Goal: Task Accomplishment & Management: Manage account settings

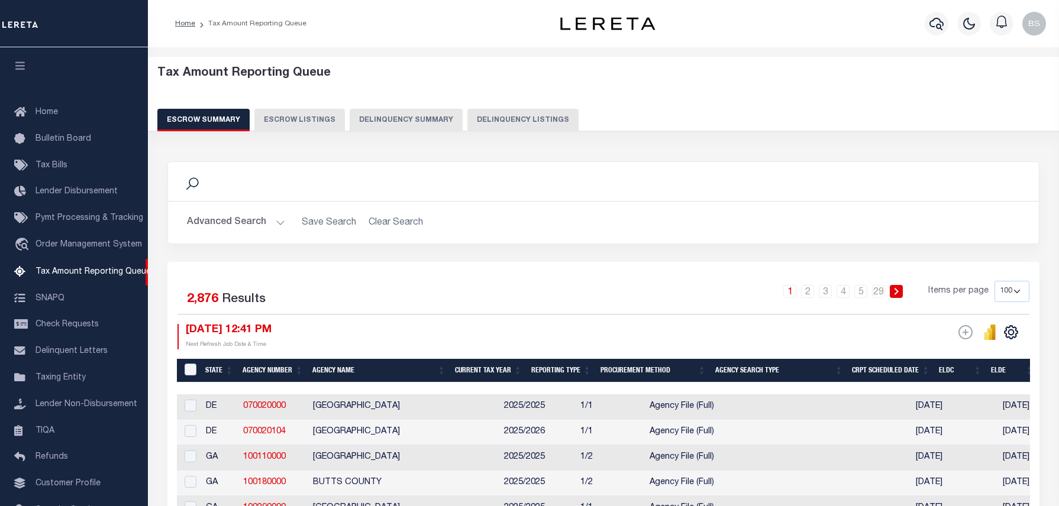
select select "100"
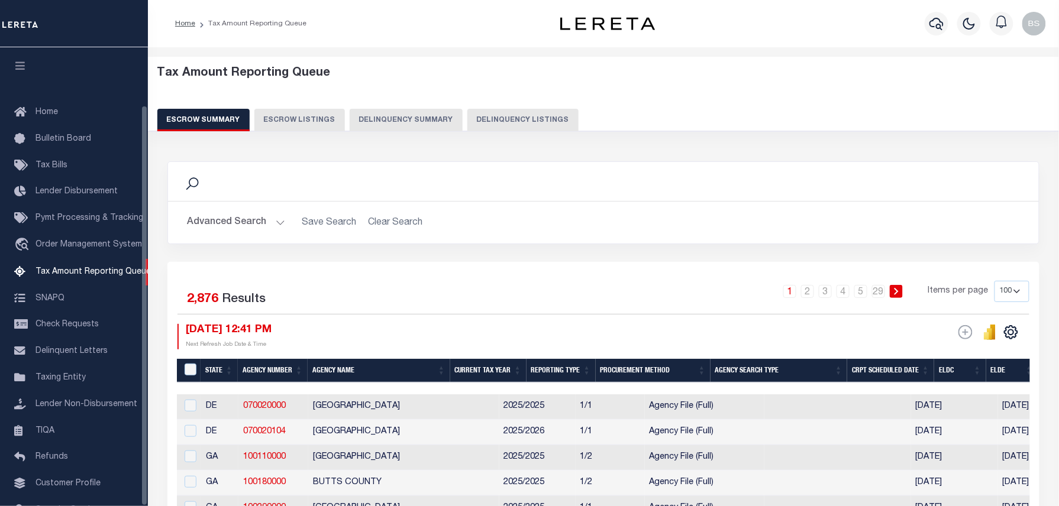
scroll to position [66, 0]
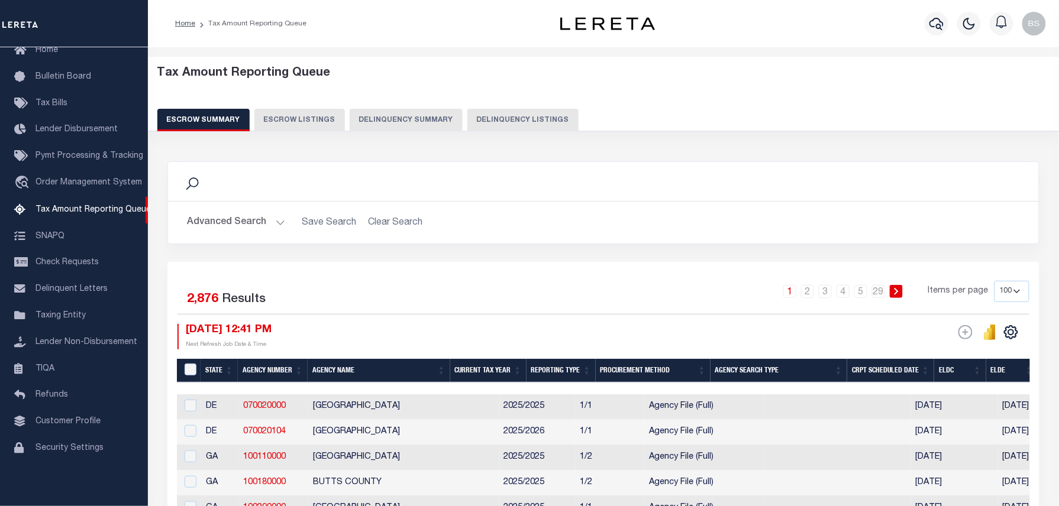
click at [521, 112] on button "Delinquency Listings" at bounding box center [522, 120] width 111 height 22
select select "100"
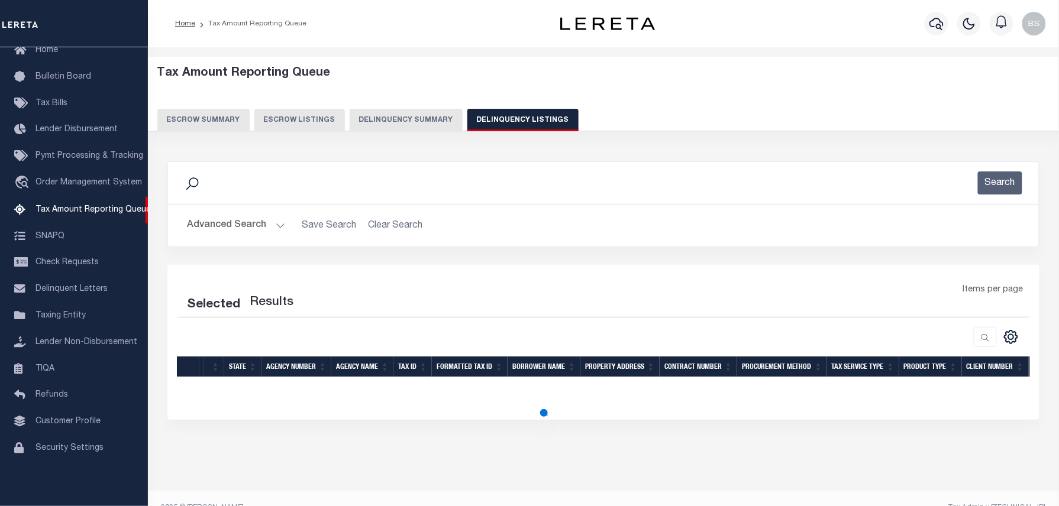
select select "100"
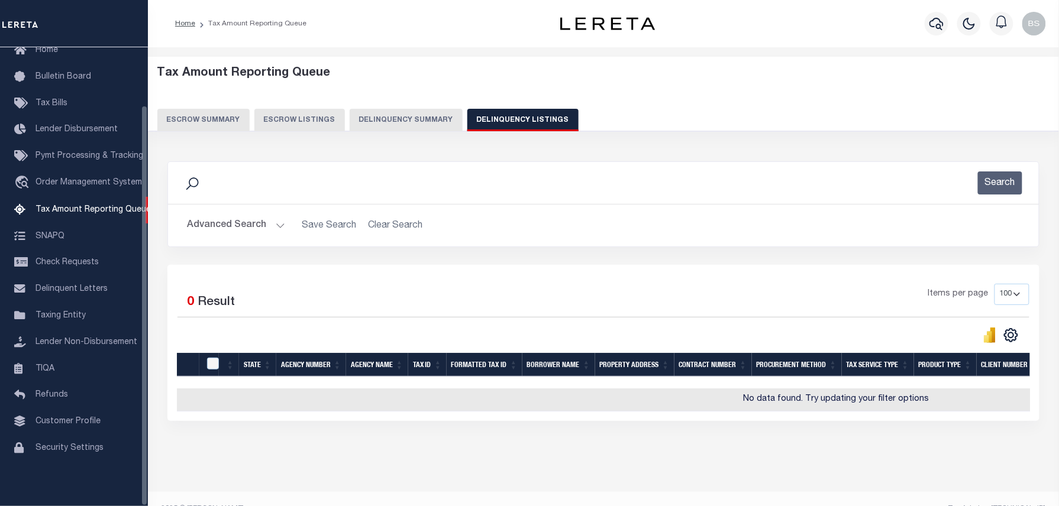
click at [233, 224] on button "Advanced Search" at bounding box center [236, 225] width 98 height 23
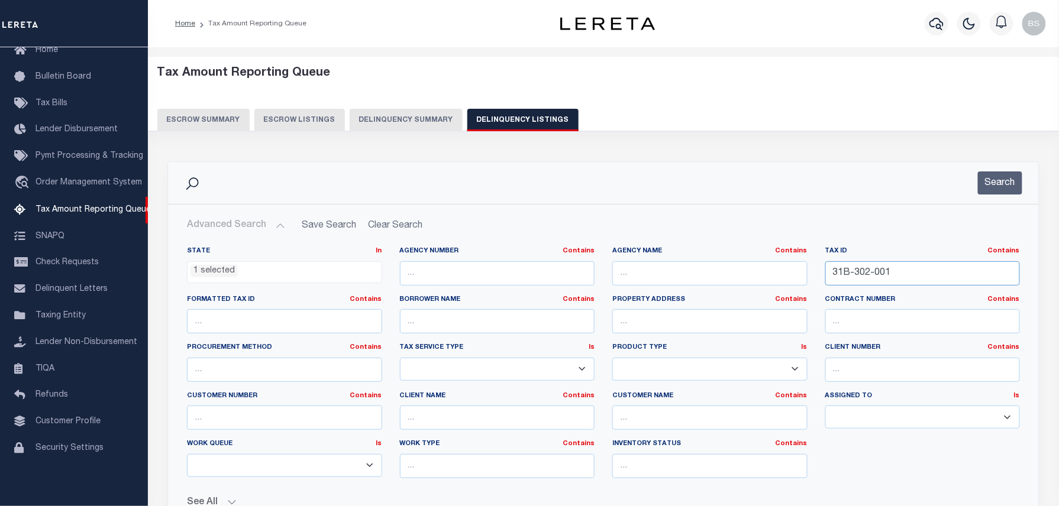
drag, startPoint x: 917, startPoint y: 264, endPoint x: 734, endPoint y: 283, distance: 183.8
click at [776, 282] on div "State In In AK AL AR AZ CA CO CT DC DE FL GA GU HI IA ID IL IN KS KY LA MA MD M…" at bounding box center [603, 367] width 851 height 241
paste input "22-368B-"
type input "22-368B-1"
click at [1005, 185] on button "Search" at bounding box center [1000, 183] width 44 height 23
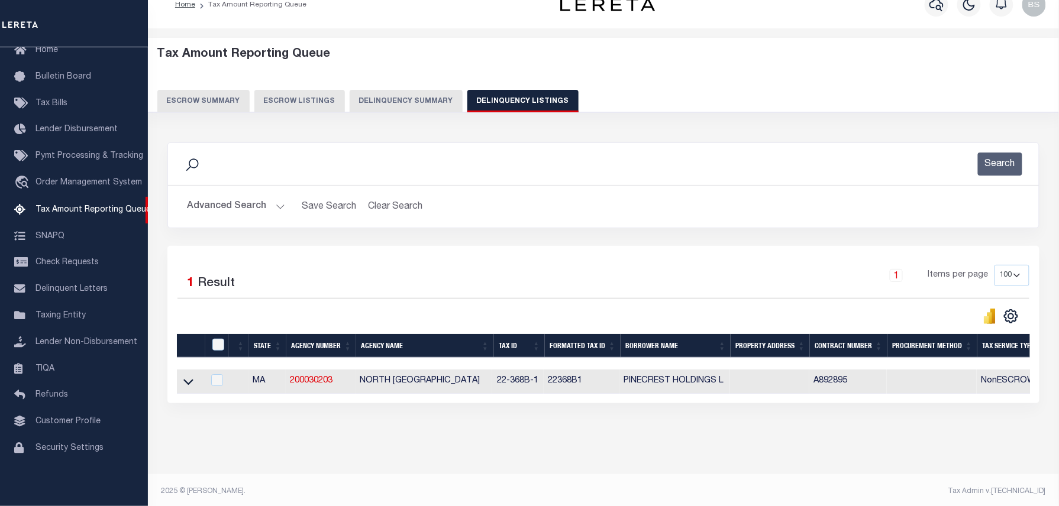
scroll to position [34, 0]
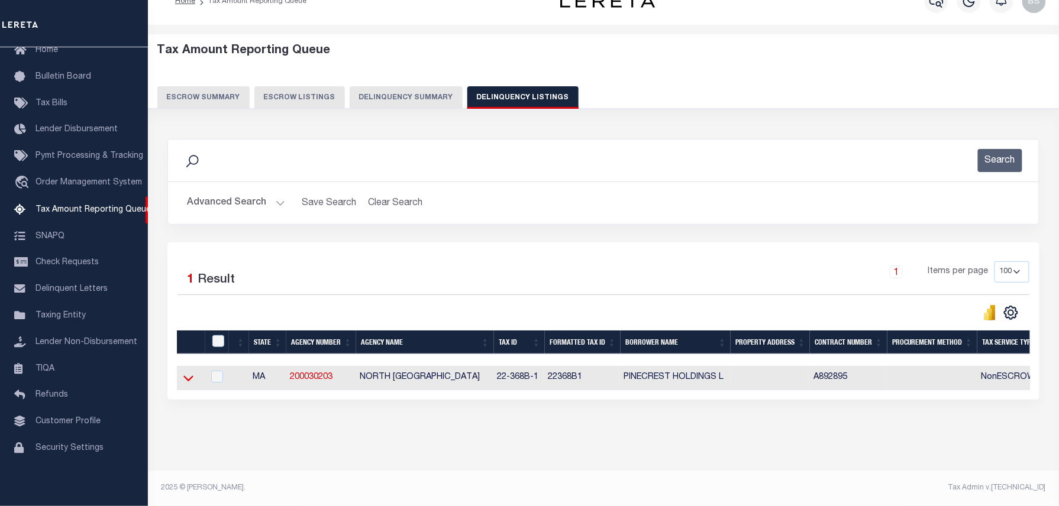
click at [190, 375] on icon at bounding box center [188, 378] width 10 height 12
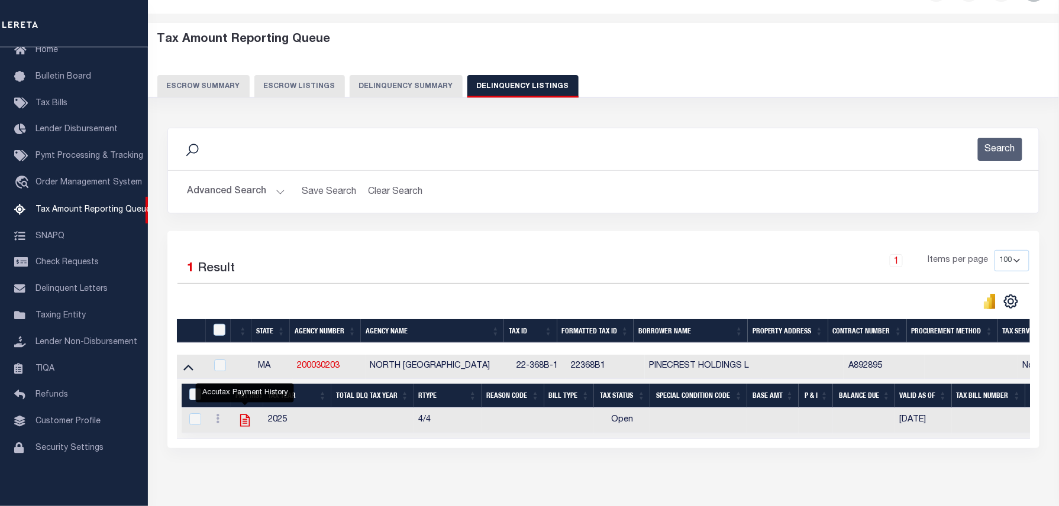
click at [245, 427] on icon "" at bounding box center [244, 421] width 9 height 12
checkbox input "true"
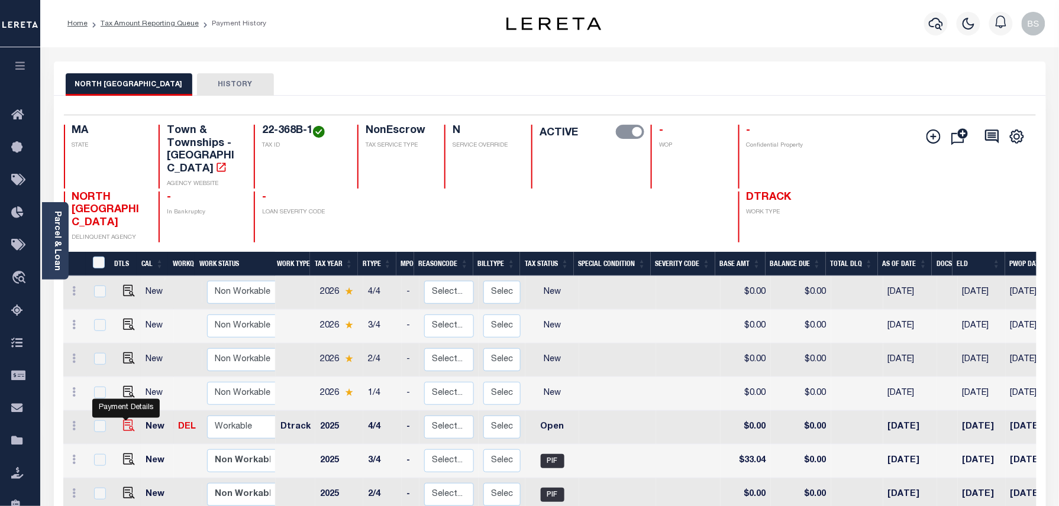
click at [126, 420] on img "" at bounding box center [129, 426] width 12 height 12
checkbox input "true"
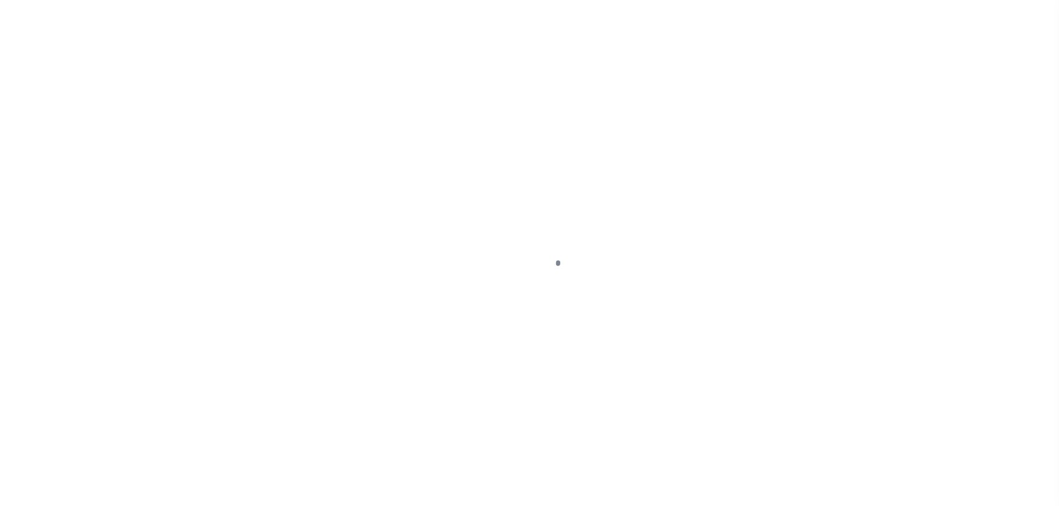
select select "OP2"
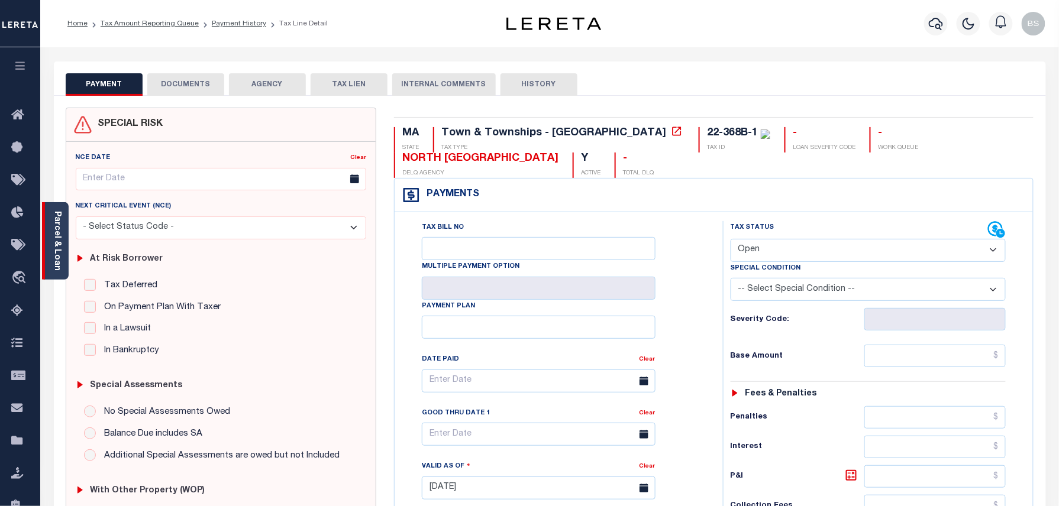
click at [62, 226] on div "Parcel & Loan" at bounding box center [55, 241] width 27 height 78
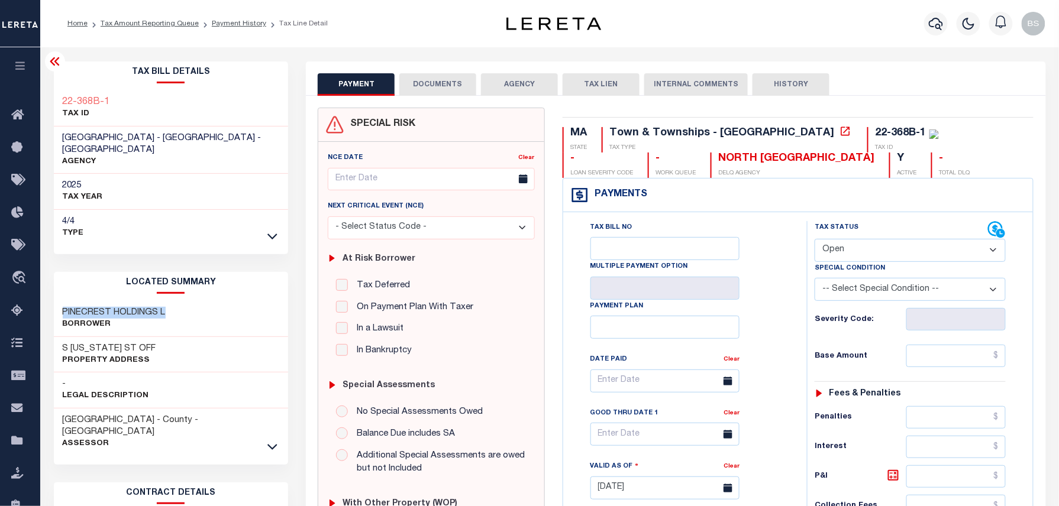
drag, startPoint x: 62, startPoint y: 315, endPoint x: 175, endPoint y: 306, distance: 113.3
click at [175, 306] on div "PINECREST HOLDINGS L Borrower" at bounding box center [171, 319] width 235 height 36
click at [205, 382] on div "- Legal Description" at bounding box center [171, 391] width 235 height 36
drag, startPoint x: 63, startPoint y: 311, endPoint x: 166, endPoint y: 311, distance: 102.9
click at [166, 311] on h3 "PINECREST HOLDINGS L" at bounding box center [114, 313] width 103 height 12
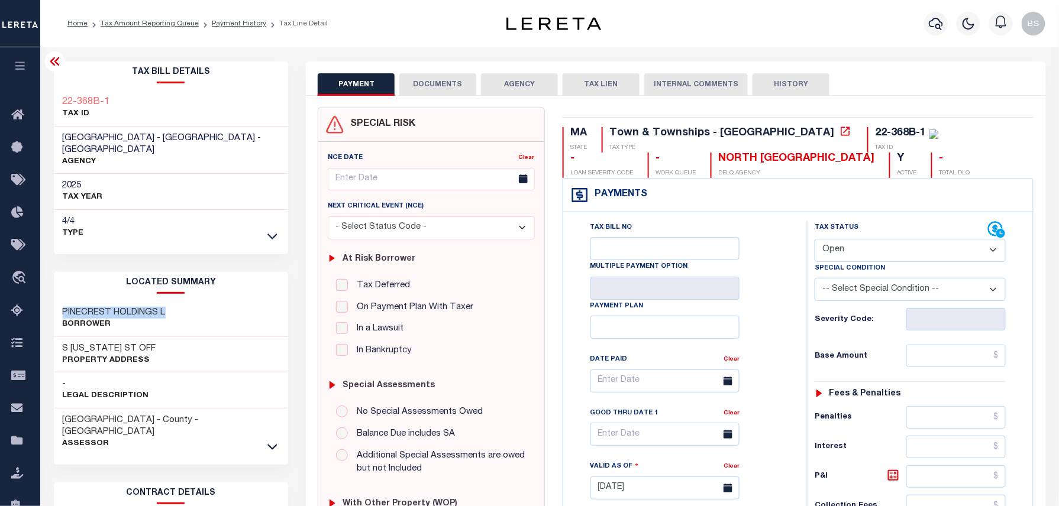
copy h3 "PINECREST HOLDINGS L"
click at [237, 27] on link "Payment History" at bounding box center [239, 23] width 54 height 7
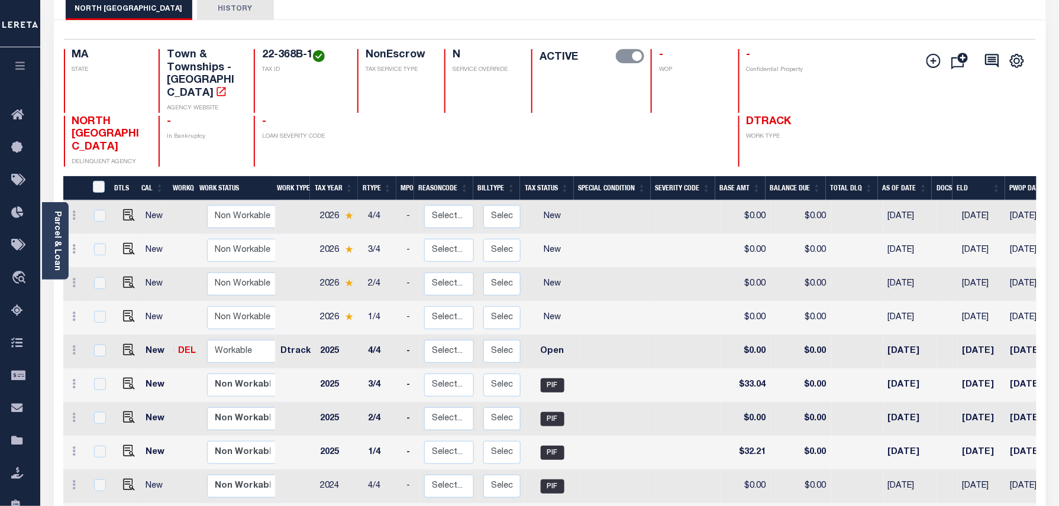
scroll to position [79, 0]
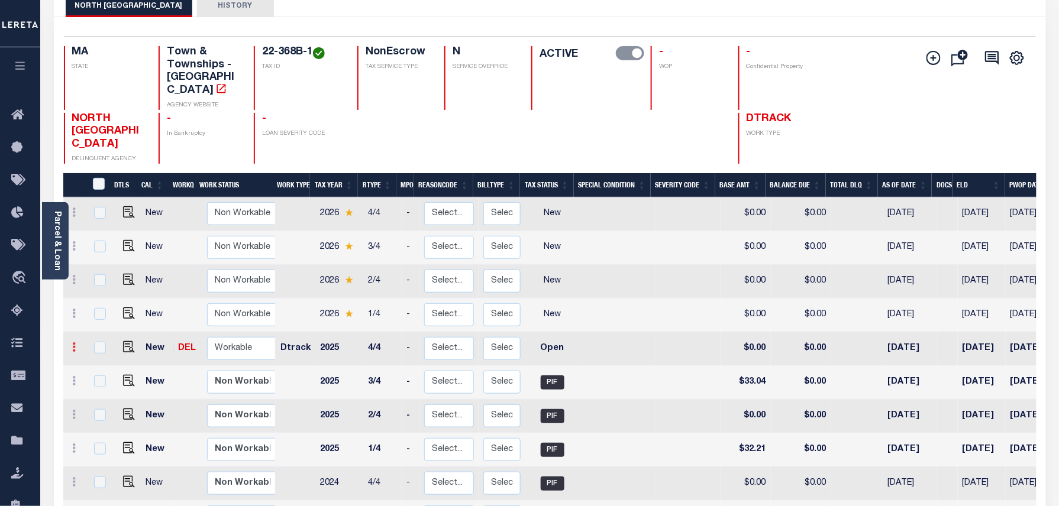
click at [73, 343] on icon at bounding box center [75, 347] width 4 height 9
click at [105, 381] on img at bounding box center [103, 387] width 12 height 12
select select "OP2"
type input "$0.00"
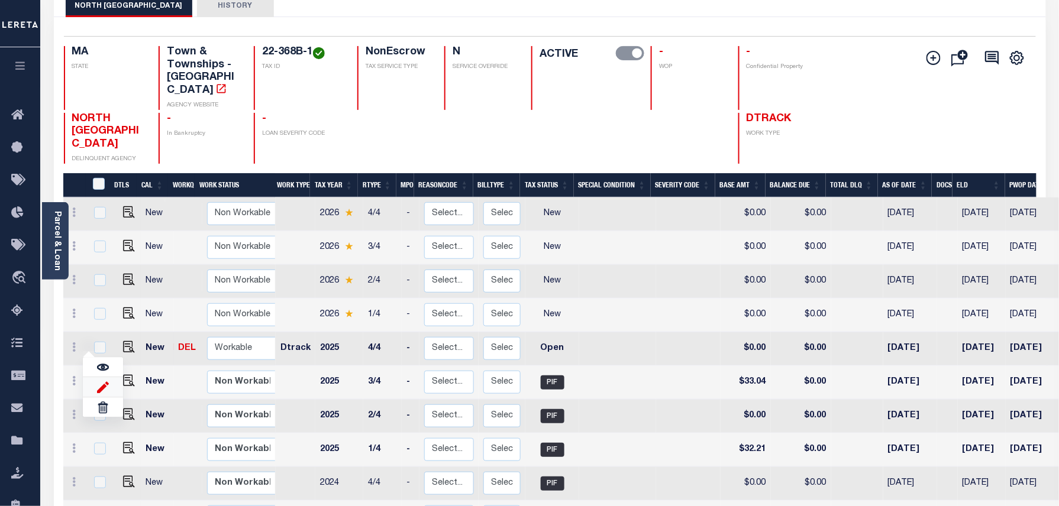
type input "08/19/2025"
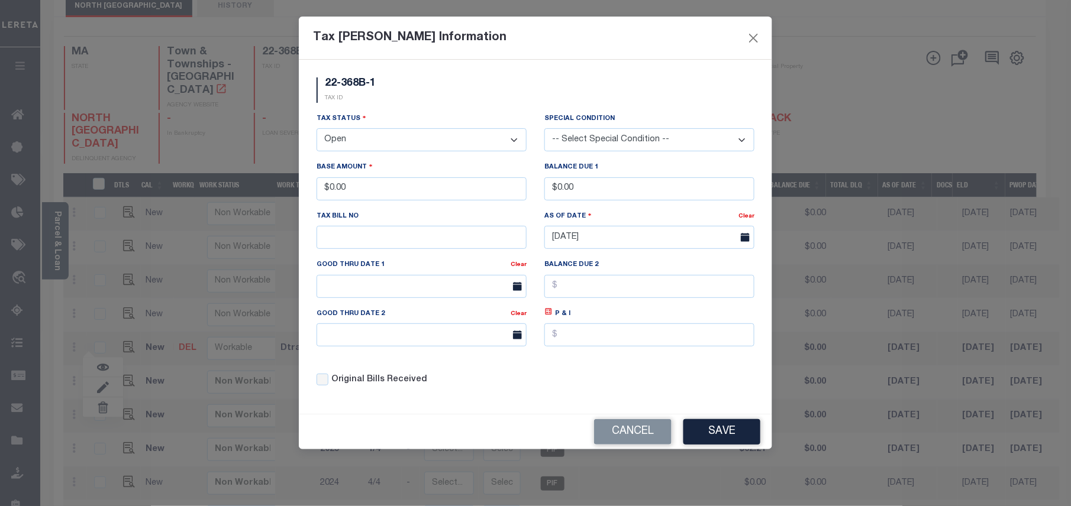
click at [398, 150] on select "- Select Status - Open Due/Unpaid Paid Incomplete No Tax Due Internal Refund Pr…" at bounding box center [422, 139] width 210 height 23
click at [389, 142] on select "- Select Status - Open Due/Unpaid Paid Incomplete No Tax Due Internal Refund Pr…" at bounding box center [422, 139] width 210 height 23
select select "PYD"
click at [317, 130] on select "- Select Status - Open Due/Unpaid Paid Incomplete No Tax Due Internal Refund Pr…" at bounding box center [422, 139] width 210 height 23
drag, startPoint x: 385, startPoint y: 199, endPoint x: 311, endPoint y: 205, distance: 74.1
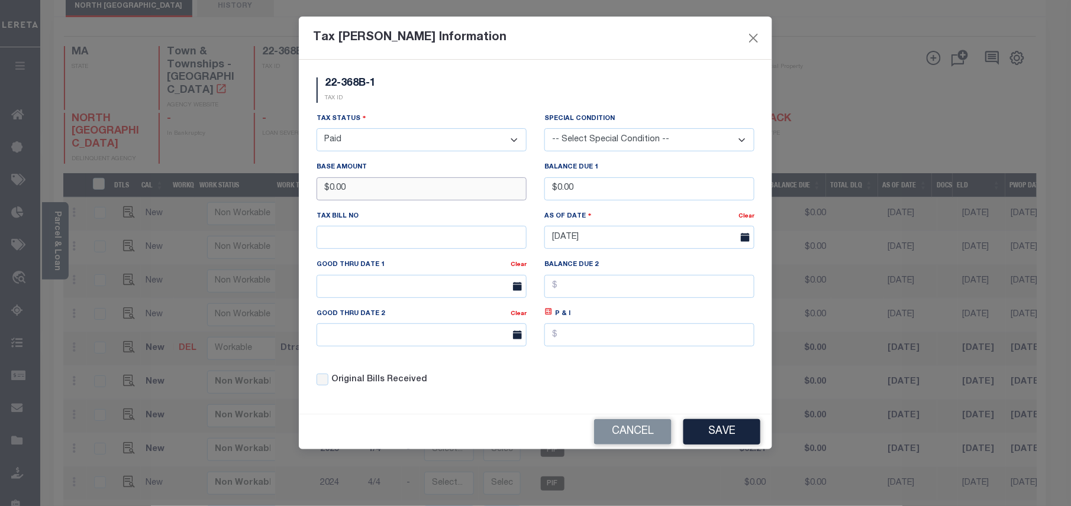
click at [311, 205] on div "Base Amount $0.00" at bounding box center [422, 185] width 228 height 49
drag, startPoint x: 392, startPoint y: 197, endPoint x: 328, endPoint y: 193, distance: 64.0
click at [328, 193] on input "$0.00" at bounding box center [422, 188] width 210 height 23
type input "$33.03"
click at [740, 443] on button "Save" at bounding box center [721, 431] width 77 height 25
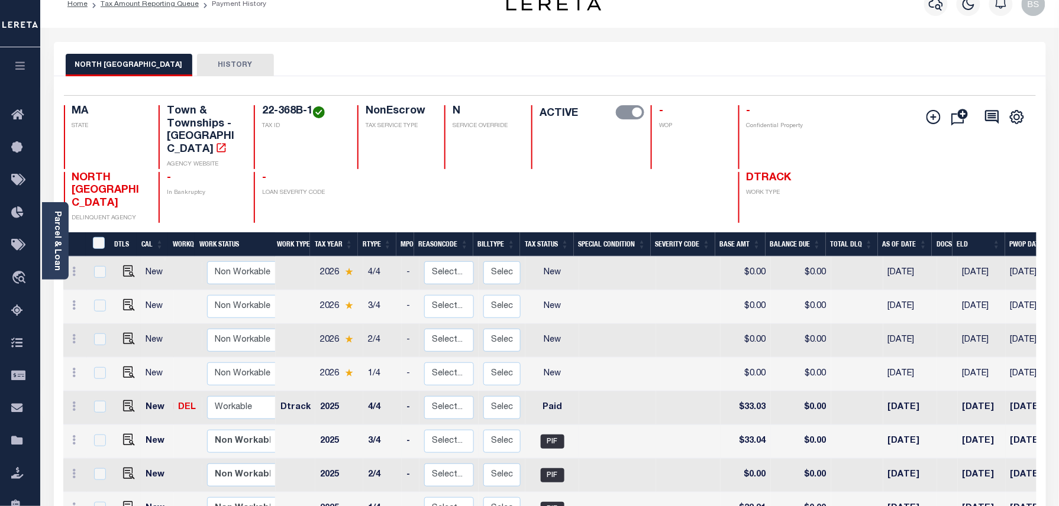
scroll to position [0, 0]
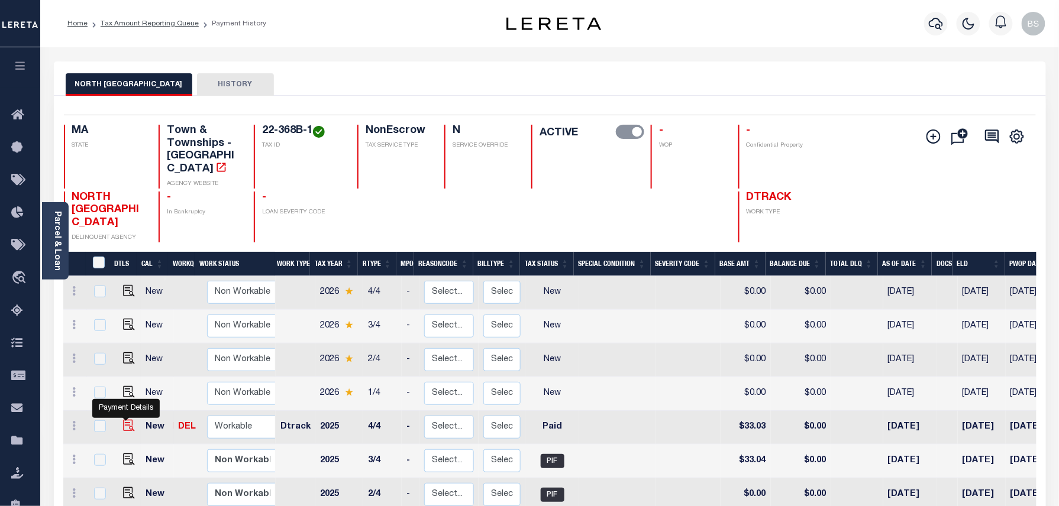
click at [124, 420] on img at bounding box center [129, 426] width 12 height 12
checkbox input "true"
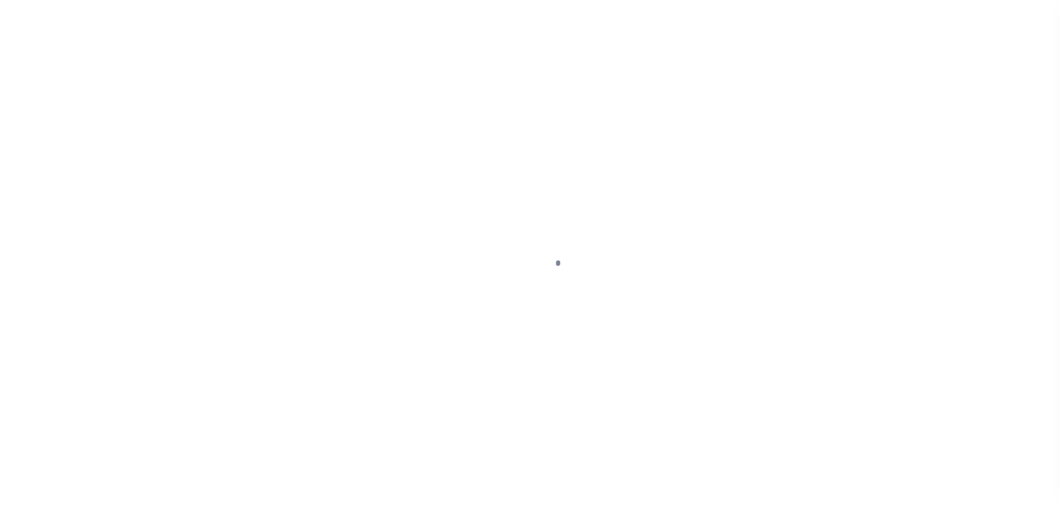
select select "PYD"
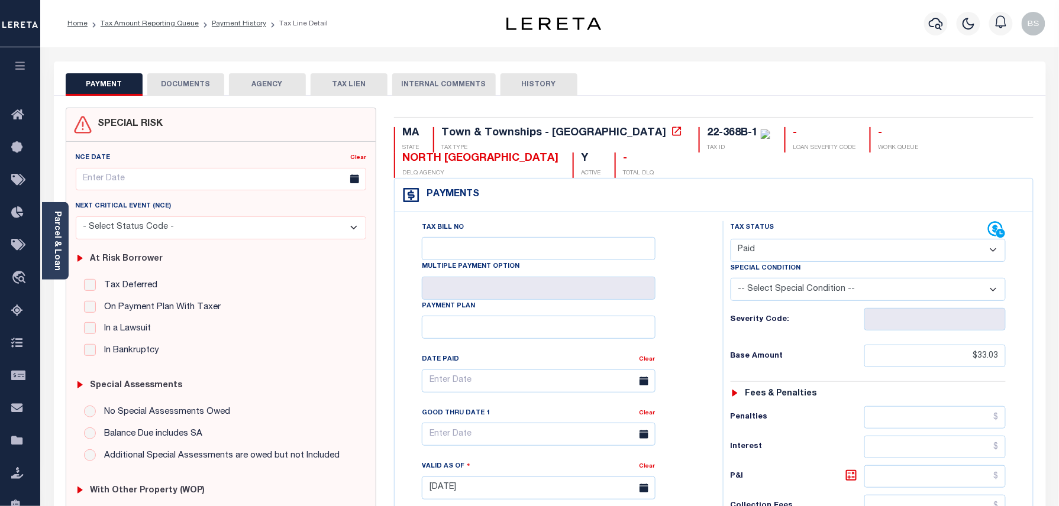
click at [169, 88] on button "DOCUMENTS" at bounding box center [185, 84] width 77 height 22
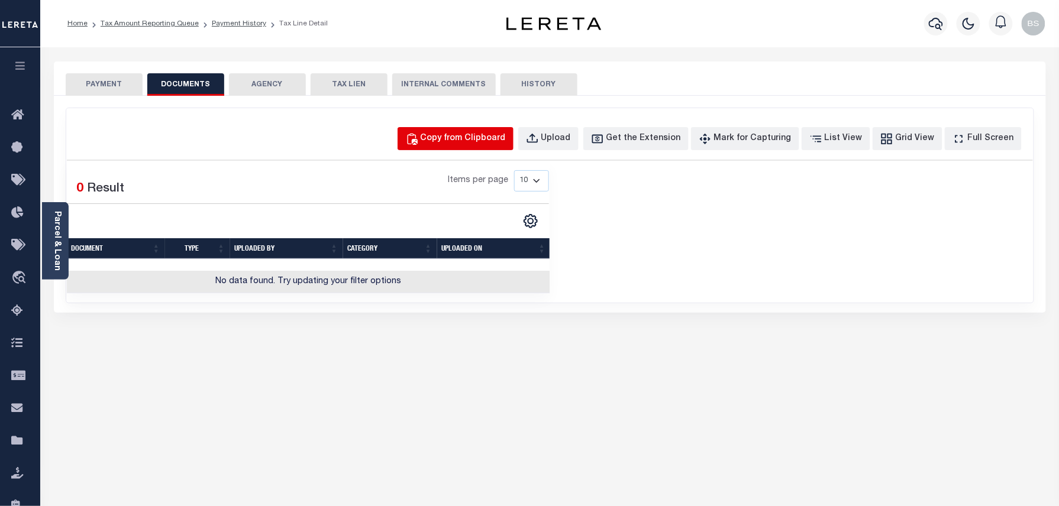
click at [469, 133] on div "Copy from Clipboard" at bounding box center [463, 139] width 85 height 13
select select "POP"
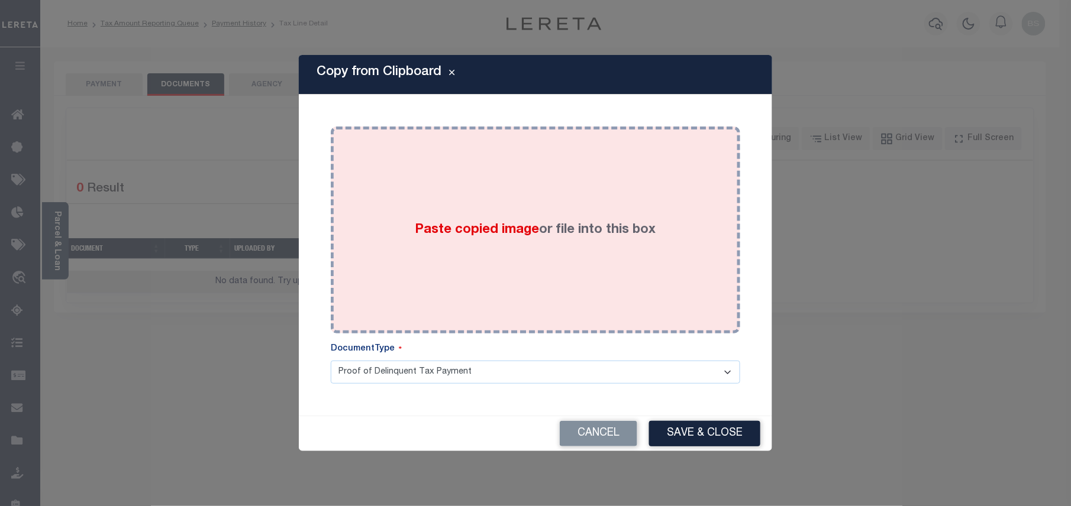
click at [448, 187] on div "Paste copied image or file into this box" at bounding box center [536, 229] width 392 height 189
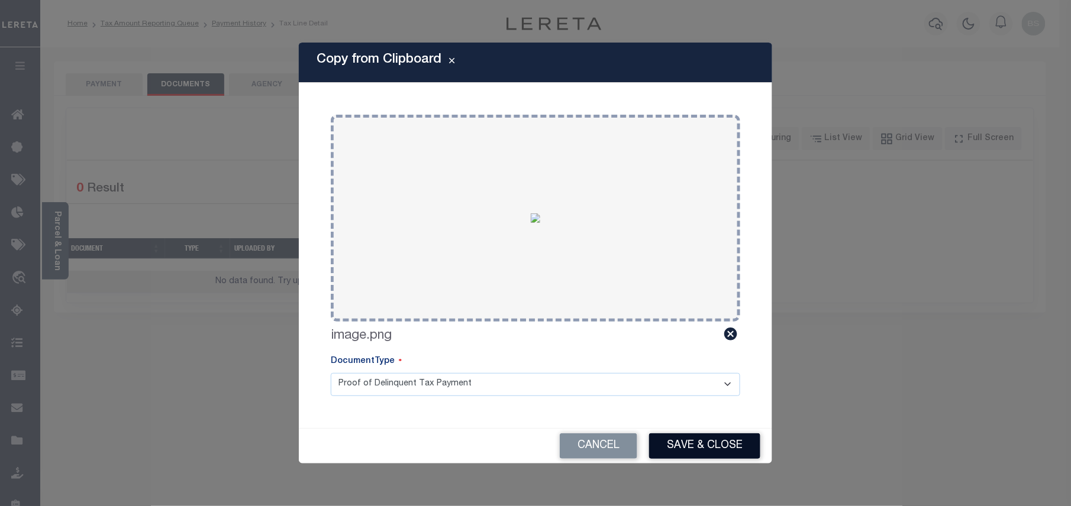
click at [677, 440] on button "Save & Close" at bounding box center [704, 446] width 111 height 25
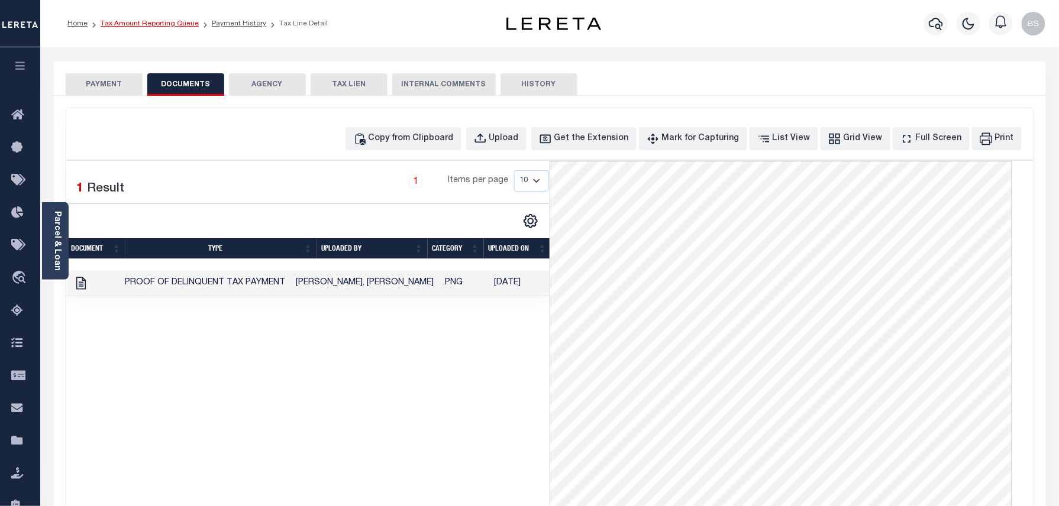
click at [180, 27] on link "Tax Amount Reporting Queue" at bounding box center [150, 23] width 98 height 7
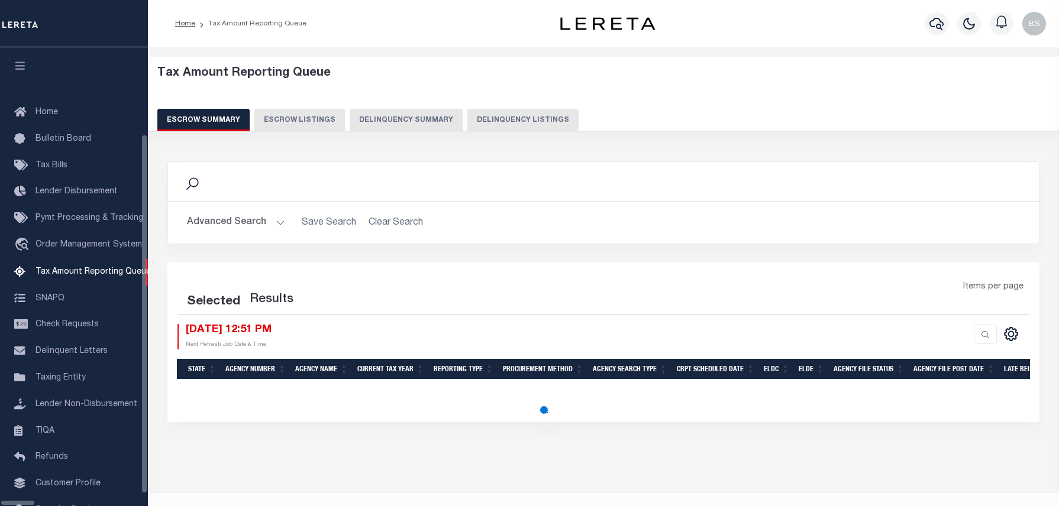
click at [512, 114] on button "Delinquency Listings" at bounding box center [522, 120] width 111 height 22
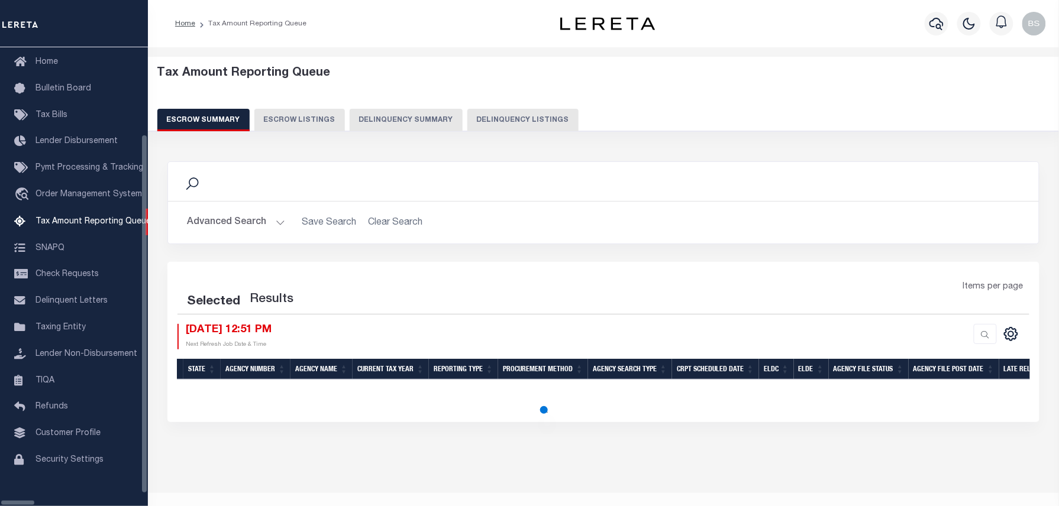
select select "100"
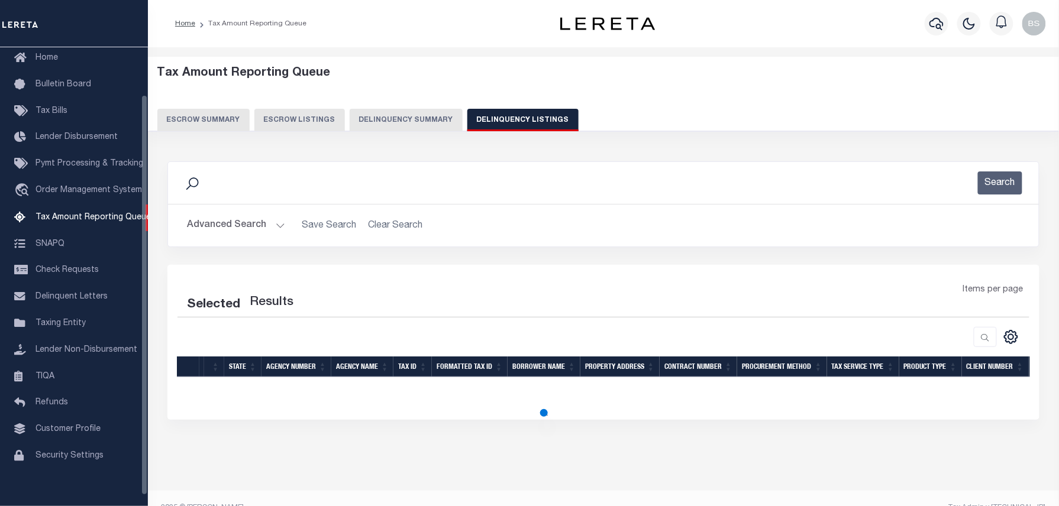
select select "100"
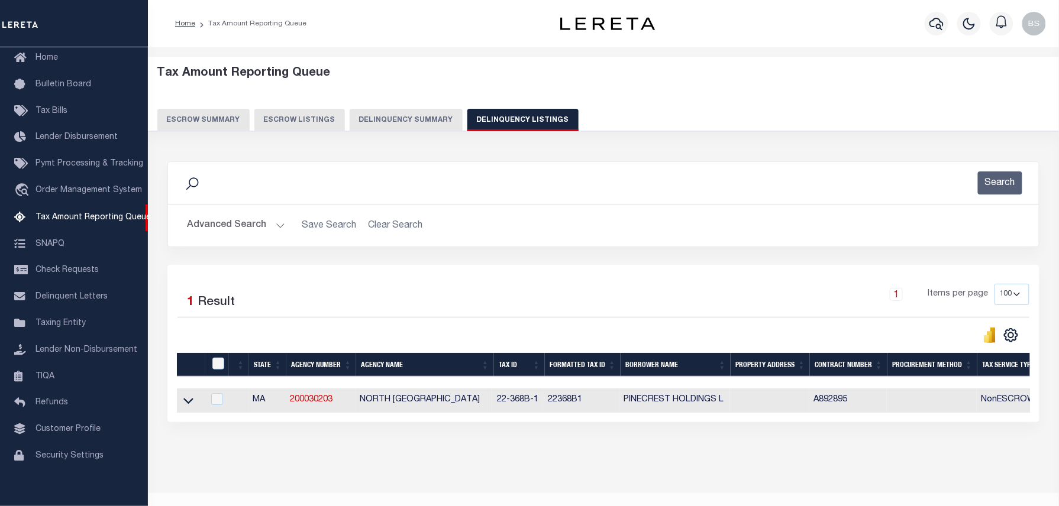
scroll to position [34, 0]
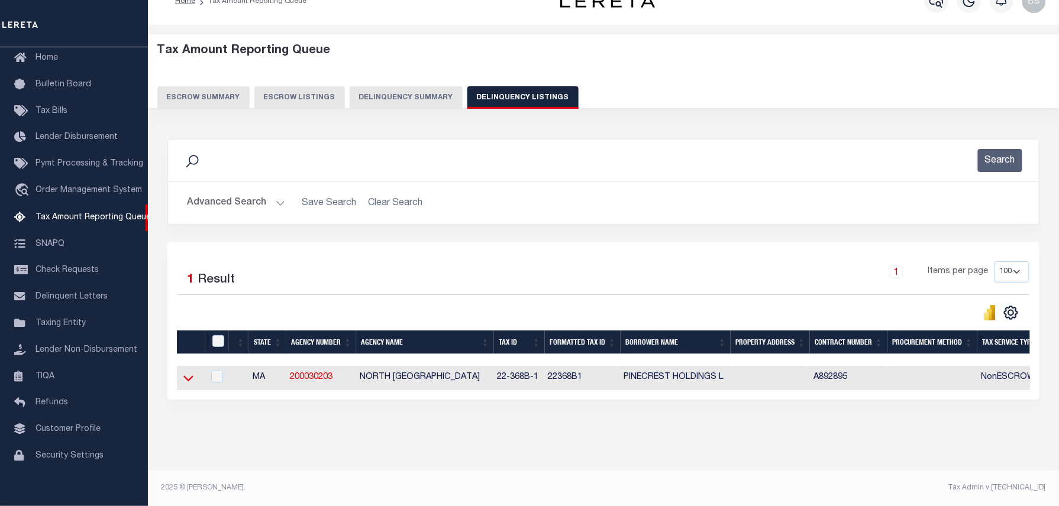
click at [188, 376] on icon at bounding box center [188, 379] width 10 height 6
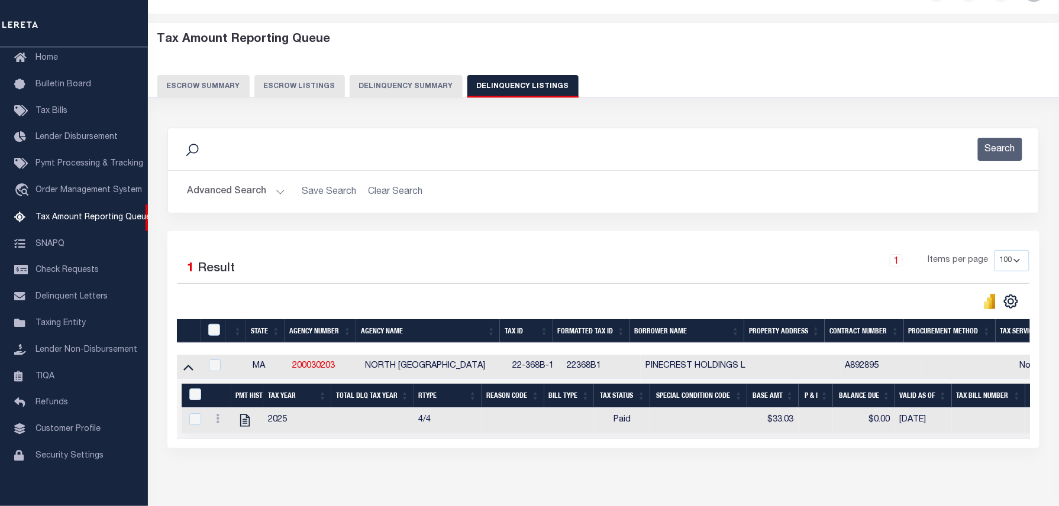
scroll to position [95, 0]
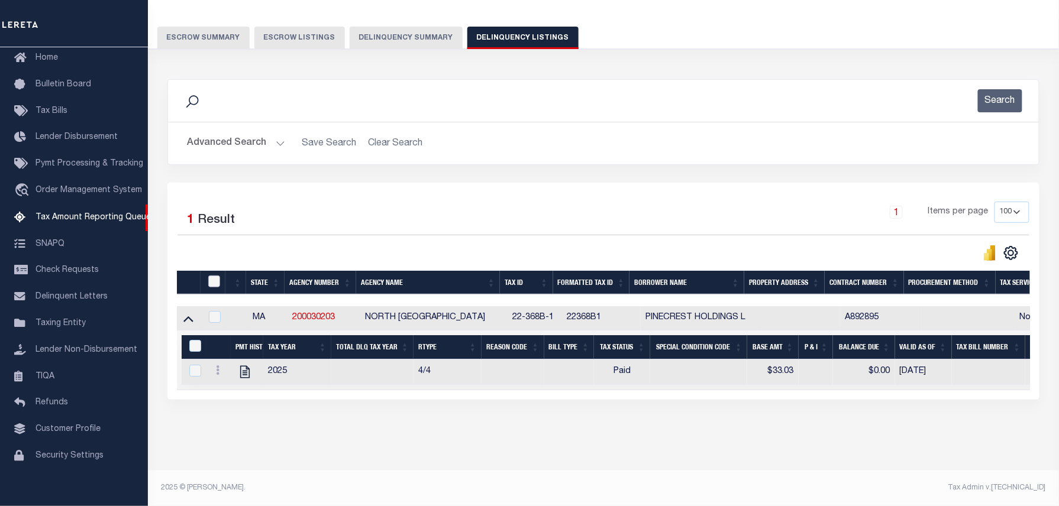
click at [215, 276] on input "checkbox" at bounding box center [214, 282] width 12 height 12
checkbox input "true"
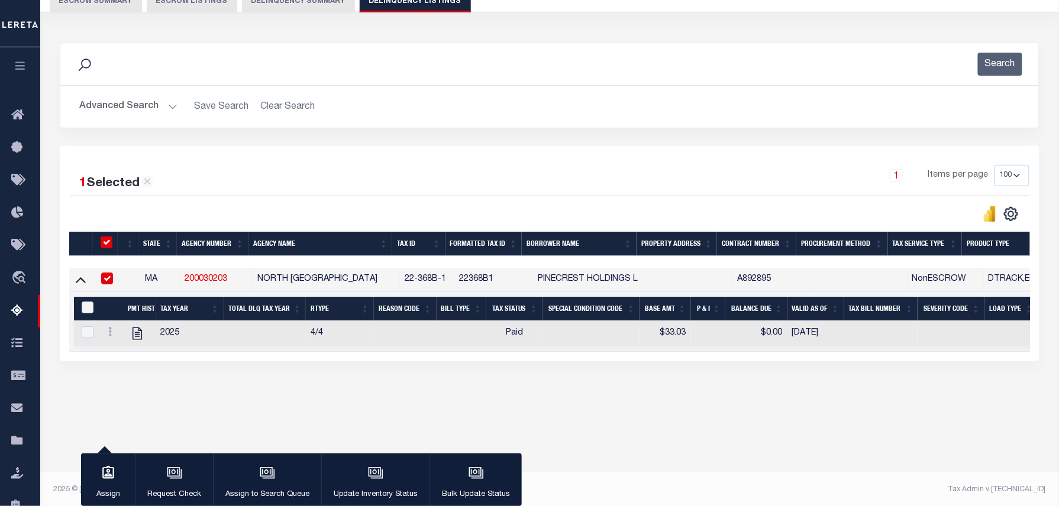
scroll to position [121, 0]
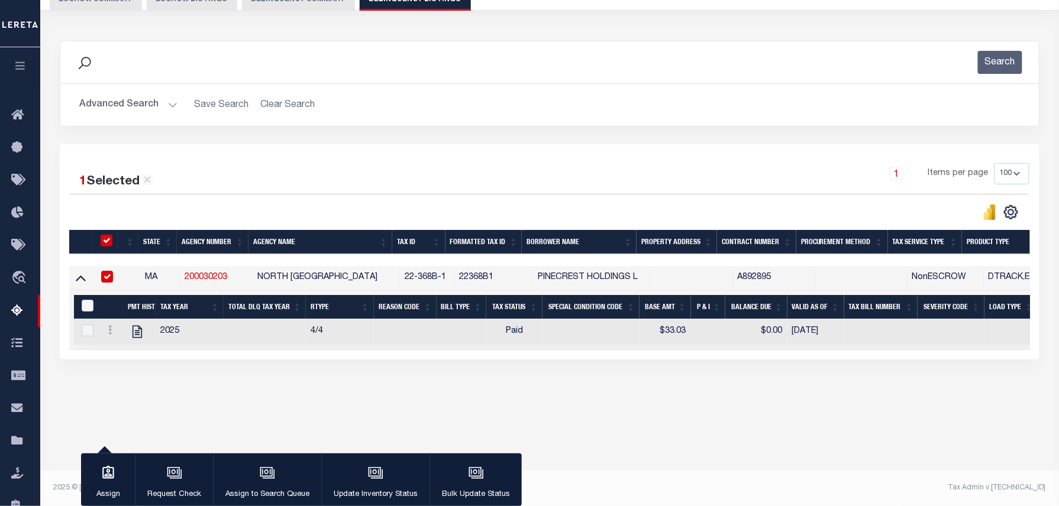
click at [86, 303] on th "&nbsp;" at bounding box center [86, 307] width 25 height 24
click at [88, 309] on input "&nbsp;" at bounding box center [88, 306] width 12 height 12
checkbox input "true"
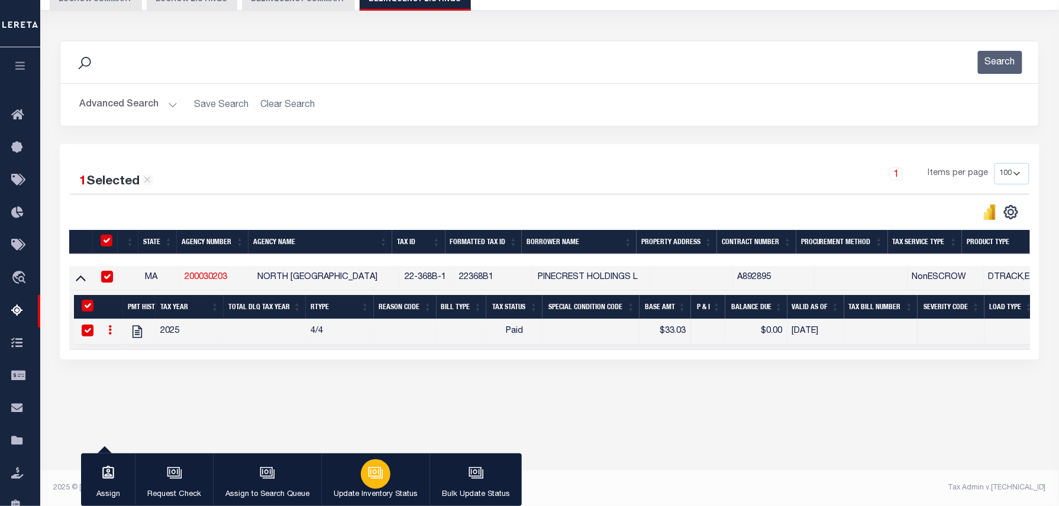
click at [387, 472] on div "button" at bounding box center [376, 475] width 30 height 30
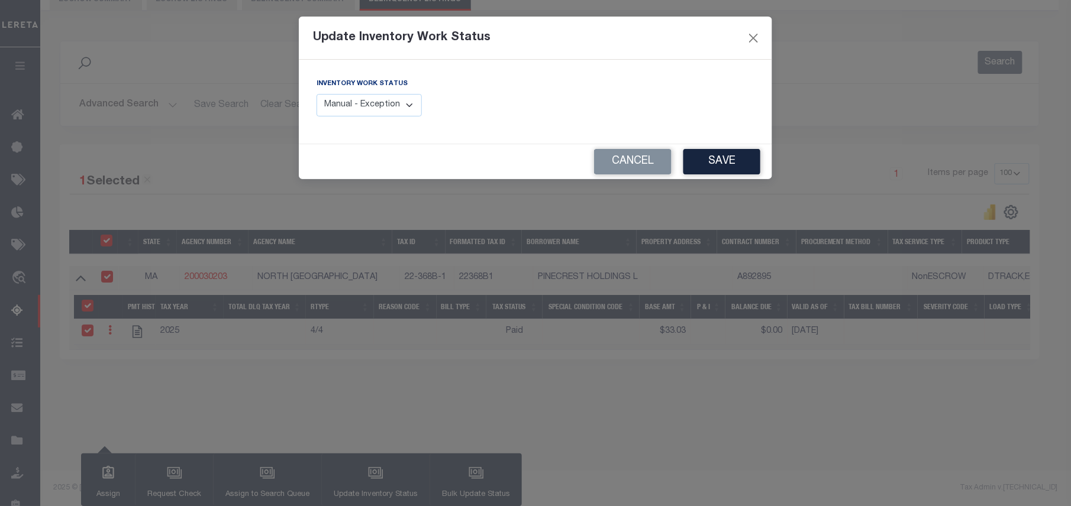
click at [379, 109] on select "Manual - Exception Pended - Awaiting Search Late Add Exception Completed" at bounding box center [369, 105] width 105 height 23
select select "4"
click at [317, 94] on select "Manual - Exception Pended - Awaiting Search Late Add Exception Completed" at bounding box center [369, 105] width 105 height 23
click at [740, 169] on button "Save" at bounding box center [721, 161] width 77 height 25
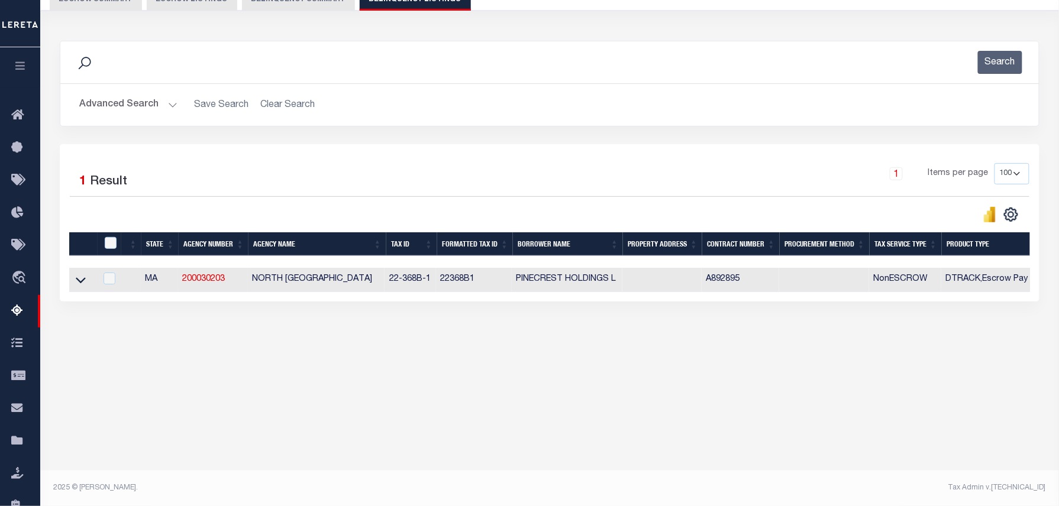
click at [146, 93] on div "Advanced Search Save Search Clear Search tblassign_wrapper_dynamictable_____Def…" at bounding box center [549, 105] width 979 height 42
click at [144, 101] on button "Advanced Search" at bounding box center [128, 104] width 98 height 23
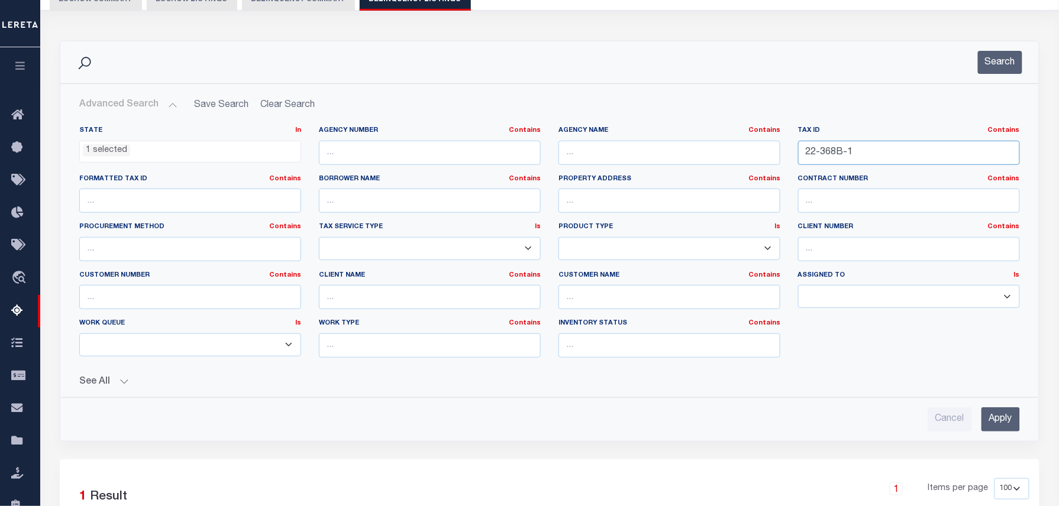
drag, startPoint x: 877, startPoint y: 149, endPoint x: 763, endPoint y: 151, distance: 113.6
click at [763, 151] on div "State In In AK AL AR AZ CA CO CT DC DE FL GA GU HI IA ID IL IN KS KY LA MA MD M…" at bounding box center [549, 246] width 958 height 241
paste input "PINECREST HOLDINGS LLC"
drag, startPoint x: 933, startPoint y: 156, endPoint x: 719, endPoint y: 147, distance: 213.8
click at [720, 147] on div "State In In AK AL AR AZ CA CO CT DC DE FL GA GU HI IA ID IL IN KS KY LA MA MD M…" at bounding box center [549, 246] width 958 height 241
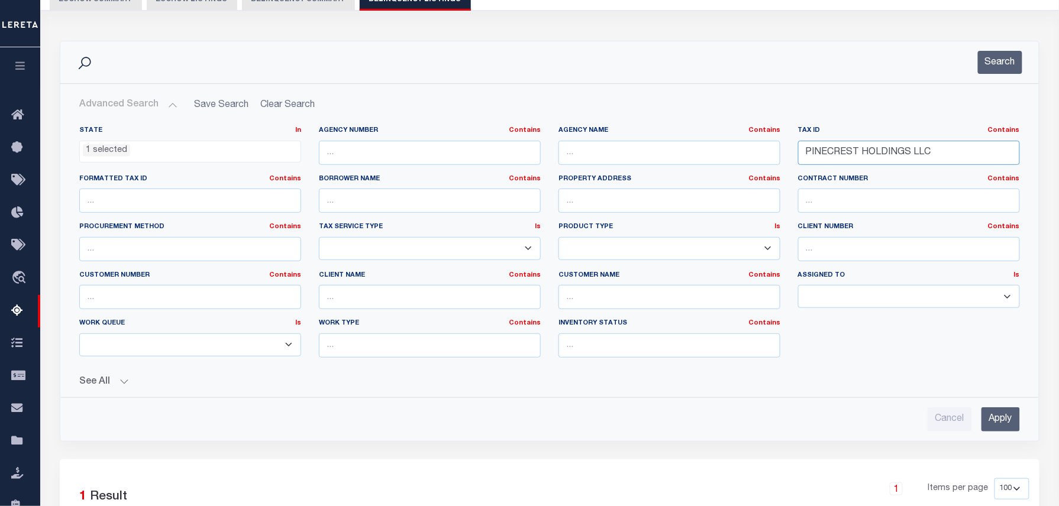
paste input "22-368C-1"
type input "22-368C-1"
click at [1001, 60] on button "Search" at bounding box center [1000, 62] width 44 height 23
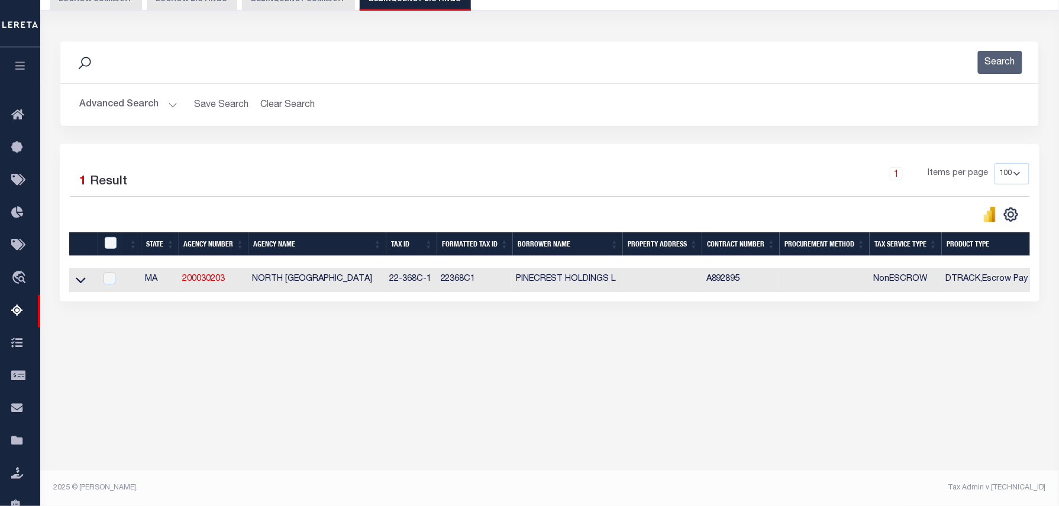
click at [78, 277] on td at bounding box center [82, 280] width 27 height 24
checkbox input "true"
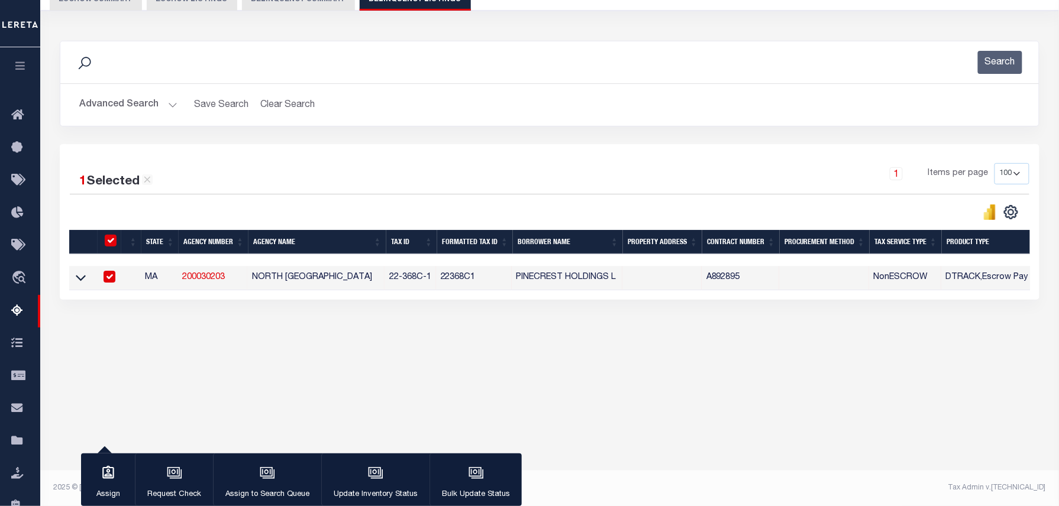
click at [109, 279] on input "checkbox" at bounding box center [110, 277] width 12 height 12
checkbox input "false"
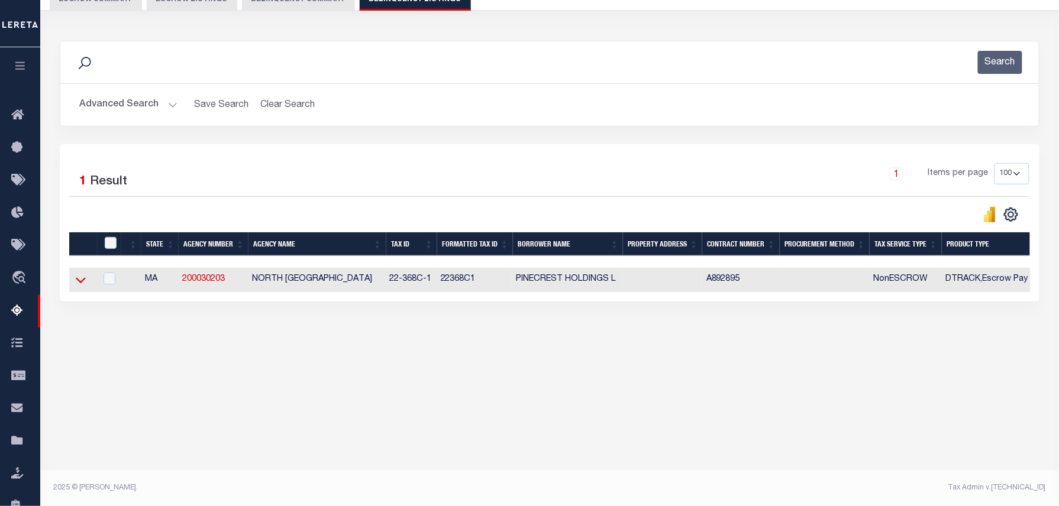
click at [81, 284] on icon at bounding box center [81, 280] width 10 height 12
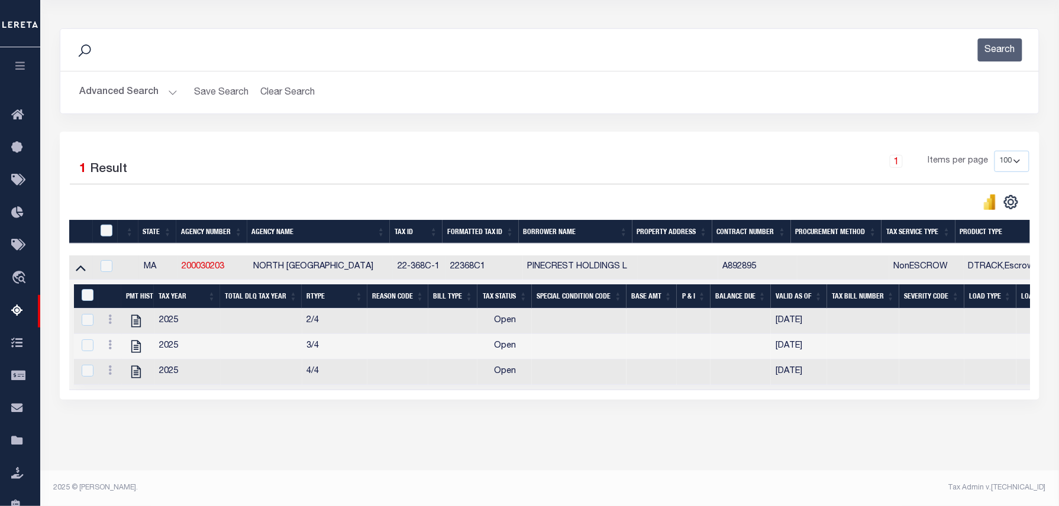
scroll to position [147, 0]
click at [136, 366] on icon "" at bounding box center [135, 372] width 9 height 12
checkbox input "false"
checkbox input "true"
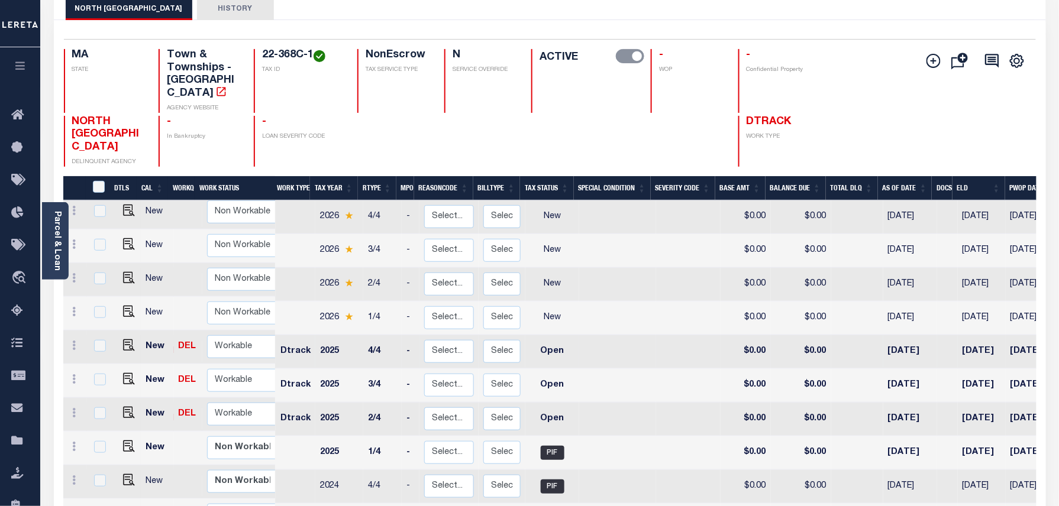
scroll to position [79, 0]
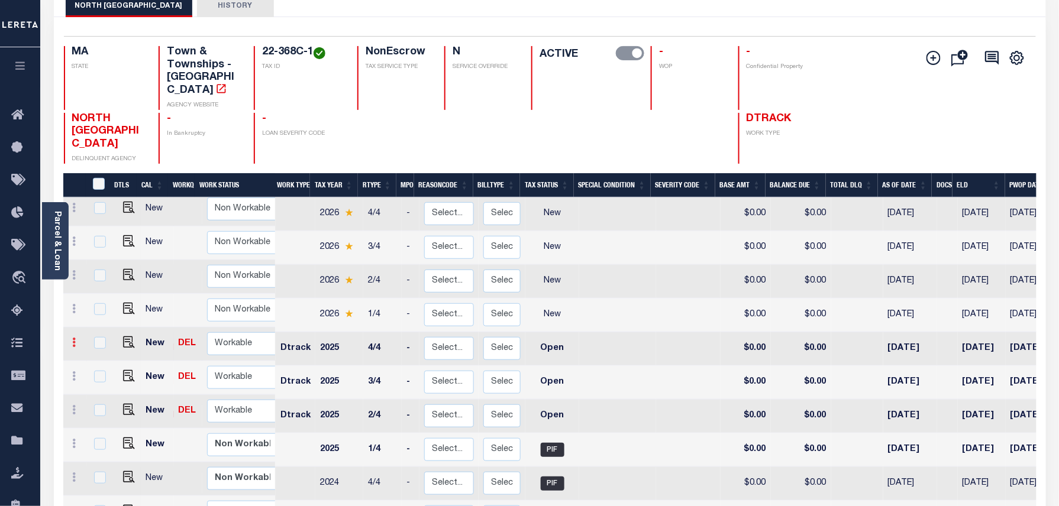
click at [77, 340] on link at bounding box center [74, 344] width 13 height 9
click at [99, 376] on img at bounding box center [103, 382] width 12 height 12
select select "OP2"
type input "$0.00"
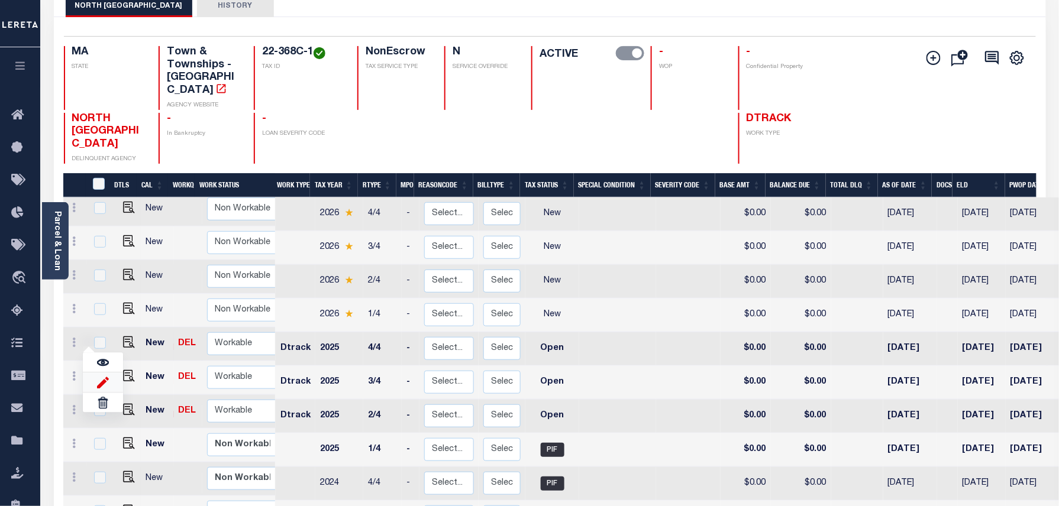
type input "[DATE]"
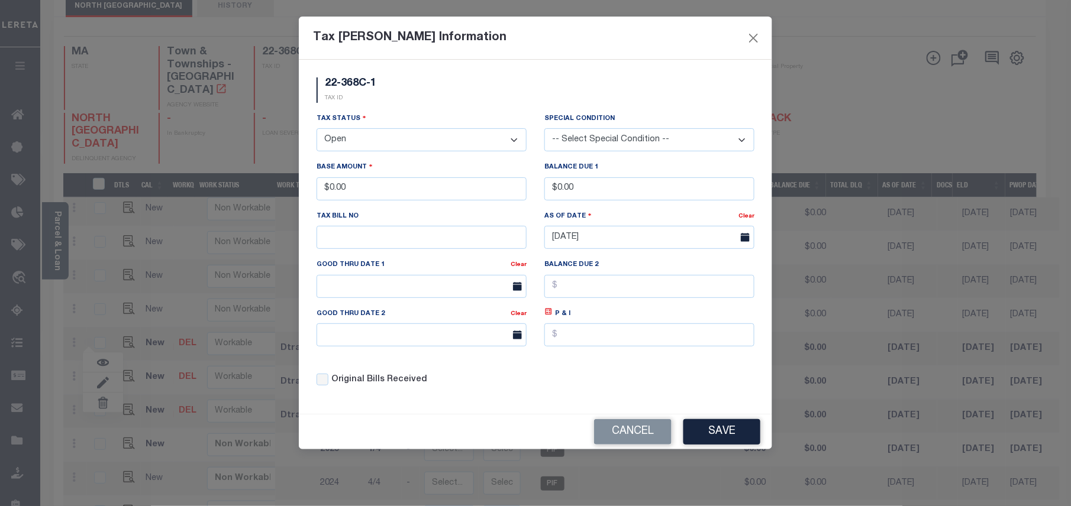
click at [346, 138] on select "- Select Status - Open Due/Unpaid Paid Incomplete No Tax Due Internal Refund Pr…" at bounding box center [422, 139] width 210 height 23
select select "PYD"
click at [317, 130] on select "- Select Status - Open Due/Unpaid Paid Incomplete No Tax Due Internal Refund Pr…" at bounding box center [422, 139] width 210 height 23
drag, startPoint x: 357, startPoint y: 192, endPoint x: 330, endPoint y: 185, distance: 28.9
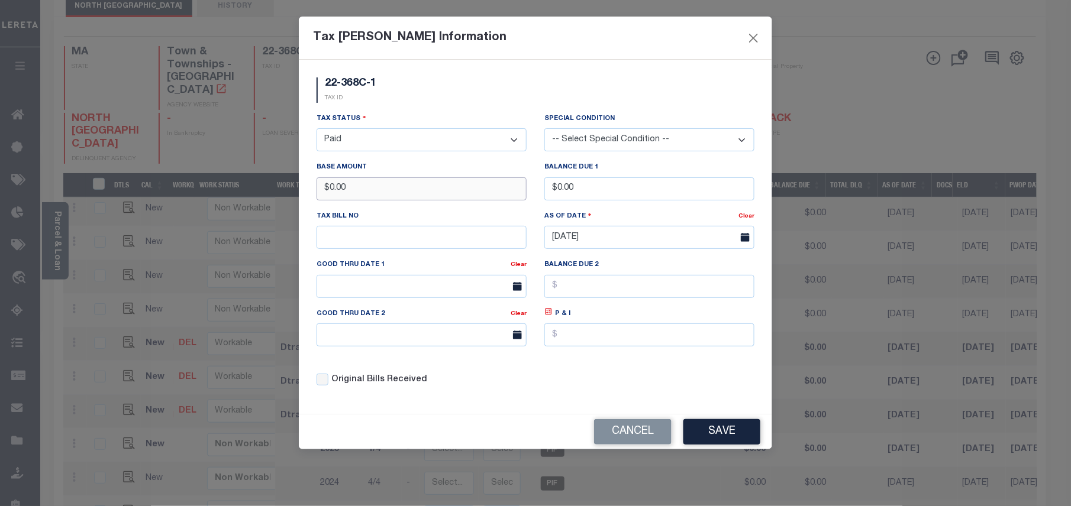
click at [330, 185] on input "$0.00" at bounding box center [422, 188] width 210 height 23
type input "$42.14"
click at [722, 439] on button "Save" at bounding box center [721, 431] width 77 height 25
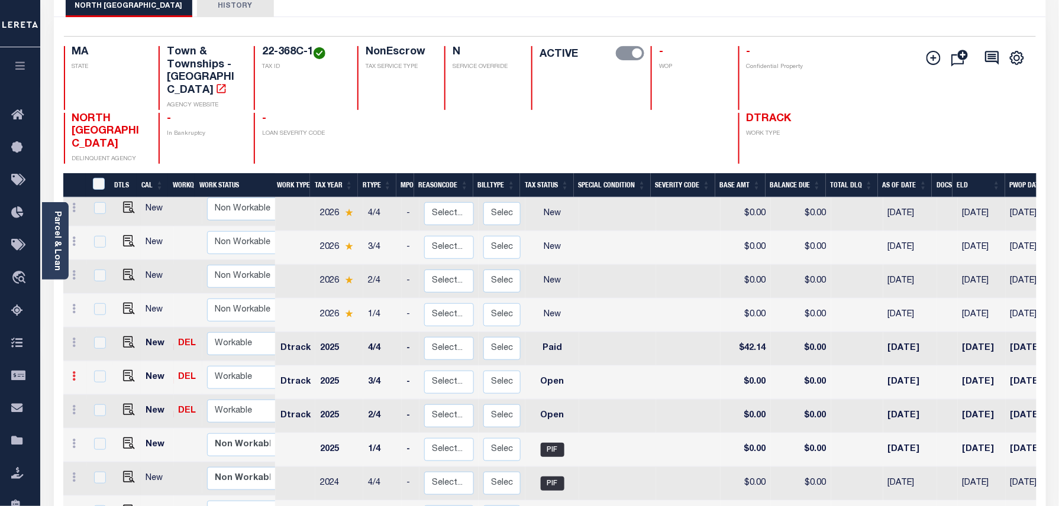
click at [73, 372] on icon at bounding box center [75, 376] width 4 height 9
click at [109, 408] on link at bounding box center [103, 416] width 40 height 20
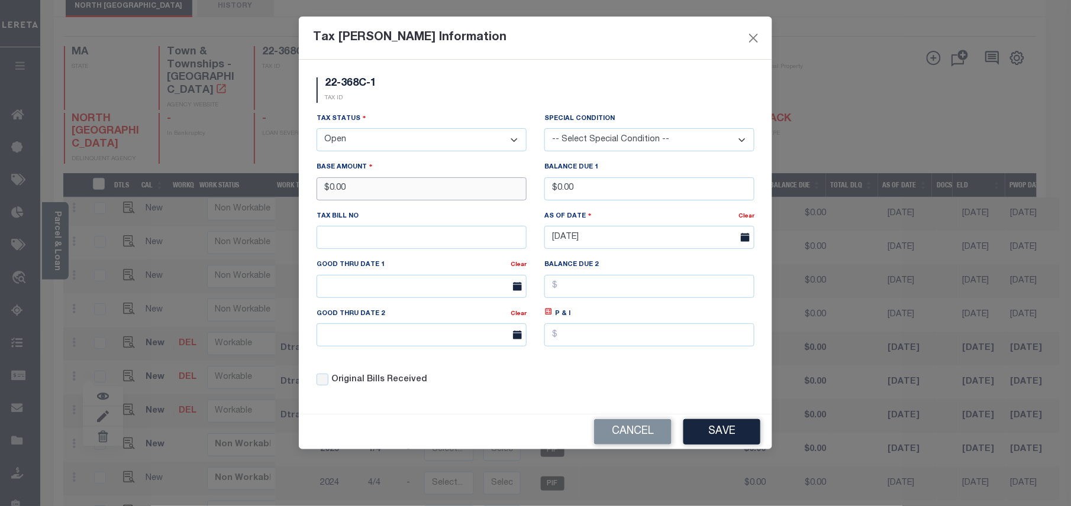
drag, startPoint x: 357, startPoint y: 188, endPoint x: 330, endPoint y: 188, distance: 27.8
click at [330, 188] on input "$0.00" at bounding box center [422, 188] width 210 height 23
click at [369, 189] on input "$0.00" at bounding box center [422, 188] width 210 height 23
drag, startPoint x: 359, startPoint y: 193, endPoint x: 331, endPoint y: 192, distance: 27.2
click at [331, 192] on input "$0.00" at bounding box center [422, 188] width 210 height 23
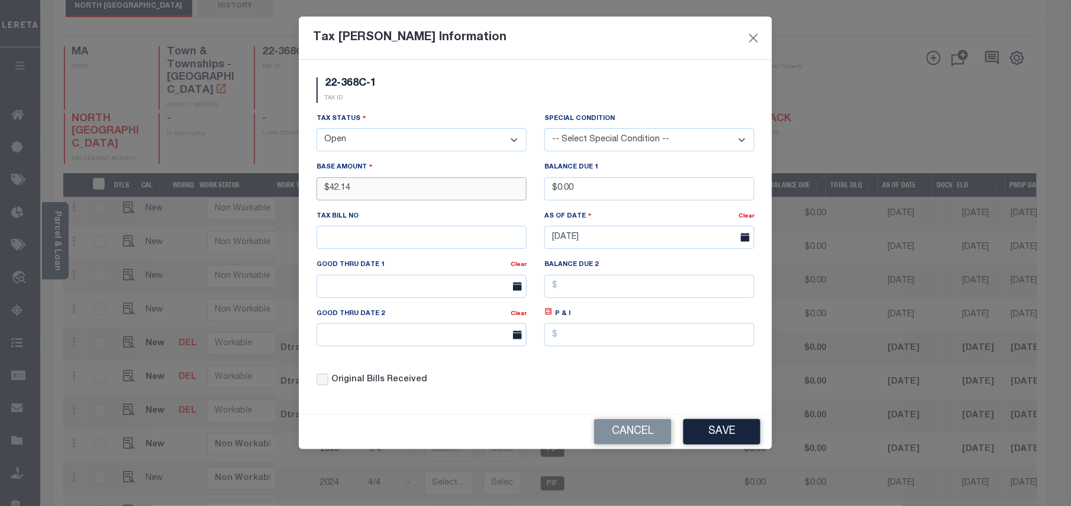
type input "$42.14"
click at [377, 143] on select "- Select Status - Open Due/Unpaid Paid Incomplete No Tax Due Internal Refund Pr…" at bounding box center [422, 139] width 210 height 23
select select "PYD"
click at [317, 130] on select "- Select Status - Open Due/Unpaid Paid Incomplete No Tax Due Internal Refund Pr…" at bounding box center [422, 139] width 210 height 23
click at [716, 437] on button "Save" at bounding box center [721, 431] width 77 height 25
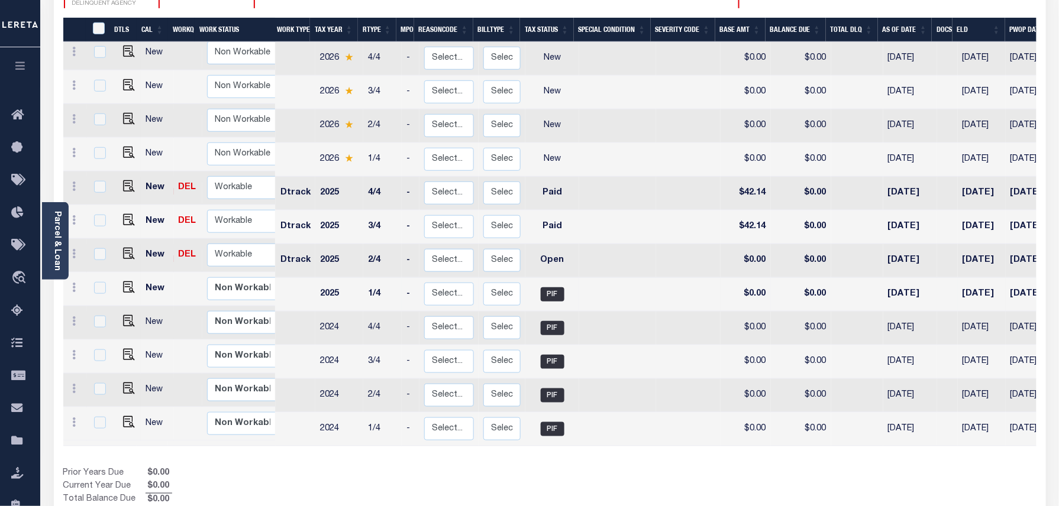
scroll to position [237, 0]
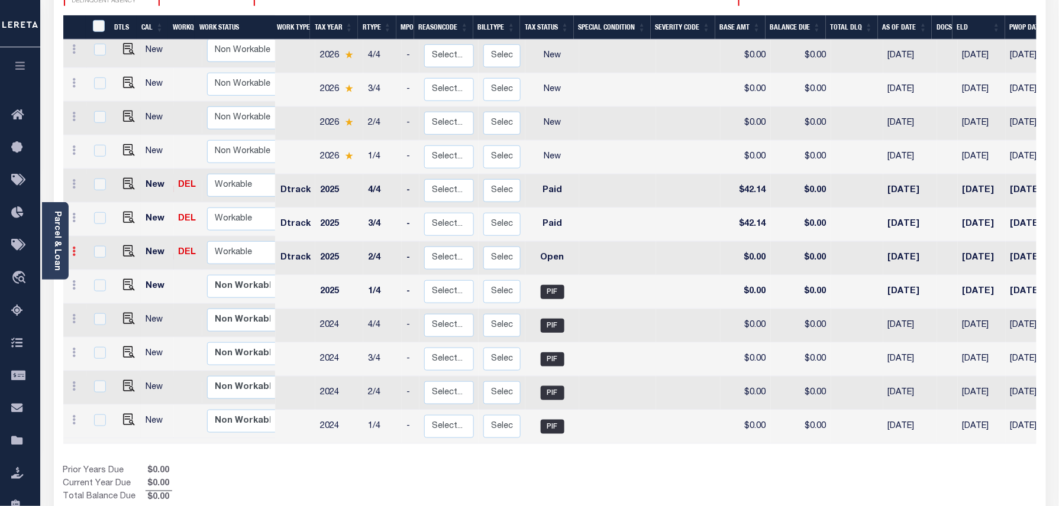
click at [74, 247] on icon at bounding box center [75, 251] width 4 height 9
click at [98, 287] on img at bounding box center [103, 291] width 12 height 12
type input "$0.00"
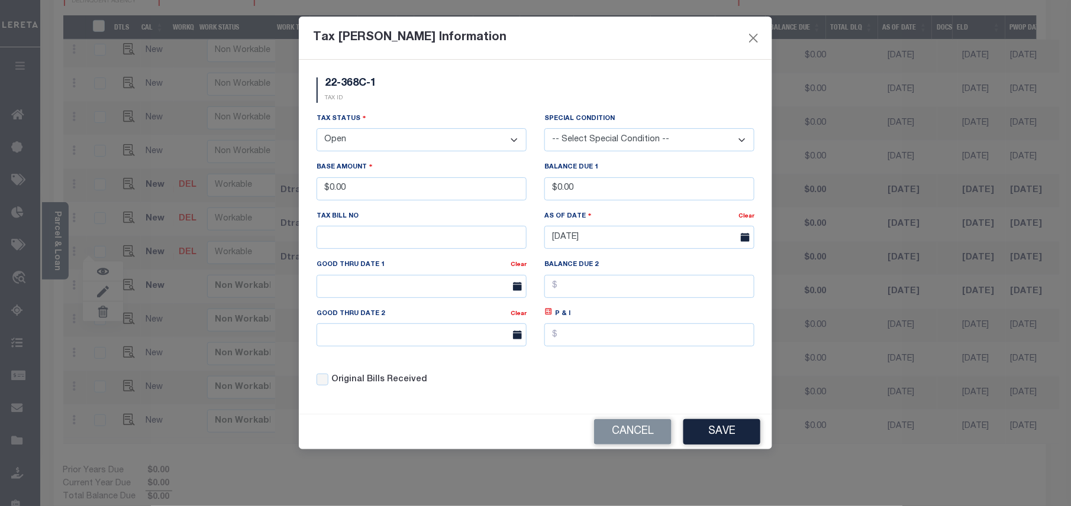
click at [370, 145] on select "- Select Status - Open Due/Unpaid Paid Incomplete No Tax Due Internal Refund Pr…" at bounding box center [422, 139] width 210 height 23
select select "PYD"
click at [317, 130] on select "- Select Status - Open Due/Unpaid Paid Incomplete No Tax Due Internal Refund Pr…" at bounding box center [422, 139] width 210 height 23
drag, startPoint x: 360, startPoint y: 196, endPoint x: 330, endPoint y: 188, distance: 30.9
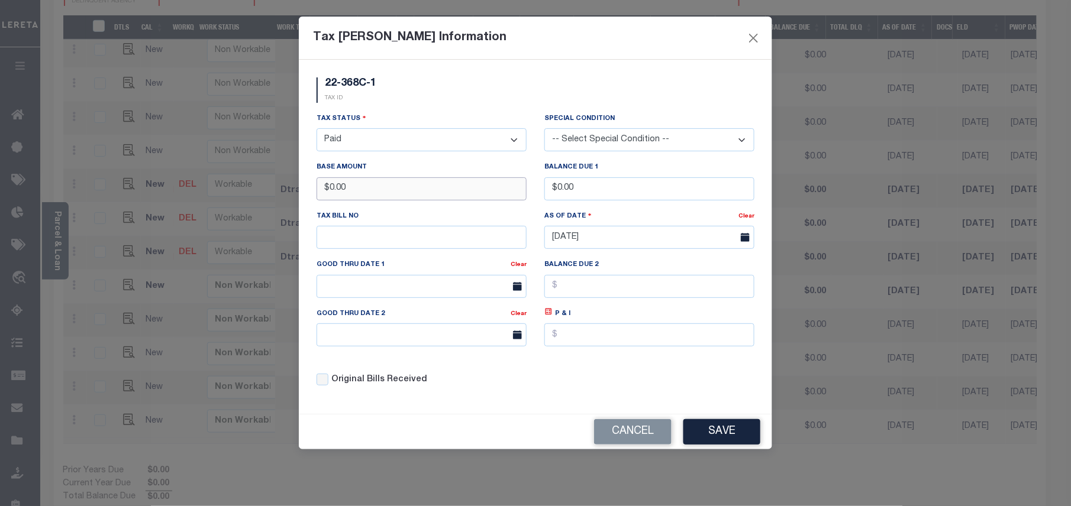
click at [330, 188] on input "$0.00" at bounding box center [422, 188] width 210 height 23
type input "$40.39"
click at [717, 431] on button "Save" at bounding box center [721, 431] width 77 height 25
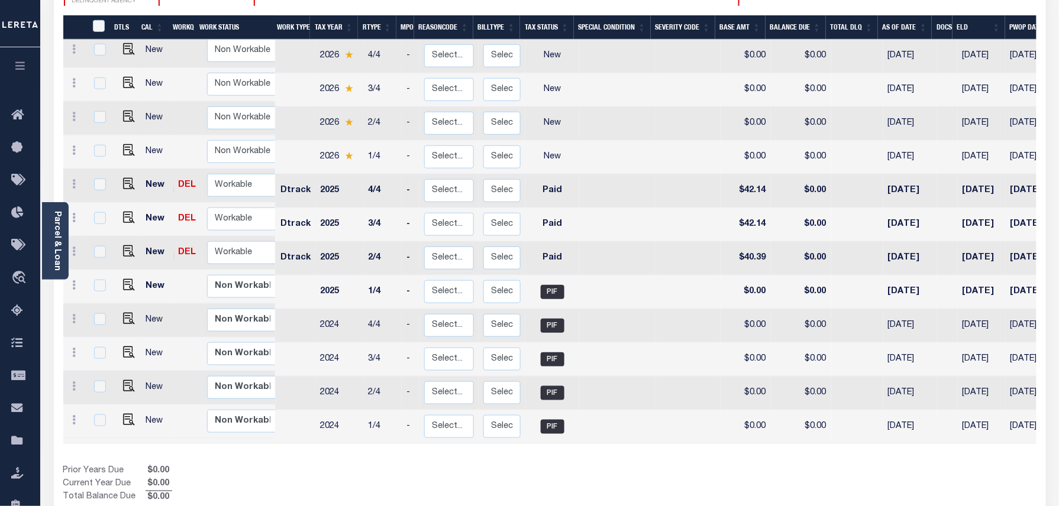
scroll to position [5, 0]
click at [124, 179] on img at bounding box center [129, 185] width 12 height 12
checkbox input "true"
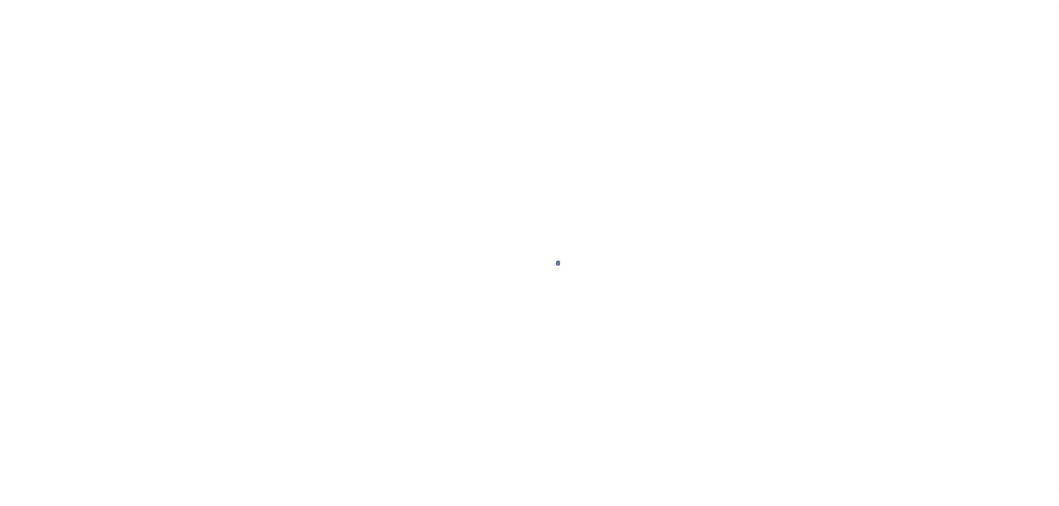
select select "PYD"
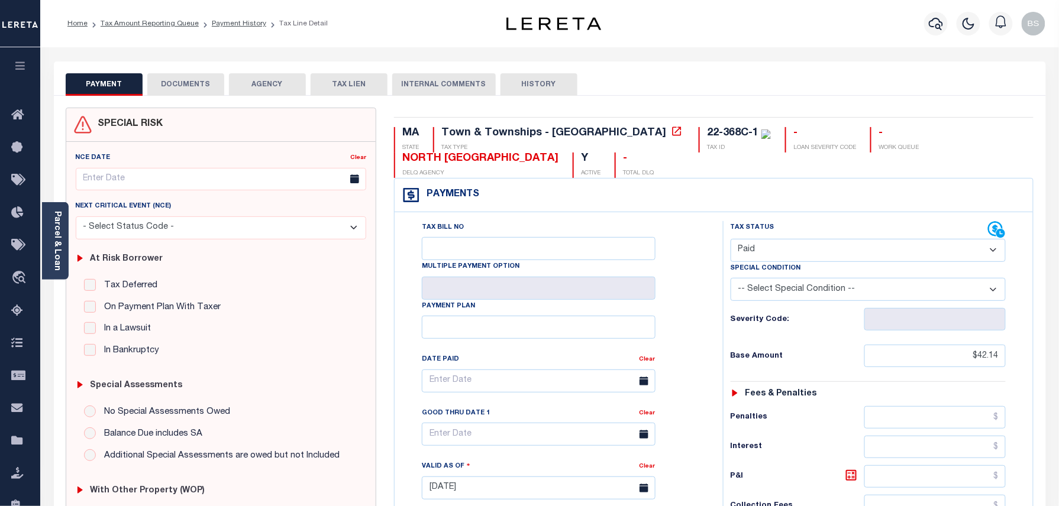
click at [200, 76] on button "DOCUMENTS" at bounding box center [185, 84] width 77 height 22
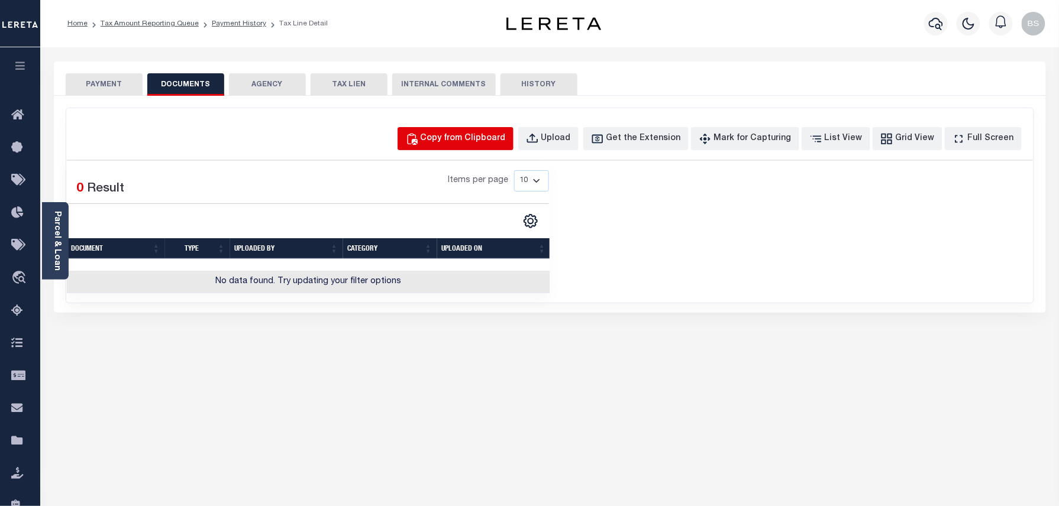
click at [475, 135] on div "Copy from Clipboard" at bounding box center [463, 139] width 85 height 13
select select "POP"
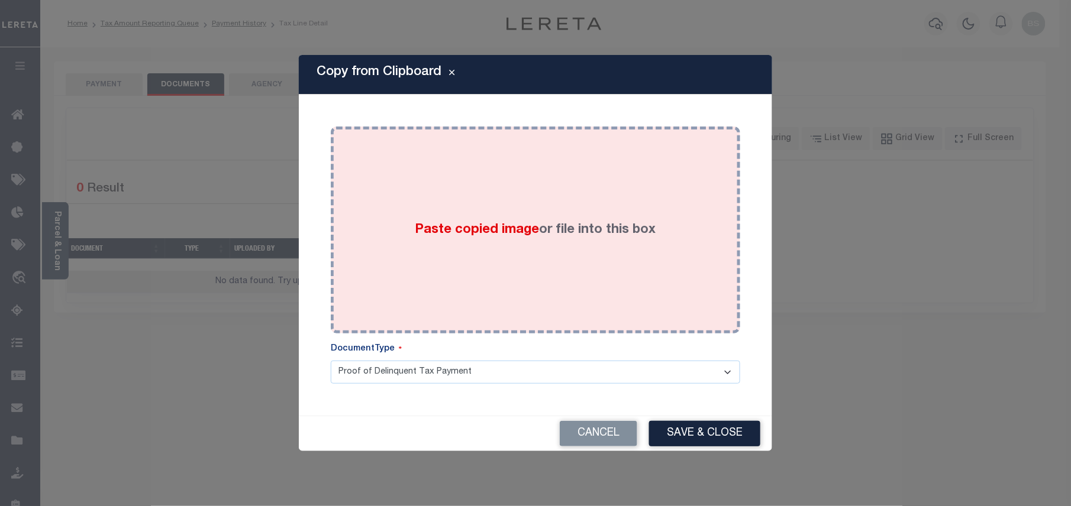
click at [624, 199] on div "Paste copied image or file into this box" at bounding box center [536, 229] width 392 height 189
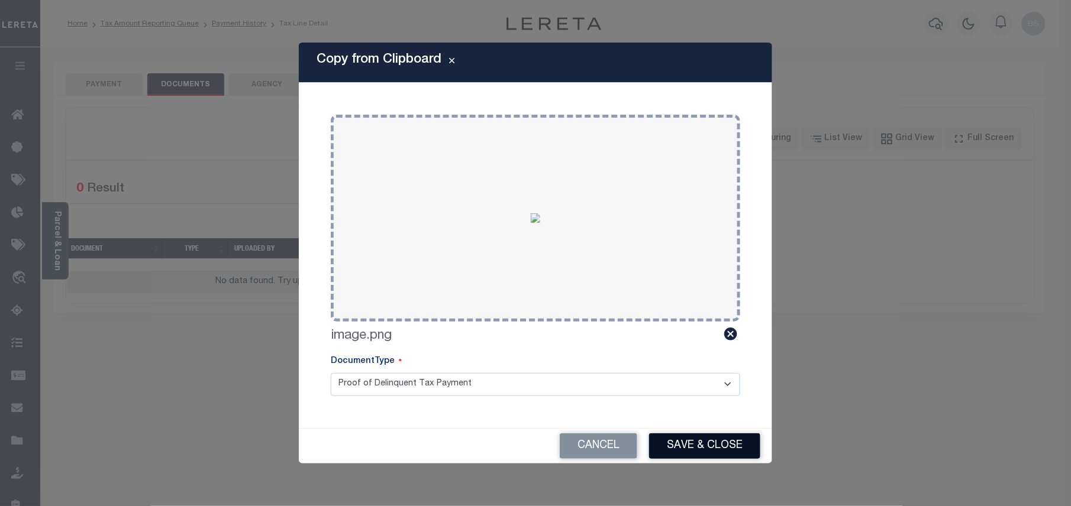
click at [695, 453] on button "Save & Close" at bounding box center [704, 446] width 111 height 25
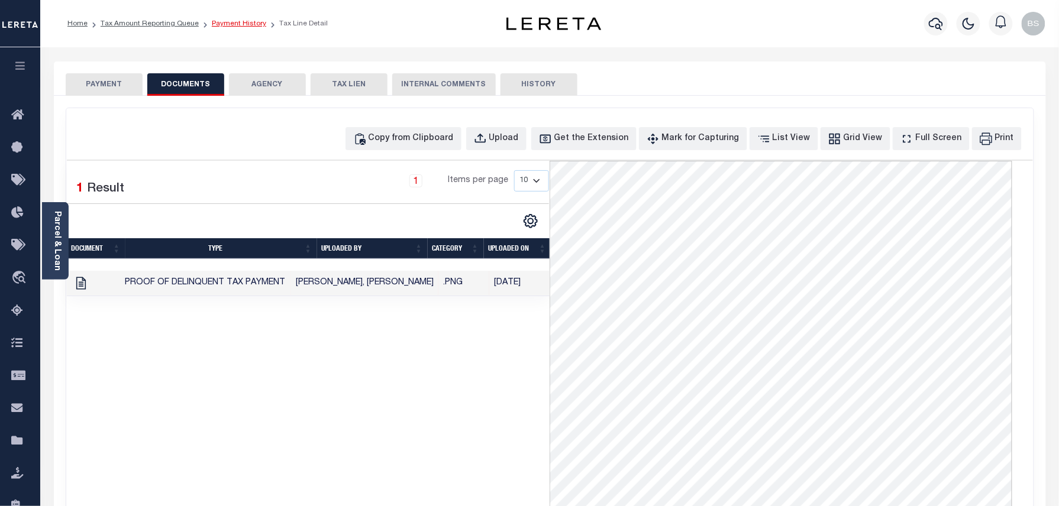
click at [240, 25] on link "Payment History" at bounding box center [239, 23] width 54 height 7
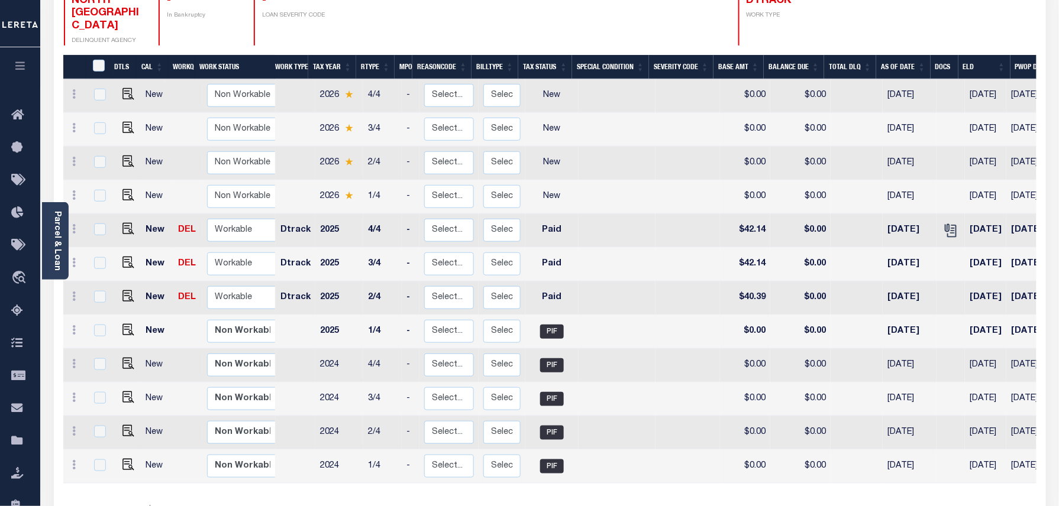
scroll to position [237, 0]
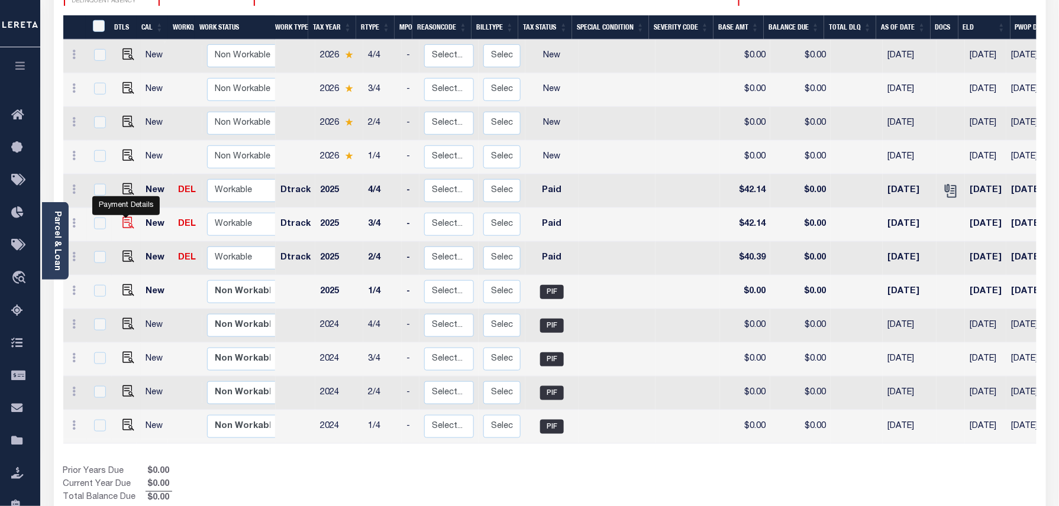
click at [125, 217] on img "" at bounding box center [128, 223] width 12 height 12
checkbox input "true"
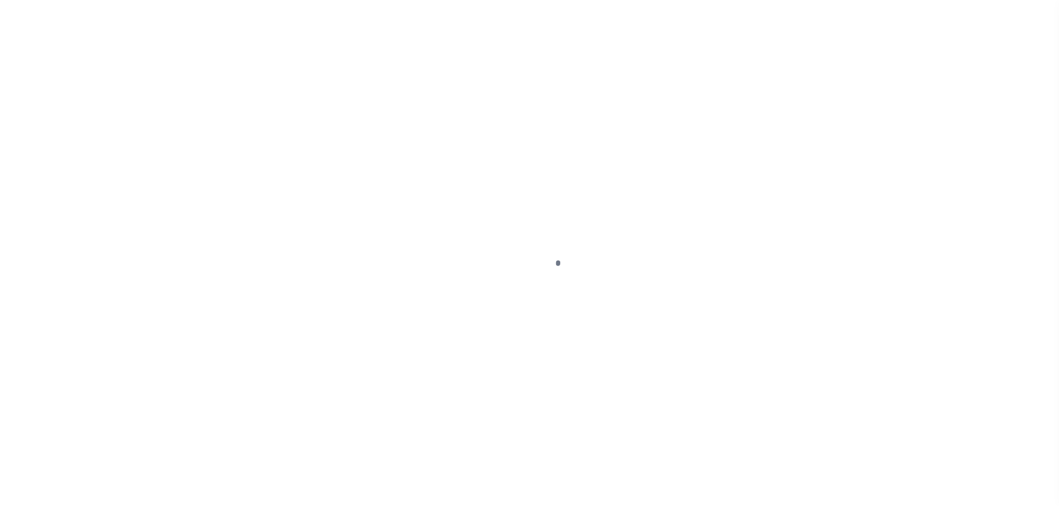
select select "PYD"
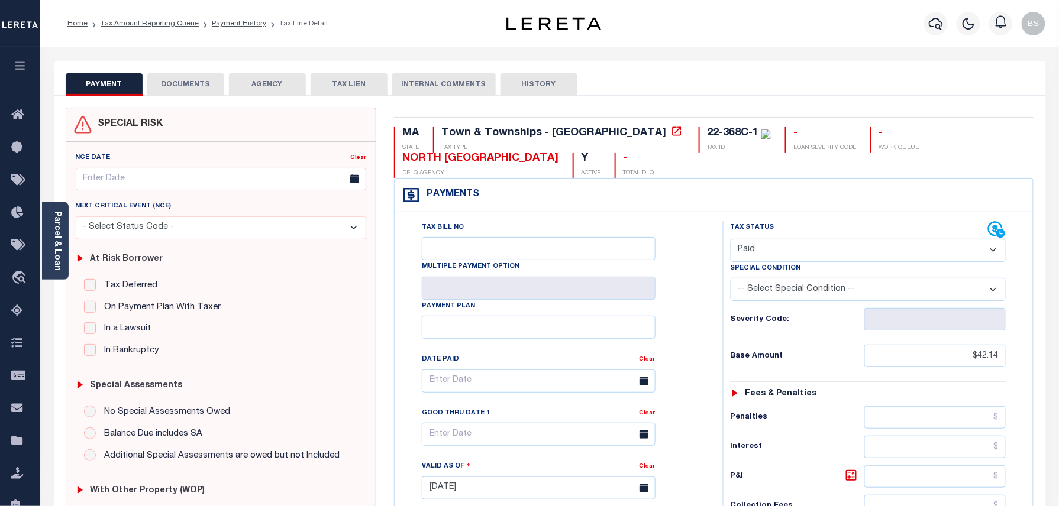
click at [190, 91] on button "DOCUMENTS" at bounding box center [185, 84] width 77 height 22
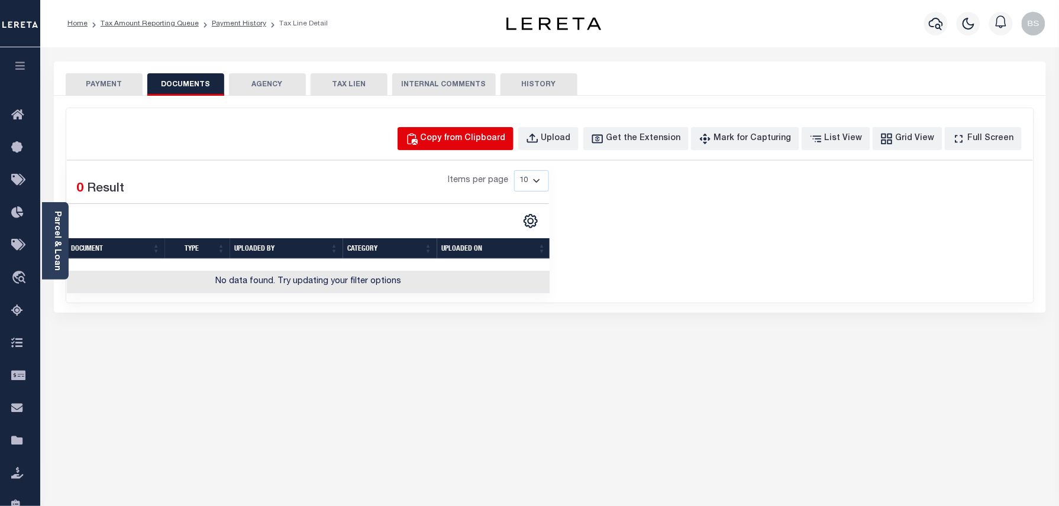
click at [506, 140] on div "Copy from Clipboard" at bounding box center [463, 139] width 85 height 13
select select "POP"
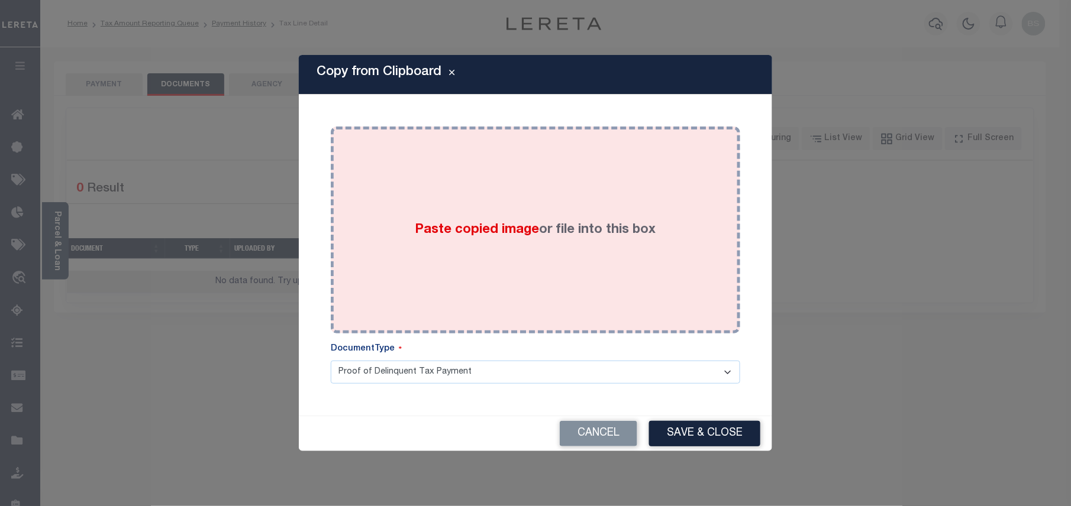
click at [572, 159] on div "Paste copied image or file into this box" at bounding box center [536, 229] width 392 height 189
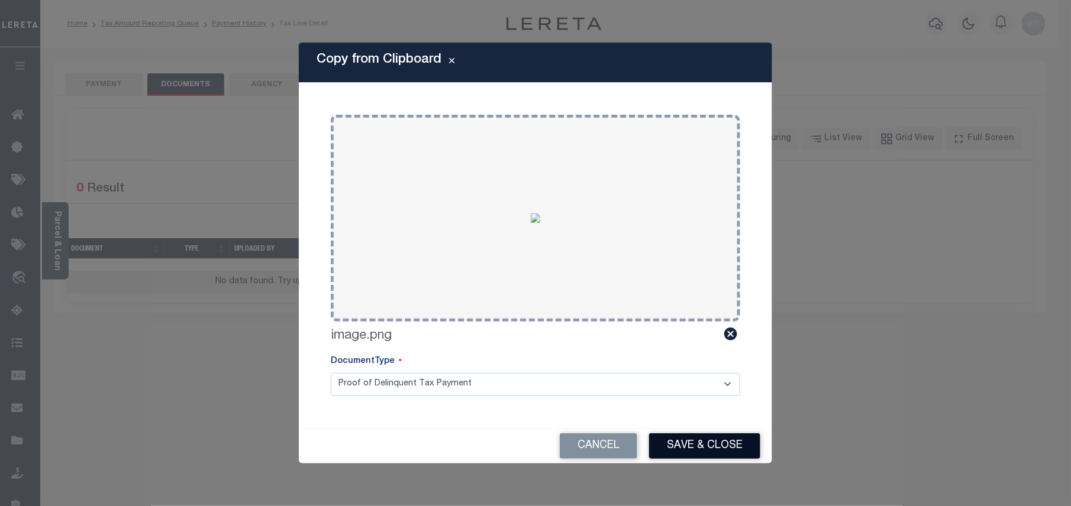
click at [711, 445] on button "Save & Close" at bounding box center [704, 446] width 111 height 25
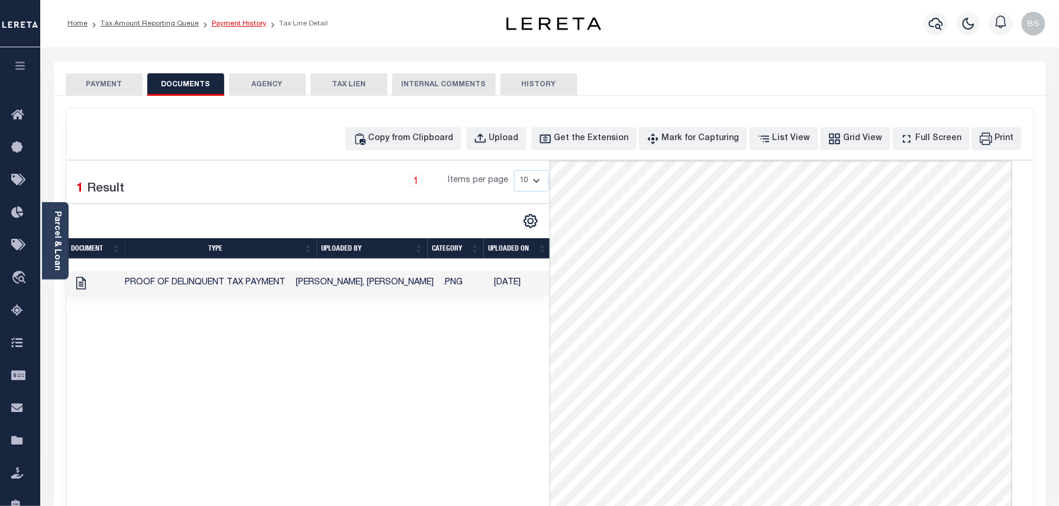
click at [227, 26] on link "Payment History" at bounding box center [239, 23] width 54 height 7
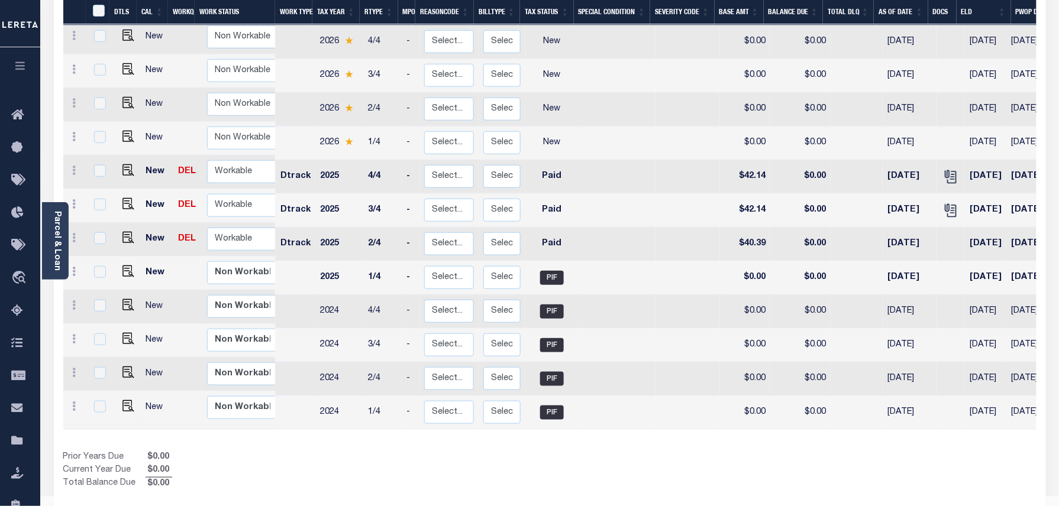
scroll to position [264, 0]
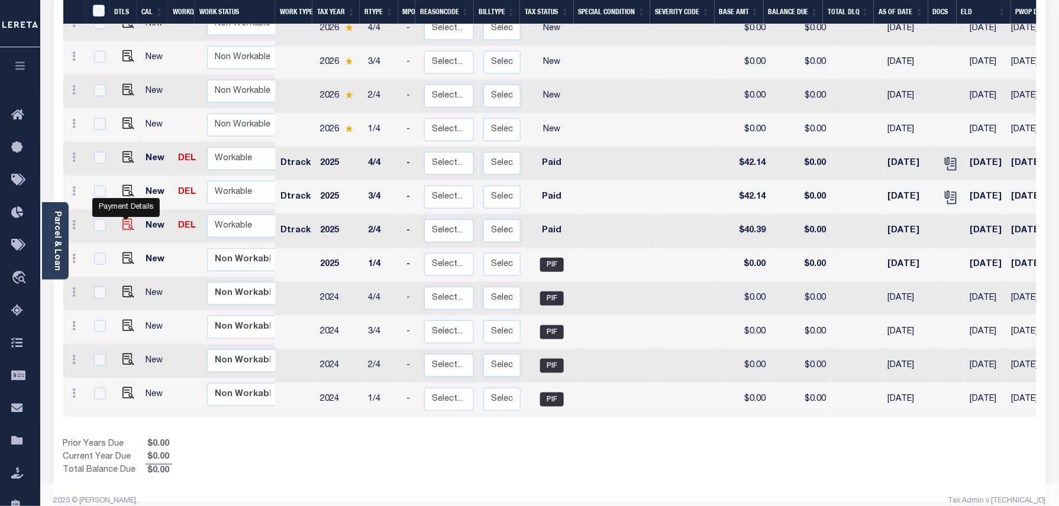
click at [124, 219] on img "" at bounding box center [128, 225] width 12 height 12
checkbox input "true"
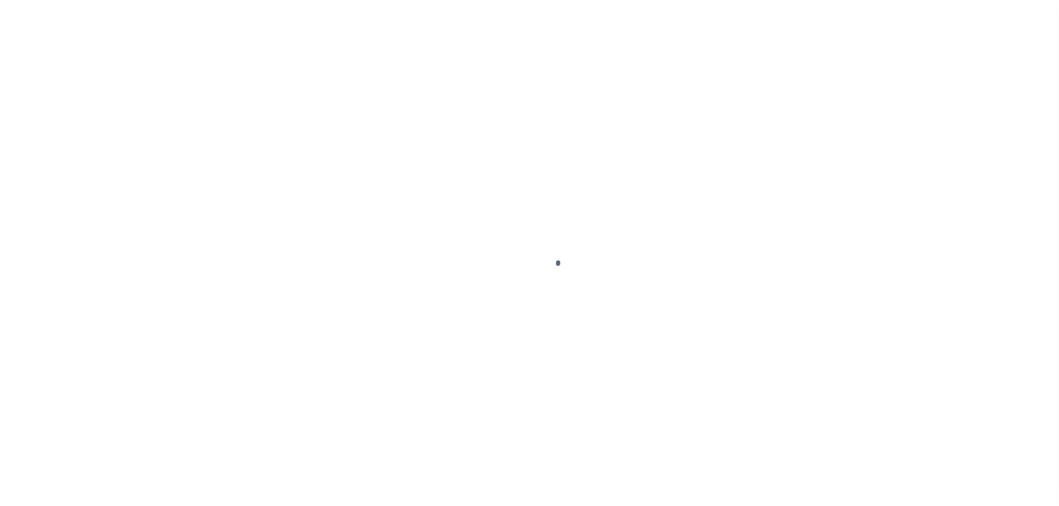
select select "PYD"
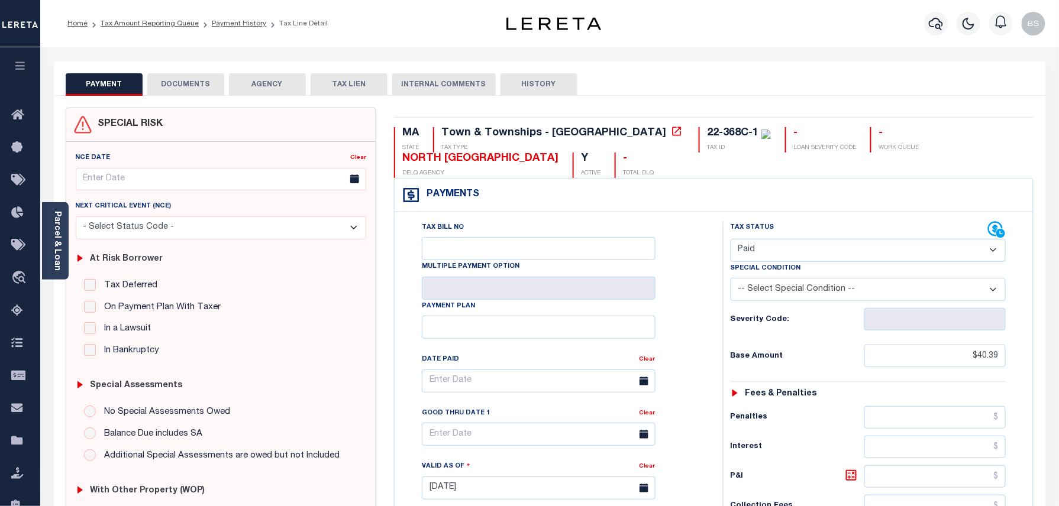
click at [181, 78] on button "DOCUMENTS" at bounding box center [185, 84] width 77 height 22
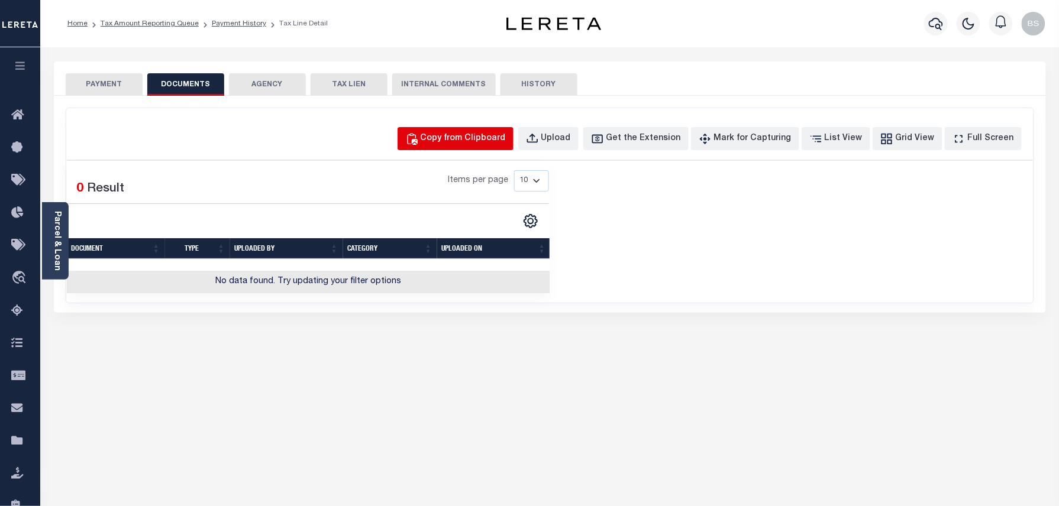
click at [482, 138] on div "Copy from Clipboard" at bounding box center [463, 139] width 85 height 13
select select "POP"
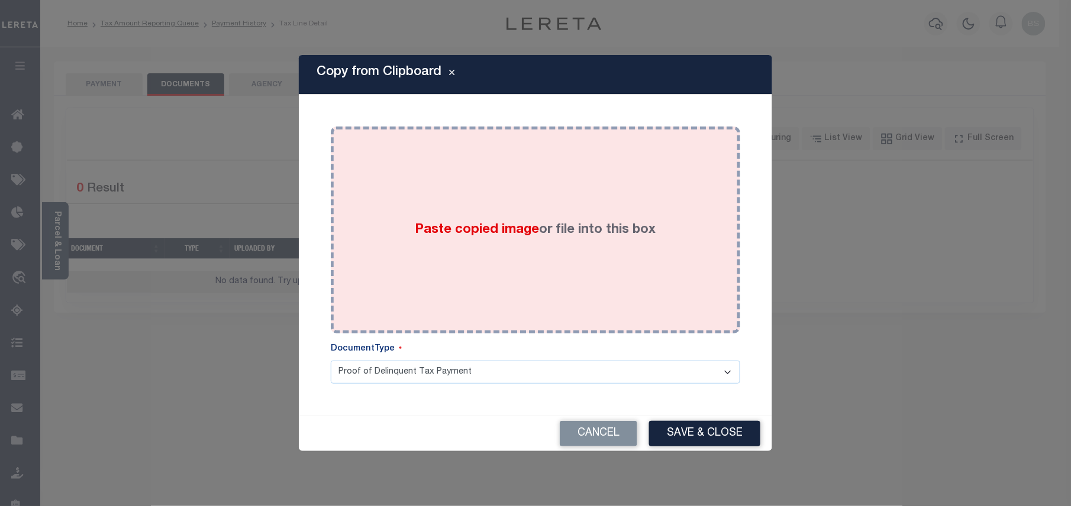
click at [525, 206] on div "Paste copied image or file into this box" at bounding box center [536, 229] width 392 height 189
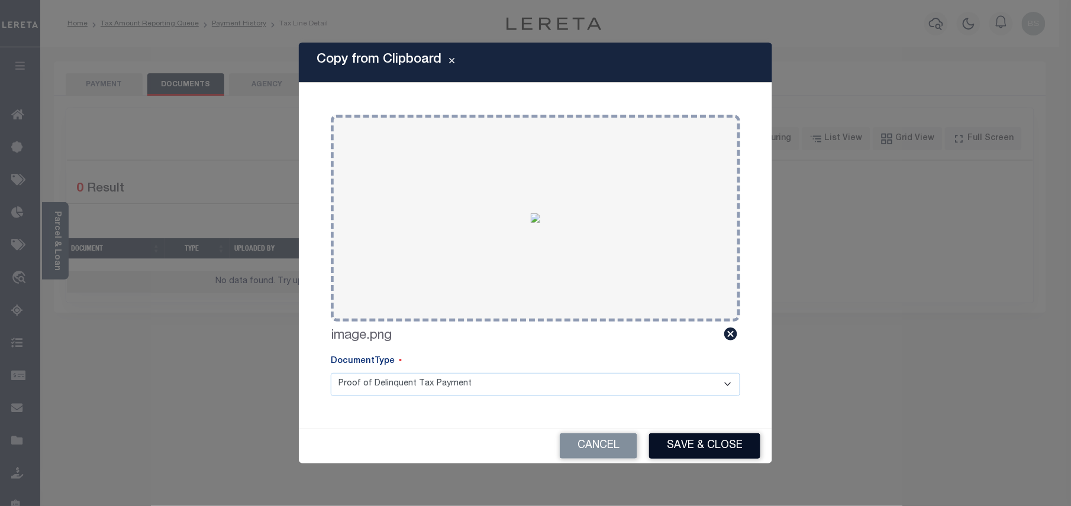
click at [698, 441] on button "Save & Close" at bounding box center [704, 446] width 111 height 25
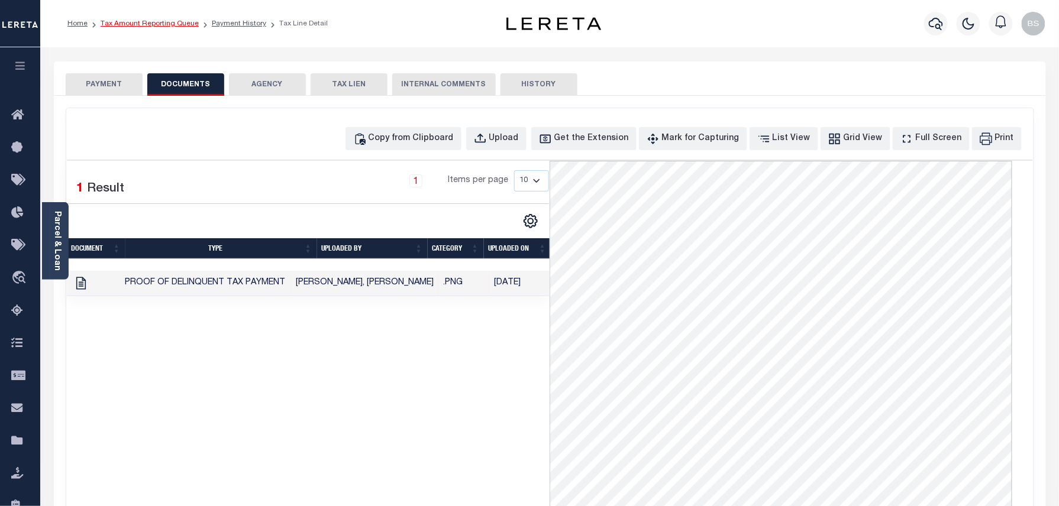
click at [172, 24] on link "Tax Amount Reporting Queue" at bounding box center [150, 23] width 98 height 7
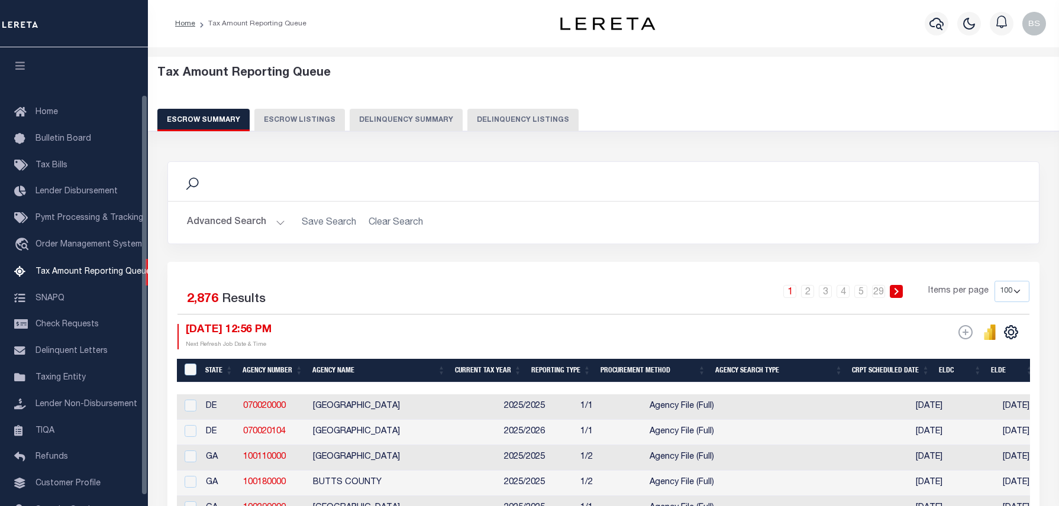
select select "100"
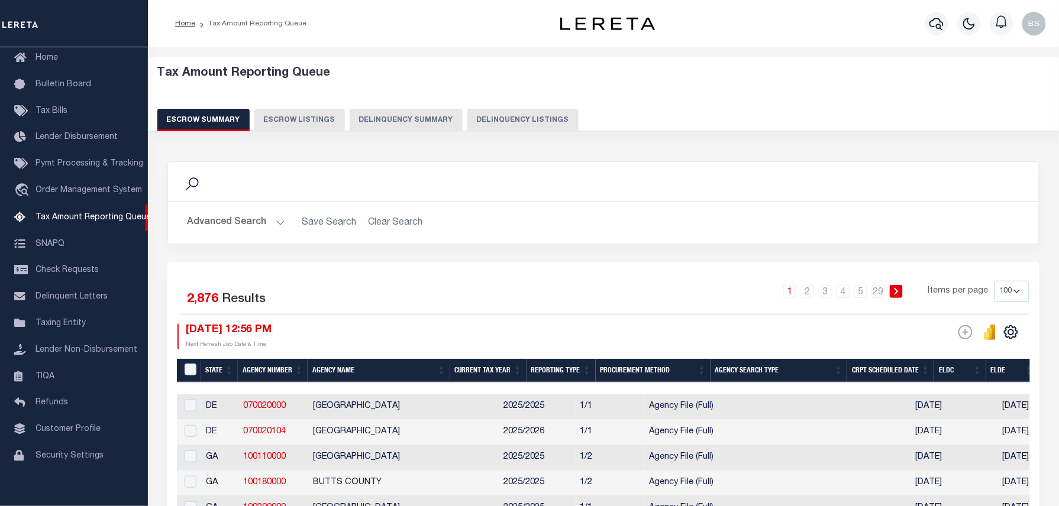
click at [500, 123] on button "Delinquency Listings" at bounding box center [522, 120] width 111 height 22
select select "100"
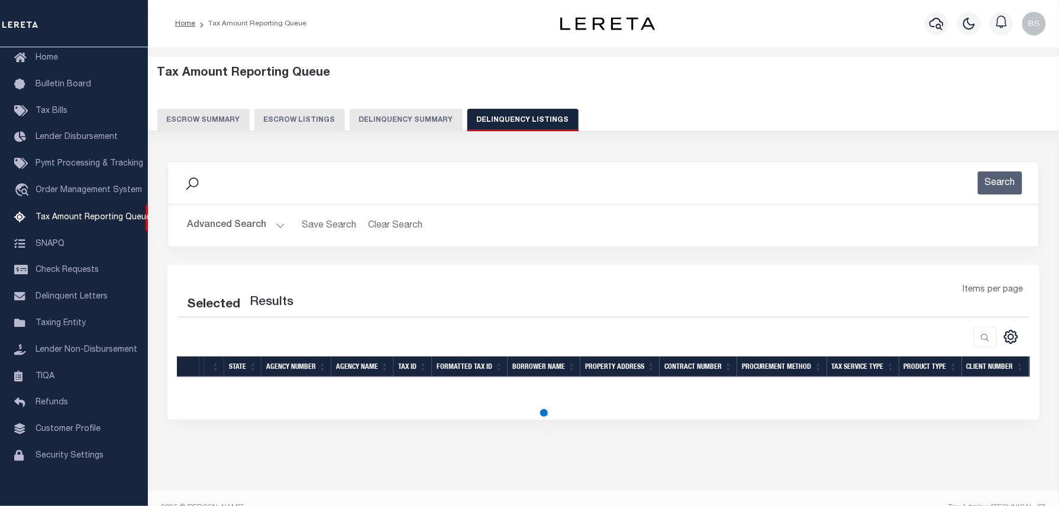
select select "100"
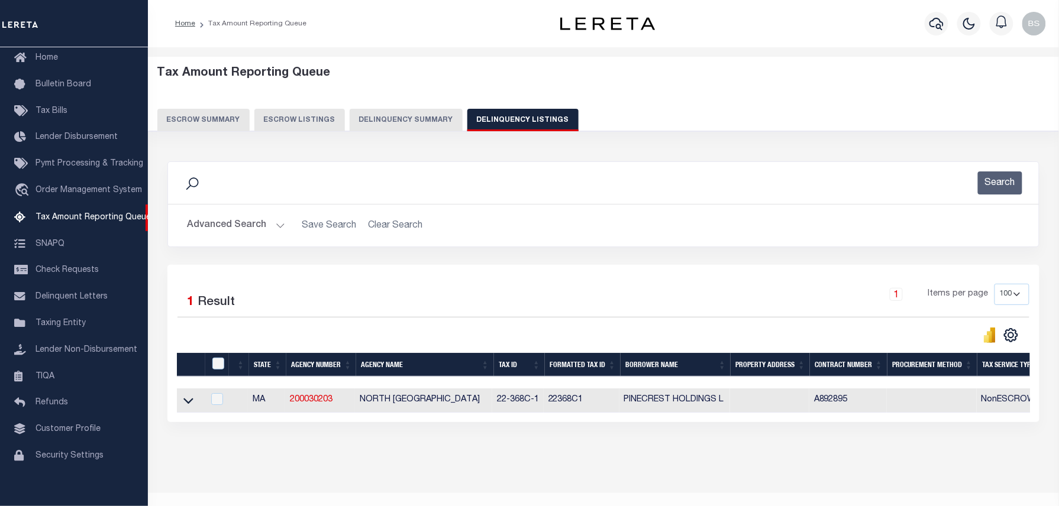
scroll to position [22, 0]
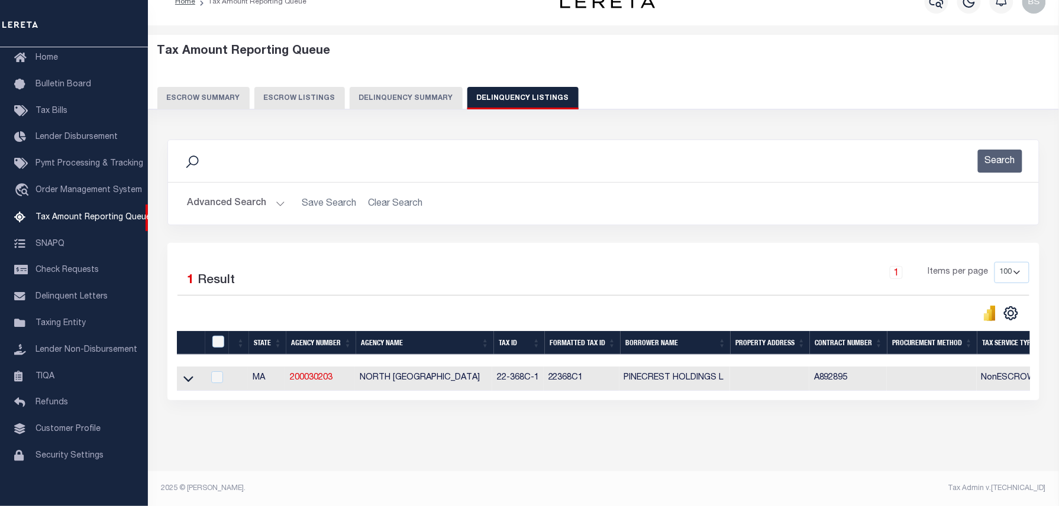
drag, startPoint x: 187, startPoint y: 382, endPoint x: 246, endPoint y: 279, distance: 118.7
click at [187, 382] on icon at bounding box center [188, 379] width 10 height 12
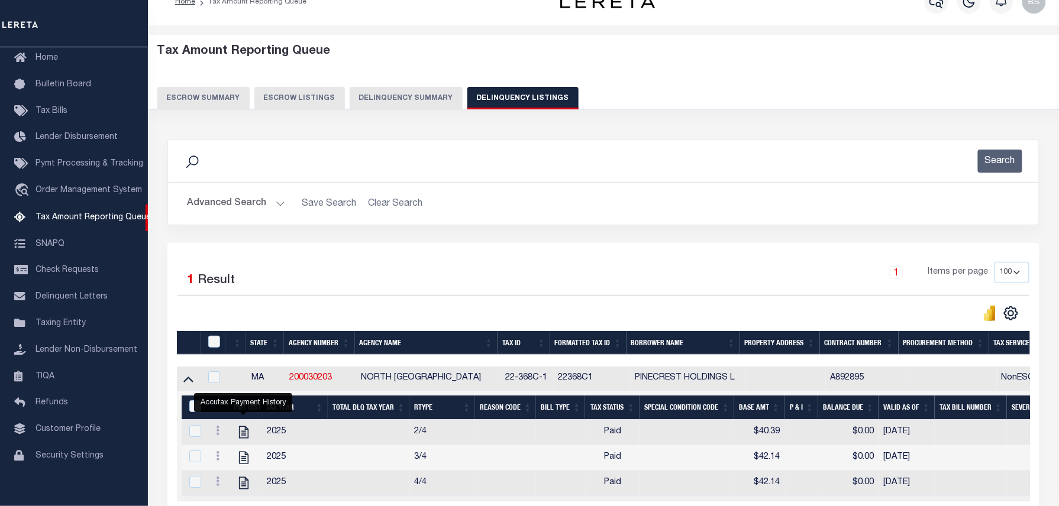
scroll to position [147, 0]
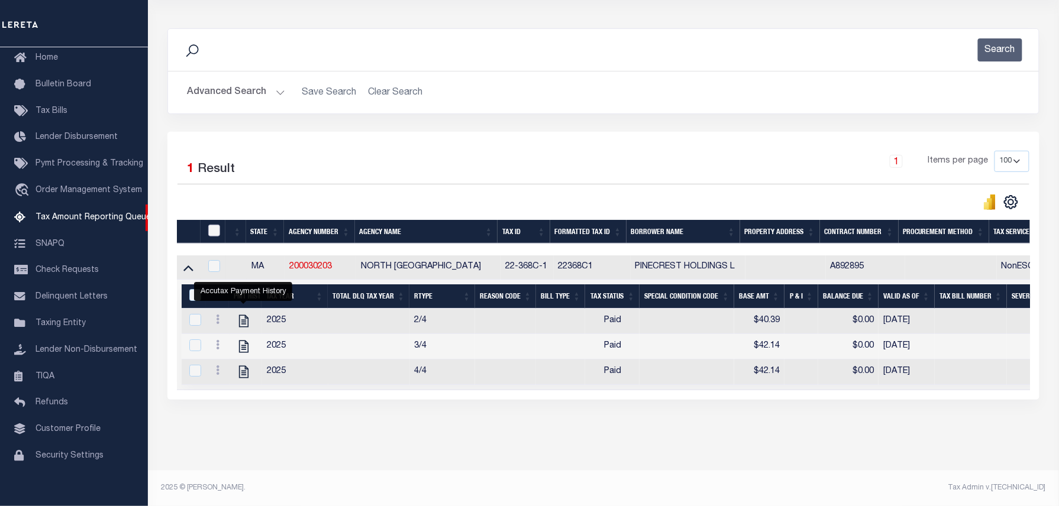
click at [215, 225] on input "checkbox" at bounding box center [214, 231] width 12 height 12
checkbox input "true"
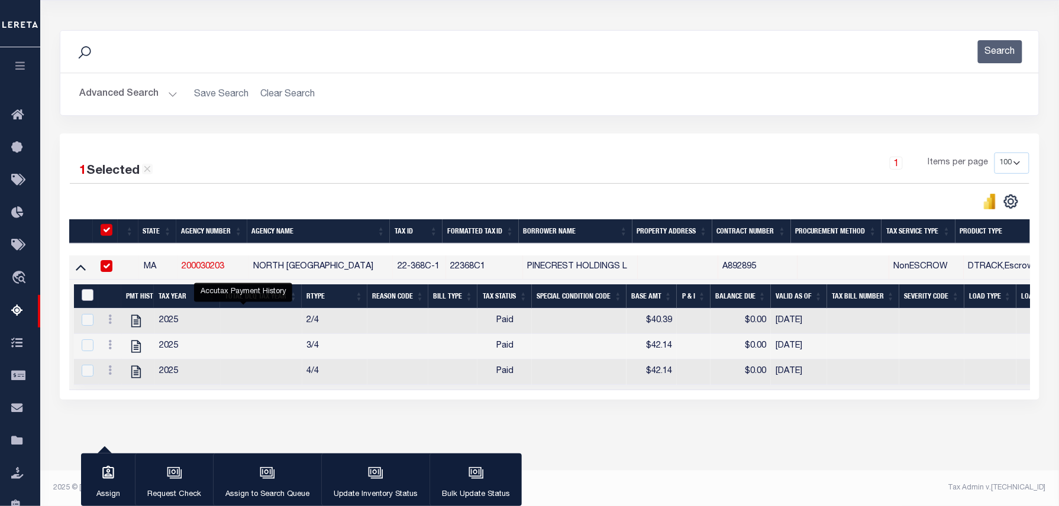
click at [86, 289] on input "&nbsp;" at bounding box center [88, 295] width 12 height 12
checkbox input "true"
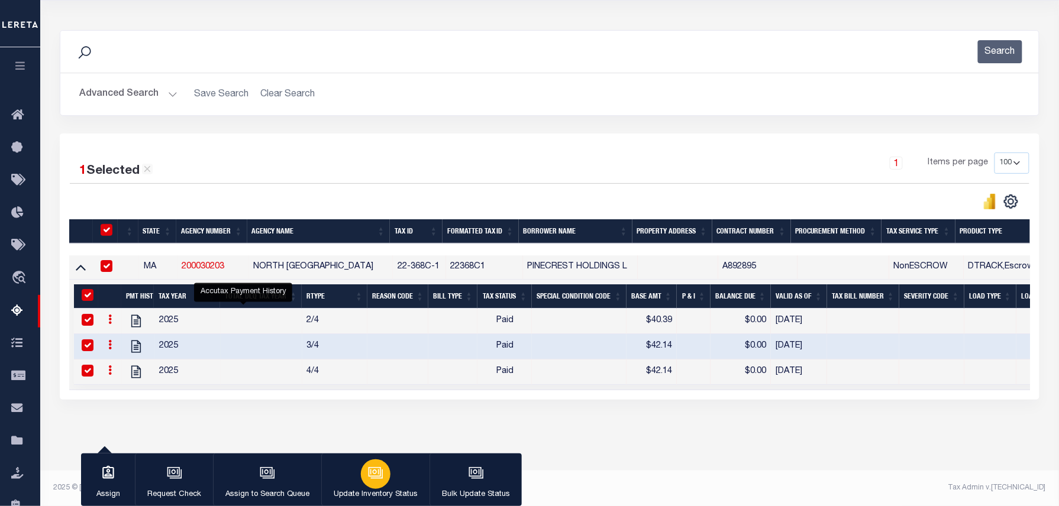
click at [385, 482] on div "button" at bounding box center [376, 475] width 30 height 30
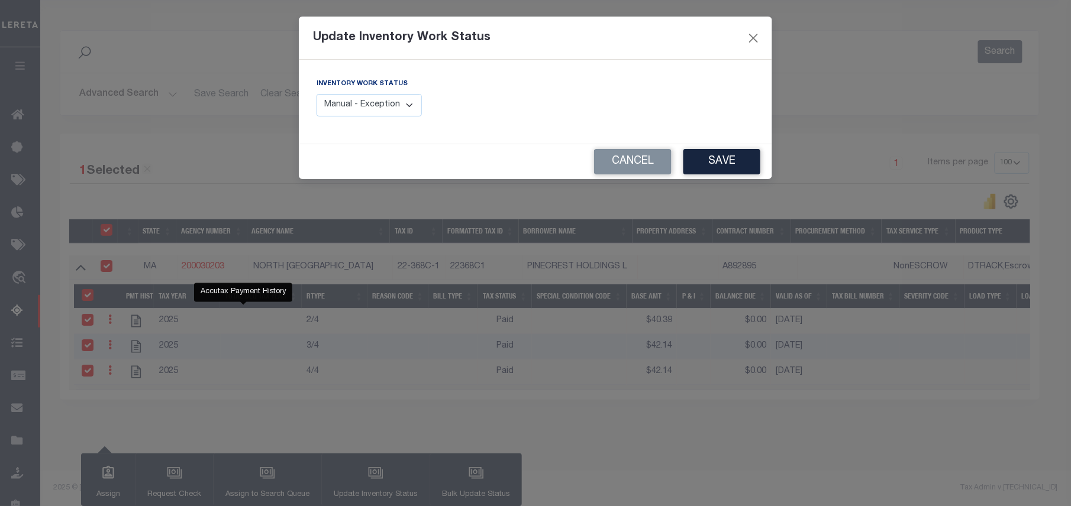
click at [389, 105] on select "Manual - Exception Pended - Awaiting Search Late Add Exception Completed" at bounding box center [369, 105] width 105 height 23
select select "4"
click at [317, 94] on select "Manual - Exception Pended - Awaiting Search Late Add Exception Completed" at bounding box center [369, 105] width 105 height 23
click at [731, 164] on button "Save" at bounding box center [721, 161] width 77 height 25
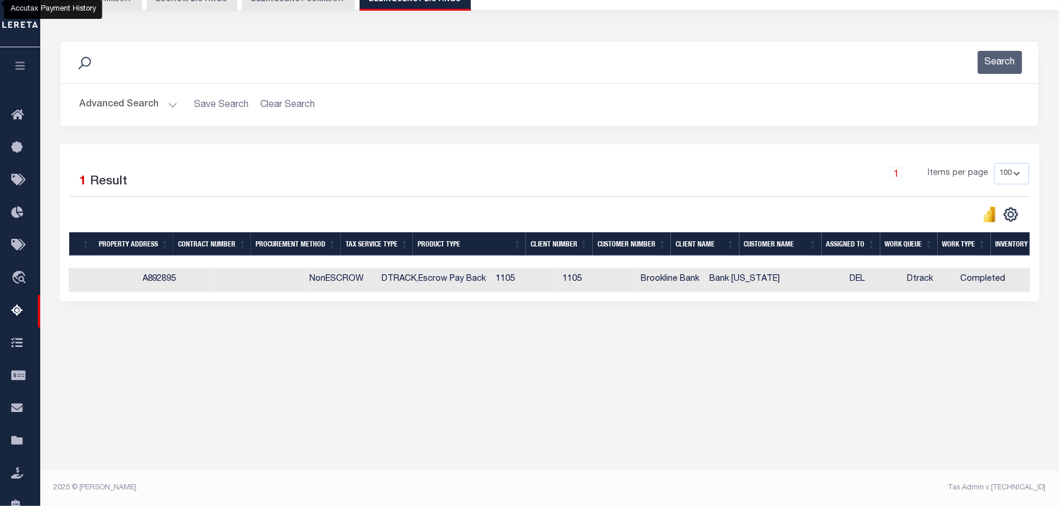
scroll to position [0, 564]
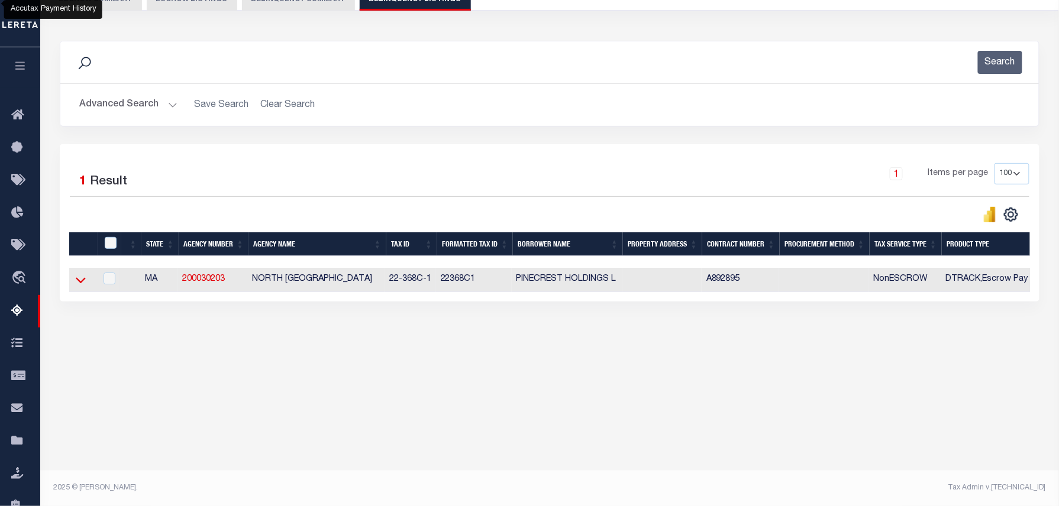
click at [81, 277] on icon at bounding box center [81, 280] width 10 height 12
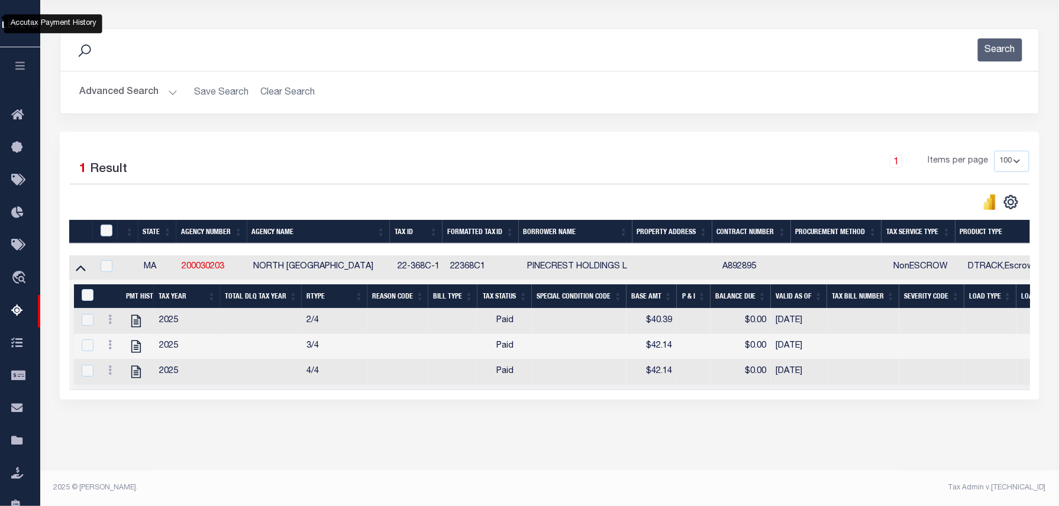
click at [156, 81] on button "Advanced Search" at bounding box center [128, 92] width 98 height 23
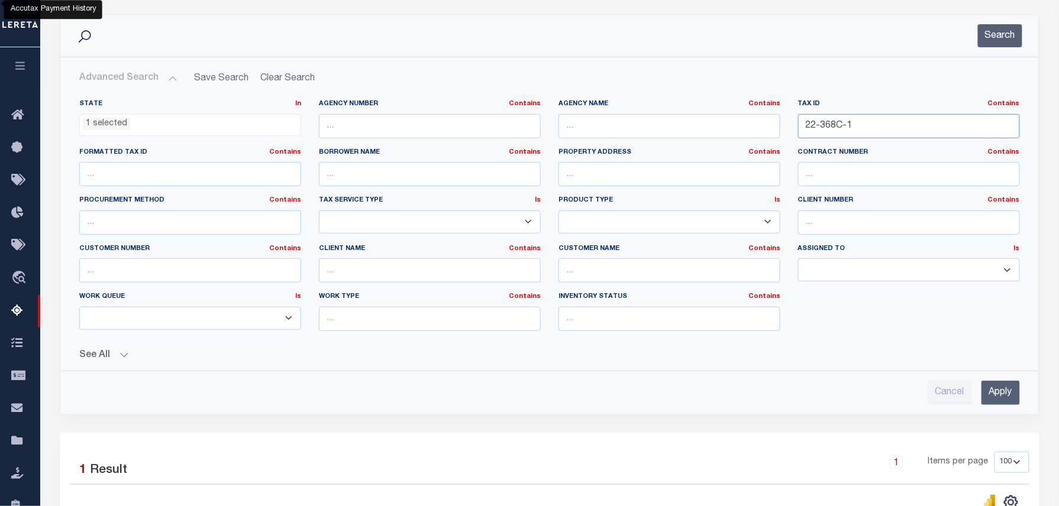
drag, startPoint x: 884, startPoint y: 133, endPoint x: 744, endPoint y: 114, distance: 141.5
click at [744, 114] on div "State In In AK AL AR AZ CA CO CT DC DE FL GA GU HI IA ID IL IN KS KY LA MA MD M…" at bounding box center [549, 219] width 958 height 241
paste input "6-345"
type input "26-345-1"
click at [1013, 41] on button "Search" at bounding box center [1000, 35] width 44 height 23
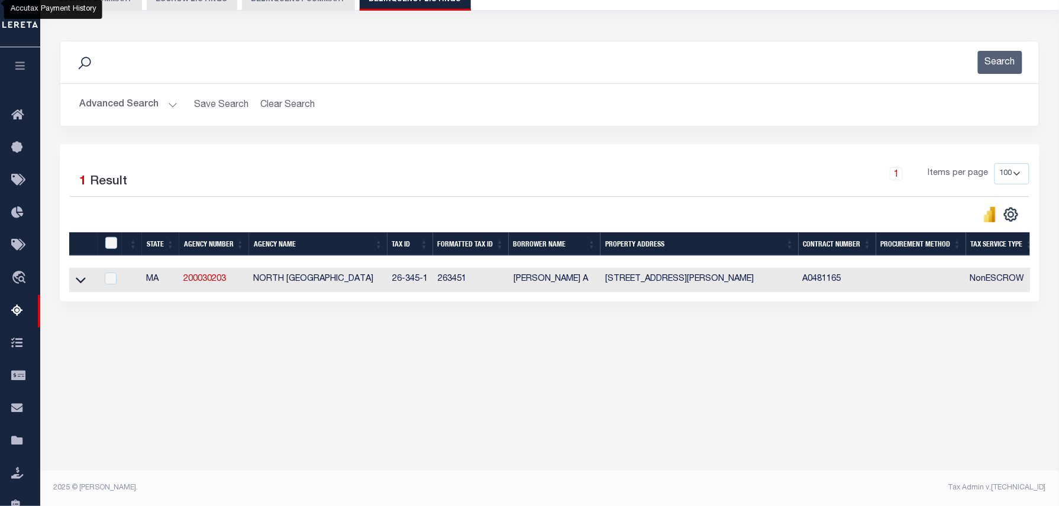
scroll to position [120, 0]
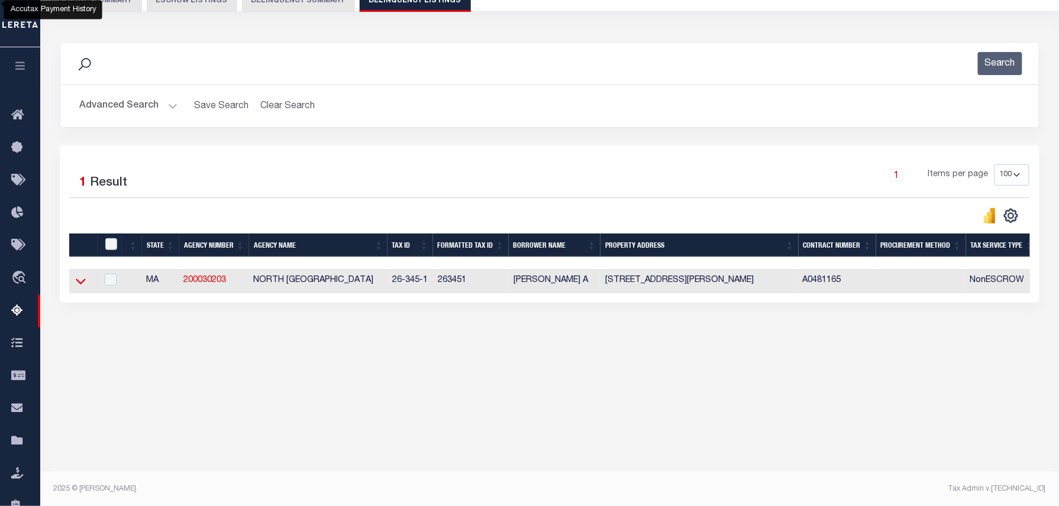
click at [85, 283] on icon at bounding box center [81, 282] width 10 height 6
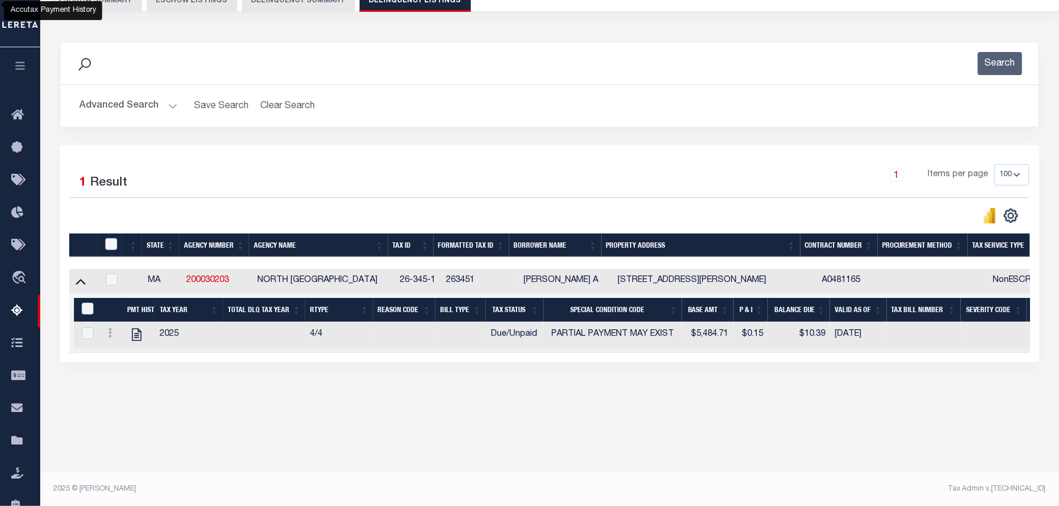
scroll to position [121, 0]
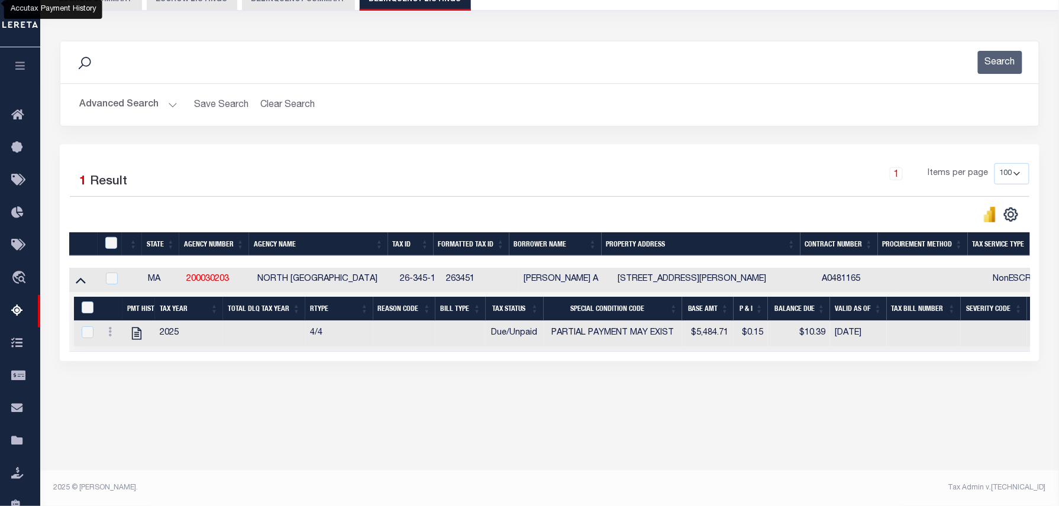
drag, startPoint x: 524, startPoint y: 279, endPoint x: 604, endPoint y: 283, distance: 80.5
click at [604, 283] on td "FARRELLY GLYNN A" at bounding box center [566, 280] width 94 height 24
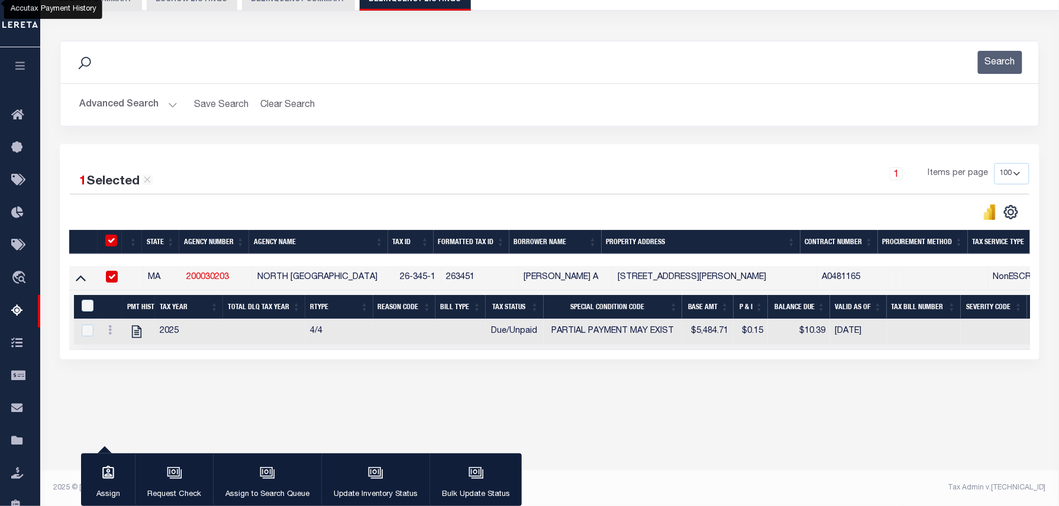
checkbox input "true"
copy td "FARRELLY GLYNN A"
click at [134, 338] on icon "" at bounding box center [136, 331] width 15 height 15
checkbox input "true"
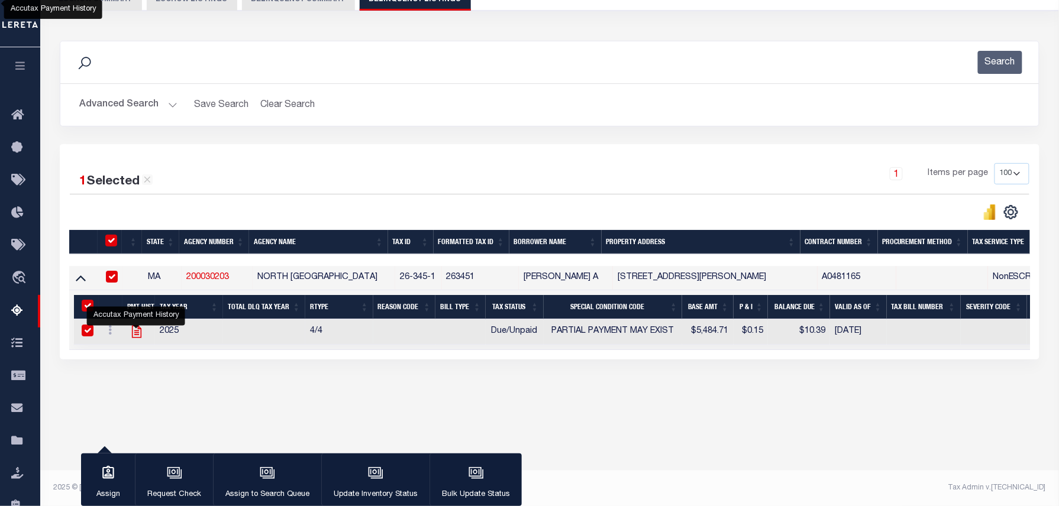
checkbox input "true"
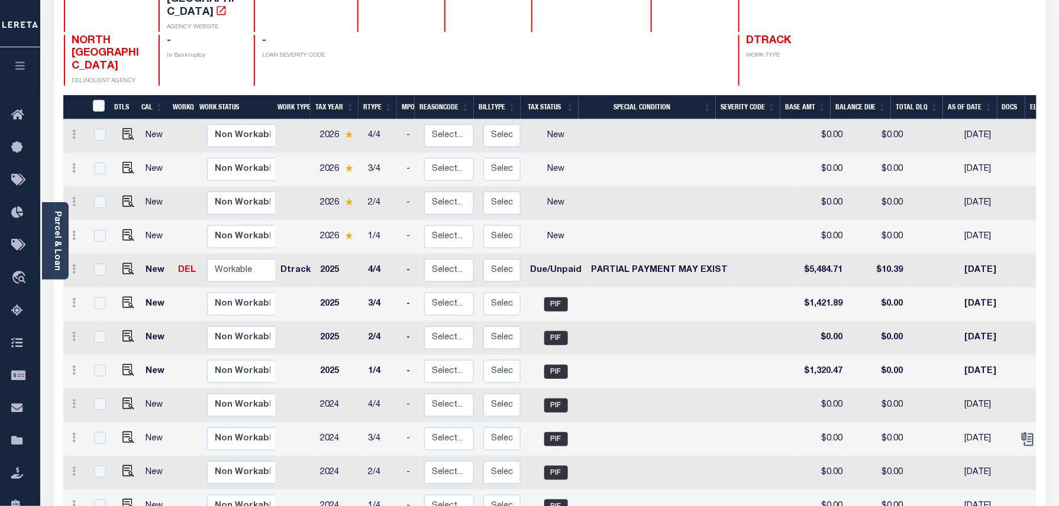
scroll to position [157, 0]
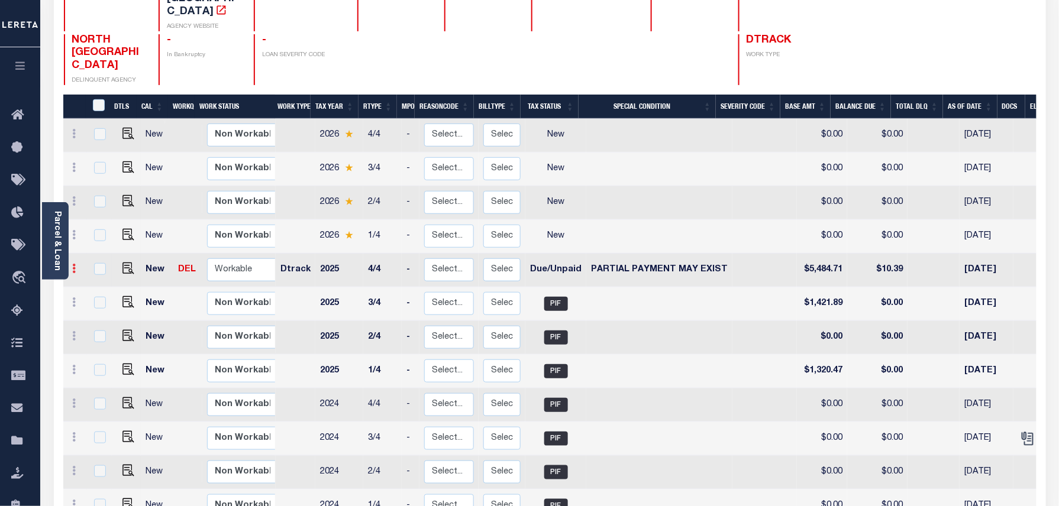
click at [76, 266] on link at bounding box center [74, 270] width 13 height 9
click at [97, 302] on img at bounding box center [103, 308] width 12 height 12
select select "DUE"
select select "15"
type input "$5,484.71"
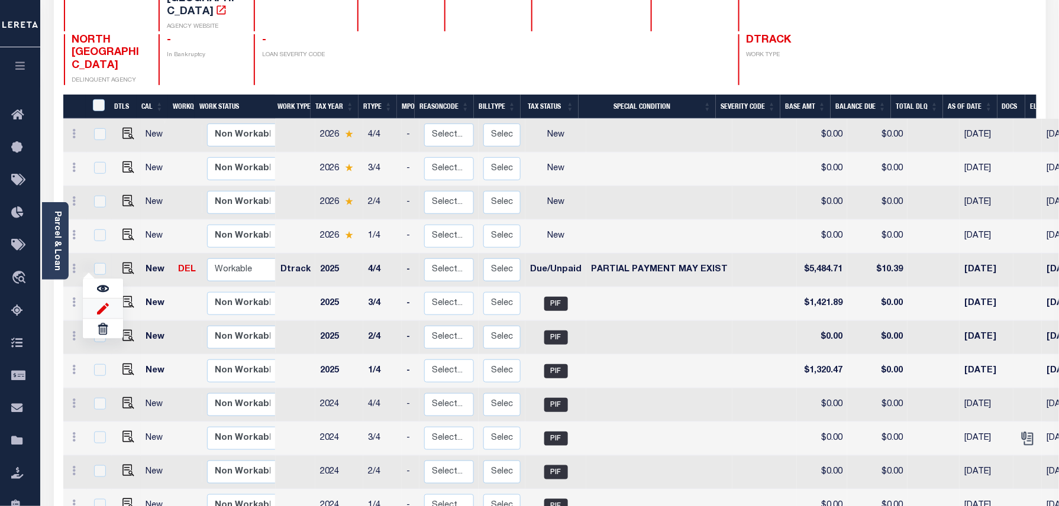
type input "$10.39"
type input "[DATE]"
type input "$0.15"
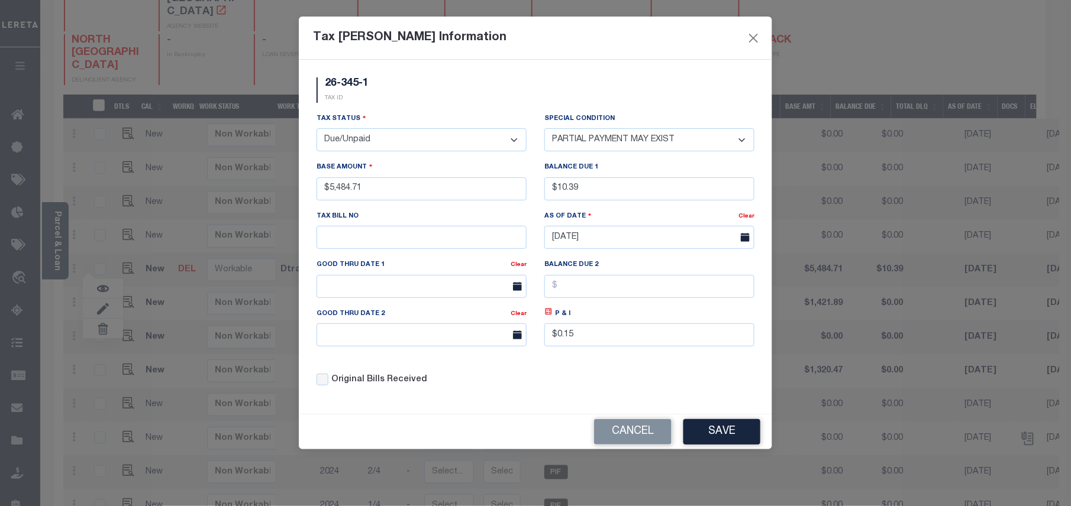
click at [372, 146] on select "- Select Status - Open Due/Unpaid Paid Incomplete No Tax Due Internal Refund Pr…" at bounding box center [422, 139] width 210 height 23
select select "PYD"
click at [317, 130] on select "- Select Status - Open Due/Unpaid Paid Incomplete No Tax Due Internal Refund Pr…" at bounding box center [422, 139] width 210 height 23
select select "0"
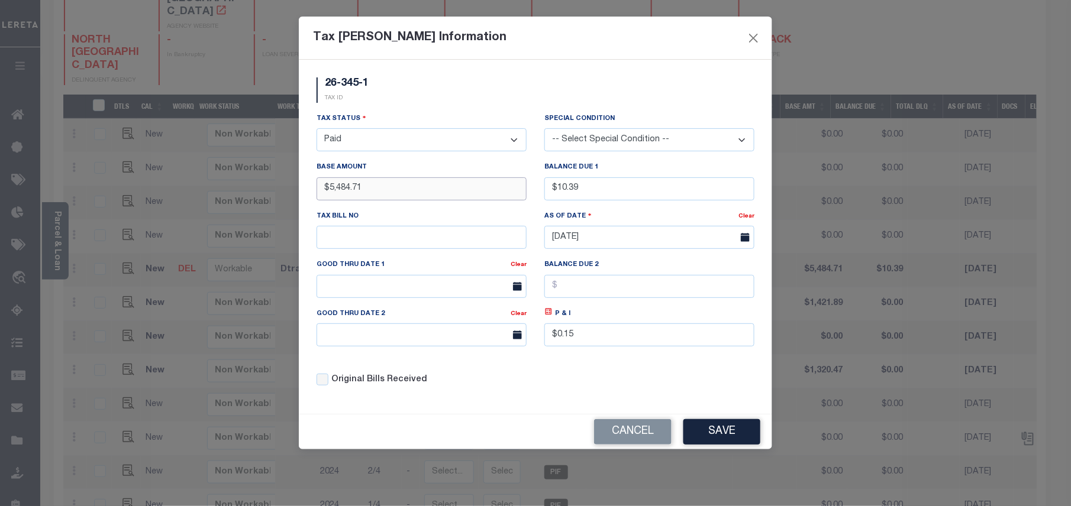
drag, startPoint x: 390, startPoint y: 190, endPoint x: 330, endPoint y: 191, distance: 60.4
click at [330, 191] on input "$5,484.71" at bounding box center [422, 188] width 210 height 23
drag, startPoint x: 383, startPoint y: 194, endPoint x: 330, endPoint y: 194, distance: 53.8
click at [330, 194] on input "$5,484.71" at bounding box center [422, 188] width 210 height 23
type input "$1,421.89"
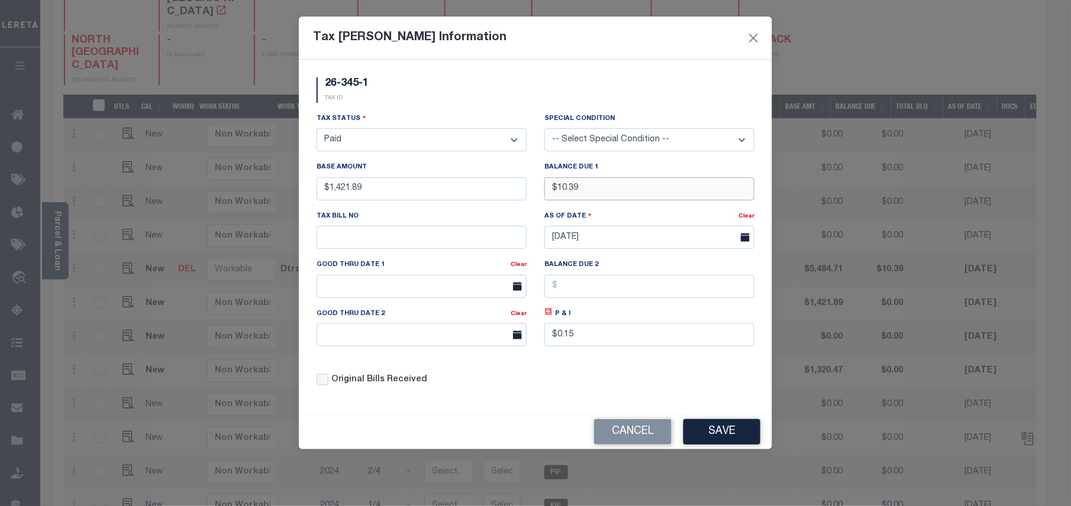
drag, startPoint x: 605, startPoint y: 188, endPoint x: 569, endPoint y: 192, distance: 36.3
click at [569, 192] on input "$10.39" at bounding box center [649, 188] width 210 height 23
type input "$"
type input "$0.00"
drag, startPoint x: 594, startPoint y: 341, endPoint x: 524, endPoint y: 333, distance: 71.0
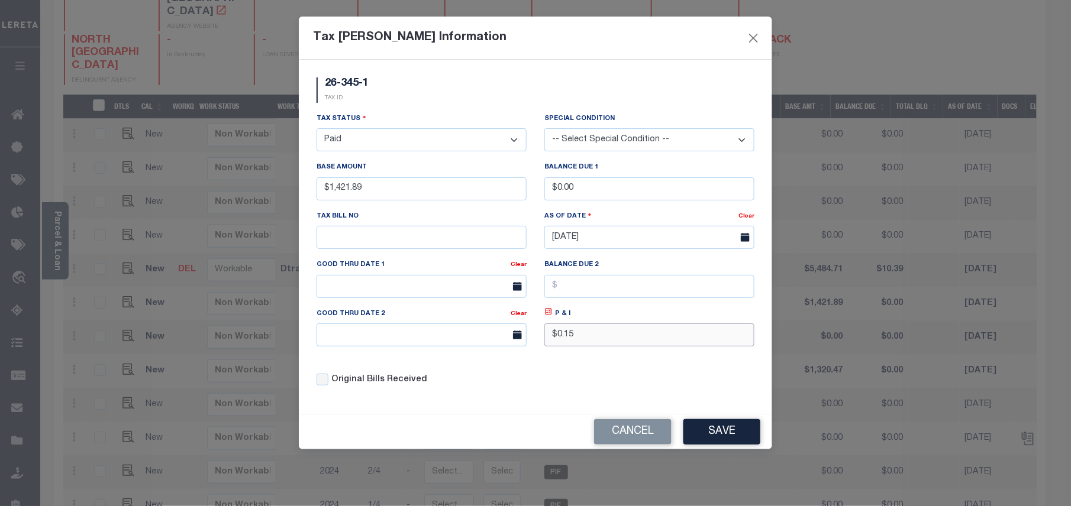
click at [524, 333] on div "Tax Status - Select Status - Open Due/Unpaid Paid Incomplete No Tax Due Interna…" at bounding box center [536, 254] width 456 height 284
click at [725, 435] on button "Save" at bounding box center [721, 431] width 77 height 25
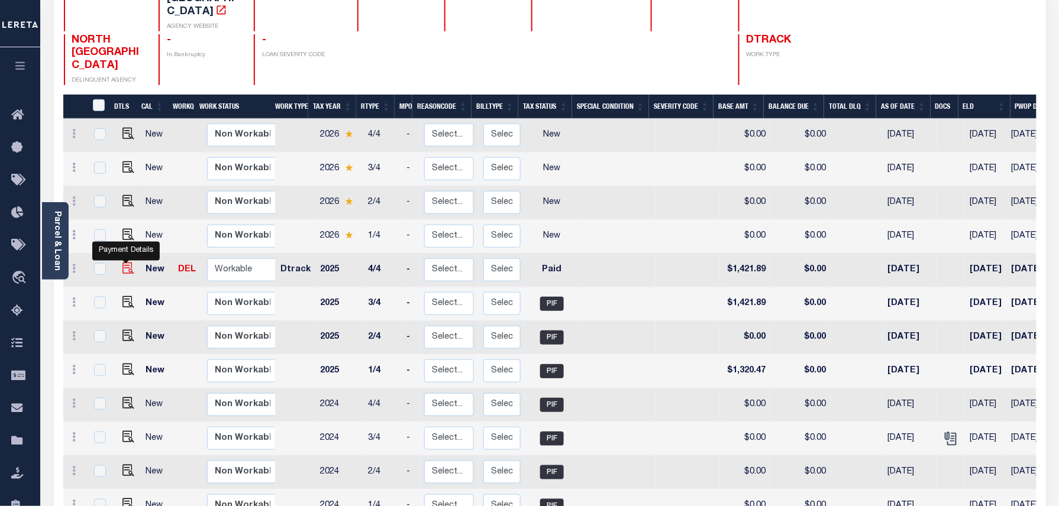
click at [125, 263] on img at bounding box center [128, 269] width 12 height 12
checkbox input "true"
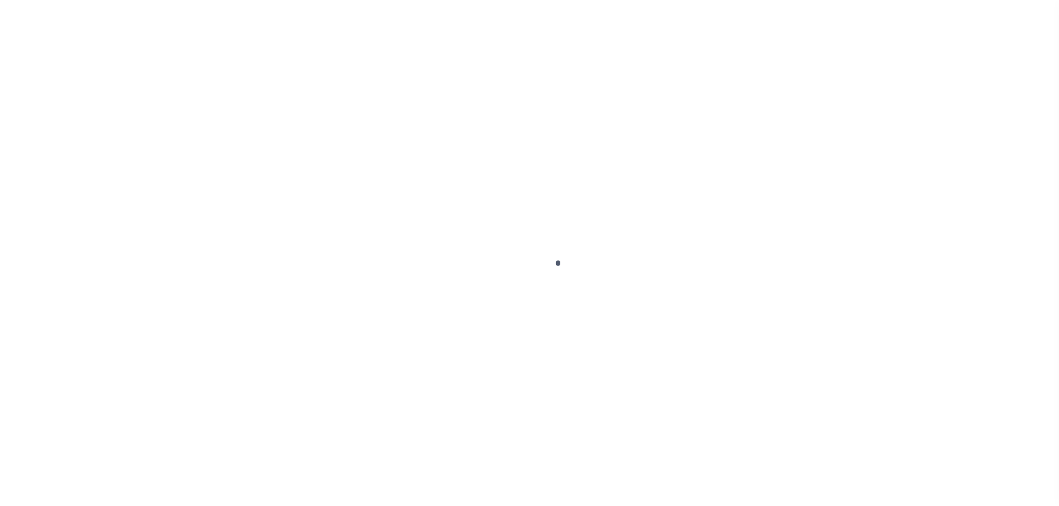
select select "PYD"
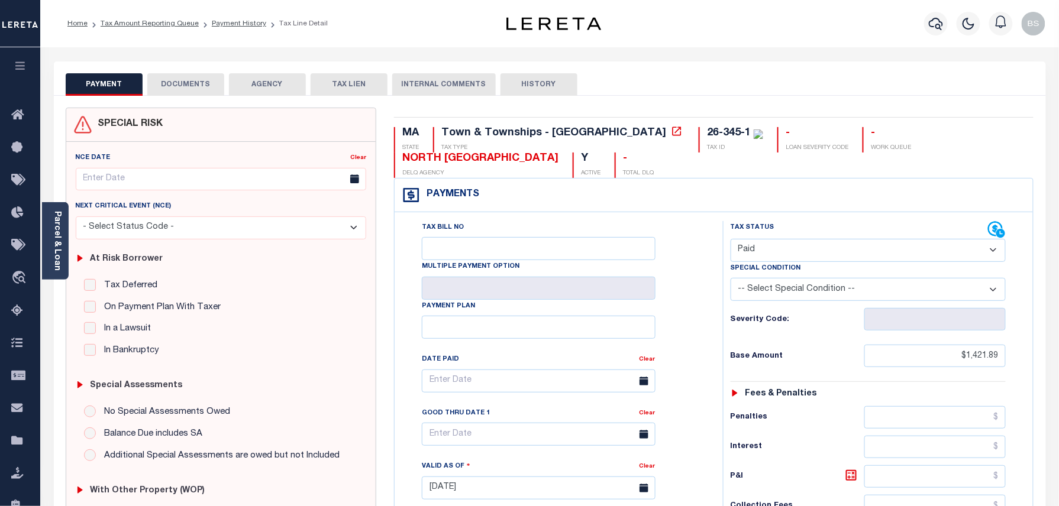
click at [195, 86] on button "DOCUMENTS" at bounding box center [185, 84] width 77 height 22
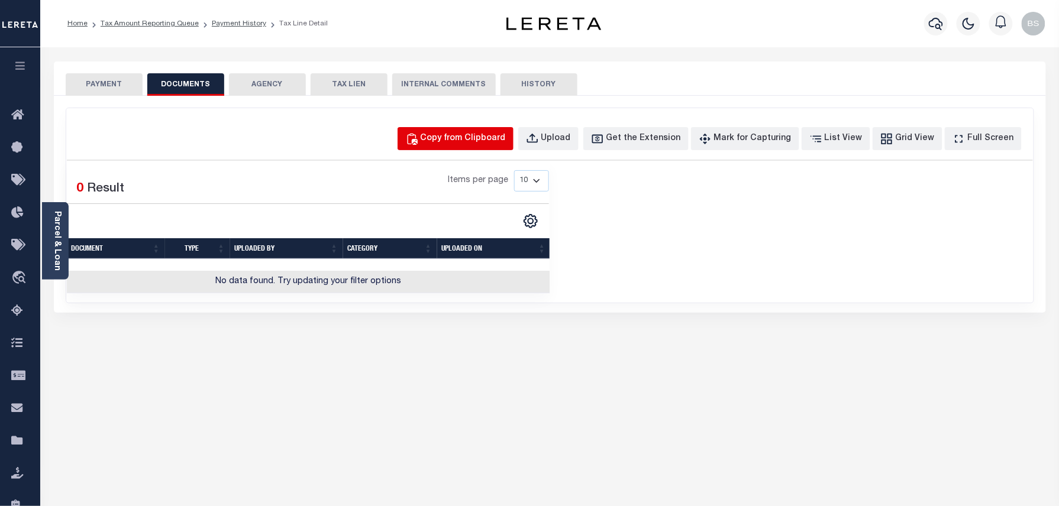
click at [467, 143] on div "Copy from Clipboard" at bounding box center [463, 139] width 85 height 13
select select "POP"
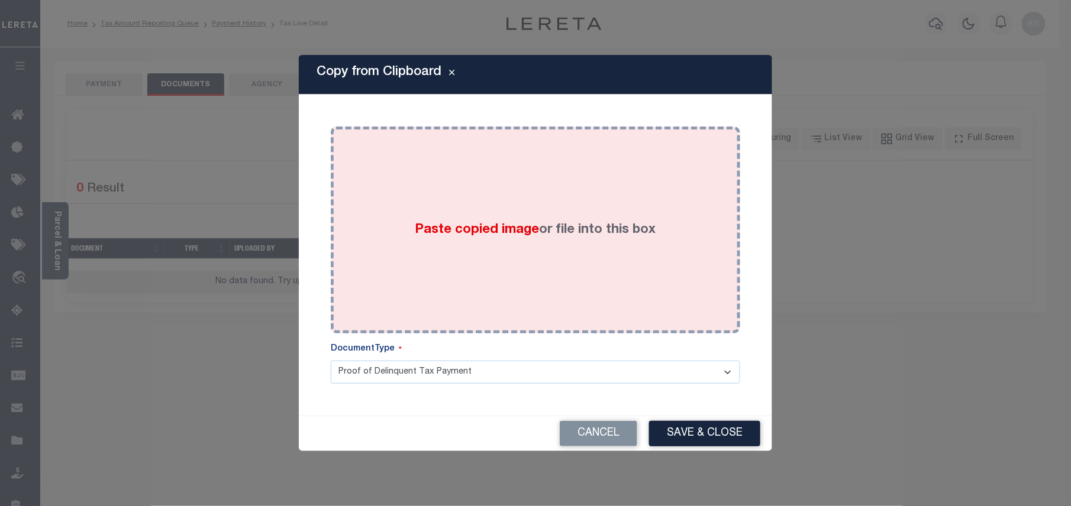
click at [566, 174] on div "Paste copied image or file into this box" at bounding box center [536, 229] width 392 height 189
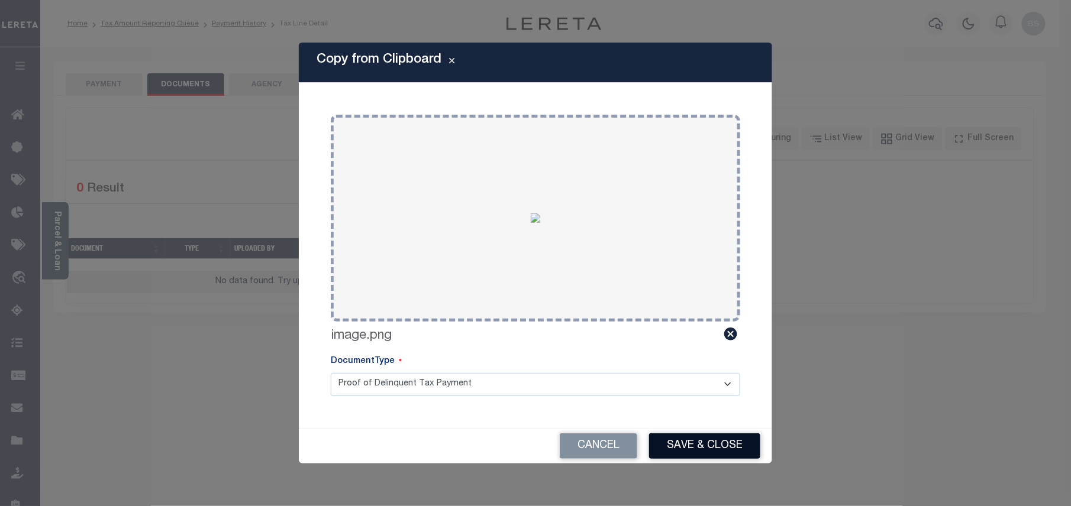
click at [696, 452] on button "Save & Close" at bounding box center [704, 446] width 111 height 25
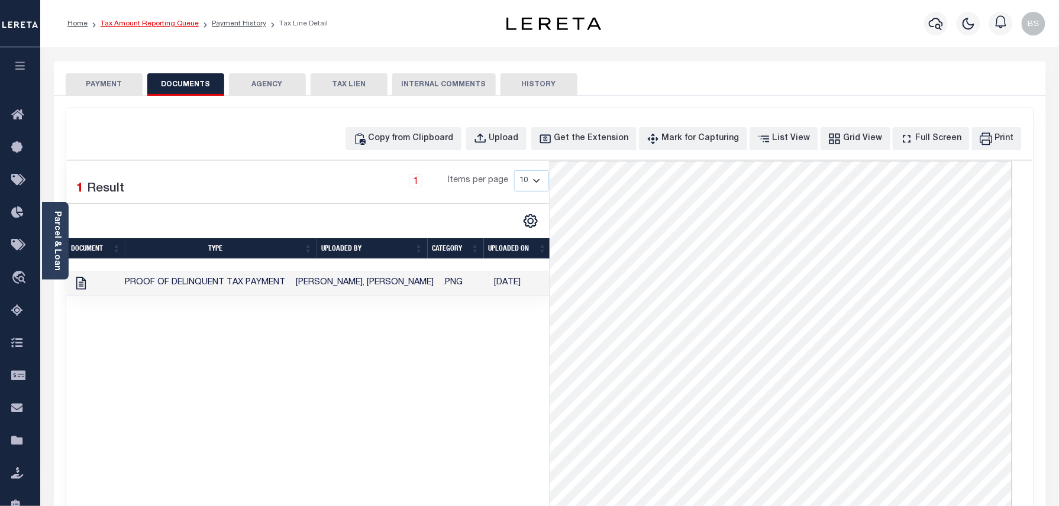
click at [170, 22] on link "Tax Amount Reporting Queue" at bounding box center [150, 23] width 98 height 7
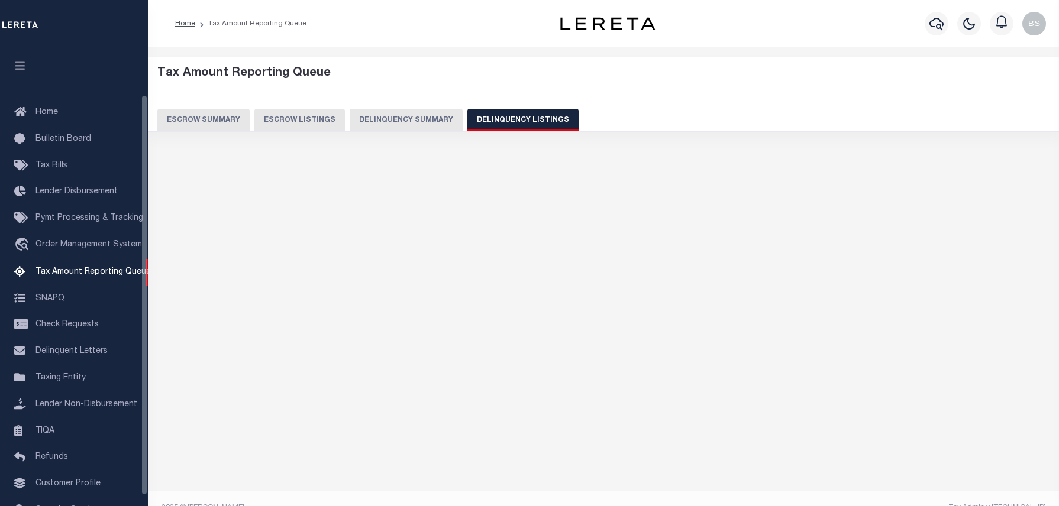
select select "100"
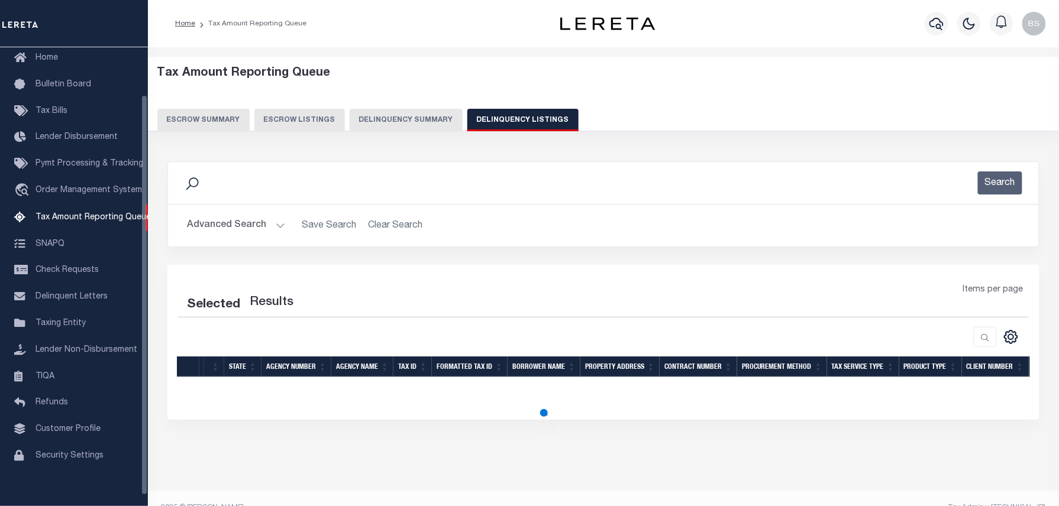
select select "100"
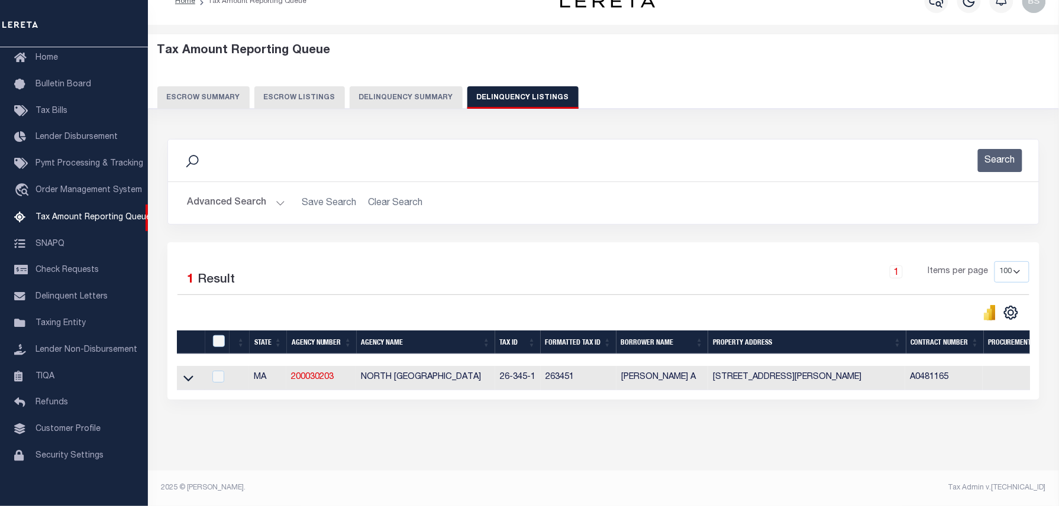
scroll to position [34, 0]
click at [188, 376] on icon at bounding box center [188, 379] width 10 height 6
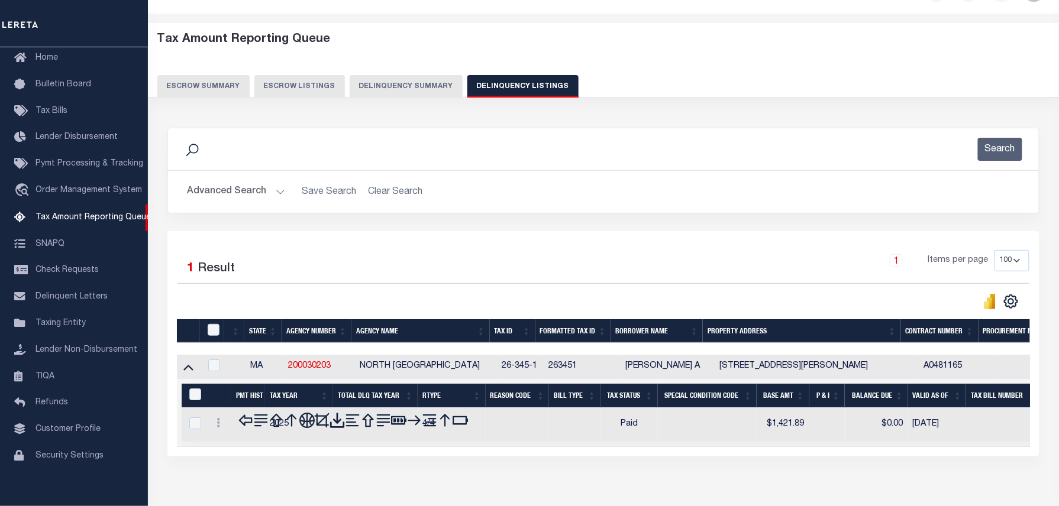
scroll to position [83, 0]
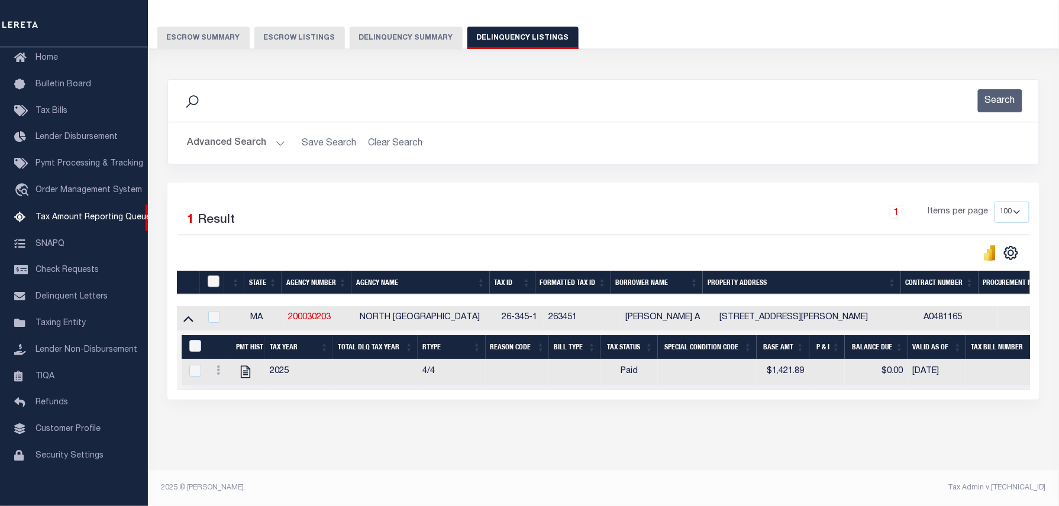
click at [214, 282] on input "checkbox" at bounding box center [214, 282] width 12 height 12
checkbox input "true"
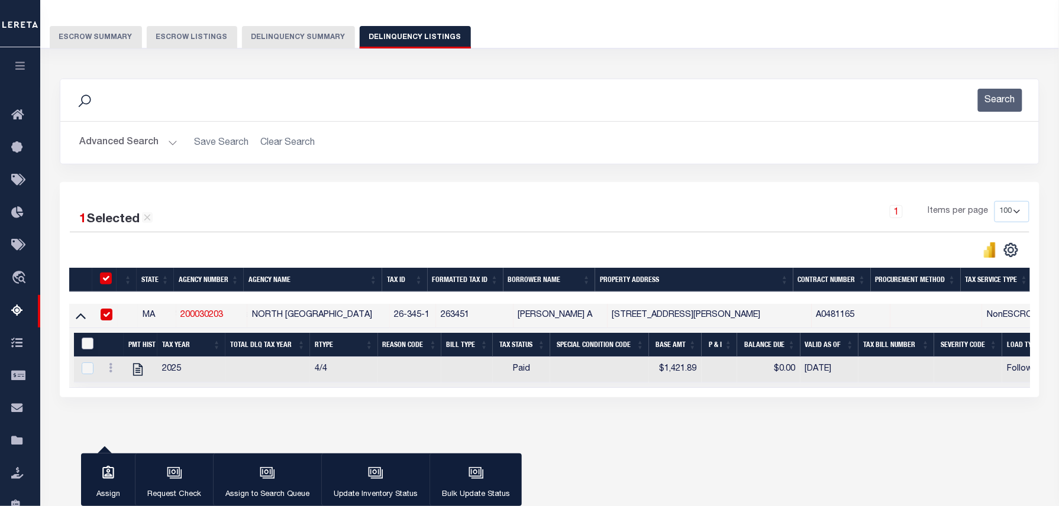
click at [88, 347] on input "&nbsp;" at bounding box center [88, 344] width 12 height 12
checkbox input "true"
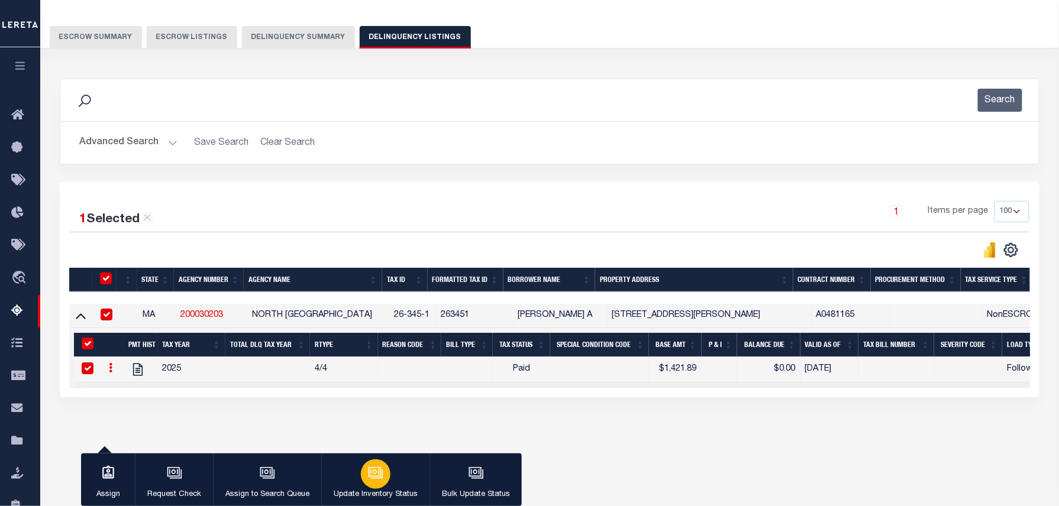
click at [370, 472] on icon "button" at bounding box center [374, 472] width 9 height 5
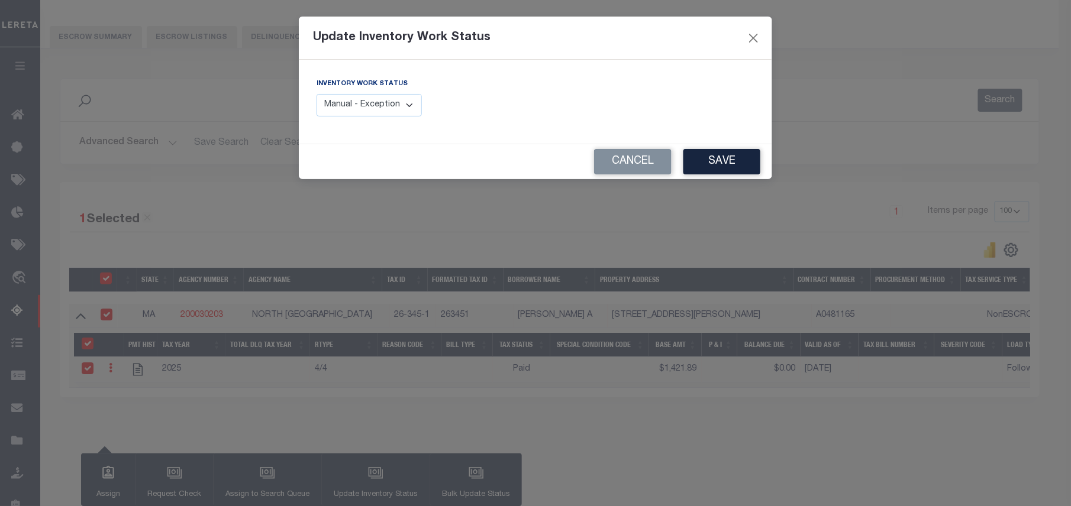
click at [375, 105] on select "Manual - Exception Pended - Awaiting Search Late Add Exception Completed" at bounding box center [369, 105] width 105 height 23
select select "4"
click at [317, 94] on select "Manual - Exception Pended - Awaiting Search Late Add Exception Completed" at bounding box center [369, 105] width 105 height 23
click at [725, 159] on button "Save" at bounding box center [721, 161] width 77 height 25
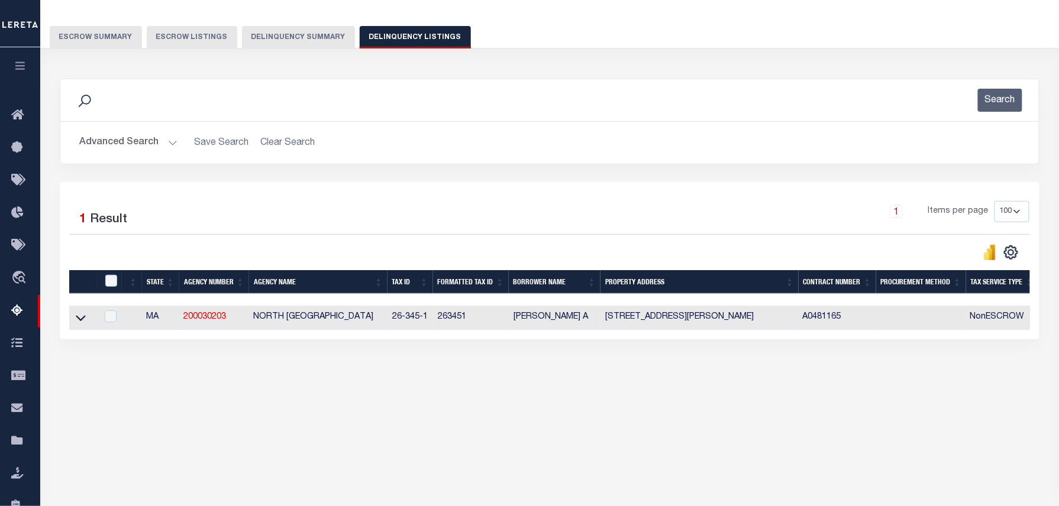
click at [471, 330] on td "263451" at bounding box center [471, 318] width 76 height 24
checkbox input "true"
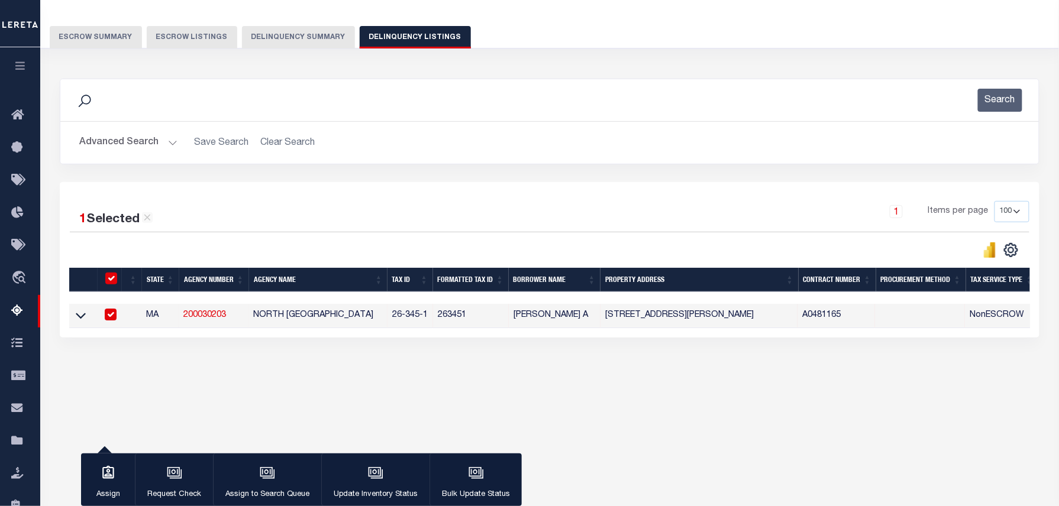
click at [111, 317] on input "checkbox" at bounding box center [111, 315] width 12 height 12
checkbox input "false"
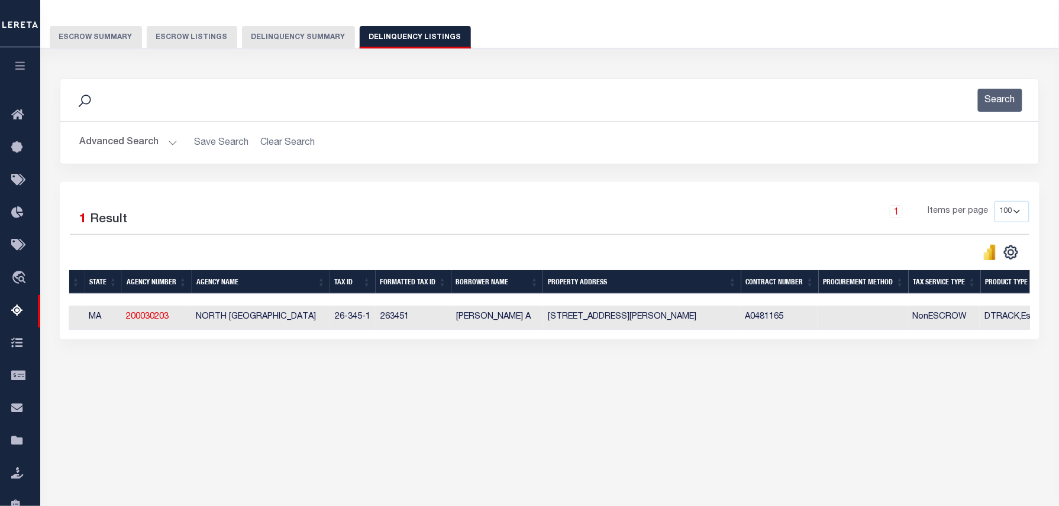
scroll to position [0, 0]
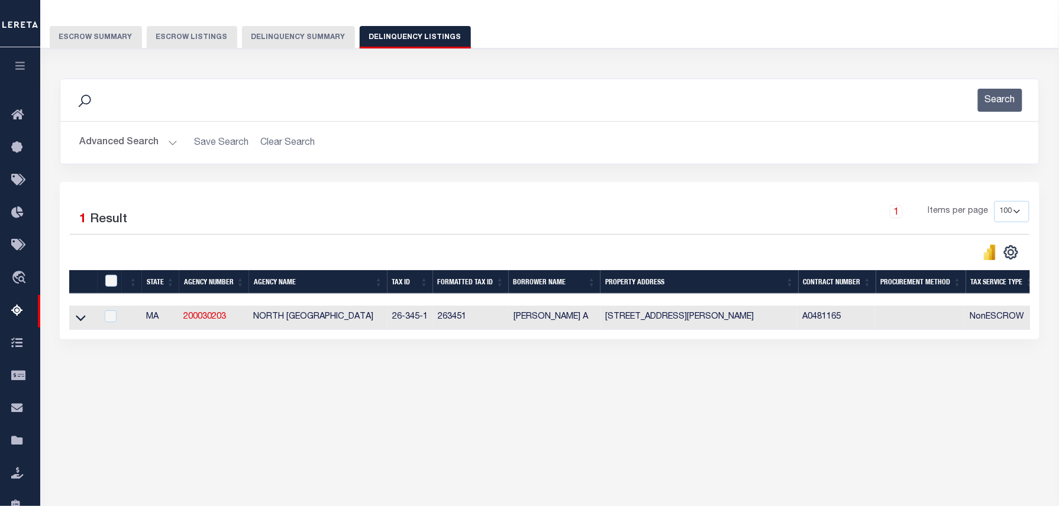
click at [134, 140] on button "Advanced Search" at bounding box center [128, 142] width 98 height 23
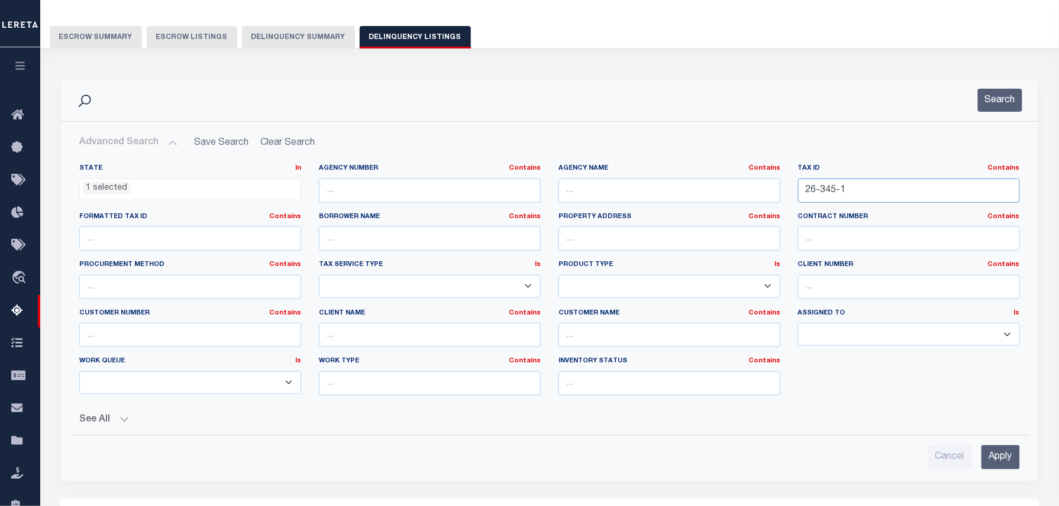
drag, startPoint x: 876, startPoint y: 190, endPoint x: 782, endPoint y: 195, distance: 94.8
click at [782, 195] on div "State In In AK AL AR AZ CA CO CT DC DE FL GA GU HI IA ID IL IN KS KY LA MA MD M…" at bounding box center [549, 284] width 958 height 241
paste input "40"
type input "26-40-1"
click at [994, 92] on button "Search" at bounding box center [1000, 100] width 44 height 23
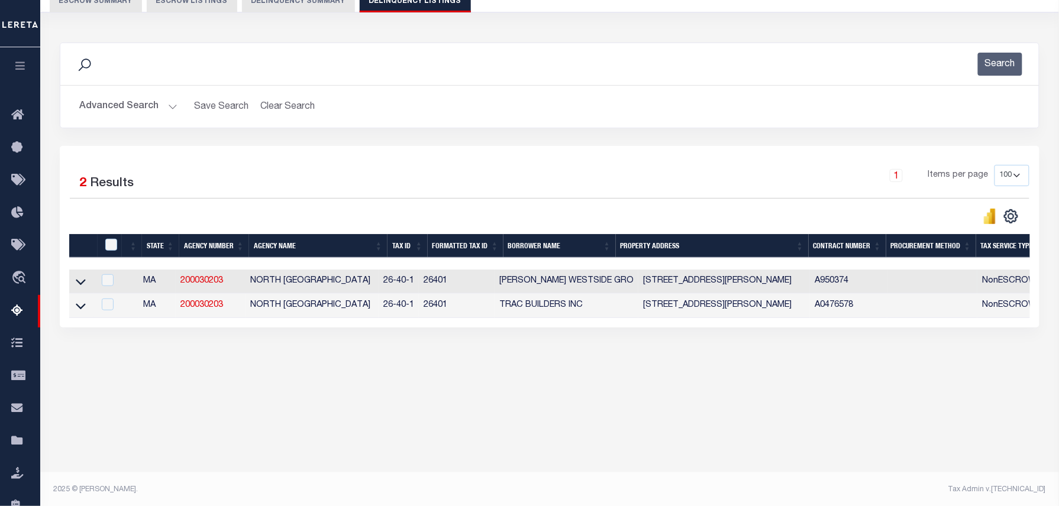
scroll to position [121, 0]
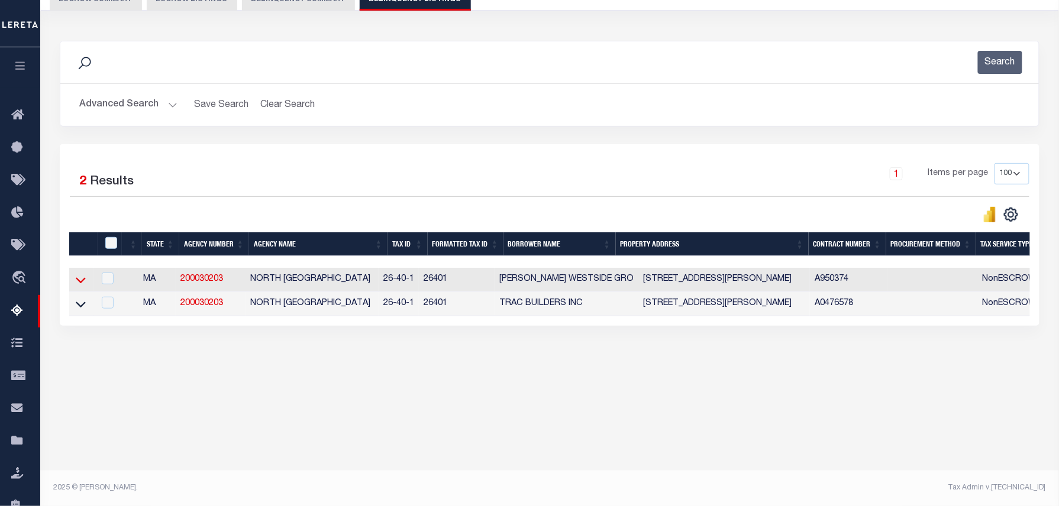
click at [80, 284] on icon at bounding box center [81, 280] width 10 height 12
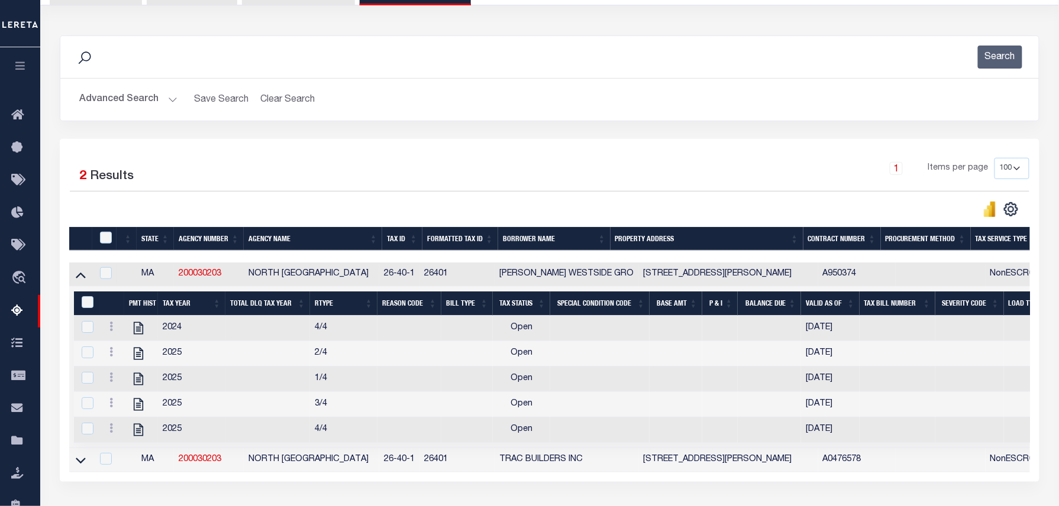
scroll to position [180, 0]
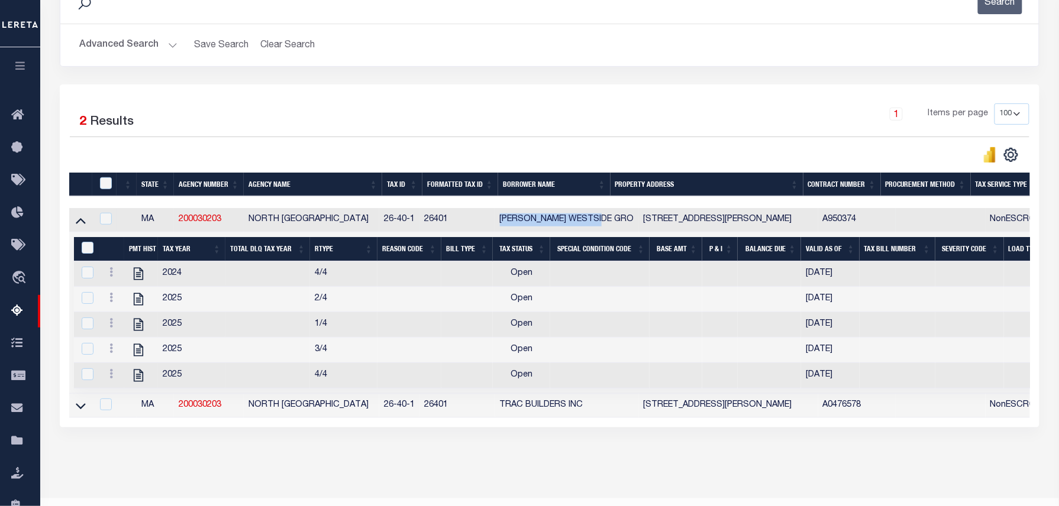
drag, startPoint x: 508, startPoint y: 221, endPoint x: 609, endPoint y: 226, distance: 101.3
click at [609, 226] on td "[PERSON_NAME] WESTSIDE GRO" at bounding box center [567, 220] width 144 height 24
checkbox input "true"
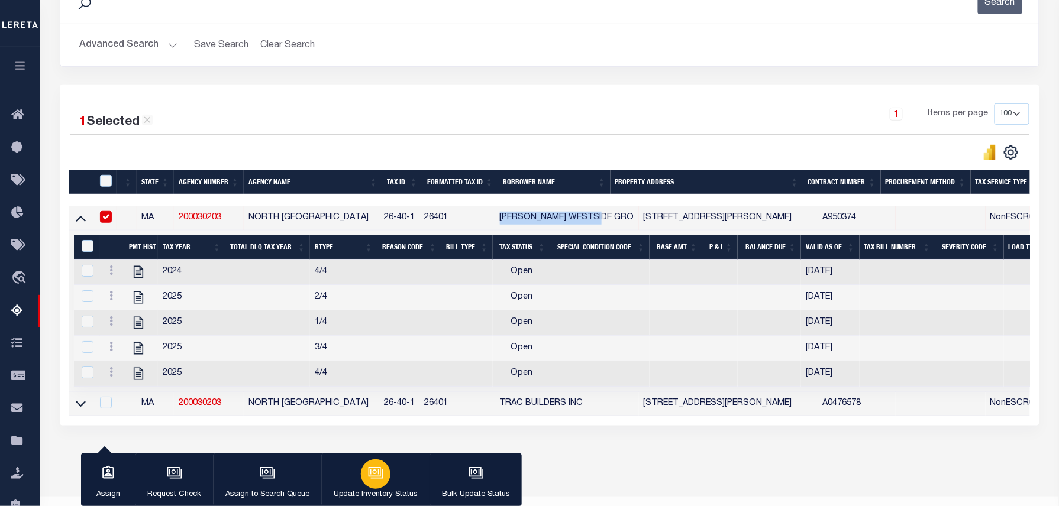
copy td "[PERSON_NAME] WESTSIDE GRO"
click at [137, 382] on icon "" at bounding box center [138, 373] width 15 height 15
checkbox input "false"
checkbox input "true"
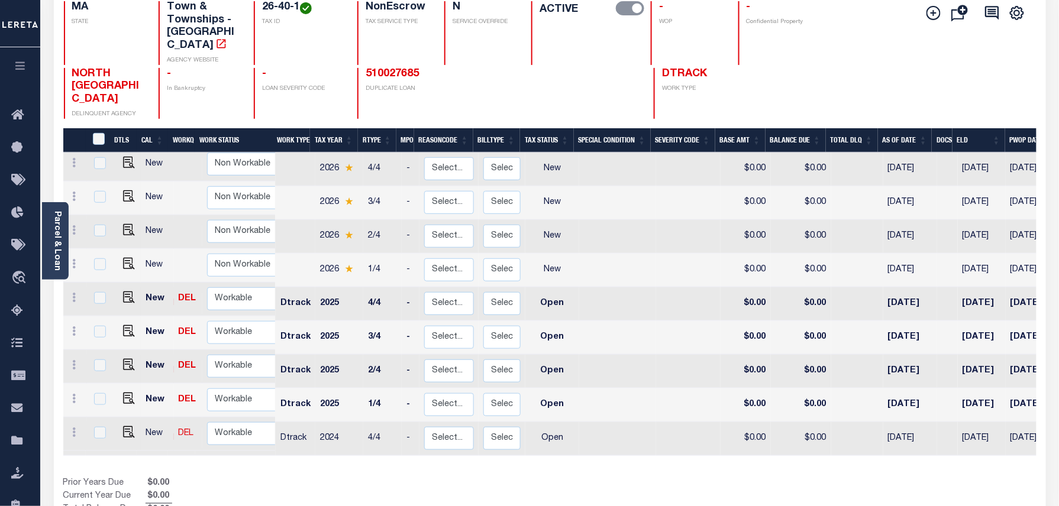
scroll to position [227, 0]
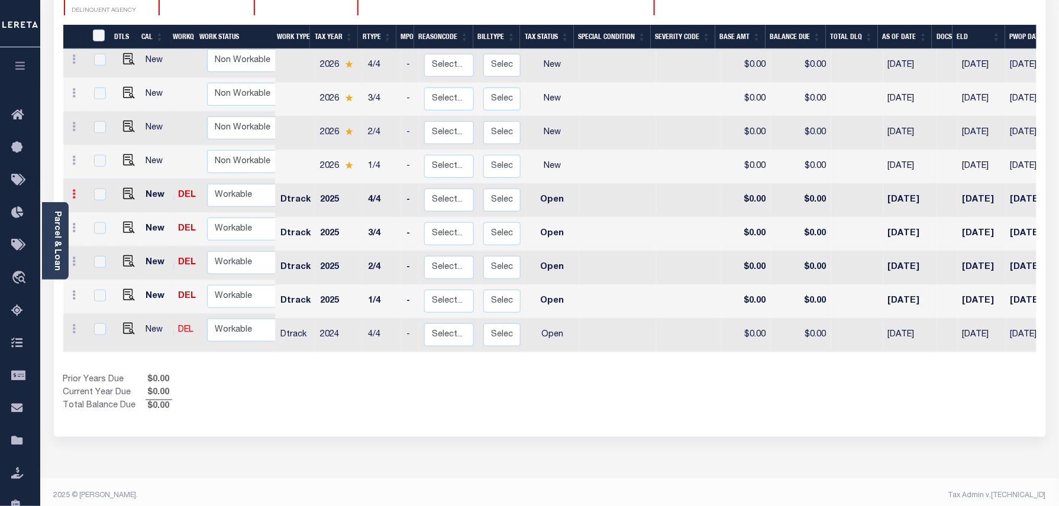
click at [76, 189] on icon at bounding box center [75, 193] width 4 height 9
click at [105, 228] on img at bounding box center [103, 234] width 12 height 12
select select "OP2"
type input "$0.00"
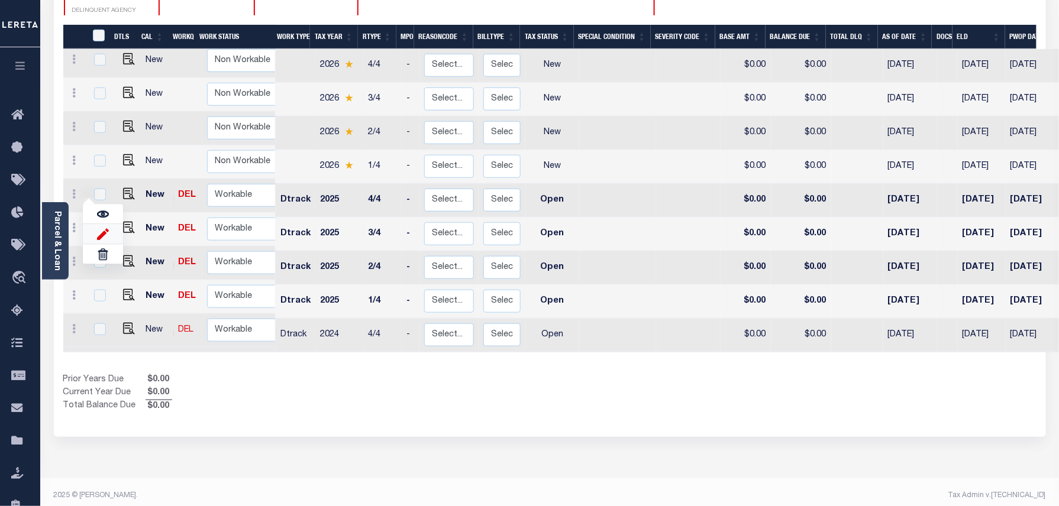
type input "[DATE]"
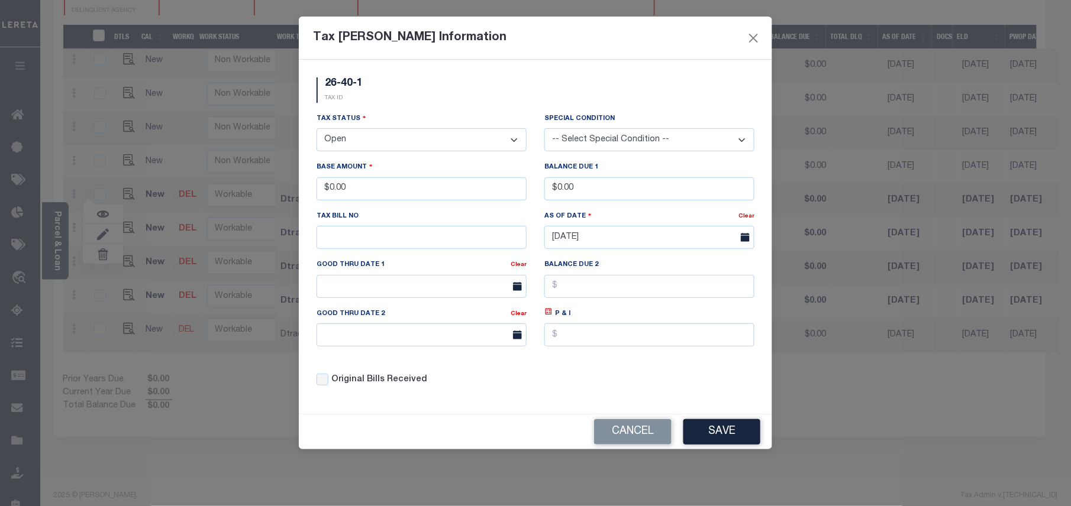
click at [355, 140] on select "- Select Status - Open Due/Unpaid Paid Incomplete No Tax Due Internal Refund Pr…" at bounding box center [422, 139] width 210 height 23
select select "PYD"
click at [317, 130] on select "- Select Status - Open Due/Unpaid Paid Incomplete No Tax Due Internal Refund Pr…" at bounding box center [422, 139] width 210 height 23
drag, startPoint x: 383, startPoint y: 192, endPoint x: 319, endPoint y: 189, distance: 64.0
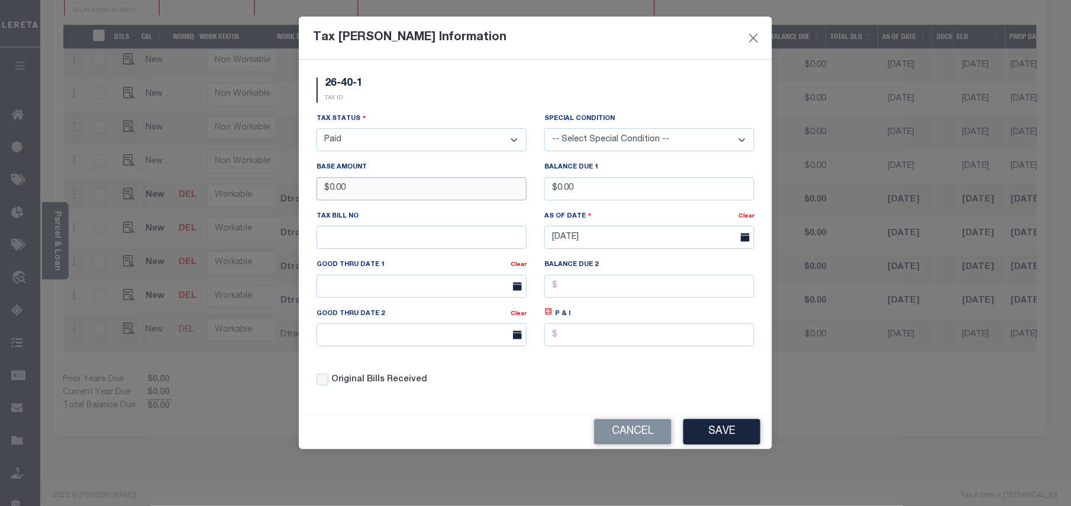
click at [319, 189] on input "$0.00" at bounding box center [422, 188] width 210 height 23
type input "$3,898.80"
click at [721, 433] on button "Save" at bounding box center [721, 431] width 77 height 25
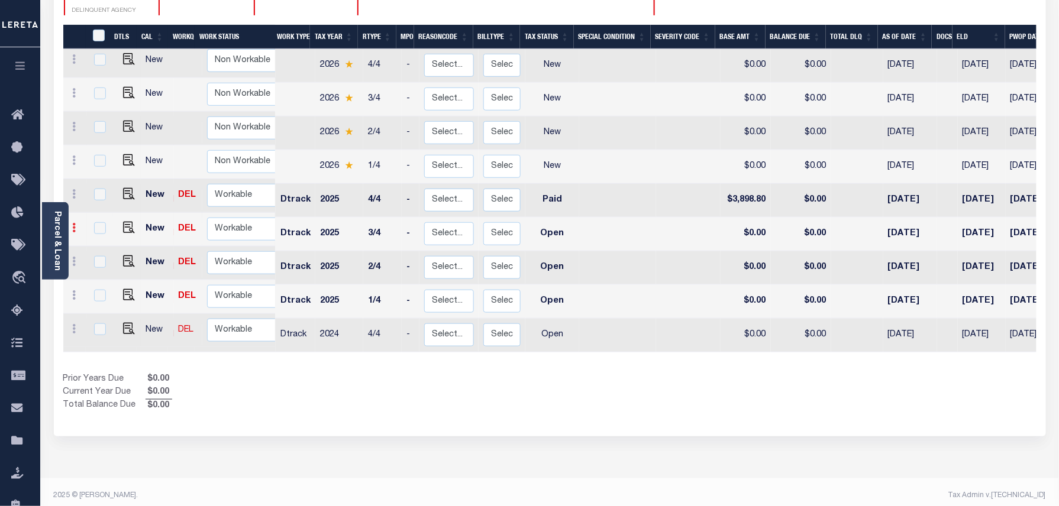
click at [75, 223] on icon at bounding box center [75, 227] width 4 height 9
click at [97, 262] on img at bounding box center [103, 268] width 12 height 12
select select "OP2"
type input "$0.00"
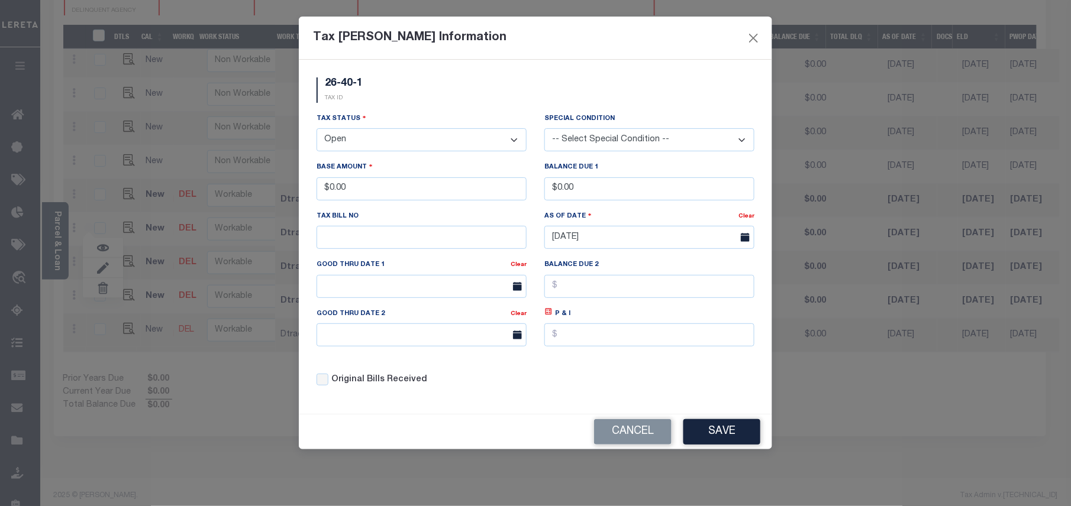
click at [373, 140] on select "- Select Status - Open Due/Unpaid Paid Incomplete No Tax Due Internal Refund Pr…" at bounding box center [422, 139] width 210 height 23
select select "PYD"
click at [317, 130] on select "- Select Status - Open Due/Unpaid Paid Incomplete No Tax Due Internal Refund Pr…" at bounding box center [422, 139] width 210 height 23
drag, startPoint x: 363, startPoint y: 185, endPoint x: 331, endPoint y: 188, distance: 32.1
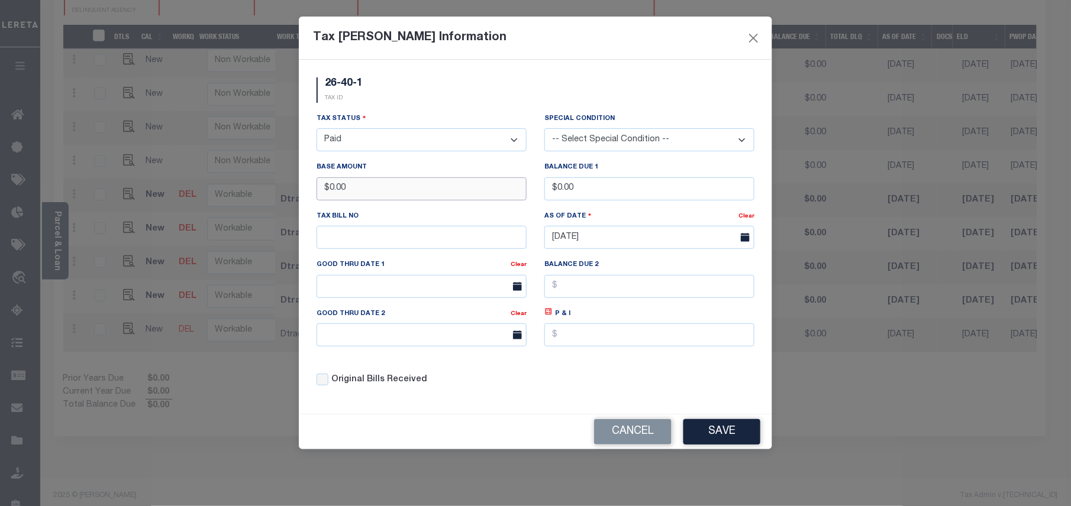
click at [331, 188] on input "$0.00" at bounding box center [422, 188] width 210 height 23
type input "$3,898.81"
click at [685, 443] on button "Save" at bounding box center [721, 431] width 77 height 25
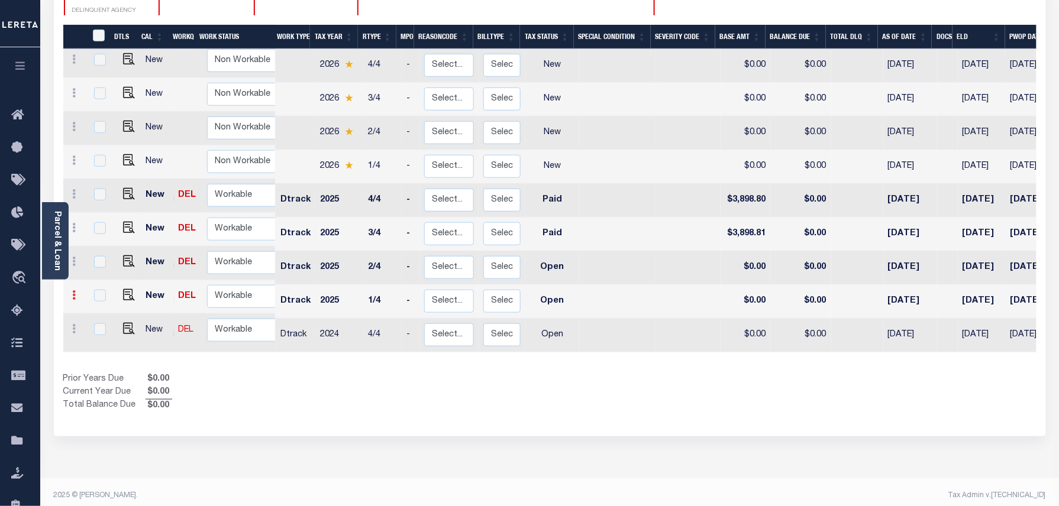
click at [78, 292] on link at bounding box center [74, 296] width 13 height 9
click at [110, 262] on link at bounding box center [103, 272] width 40 height 20
select select "OP2"
type input "$0.00"
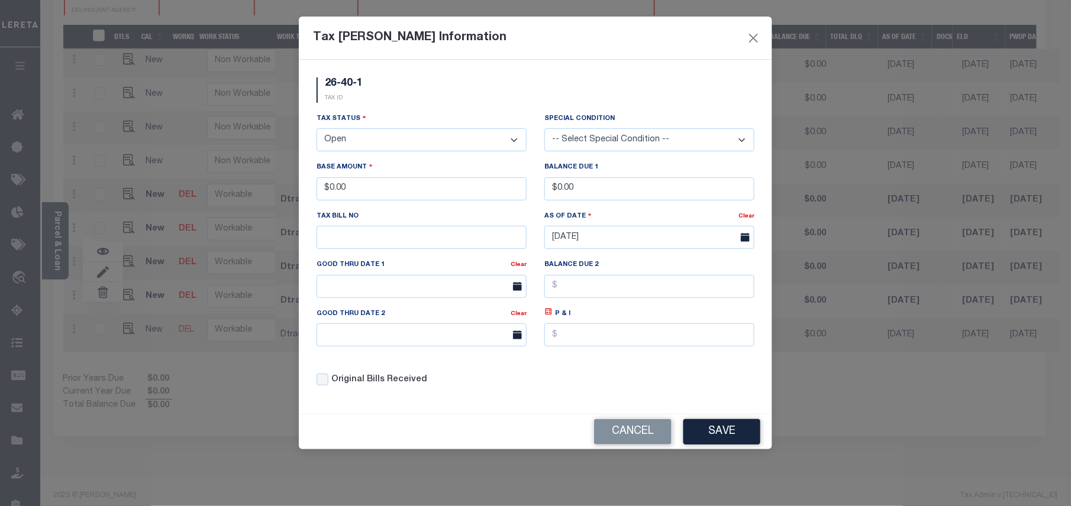
click at [420, 138] on select "- Select Status - Open Due/Unpaid Paid Incomplete No Tax Due Internal Refund Pr…" at bounding box center [422, 139] width 210 height 23
click at [429, 140] on select "- Select Status - Open Due/Unpaid Paid Incomplete No Tax Due Internal Refund Pr…" at bounding box center [422, 139] width 210 height 23
select select "PYD"
click at [317, 130] on select "- Select Status - Open Due/Unpaid Paid Incomplete No Tax Due Internal Refund Pr…" at bounding box center [422, 139] width 210 height 23
drag, startPoint x: 366, startPoint y: 185, endPoint x: 327, endPoint y: 185, distance: 38.5
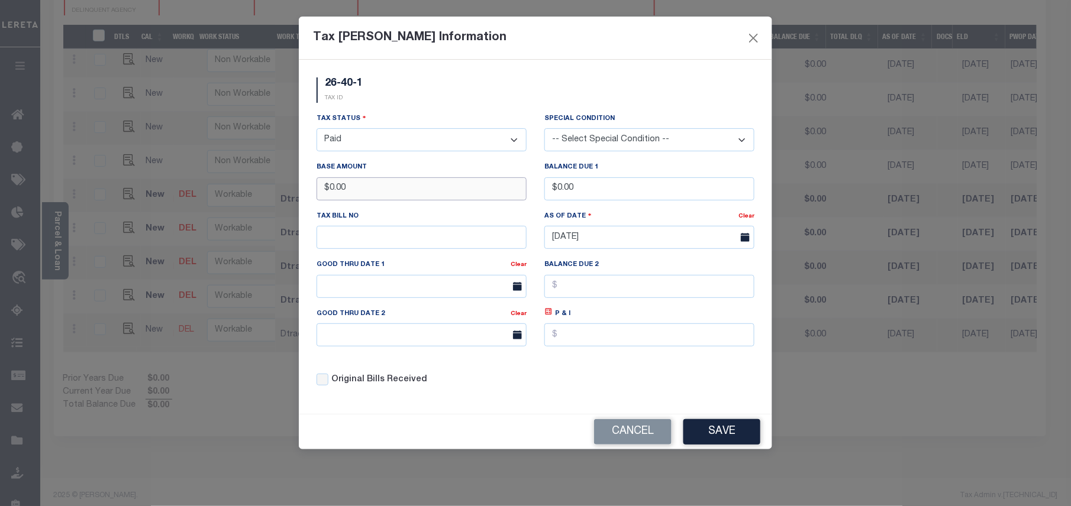
click at [327, 185] on input "$0.00" at bounding box center [422, 188] width 210 height 23
click at [730, 435] on button "Save" at bounding box center [721, 431] width 77 height 25
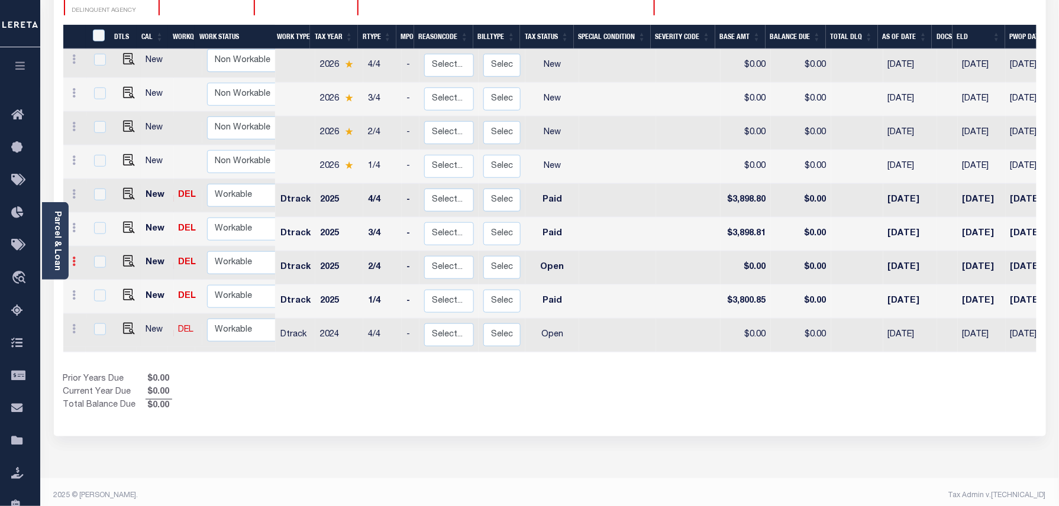
click at [75, 257] on icon at bounding box center [75, 261] width 4 height 9
click at [95, 292] on link at bounding box center [103, 302] width 40 height 20
type input "$0.00"
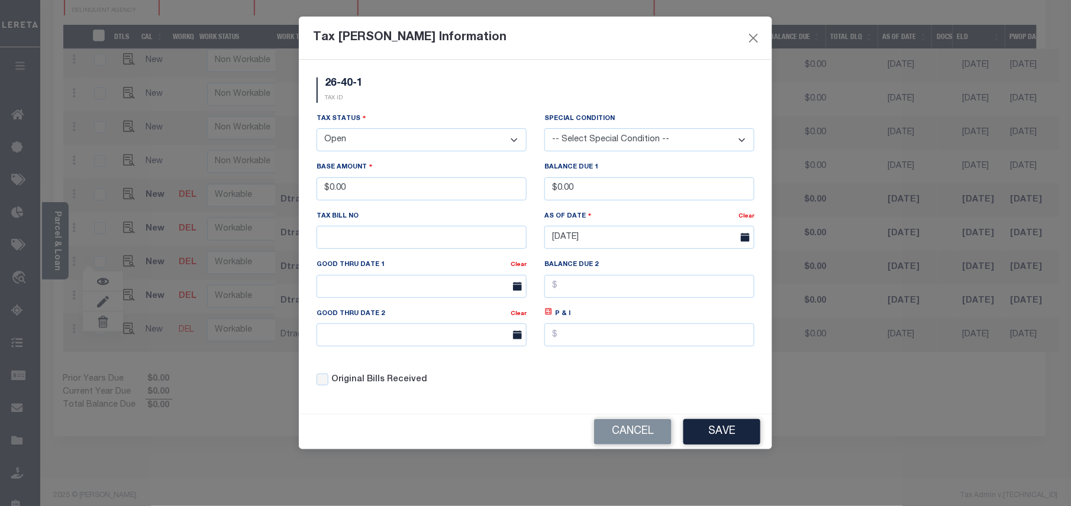
click at [367, 133] on select "- Select Status - Open Due/Unpaid Paid Incomplete No Tax Due Internal Refund Pr…" at bounding box center [422, 139] width 210 height 23
click at [373, 136] on select "- Select Status - Open Due/Unpaid Paid Incomplete No Tax Due Internal Refund Pr…" at bounding box center [422, 139] width 210 height 23
select select "PYD"
click at [317, 130] on select "- Select Status - Open Due/Unpaid Paid Incomplete No Tax Due Internal Refund Pr…" at bounding box center [422, 139] width 210 height 23
drag, startPoint x: 360, startPoint y: 193, endPoint x: 325, endPoint y: 188, distance: 35.3
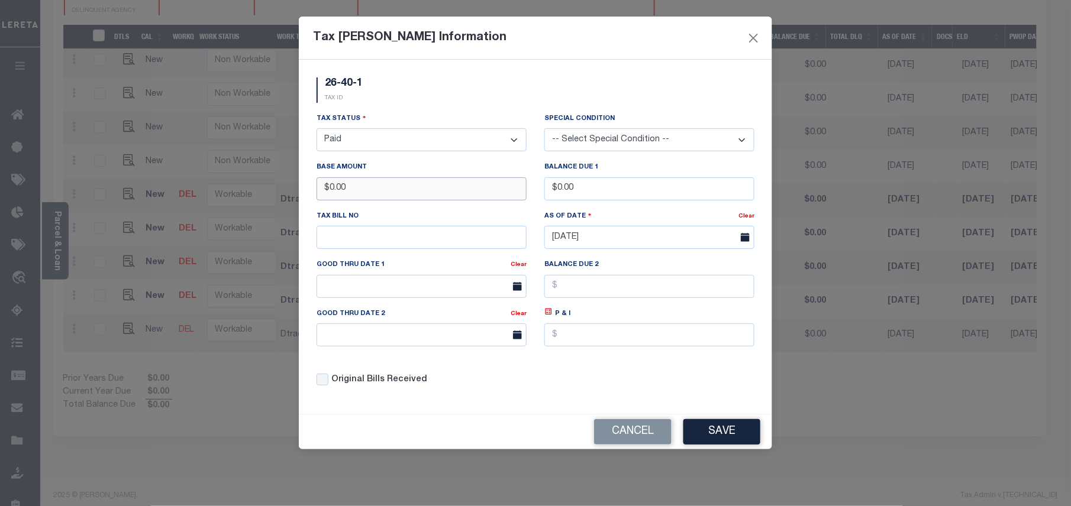
click at [325, 188] on input "$0.00" at bounding box center [422, 188] width 210 height 23
click at [737, 443] on button "Save" at bounding box center [721, 431] width 77 height 25
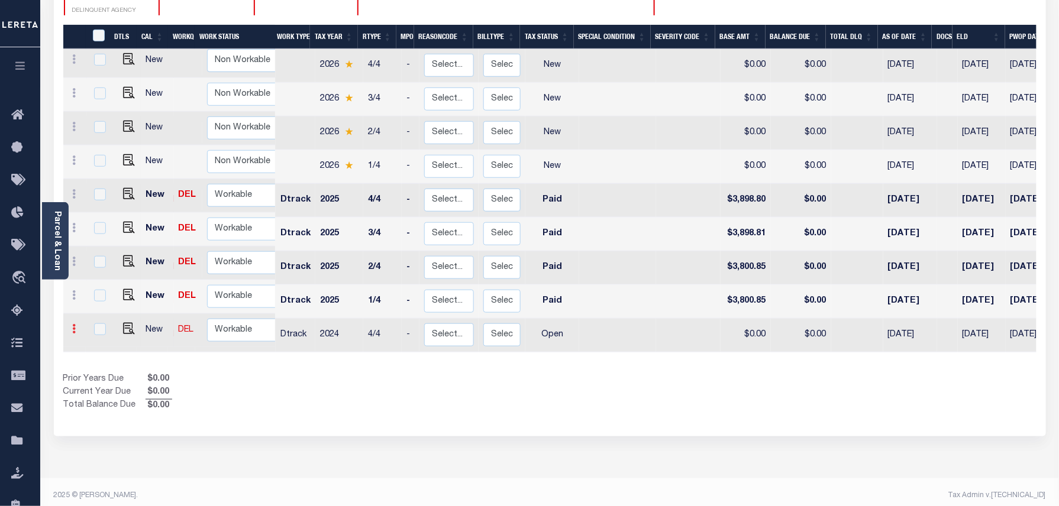
click at [77, 326] on link at bounding box center [74, 330] width 13 height 9
click at [102, 299] on img at bounding box center [103, 305] width 12 height 12
type input "$0.00"
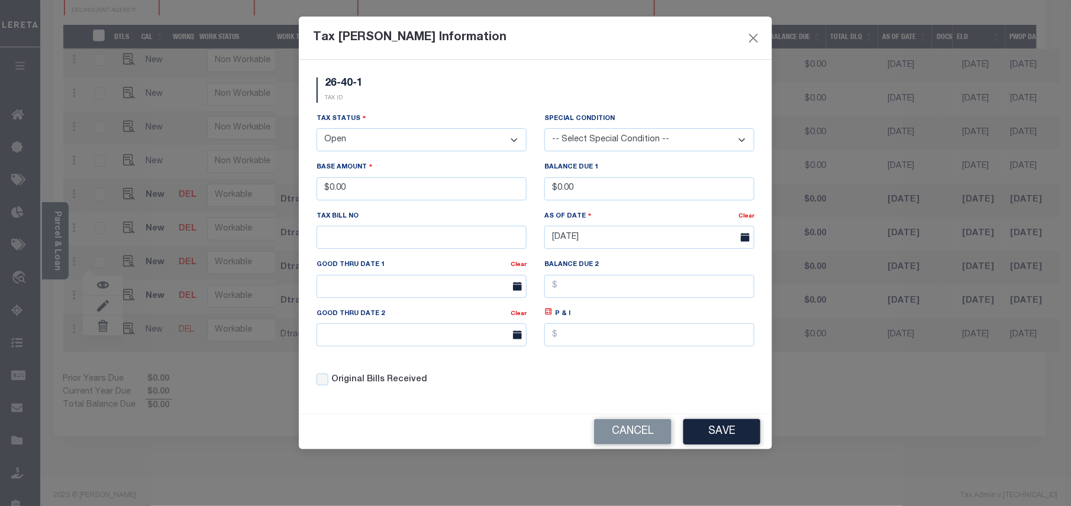
click at [348, 121] on label "Tax Status" at bounding box center [342, 118] width 50 height 11
click at [362, 142] on select "- Select Status - Open Due/Unpaid Paid Incomplete No Tax Due Internal Refund Pr…" at bounding box center [422, 139] width 210 height 23
select select "PYD"
click at [317, 130] on select "- Select Status - Open Due/Unpaid Paid Incomplete No Tax Due Internal Refund Pr…" at bounding box center [422, 139] width 210 height 23
drag, startPoint x: 384, startPoint y: 195, endPoint x: 329, endPoint y: 192, distance: 55.1
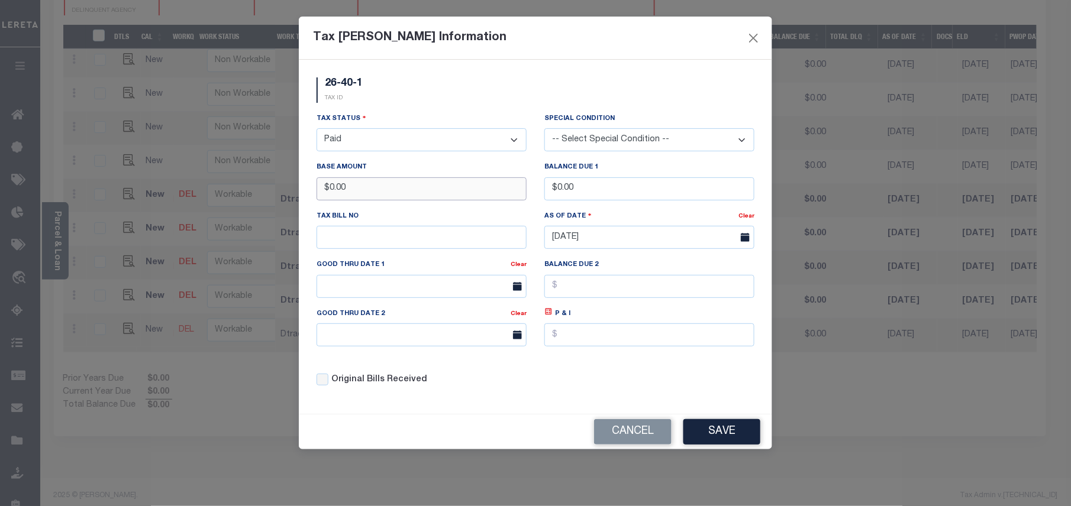
click at [329, 192] on input "$0.00" at bounding box center [422, 188] width 210 height 23
type input "$3,815.28"
click at [734, 436] on button "Save" at bounding box center [721, 431] width 77 height 25
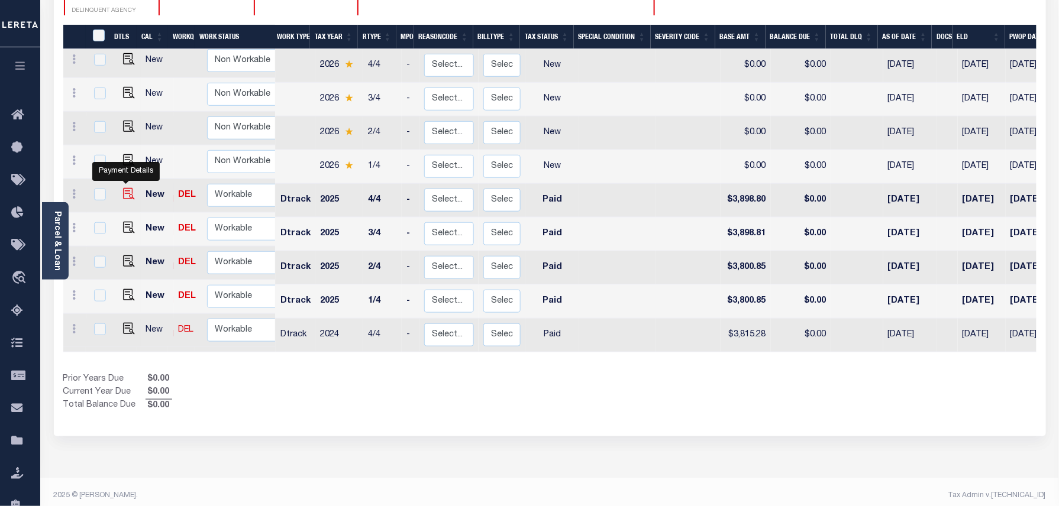
click at [126, 188] on img at bounding box center [129, 194] width 12 height 12
checkbox input "true"
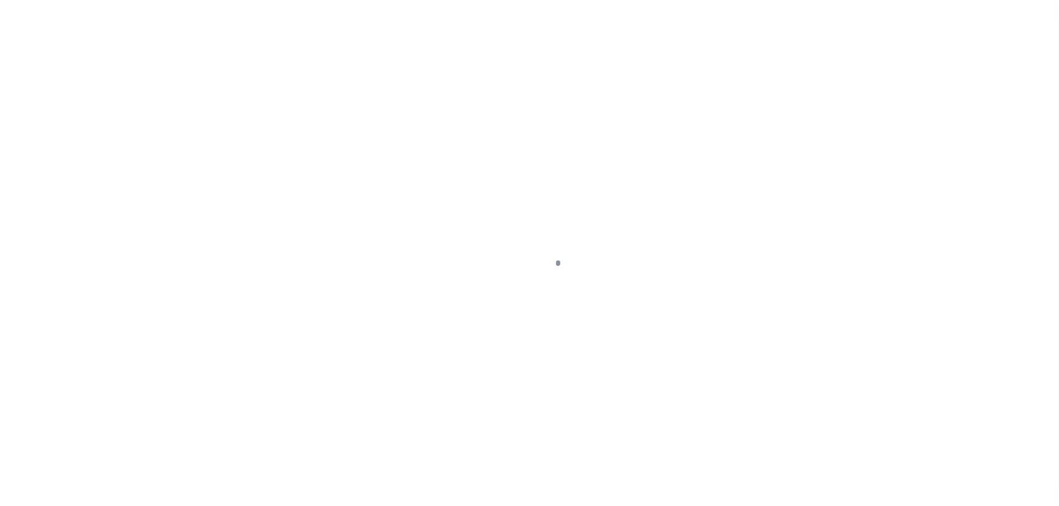
select select "PYD"
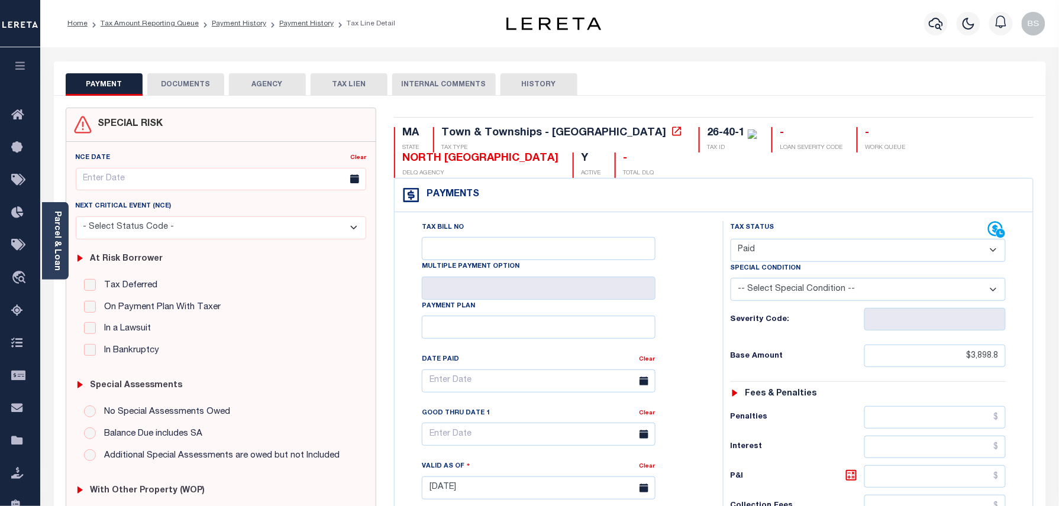
click at [185, 86] on button "DOCUMENTS" at bounding box center [185, 84] width 77 height 22
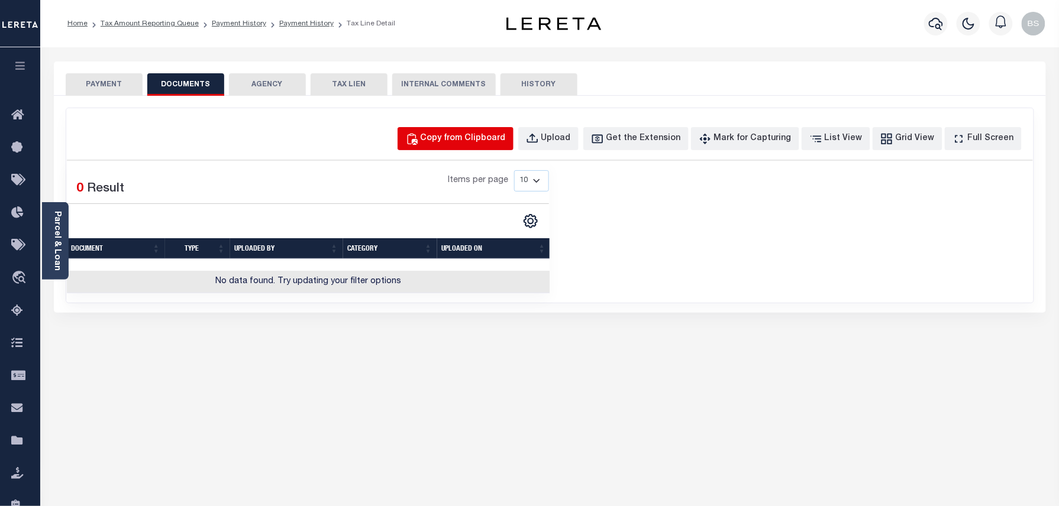
click at [473, 135] on div "Copy from Clipboard" at bounding box center [463, 139] width 85 height 13
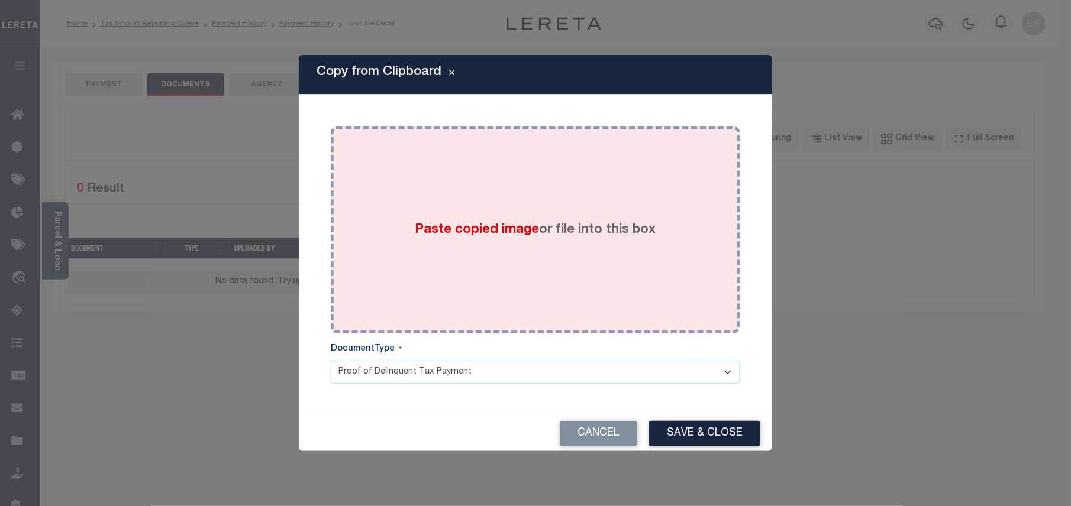
click at [541, 200] on div "Paste copied image or file into this box" at bounding box center [536, 229] width 392 height 189
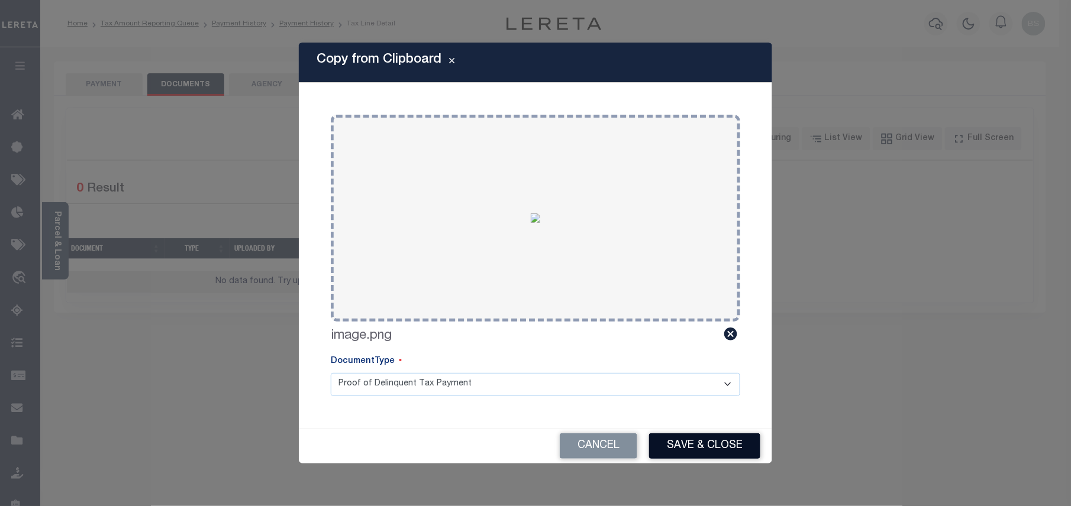
click at [696, 441] on button "Save & Close" at bounding box center [704, 446] width 111 height 25
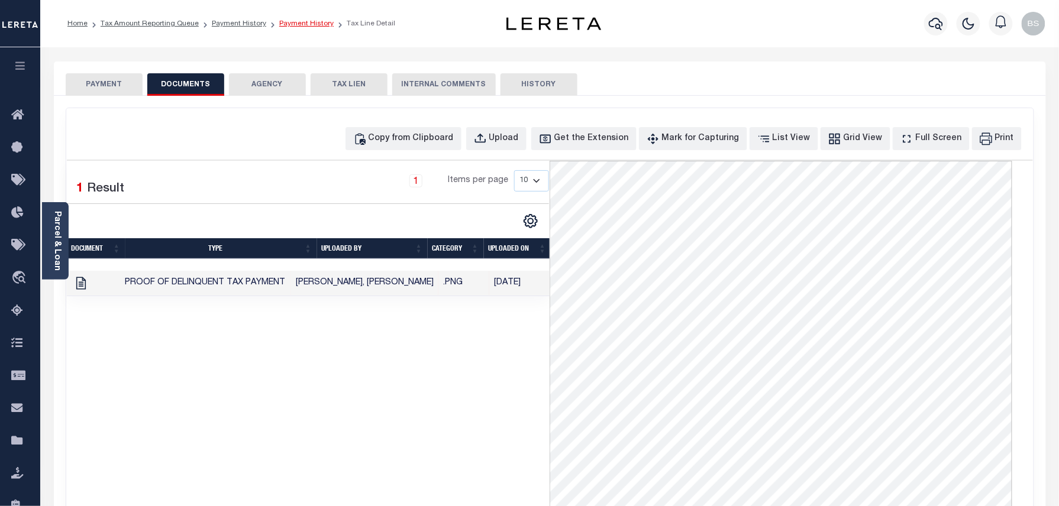
click at [308, 27] on link "Payment History" at bounding box center [306, 23] width 54 height 7
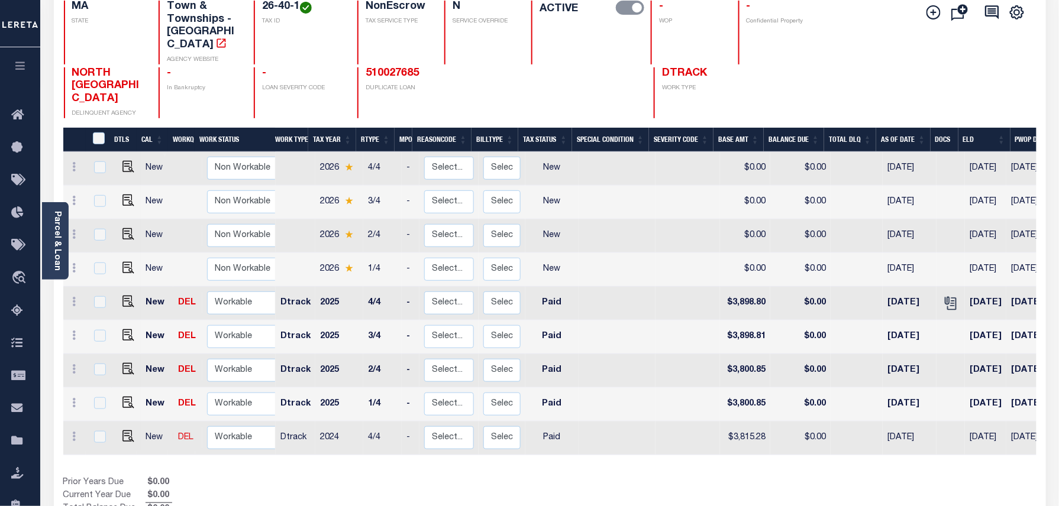
scroll to position [157, 0]
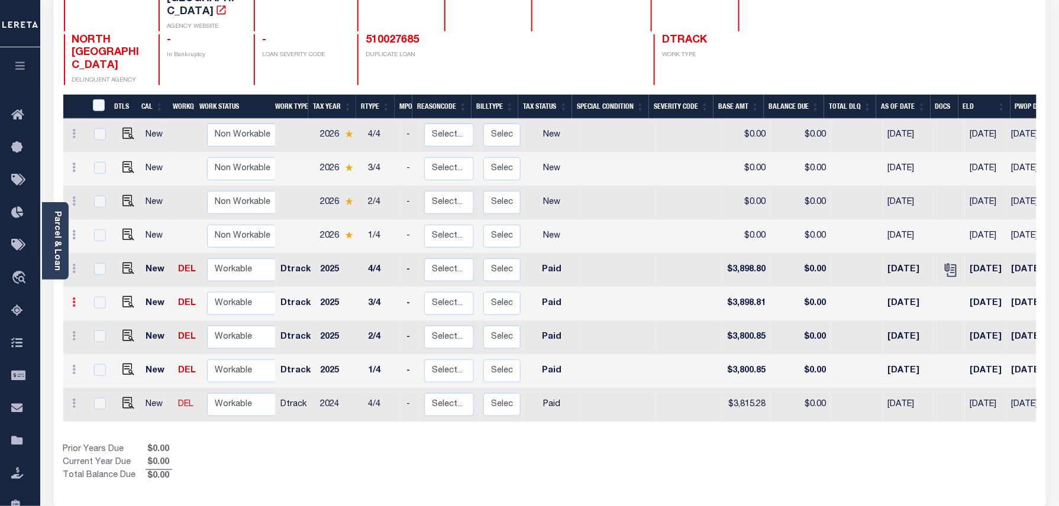
click at [75, 298] on icon at bounding box center [75, 302] width 4 height 9
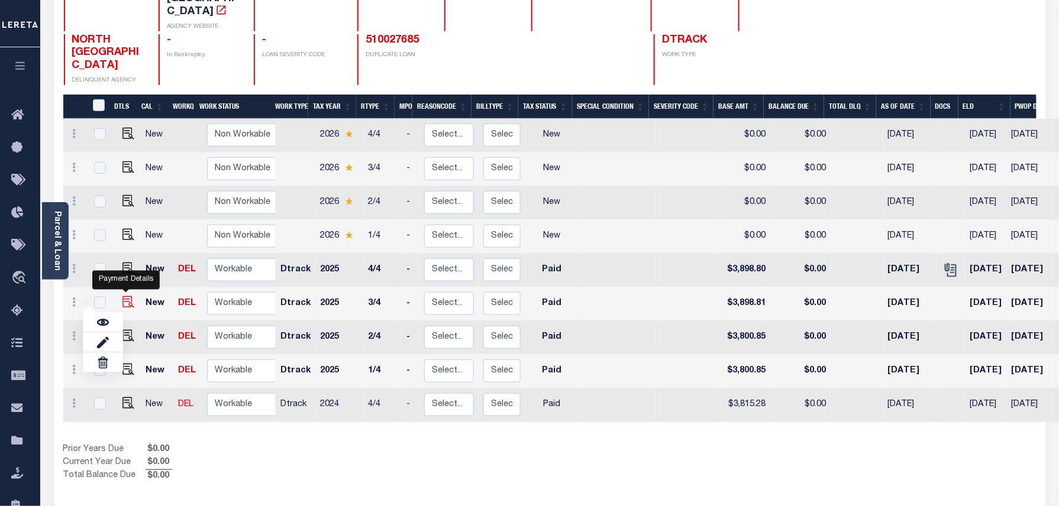
click at [126, 296] on img "" at bounding box center [128, 302] width 12 height 12
checkbox input "true"
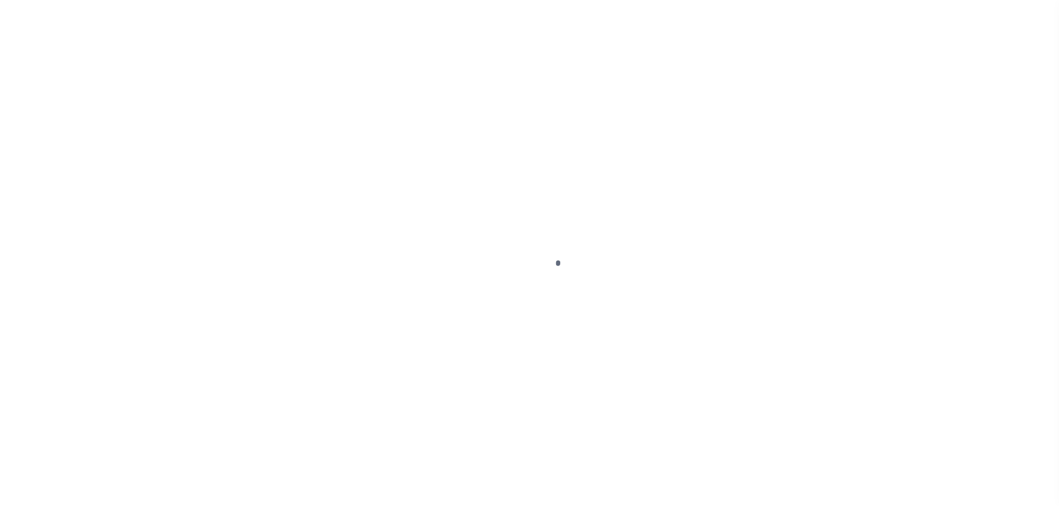
select select "PYD"
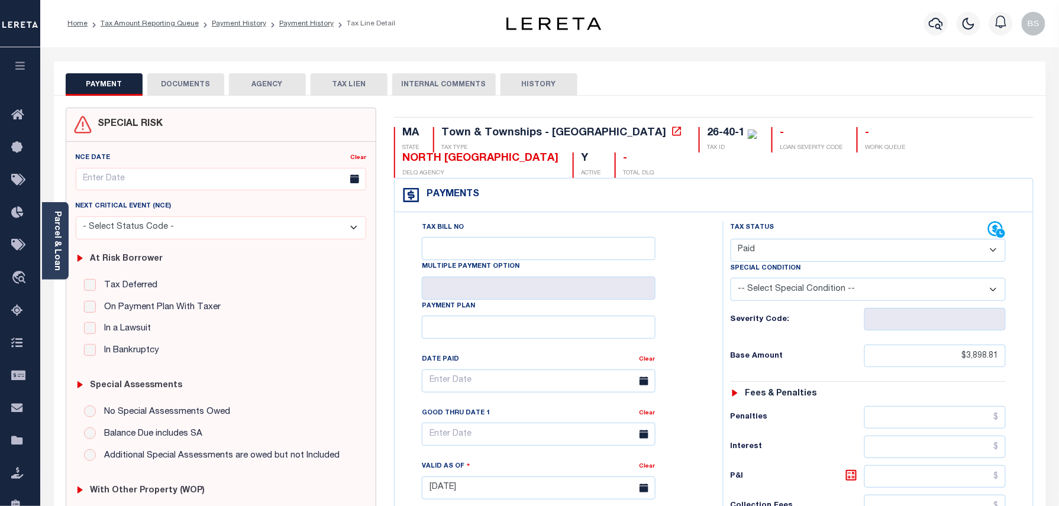
click at [194, 76] on button "DOCUMENTS" at bounding box center [185, 84] width 77 height 22
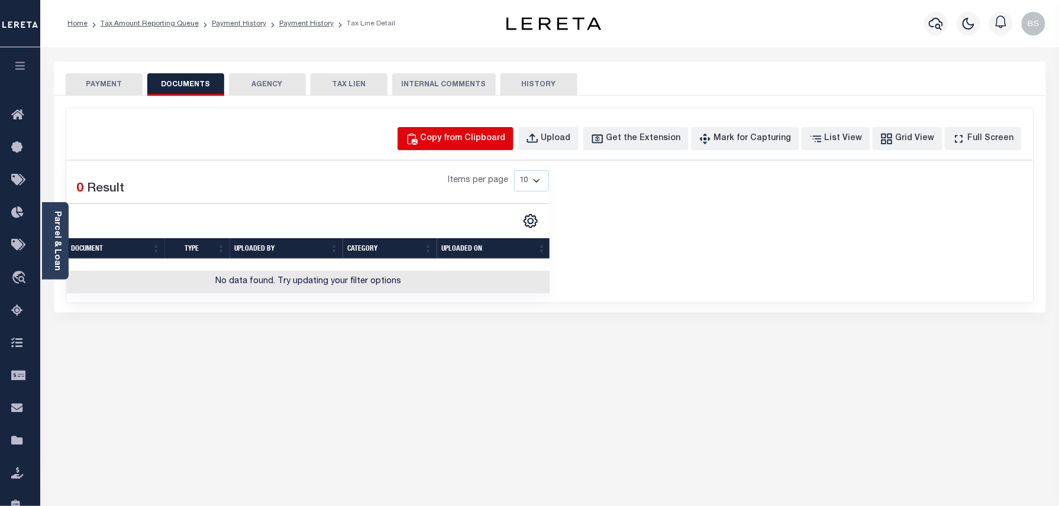
click at [490, 159] on div "Copy from Clipboard Upload Get the Extension Mark for Capturing Got it List Vie…" at bounding box center [549, 205] width 967 height 195
click at [490, 141] on div "Copy from Clipboard" at bounding box center [463, 139] width 85 height 13
select select "POP"
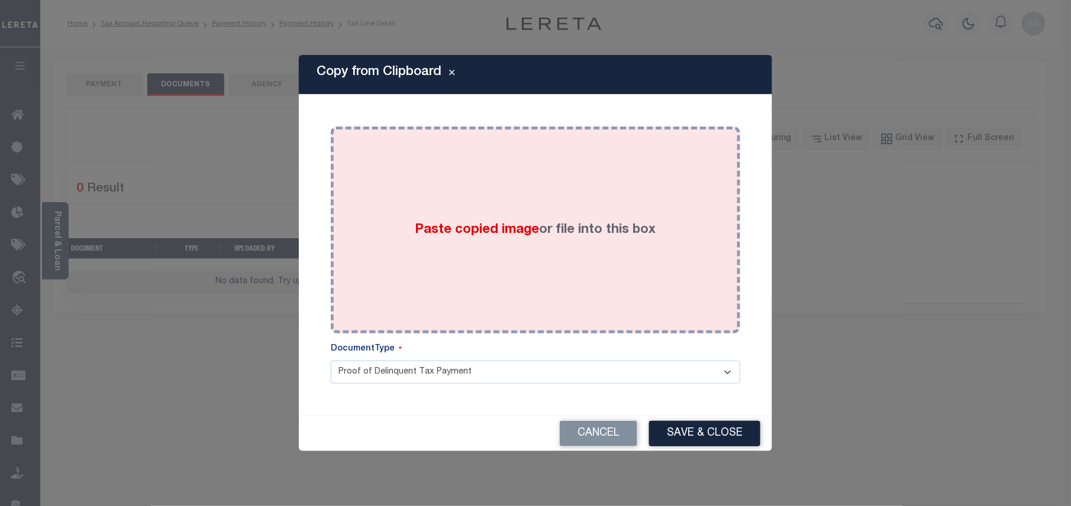
click at [545, 177] on div "Paste copied image or file into this box" at bounding box center [536, 229] width 392 height 189
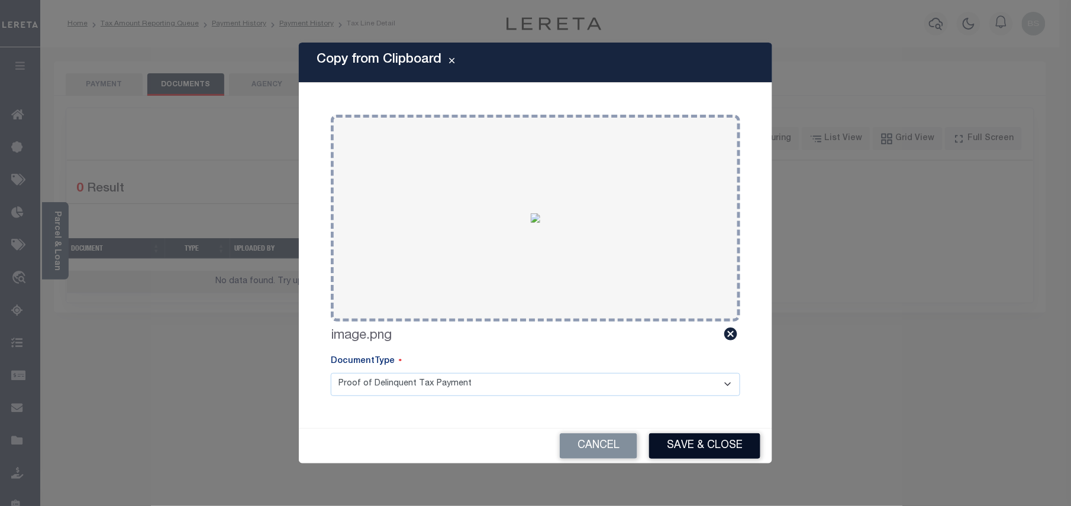
click at [698, 438] on button "Save & Close" at bounding box center [704, 446] width 111 height 25
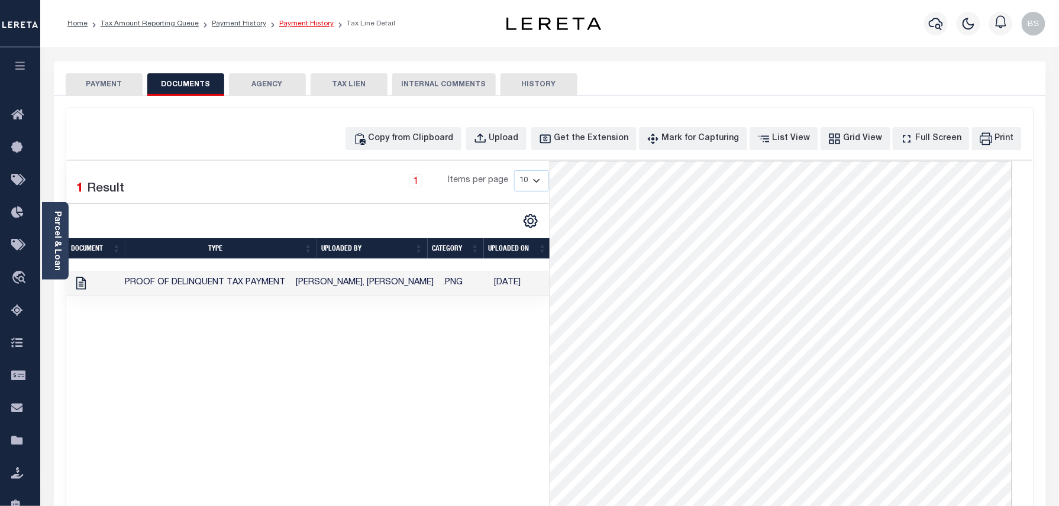
click at [295, 22] on link "Payment History" at bounding box center [306, 23] width 54 height 7
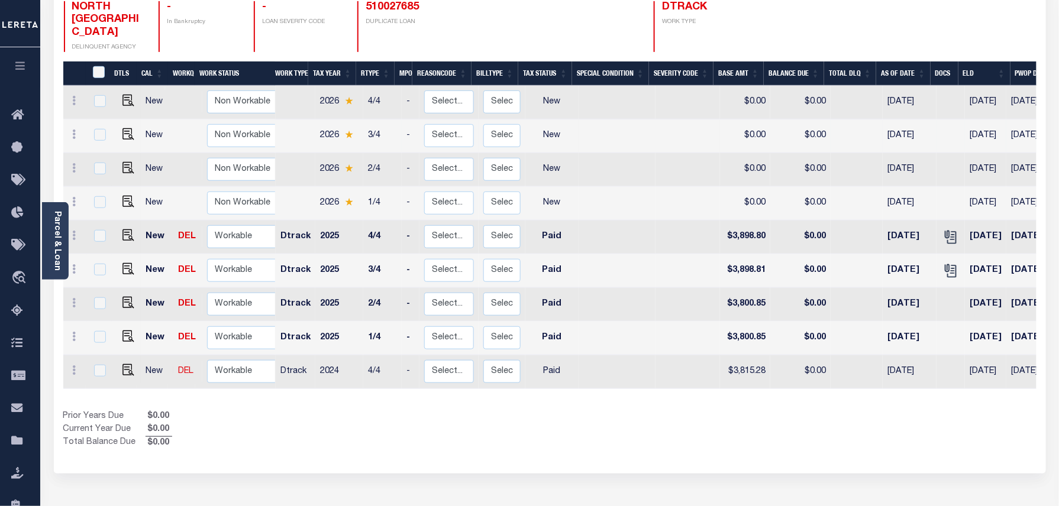
scroll to position [227, 0]
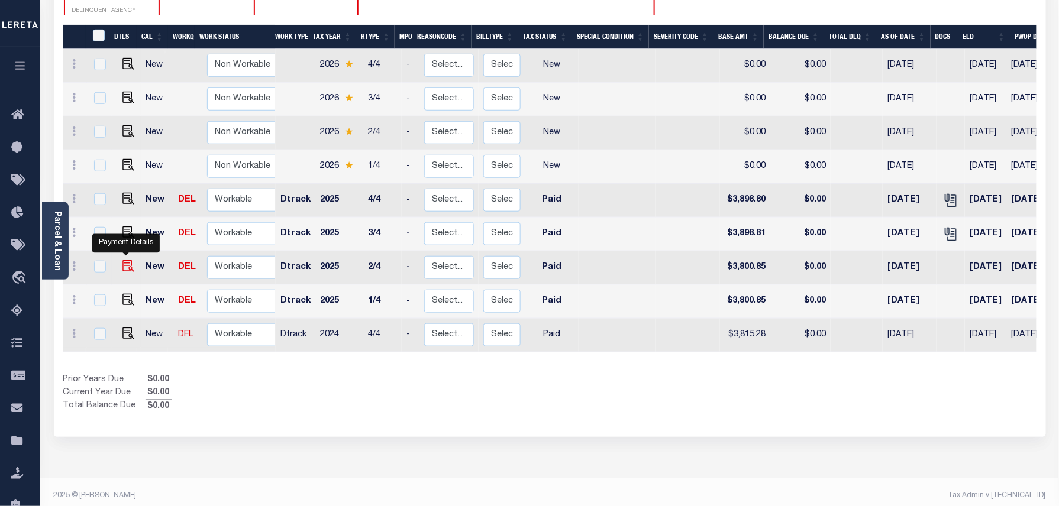
click at [124, 260] on img "" at bounding box center [128, 266] width 12 height 12
checkbox input "true"
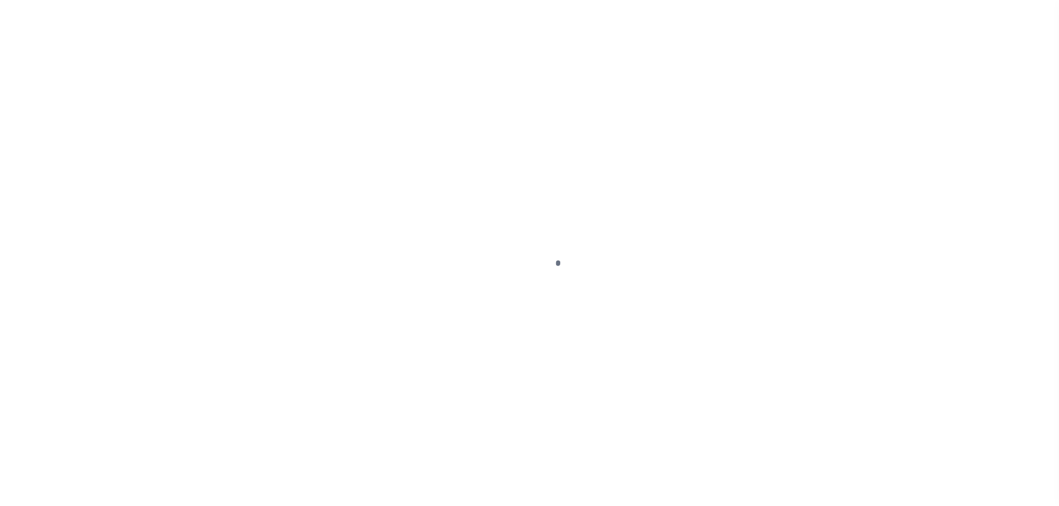
select select "PYD"
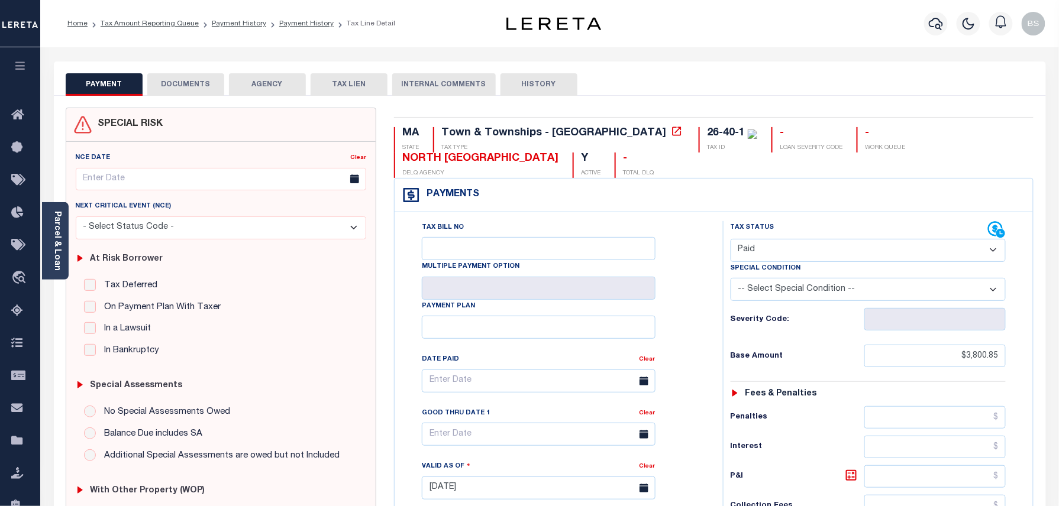
click at [200, 82] on button "DOCUMENTS" at bounding box center [185, 84] width 77 height 22
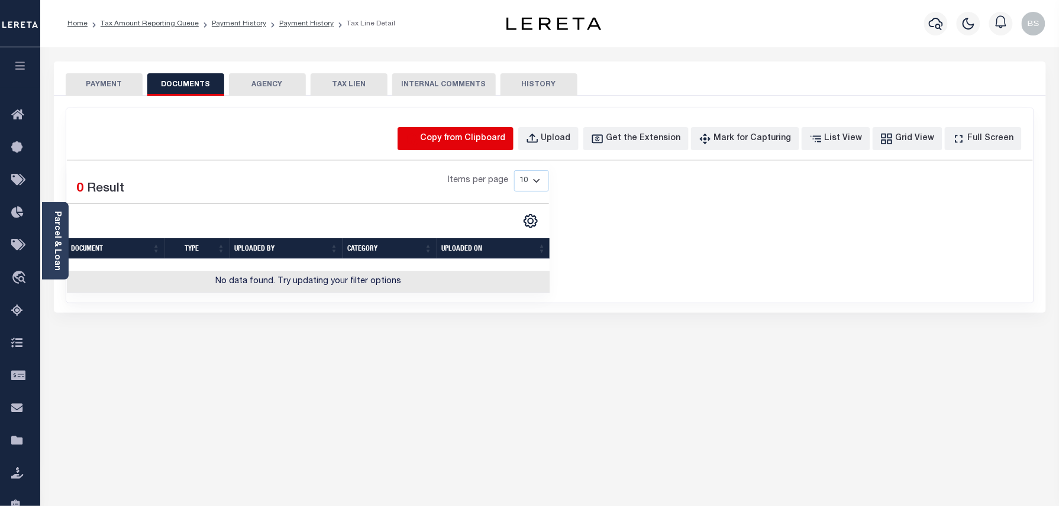
click at [417, 140] on icon "button" at bounding box center [412, 138] width 10 height 11
select select "POP"
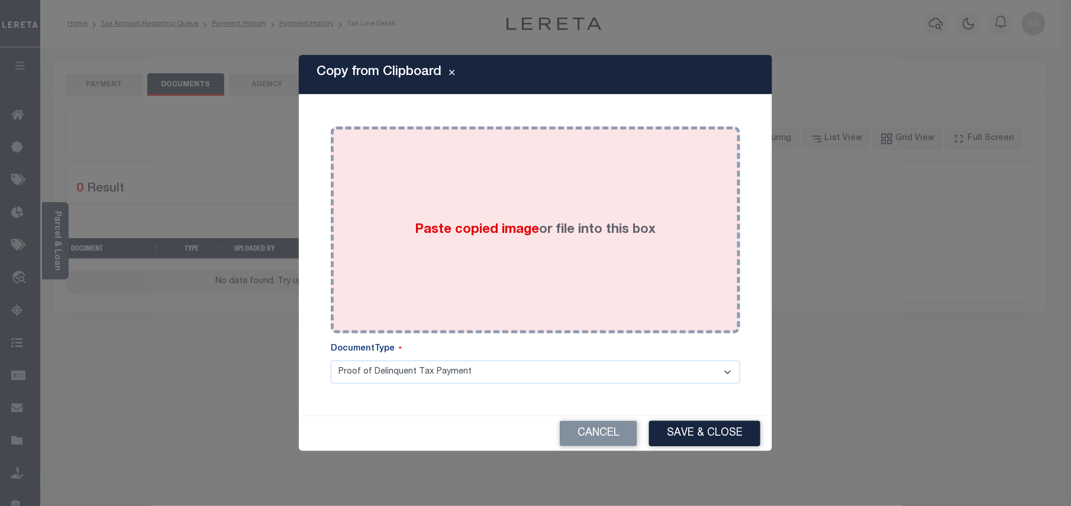
click at [521, 199] on div "Paste copied image or file into this box" at bounding box center [536, 229] width 392 height 189
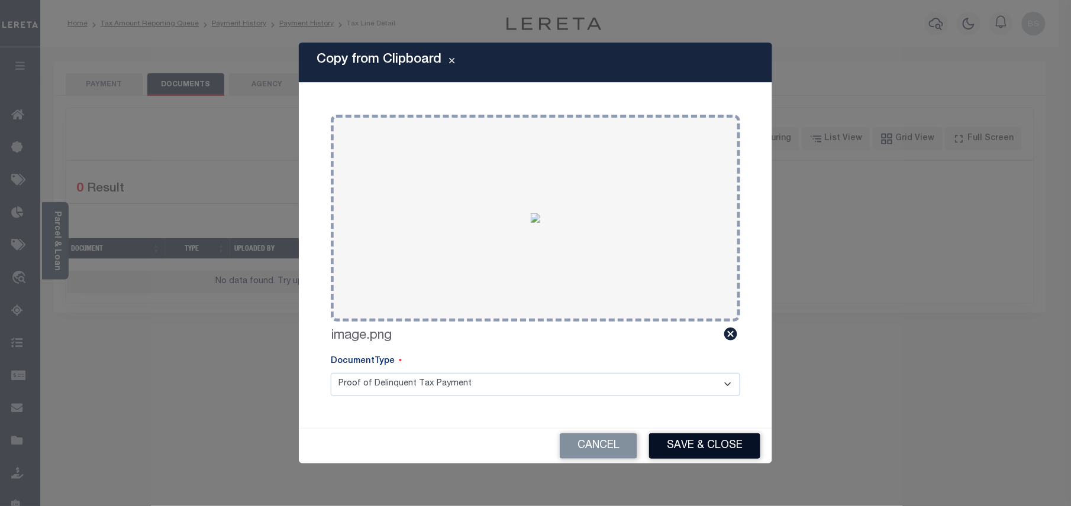
click at [714, 450] on button "Save & Close" at bounding box center [704, 446] width 111 height 25
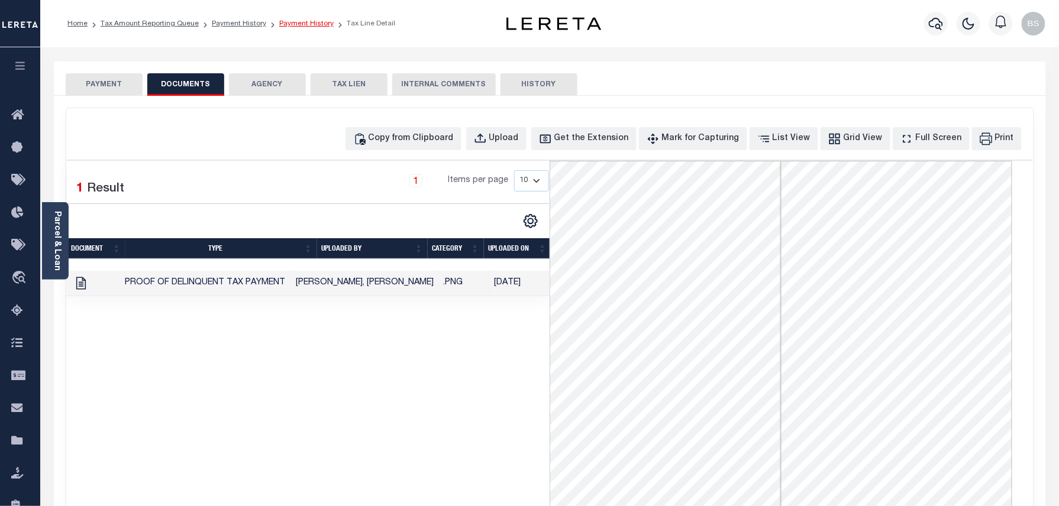
click at [305, 27] on link "Payment History" at bounding box center [306, 23] width 54 height 7
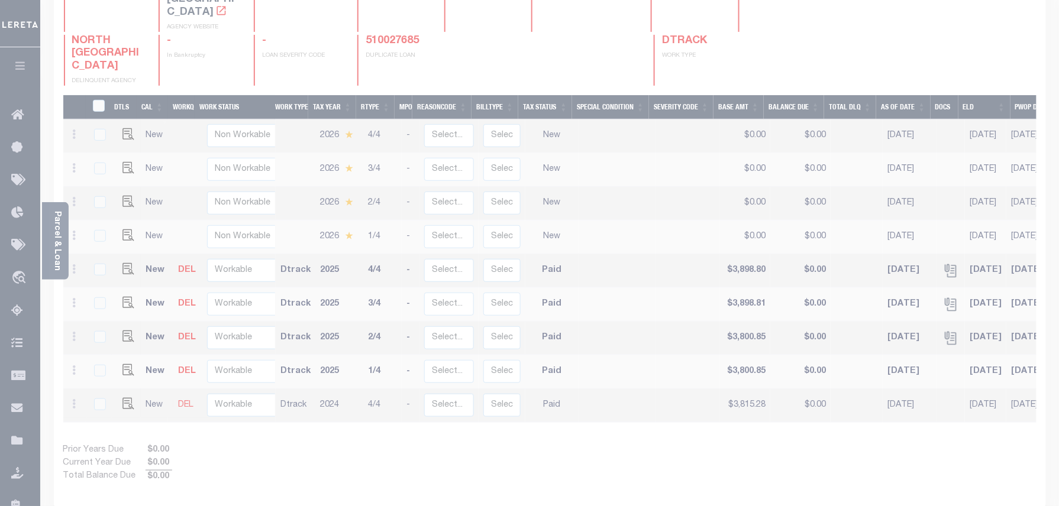
scroll to position [227, 0]
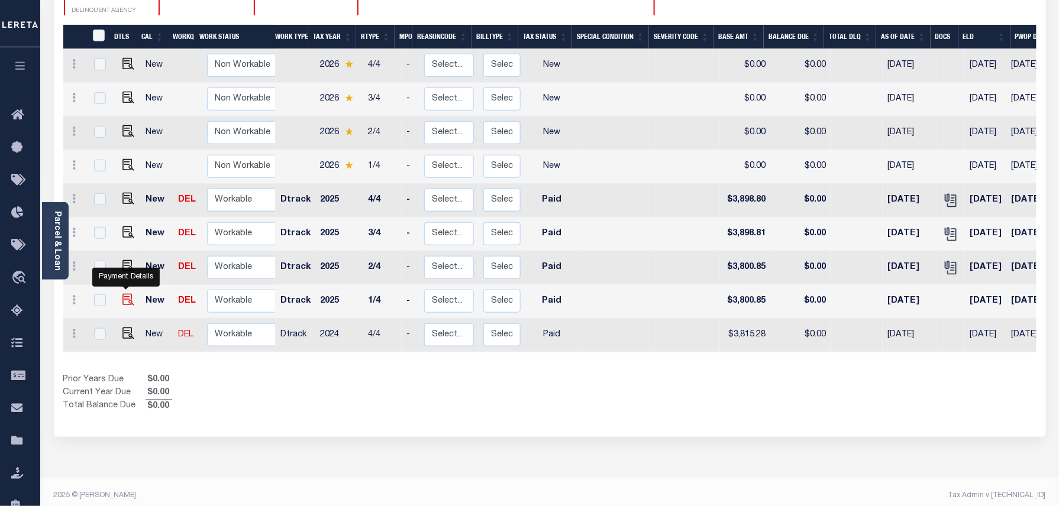
click at [124, 294] on img "" at bounding box center [128, 300] width 12 height 12
checkbox input "true"
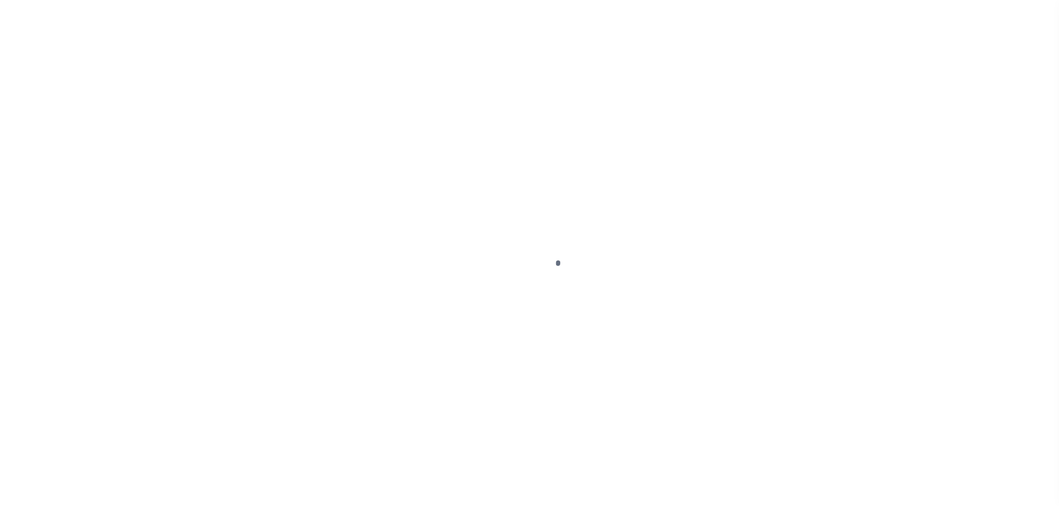
select select "PYD"
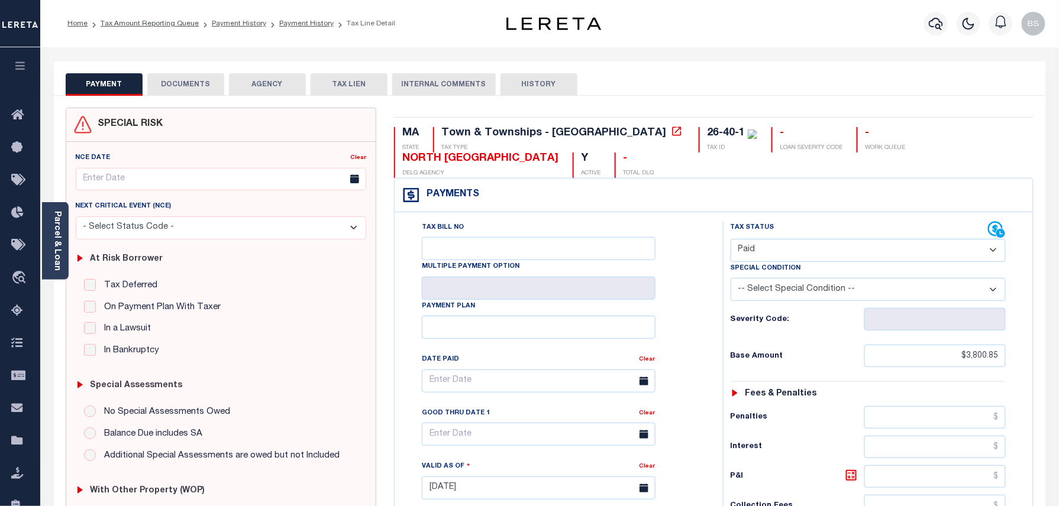
click at [193, 92] on button "DOCUMENTS" at bounding box center [185, 84] width 77 height 22
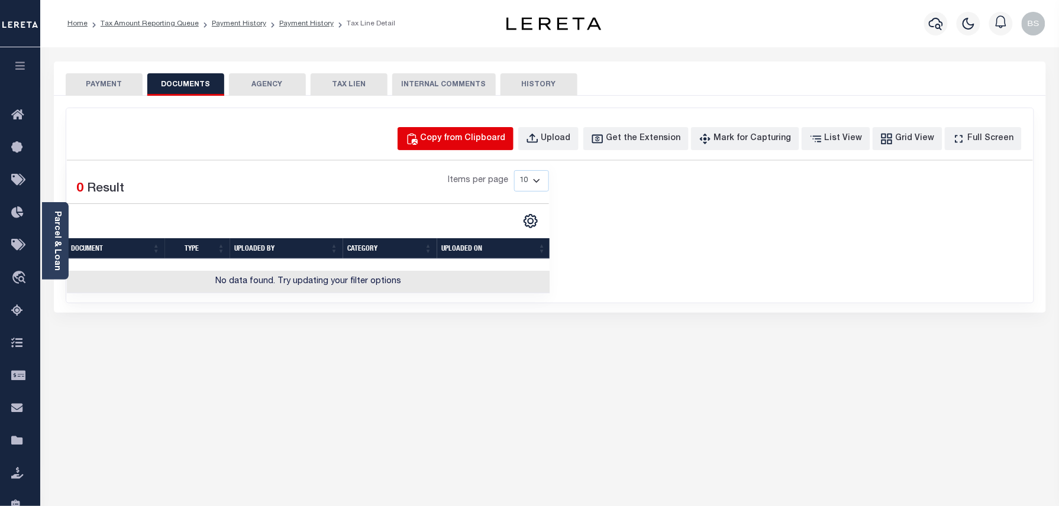
click at [447, 140] on div "Copy from Clipboard" at bounding box center [463, 139] width 85 height 13
select select "POP"
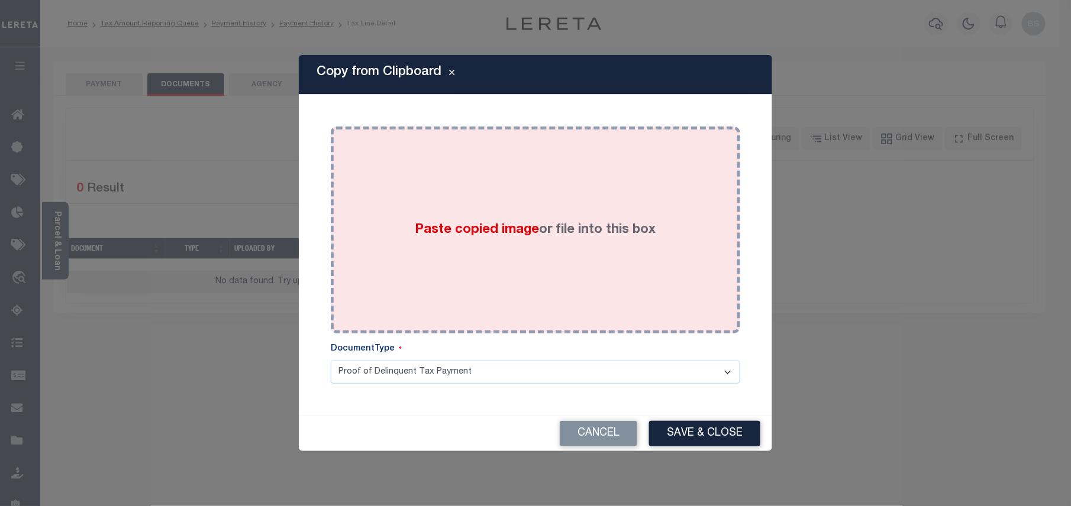
click at [432, 182] on div "Paste copied image or file into this box" at bounding box center [536, 229] width 392 height 189
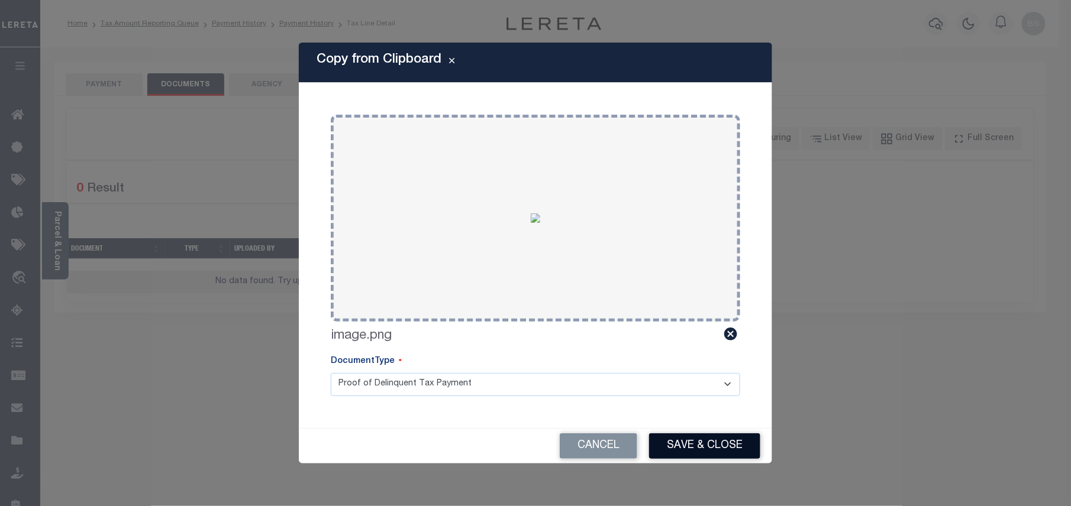
click at [720, 441] on button "Save & Close" at bounding box center [704, 446] width 111 height 25
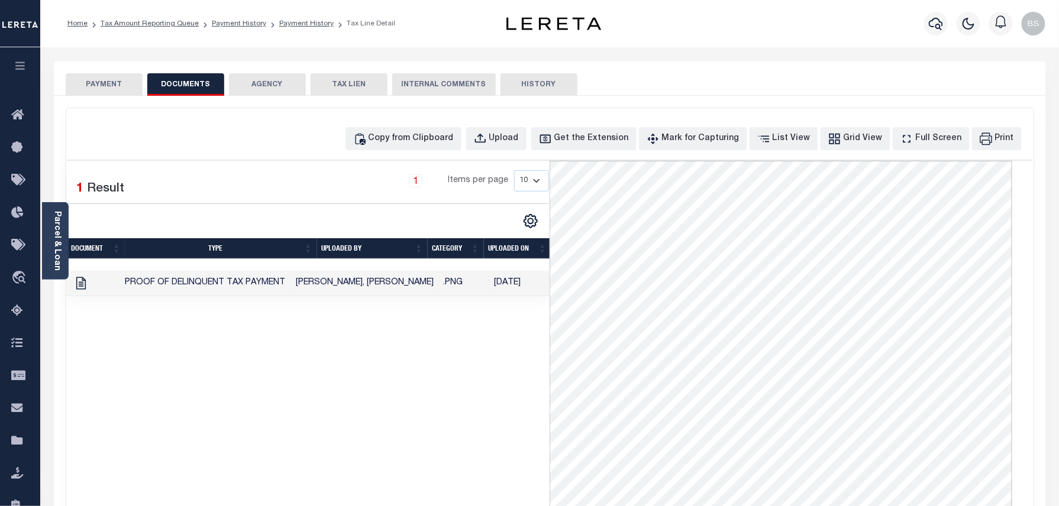
click at [291, 18] on li "Payment History" at bounding box center [299, 23] width 67 height 11
click at [297, 29] on ol "Home Tax Amount Reporting Queue Payment History Payment History Tax Line Detail" at bounding box center [231, 23] width 347 height 25
click at [299, 22] on link "Payment History" at bounding box center [306, 23] width 54 height 7
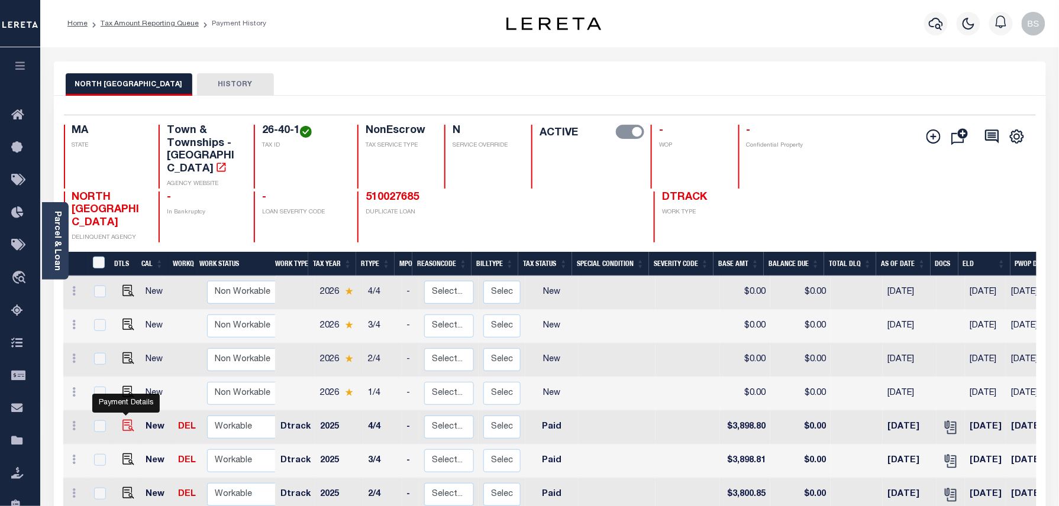
click at [129, 420] on img "" at bounding box center [128, 426] width 12 height 12
checkbox input "true"
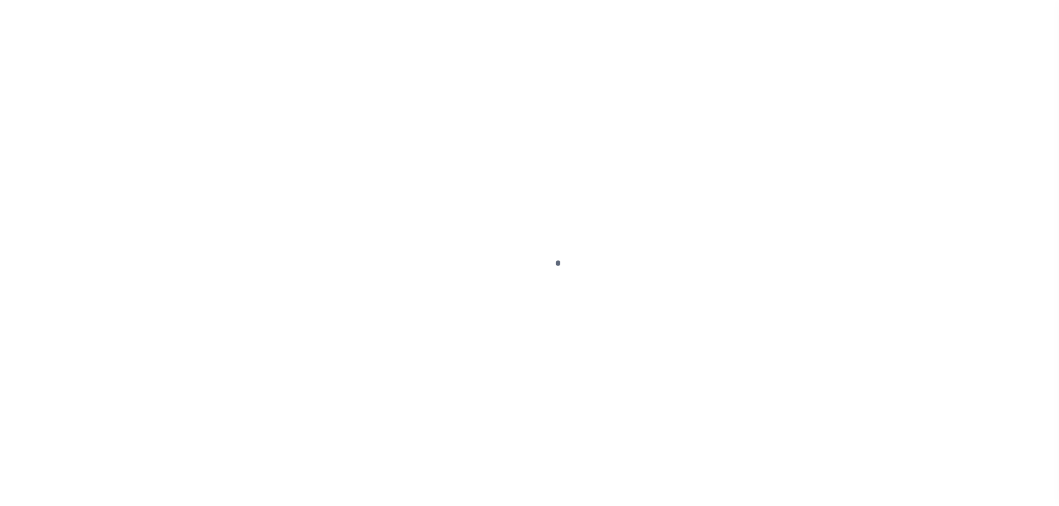
select select "PYD"
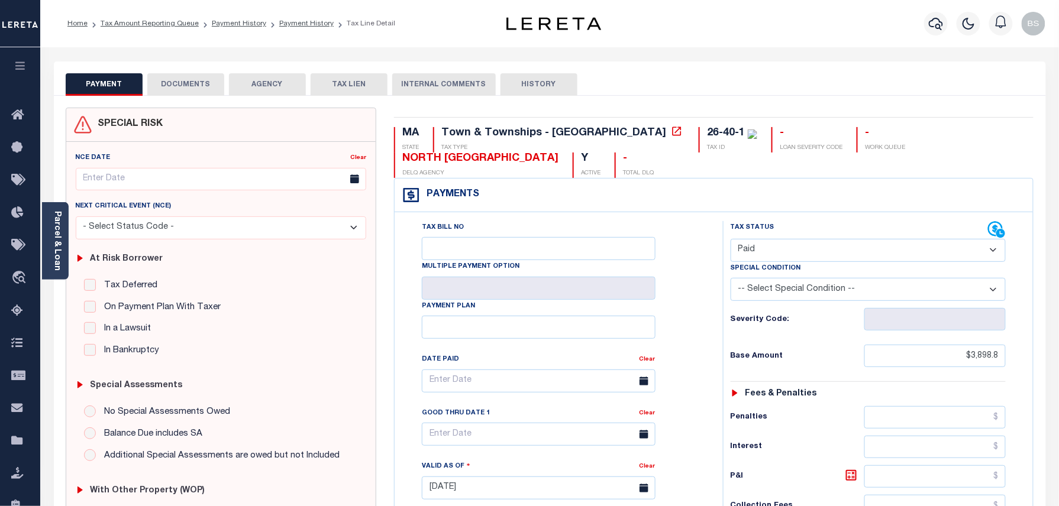
click at [192, 77] on button "DOCUMENTS" at bounding box center [185, 84] width 77 height 22
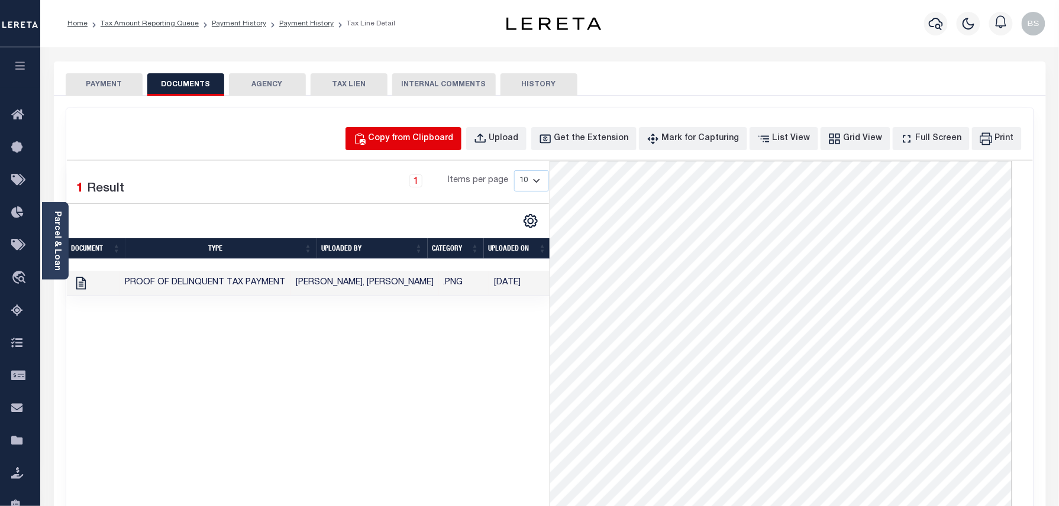
click at [419, 144] on div "Copy from Clipboard" at bounding box center [411, 139] width 85 height 13
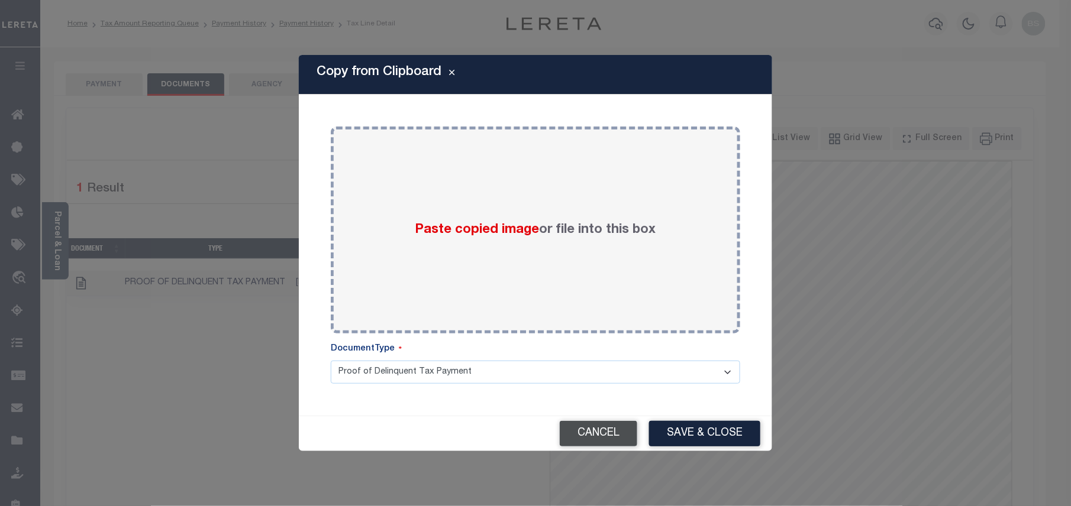
click at [603, 434] on button "Cancel" at bounding box center [599, 433] width 78 height 25
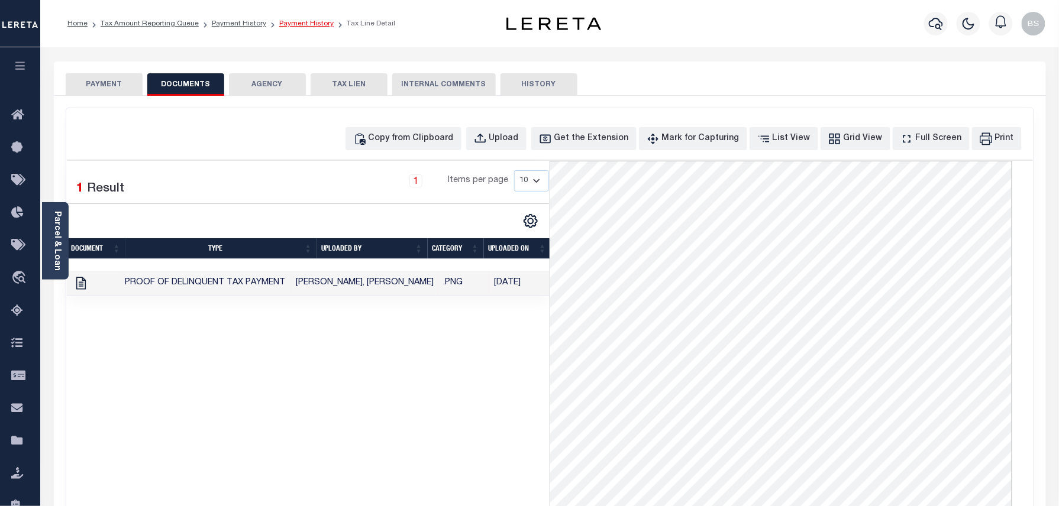
click at [299, 24] on link "Payment History" at bounding box center [306, 23] width 54 height 7
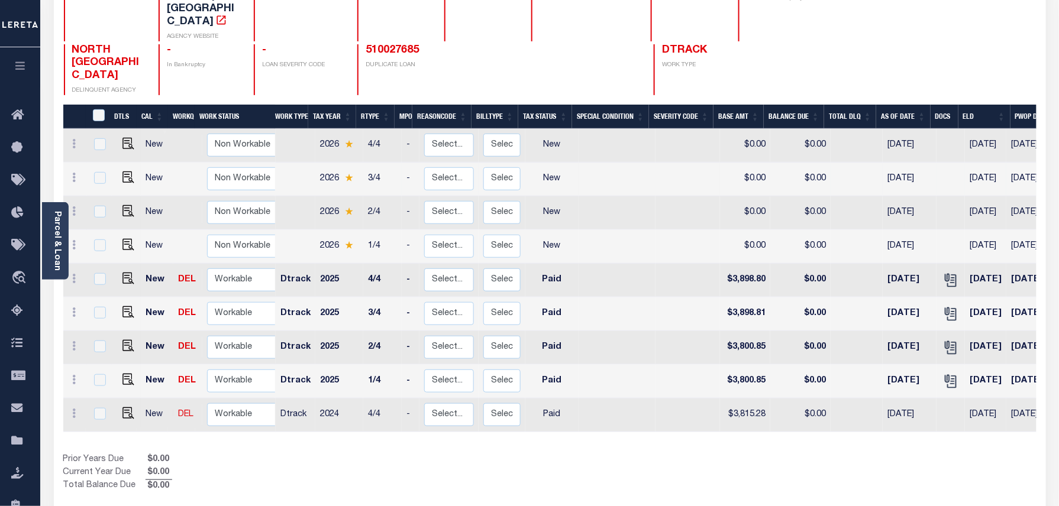
scroll to position [227, 0]
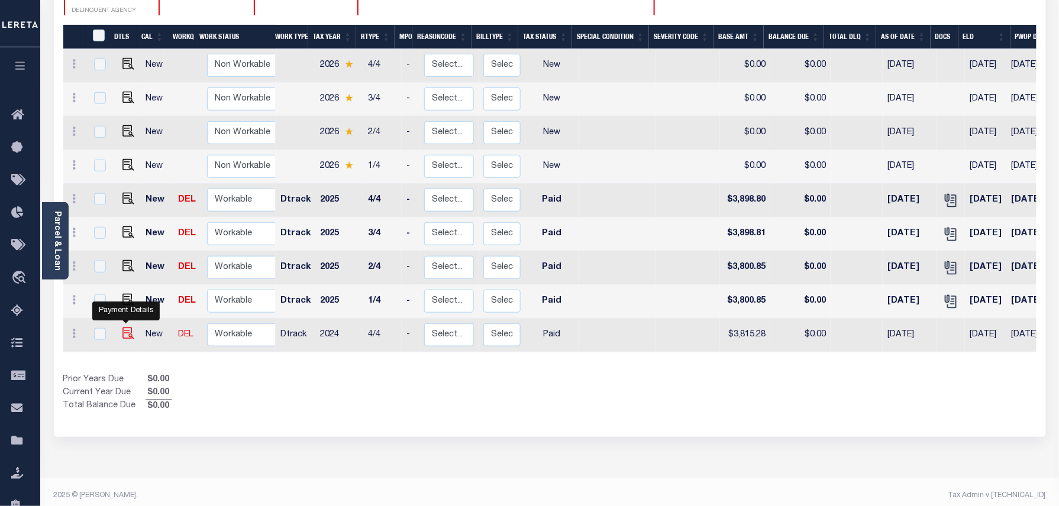
click at [126, 328] on img "" at bounding box center [128, 334] width 12 height 12
checkbox input "true"
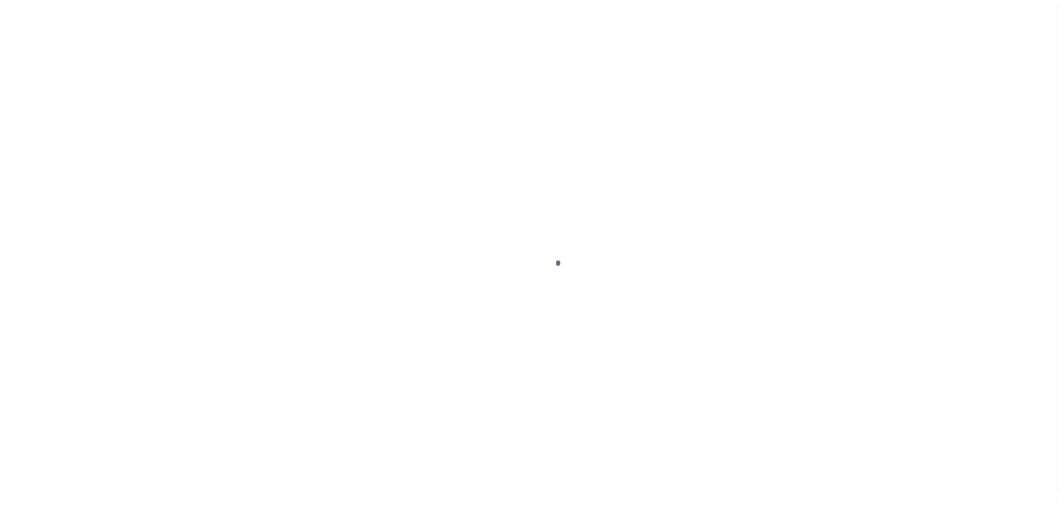
select select "PYD"
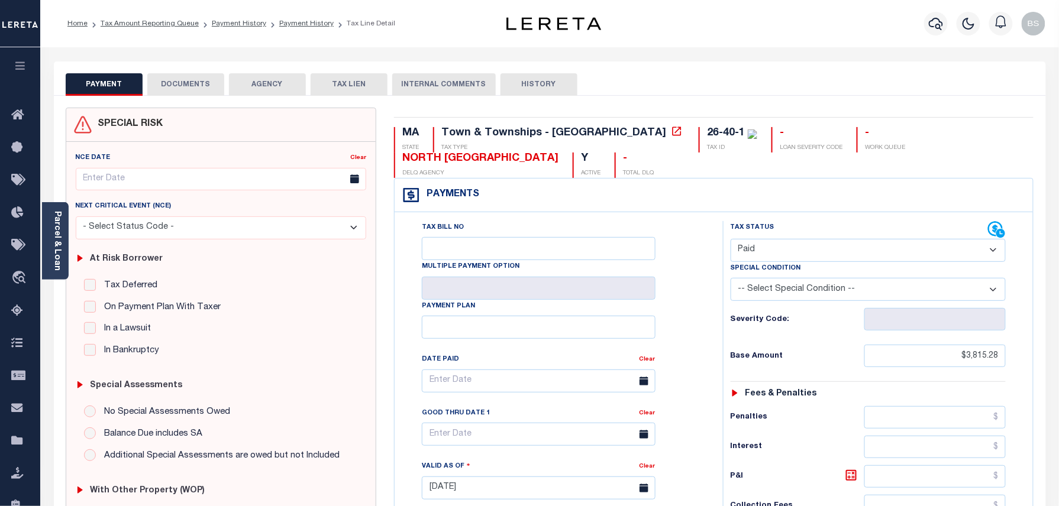
click at [200, 96] on div "SPECIAL RISK NCE Date Clear" at bounding box center [550, 490] width 992 height 789
click at [197, 85] on button "DOCUMENTS" at bounding box center [185, 84] width 77 height 22
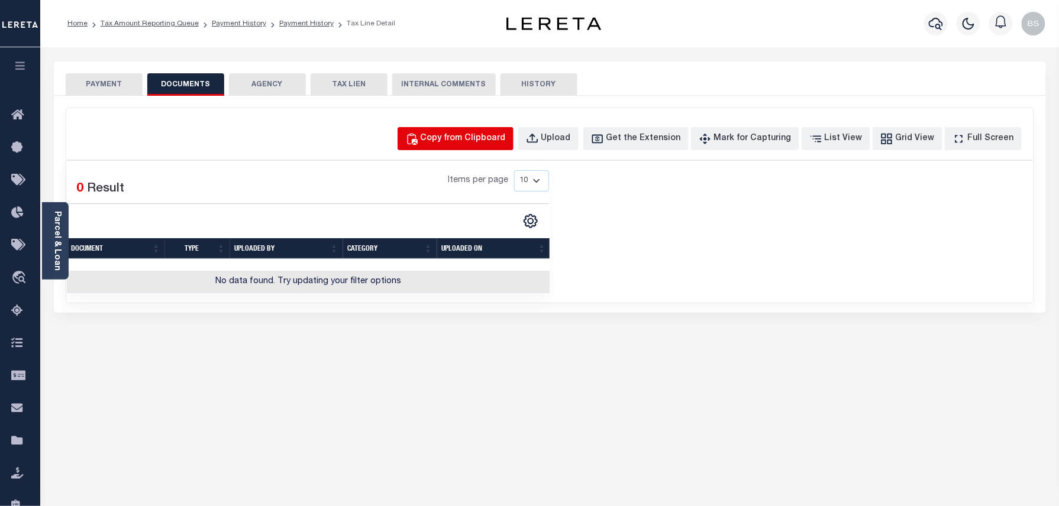
click at [486, 133] on div "Copy from Clipboard" at bounding box center [463, 139] width 85 height 13
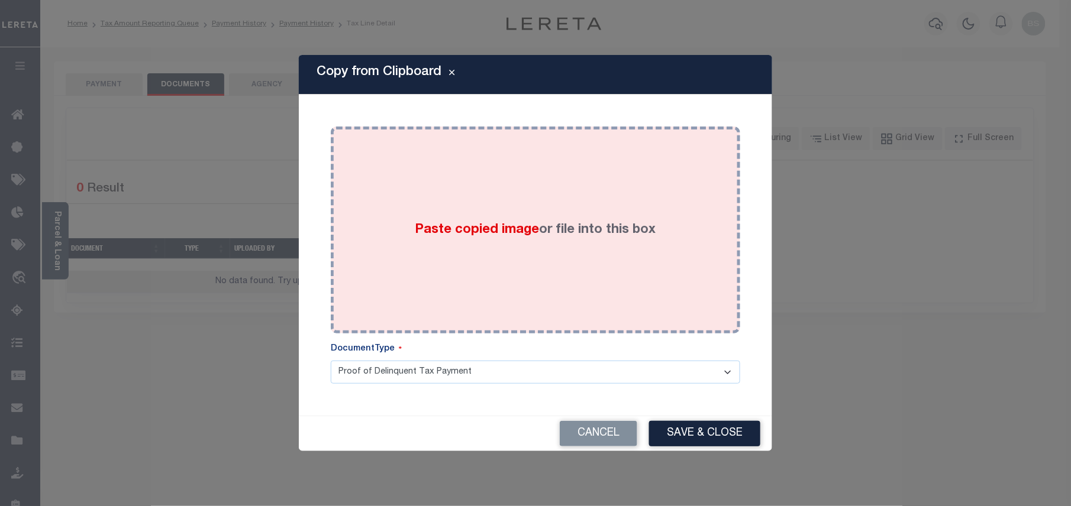
click at [556, 175] on div "Paste copied image or file into this box" at bounding box center [536, 229] width 392 height 189
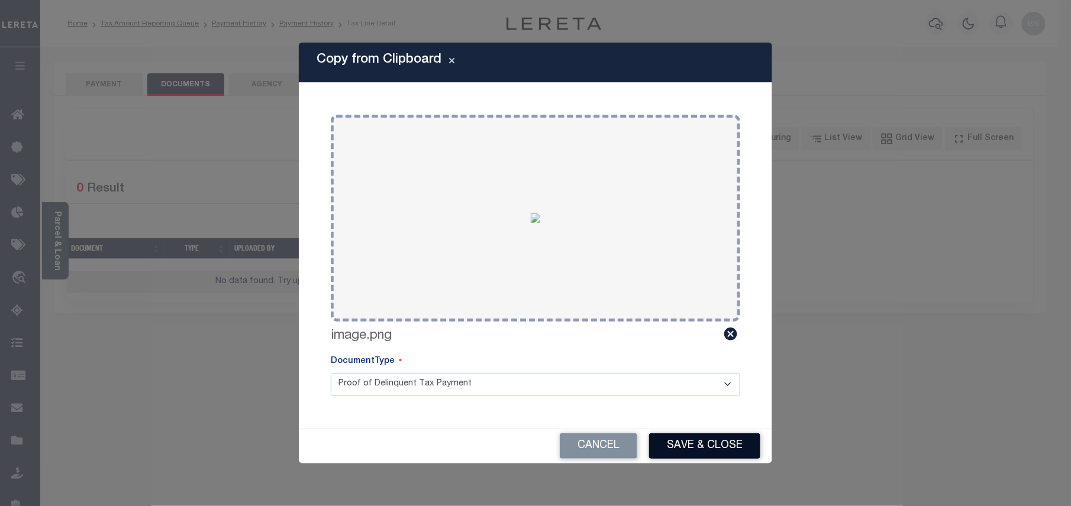
click at [708, 446] on button "Save & Close" at bounding box center [704, 446] width 111 height 25
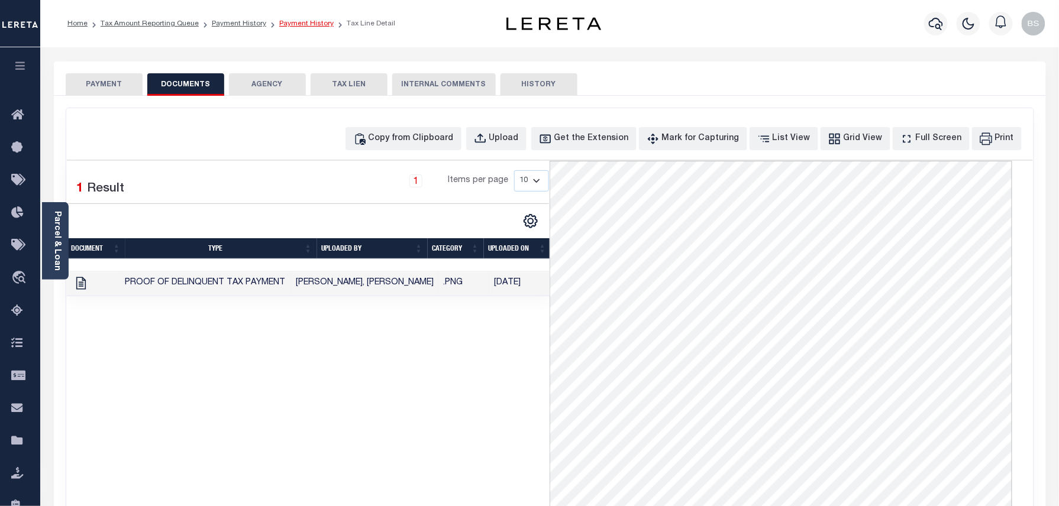
click at [297, 20] on link "Payment History" at bounding box center [306, 23] width 54 height 7
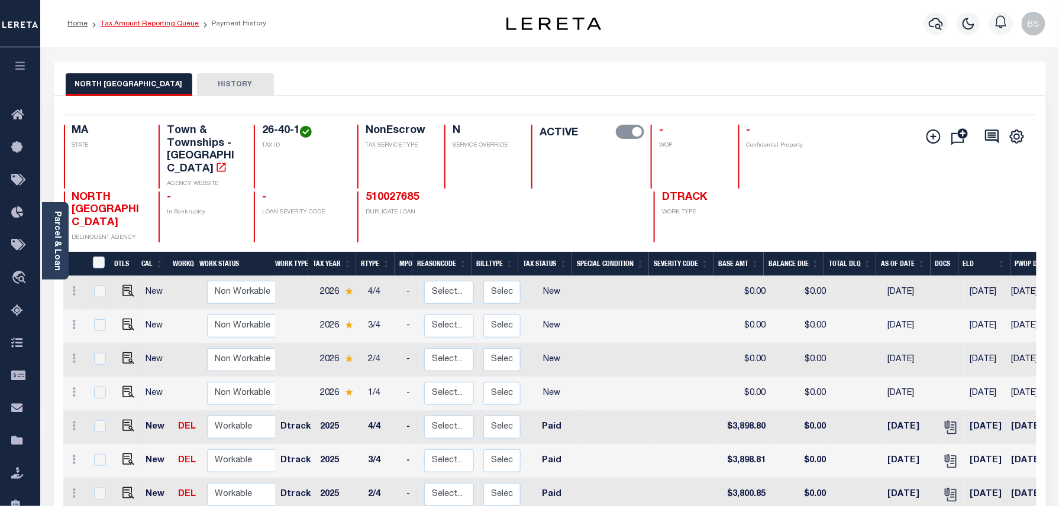
click at [173, 22] on link "Tax Amount Reporting Queue" at bounding box center [150, 23] width 98 height 7
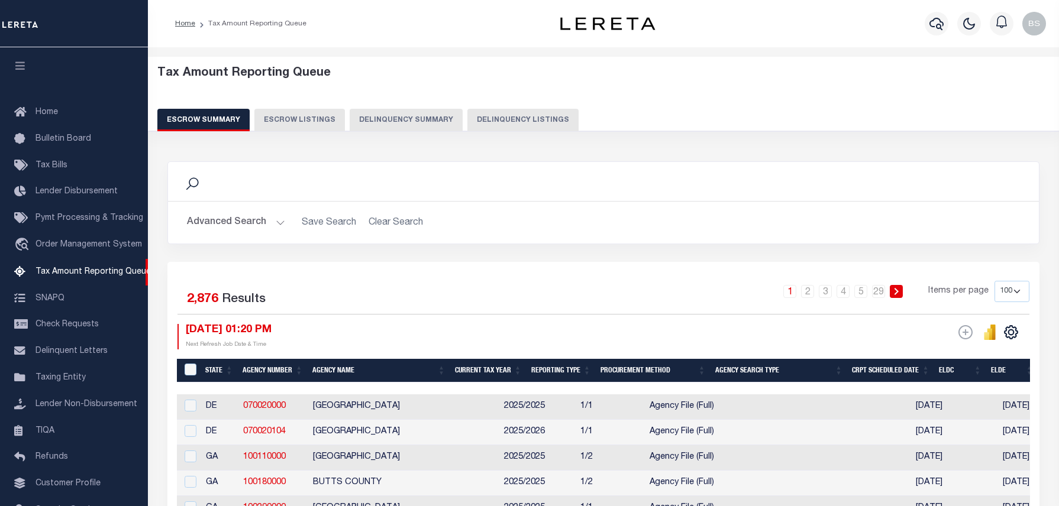
click at [521, 112] on button "Delinquency Listings" at bounding box center [522, 120] width 111 height 22
select select "100"
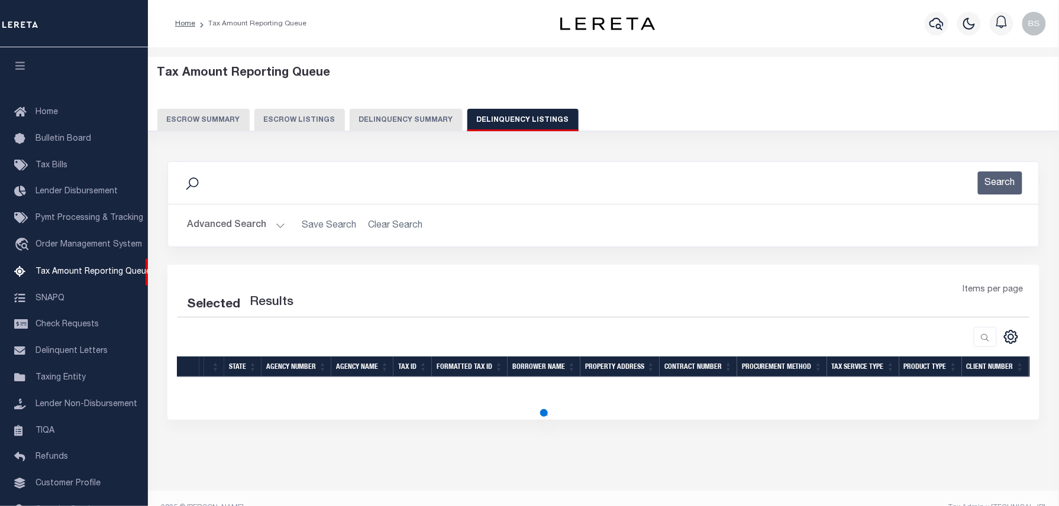
scroll to position [66, 0]
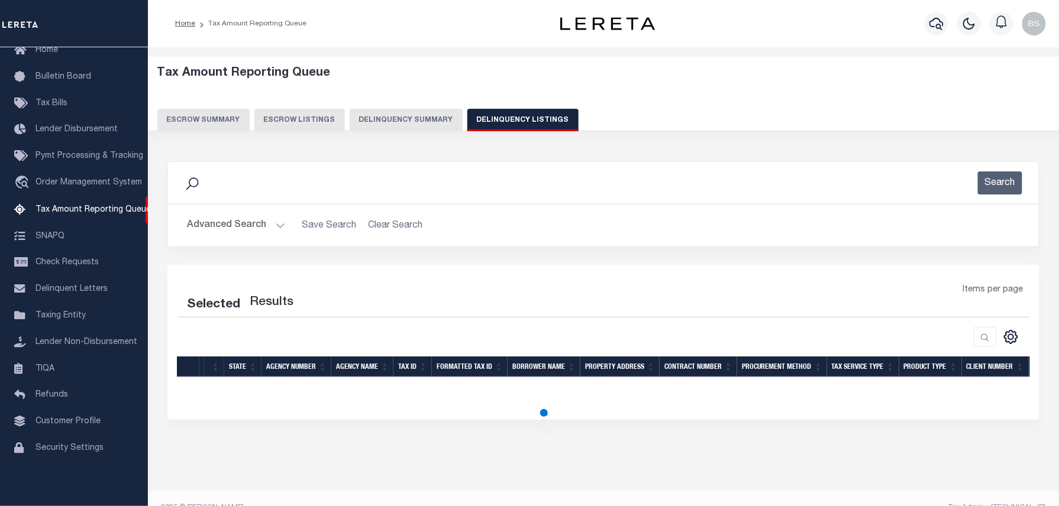
select select "100"
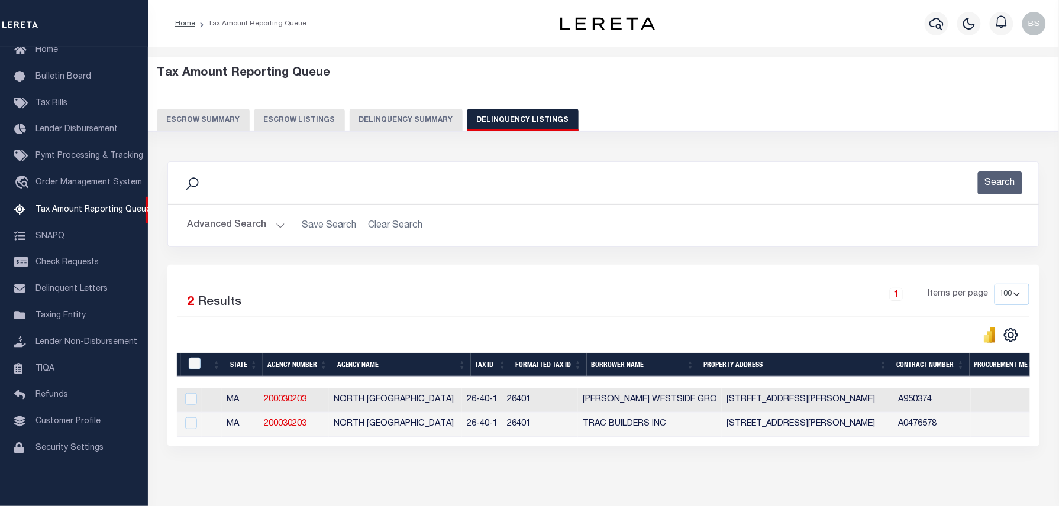
scroll to position [0, 0]
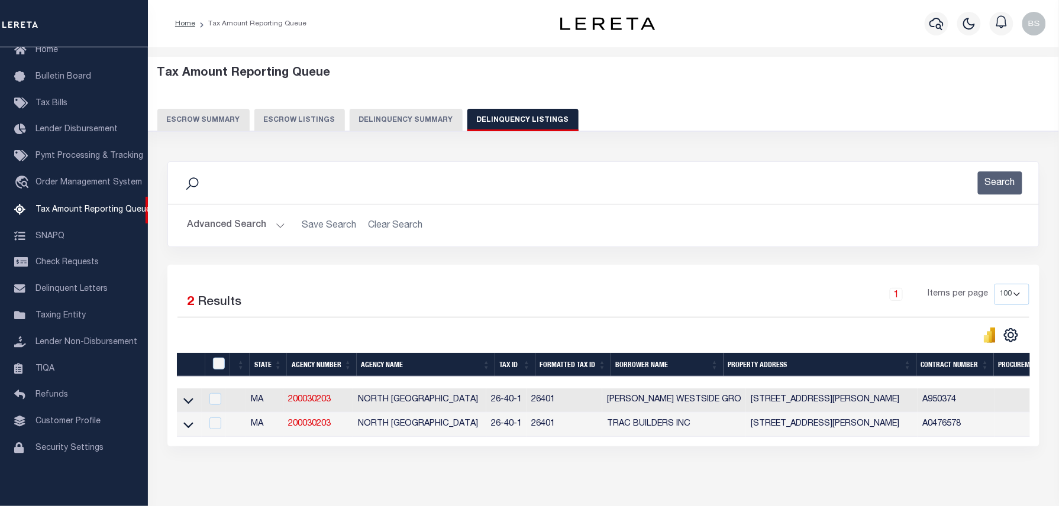
drag, startPoint x: 188, startPoint y: 403, endPoint x: 433, endPoint y: 327, distance: 256.4
click at [188, 403] on icon at bounding box center [188, 401] width 10 height 12
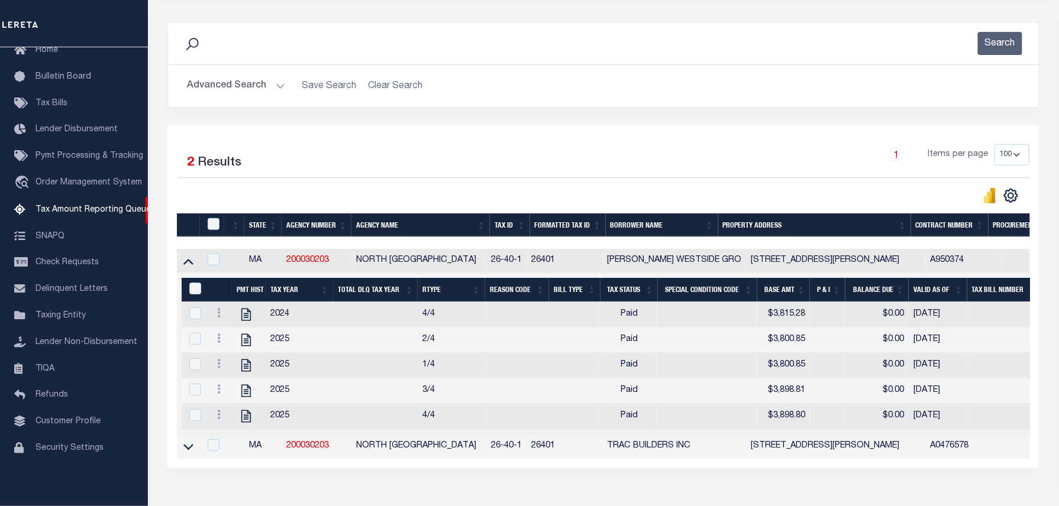
scroll to position [157, 0]
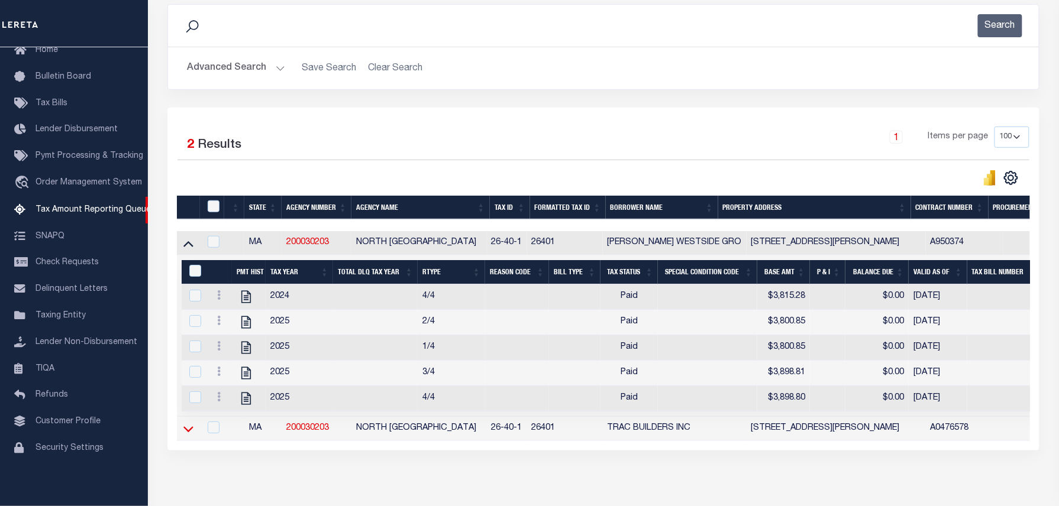
click at [188, 432] on icon at bounding box center [188, 430] width 10 height 6
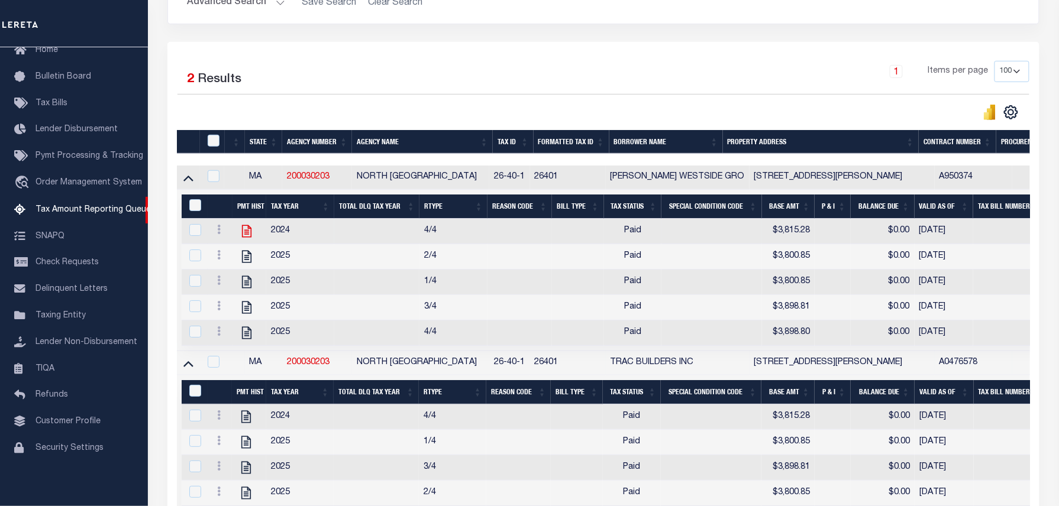
scroll to position [221, 0]
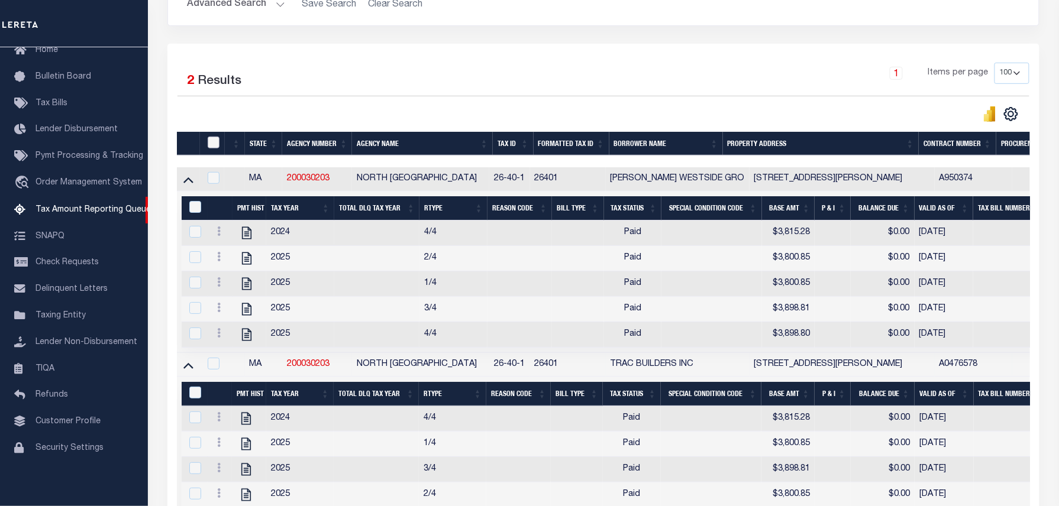
click at [209, 143] on input "checkbox" at bounding box center [214, 143] width 12 height 12
checkbox input "true"
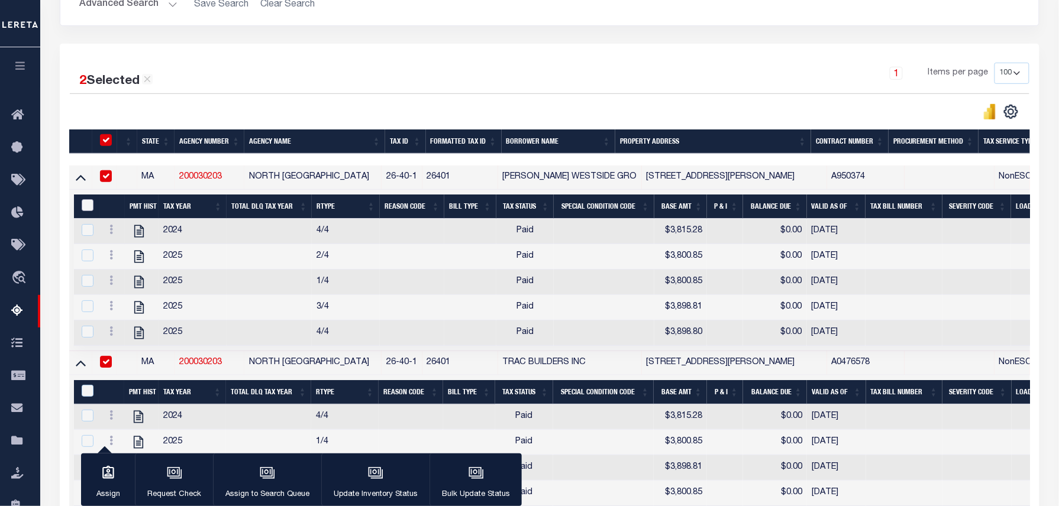
click at [89, 209] on input "&nbsp;" at bounding box center [88, 205] width 12 height 12
checkbox input "true"
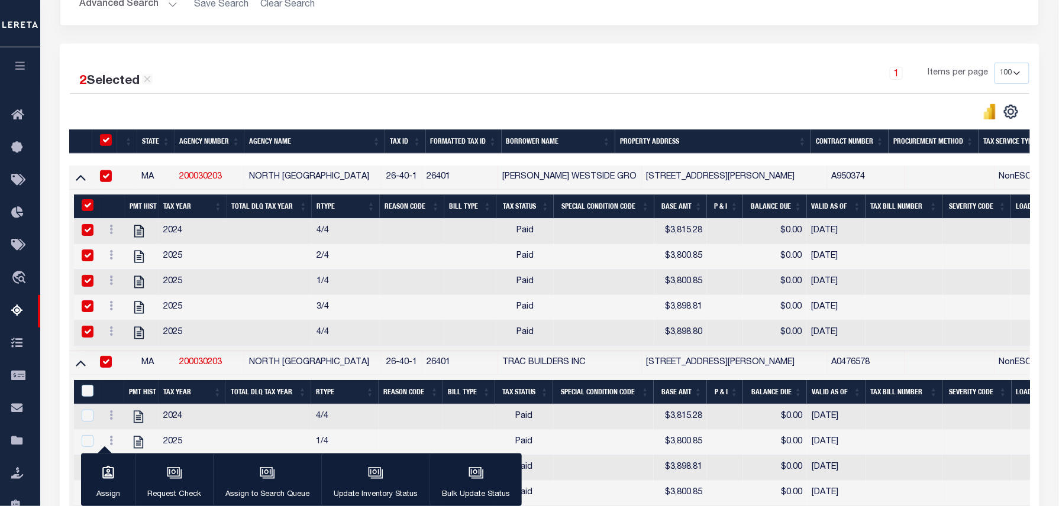
checkbox input "true"
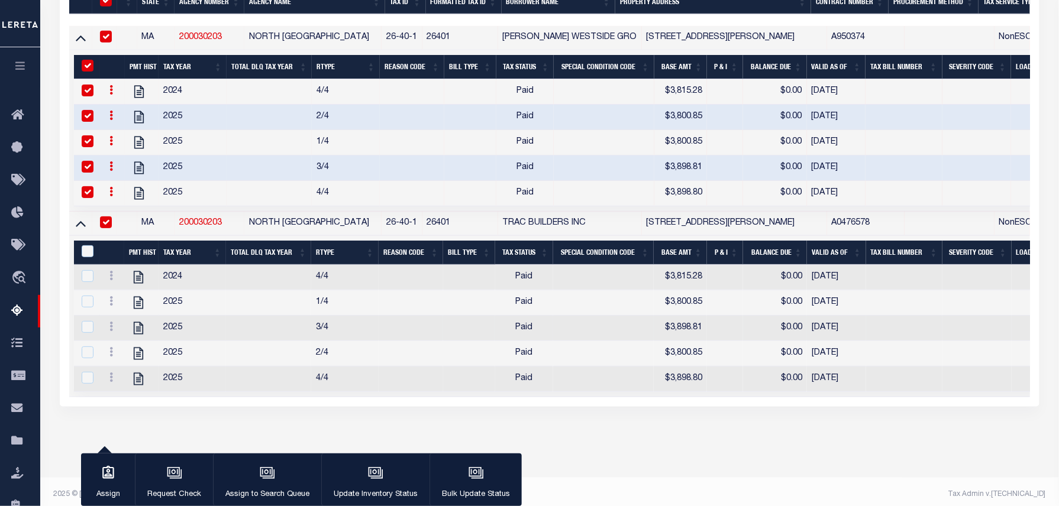
scroll to position [377, 0]
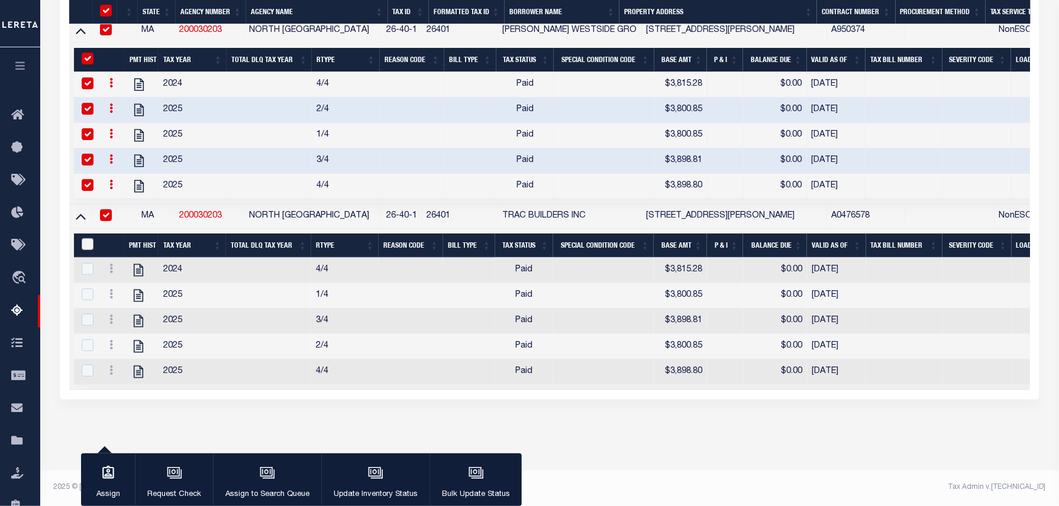
click at [88, 238] on input "&nbsp;" at bounding box center [88, 244] width 12 height 12
checkbox input "true"
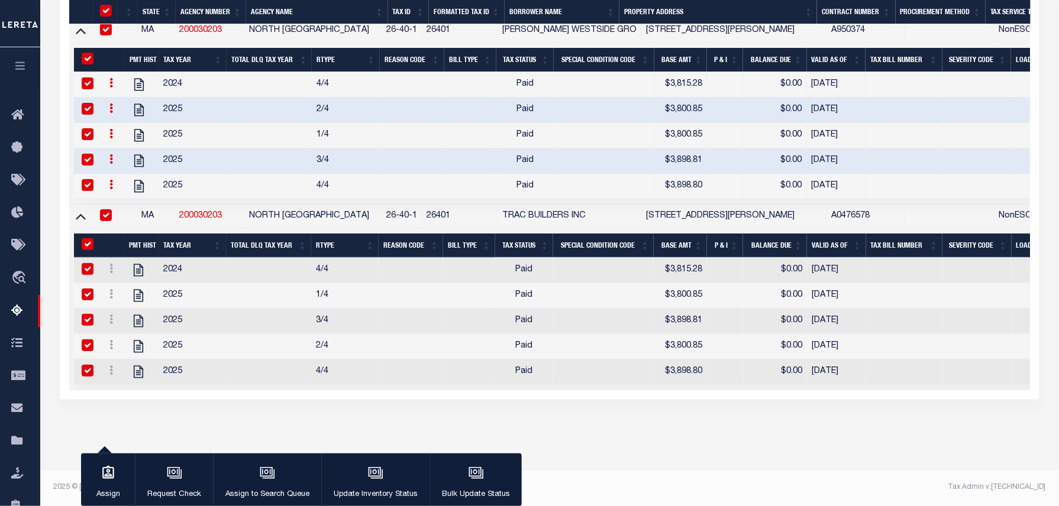
checkbox input "true"
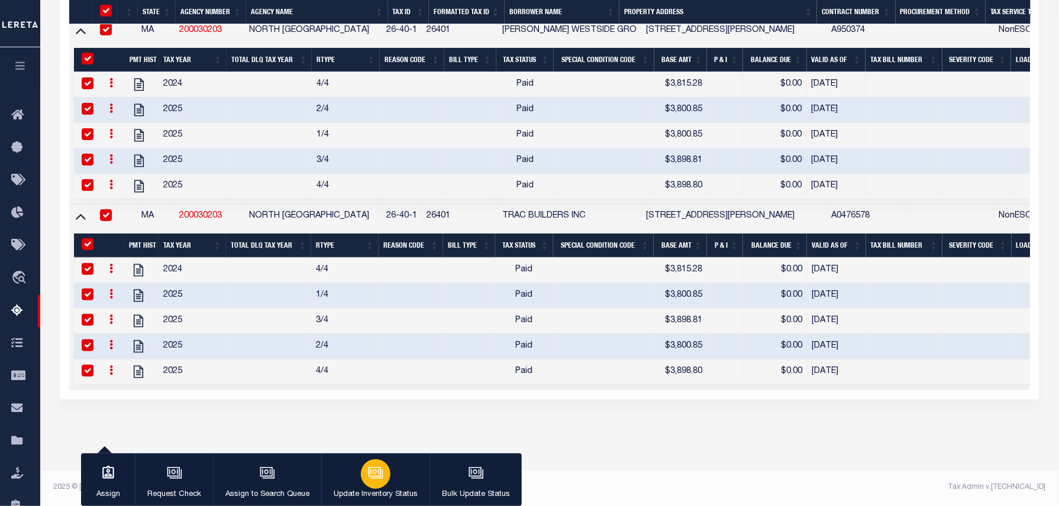
click at [388, 481] on button "Update Inventory Status" at bounding box center [375, 480] width 108 height 53
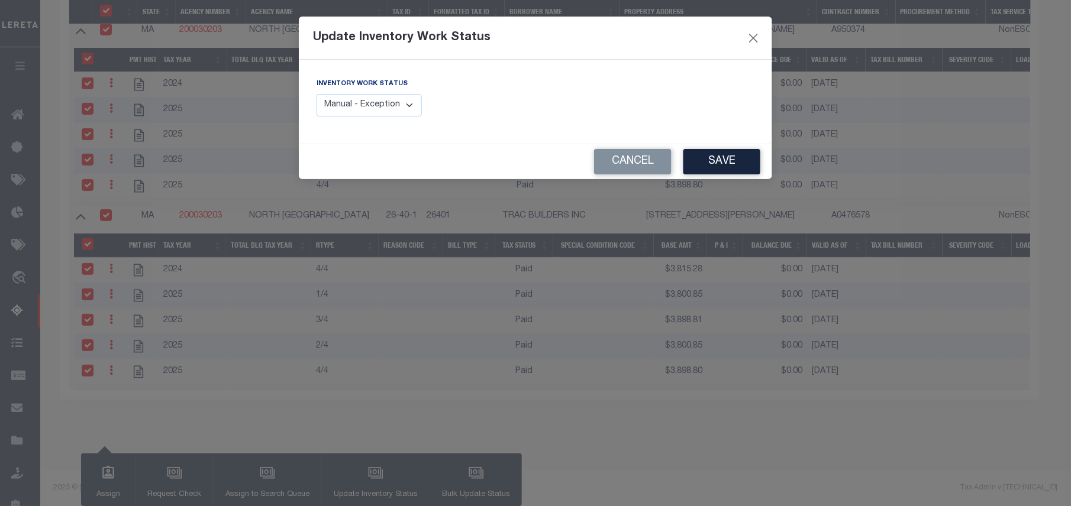
click at [396, 112] on select "Manual - Exception Pended - Awaiting Search Late Add Exception Completed" at bounding box center [369, 105] width 105 height 23
select select "4"
click at [317, 94] on select "Manual - Exception Pended - Awaiting Search Late Add Exception Completed" at bounding box center [369, 105] width 105 height 23
click at [718, 168] on button "Save" at bounding box center [721, 161] width 77 height 25
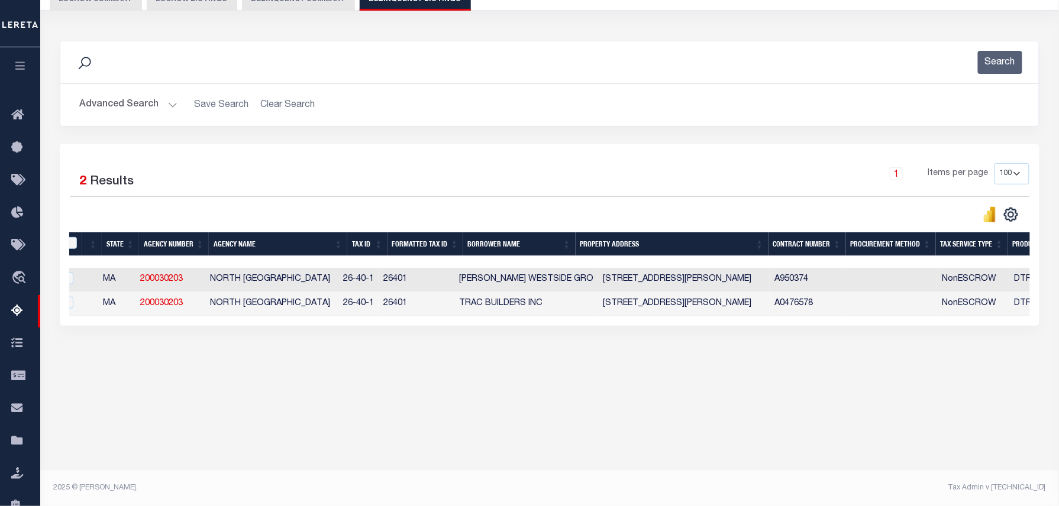
scroll to position [0, 0]
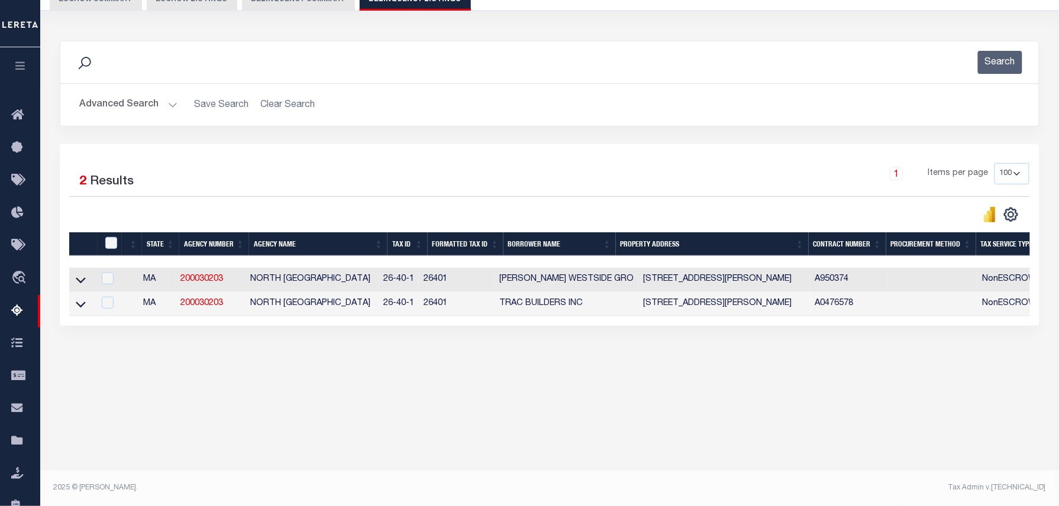
click at [143, 109] on button "Advanced Search" at bounding box center [128, 104] width 98 height 23
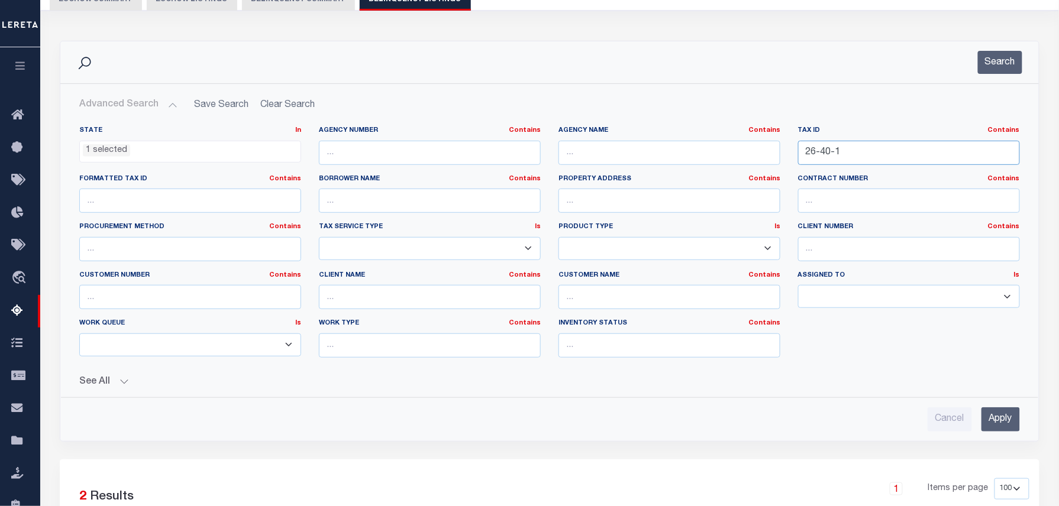
drag, startPoint x: 908, startPoint y: 144, endPoint x: 651, endPoint y: 149, distance: 256.8
click at [683, 145] on div "State In In AK AL AR AZ CA CO CT DC DE FL GA GU HI IA ID IL IN KS KY LA MA MD M…" at bounding box center [549, 246] width 958 height 241
paste input "8-11"
type input "28-11-1"
click at [1012, 62] on button "Search" at bounding box center [1000, 62] width 44 height 23
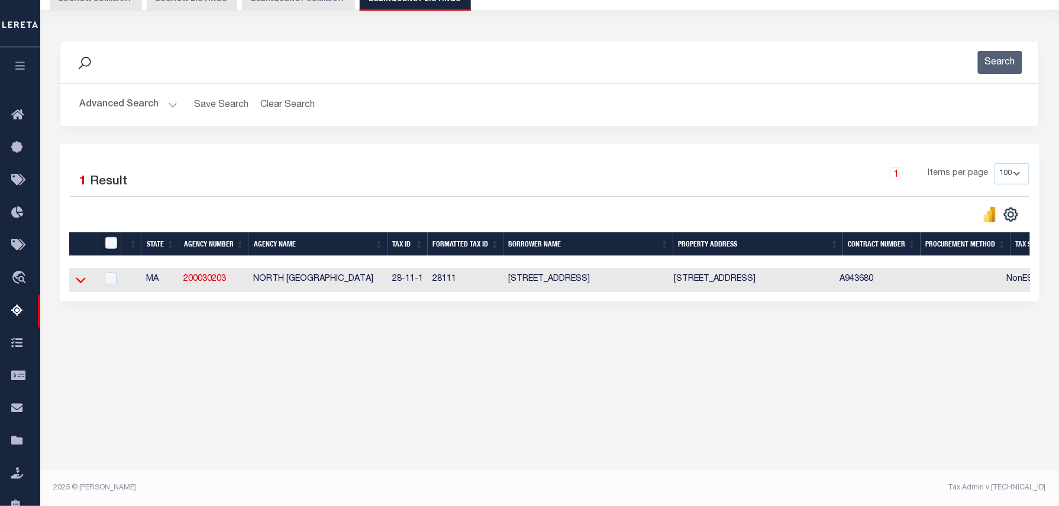
click at [83, 286] on icon at bounding box center [81, 280] width 10 height 12
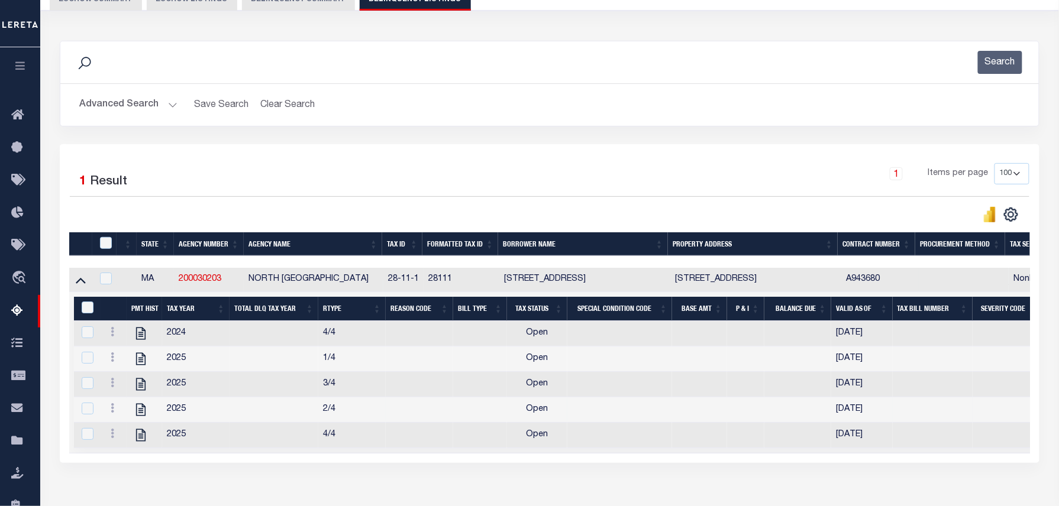
scroll to position [199, 0]
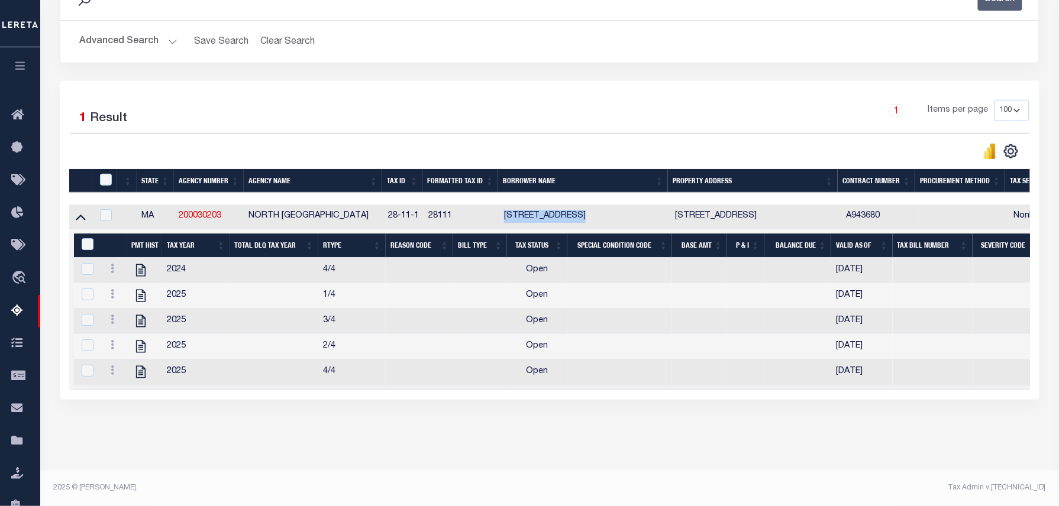
drag, startPoint x: 507, startPoint y: 204, endPoint x: 579, endPoint y: 201, distance: 71.6
click at [579, 205] on td "19 Mendon Rd LLC - North Attleboro, MA" at bounding box center [584, 217] width 171 height 24
checkbox input "true"
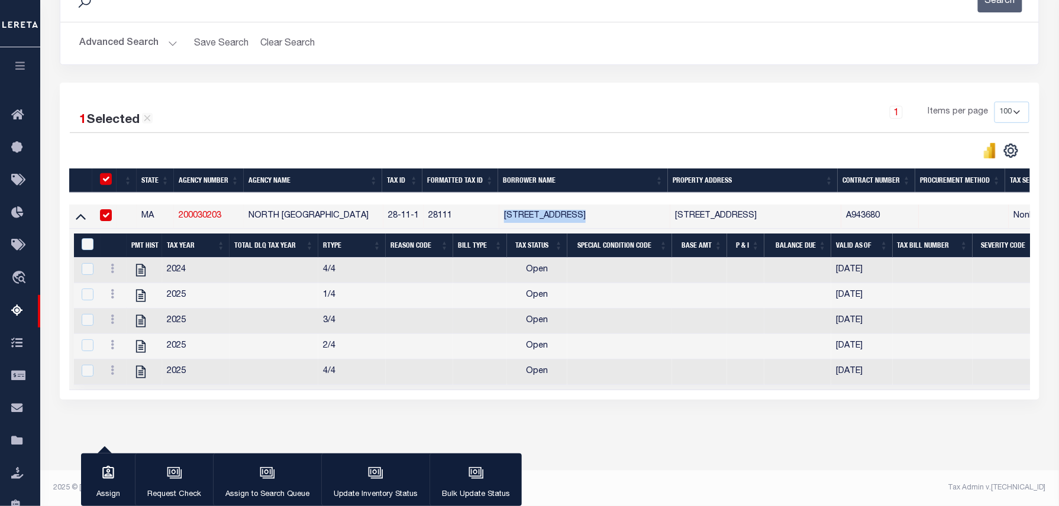
scroll to position [198, 0]
copy td "19 Mendon Rd LLC"
click at [140, 366] on icon "" at bounding box center [140, 371] width 15 height 15
checkbox input "false"
checkbox input "true"
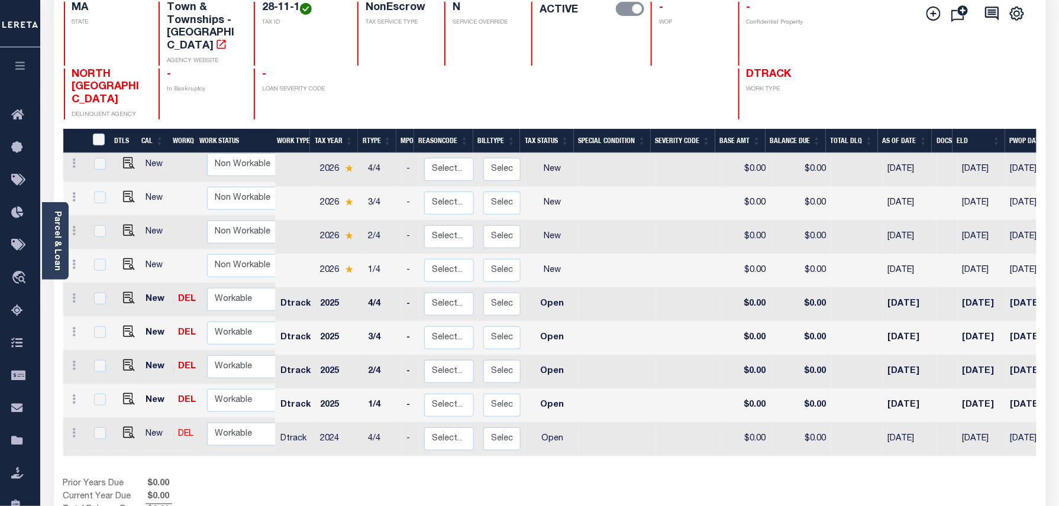
scroll to position [157, 0]
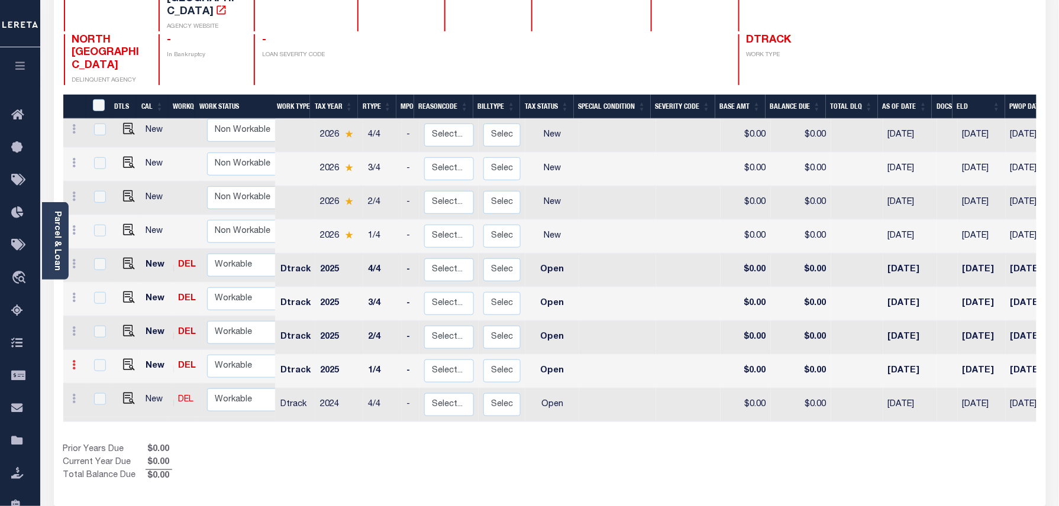
click at [74, 360] on icon at bounding box center [75, 364] width 4 height 9
click at [107, 335] on img at bounding box center [103, 341] width 12 height 12
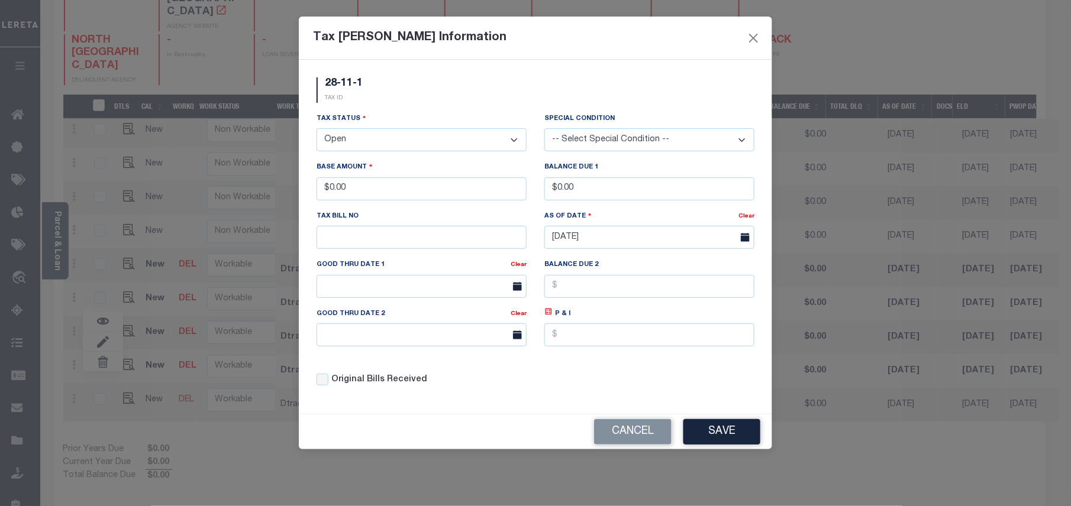
click at [348, 142] on select "- Select Status - Open Due/Unpaid Paid Incomplete No Tax Due Internal Refund Pr…" at bounding box center [422, 139] width 210 height 23
click at [405, 149] on select "- Select Status - Open Due/Unpaid Paid Incomplete No Tax Due Internal Refund Pr…" at bounding box center [422, 139] width 210 height 23
select select "PYD"
click at [317, 130] on select "- Select Status - Open Due/Unpaid Paid Incomplete No Tax Due Internal Refund Pr…" at bounding box center [422, 139] width 210 height 23
drag, startPoint x: 362, startPoint y: 192, endPoint x: 327, endPoint y: 191, distance: 34.9
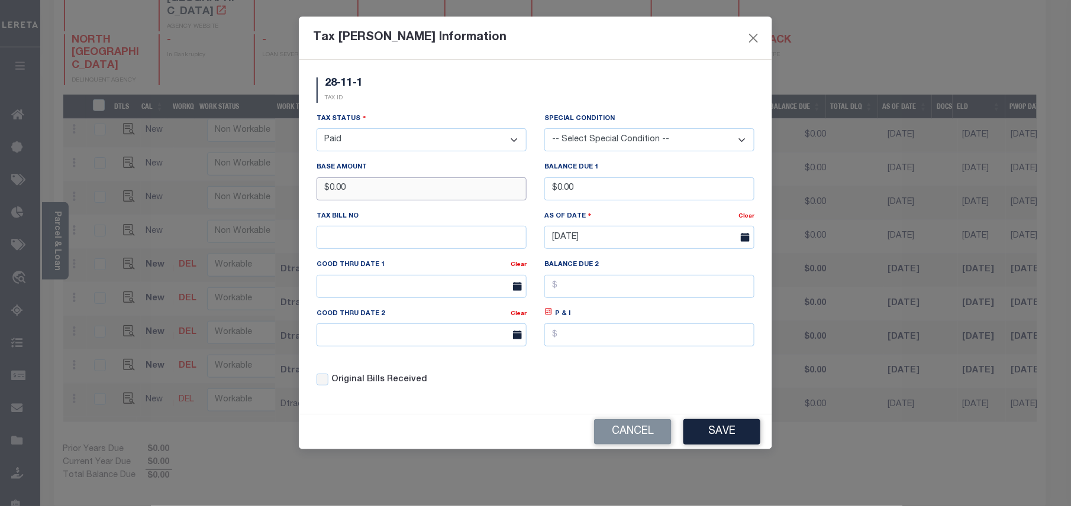
click at [327, 191] on input "$0.00" at bounding box center [422, 188] width 210 height 23
click at [741, 438] on button "Save" at bounding box center [721, 431] width 77 height 25
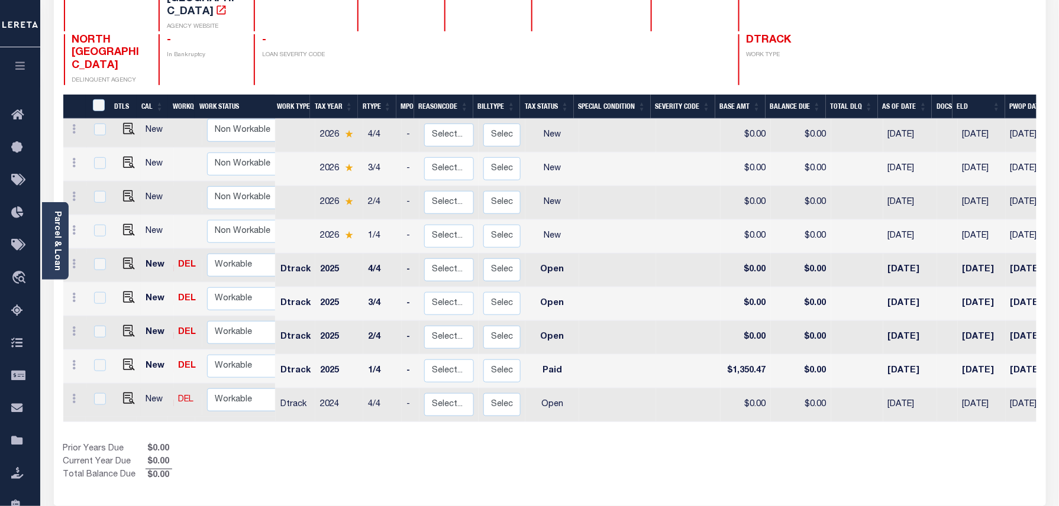
click at [728, 443] on div "Show Tax Lines before Bill Release Date Prior Years Due $0.00 Current Year Due …" at bounding box center [549, 463] width 973 height 40
click at [74, 327] on icon at bounding box center [75, 331] width 4 height 9
click at [102, 365] on img at bounding box center [103, 371] width 12 height 12
type input "$0.00"
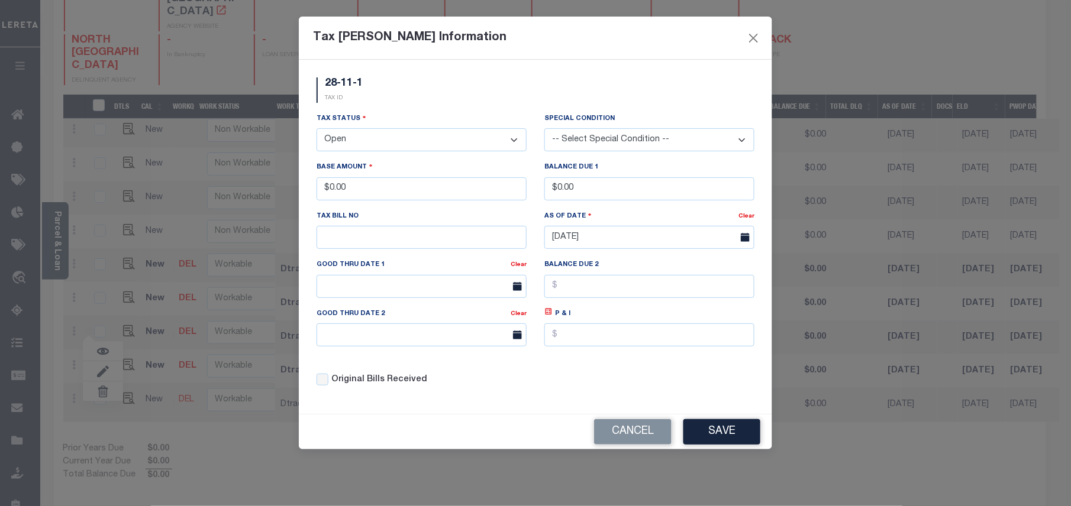
click at [385, 138] on select "- Select Status - Open Due/Unpaid Paid Incomplete No Tax Due Internal Refund Pr…" at bounding box center [422, 139] width 210 height 23
select select "PYD"
click at [317, 130] on select "- Select Status - Open Due/Unpaid Paid Incomplete No Tax Due Internal Refund Pr…" at bounding box center [422, 139] width 210 height 23
drag, startPoint x: 361, startPoint y: 193, endPoint x: 328, endPoint y: 185, distance: 34.0
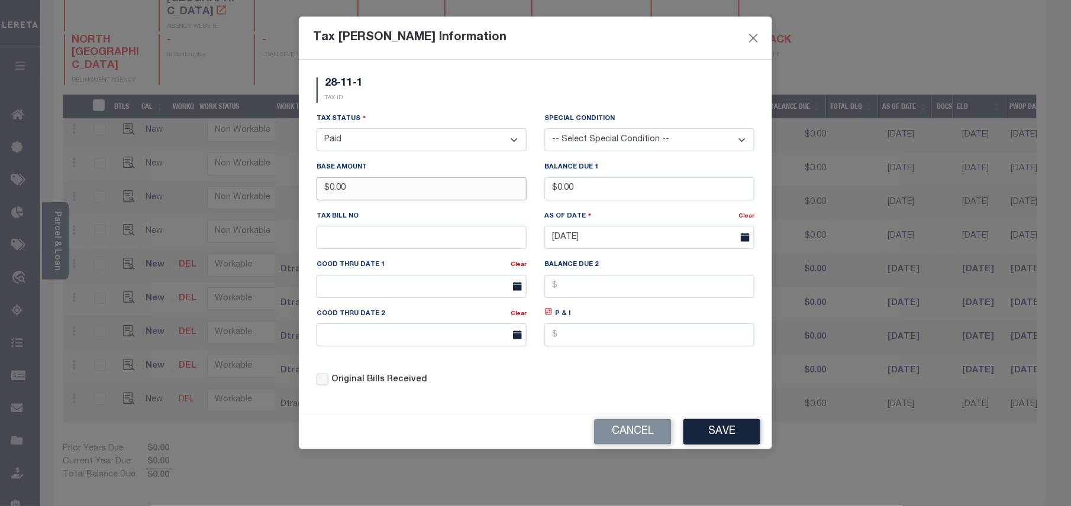
click at [328, 185] on input "$0.00" at bounding box center [422, 188] width 210 height 23
click at [750, 445] on button "Save" at bounding box center [721, 431] width 77 height 25
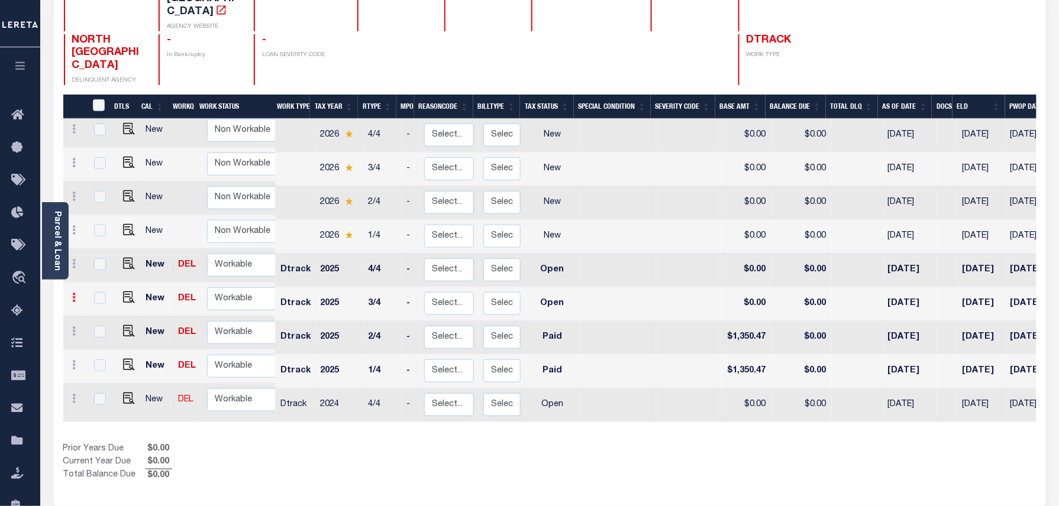
click at [78, 295] on link at bounding box center [74, 299] width 13 height 9
click at [104, 331] on img at bounding box center [103, 337] width 12 height 12
type input "$0.00"
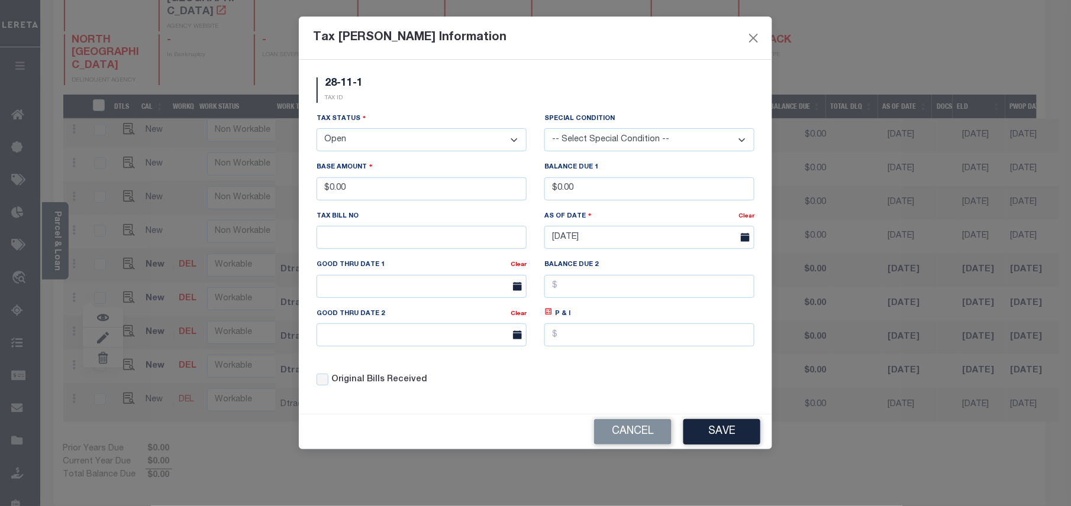
click at [353, 148] on select "- Select Status - Open Due/Unpaid Paid Incomplete No Tax Due Internal Refund Pr…" at bounding box center [422, 139] width 210 height 23
click at [348, 143] on select "- Select Status - Open Due/Unpaid Paid Incomplete No Tax Due Internal Refund Pr…" at bounding box center [422, 139] width 210 height 23
select select "PYD"
click at [317, 130] on select "- Select Status - Open Due/Unpaid Paid Incomplete No Tax Due Internal Refund Pr…" at bounding box center [422, 139] width 210 height 23
drag, startPoint x: 372, startPoint y: 193, endPoint x: 328, endPoint y: 191, distance: 43.8
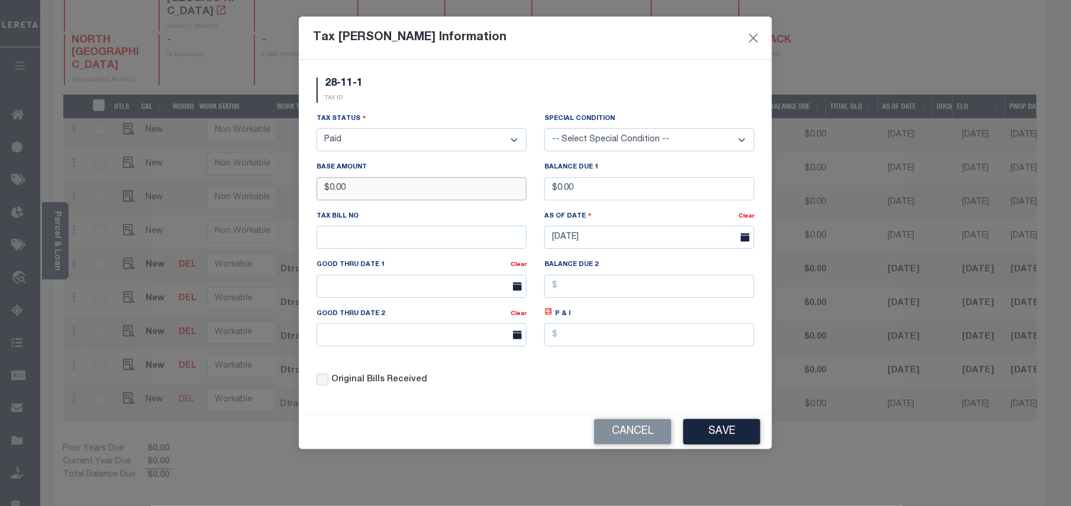
click at [328, 191] on input "$0.00" at bounding box center [422, 188] width 210 height 23
click at [716, 433] on button "Save" at bounding box center [721, 431] width 77 height 25
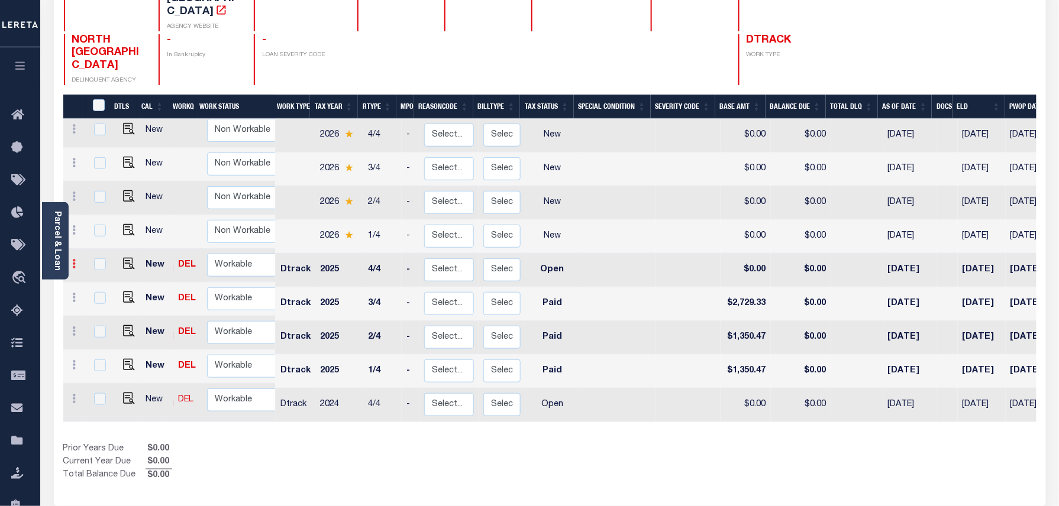
click at [77, 261] on link at bounding box center [74, 265] width 13 height 9
click at [103, 298] on img at bounding box center [103, 304] width 12 height 12
type input "$0.00"
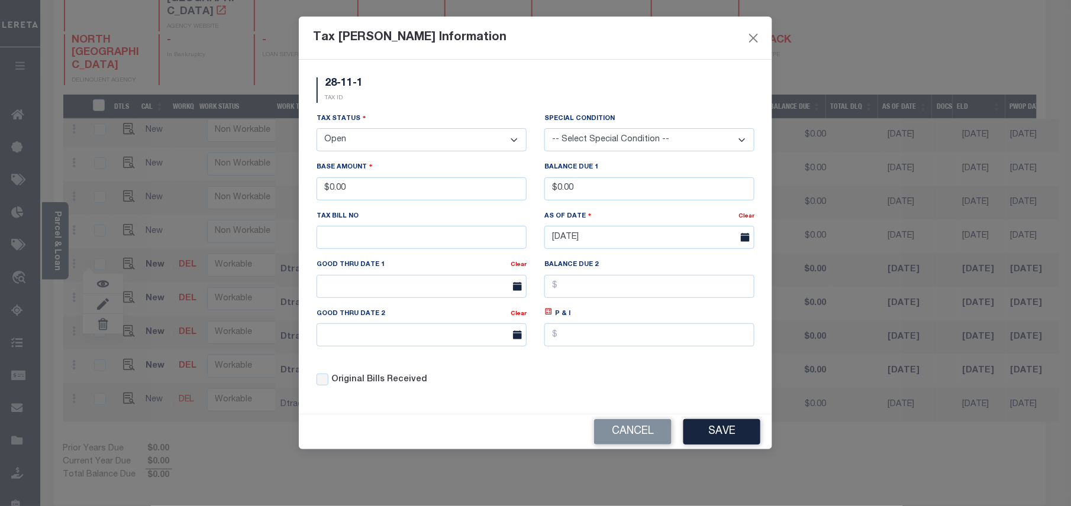
click at [360, 151] on select "- Select Status - Open Due/Unpaid Paid Incomplete No Tax Due Internal Refund Pr…" at bounding box center [422, 139] width 210 height 23
click at [363, 148] on select "- Select Status - Open Due/Unpaid Paid Incomplete No Tax Due Internal Refund Pr…" at bounding box center [422, 139] width 210 height 23
select select "PYD"
click at [317, 130] on select "- Select Status - Open Due/Unpaid Paid Incomplete No Tax Due Internal Refund Pr…" at bounding box center [422, 139] width 210 height 23
drag, startPoint x: 359, startPoint y: 190, endPoint x: 327, endPoint y: 187, distance: 31.5
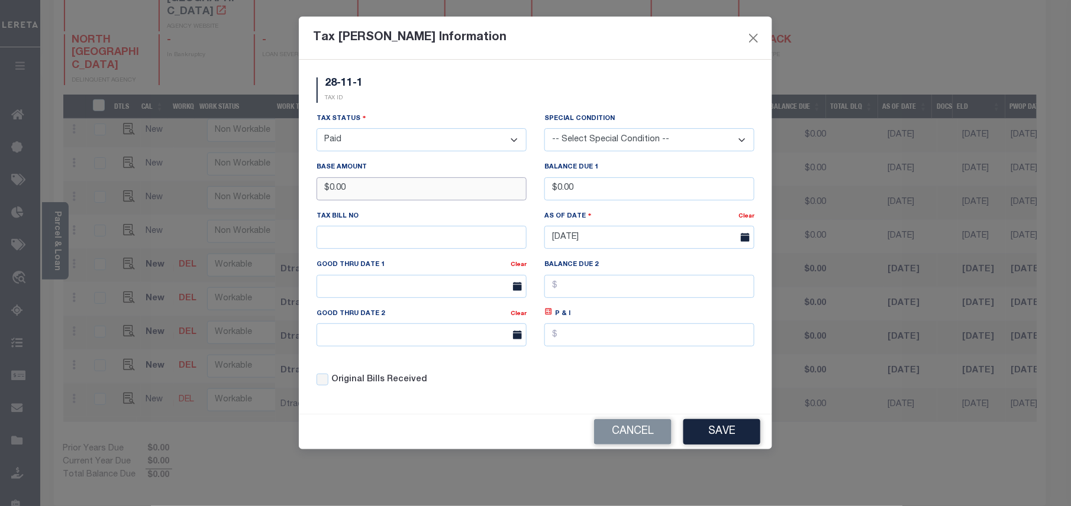
click at [327, 187] on input "$0.00" at bounding box center [422, 188] width 210 height 23
type input "$1,480.90"
click at [716, 430] on button "Save" at bounding box center [721, 431] width 77 height 25
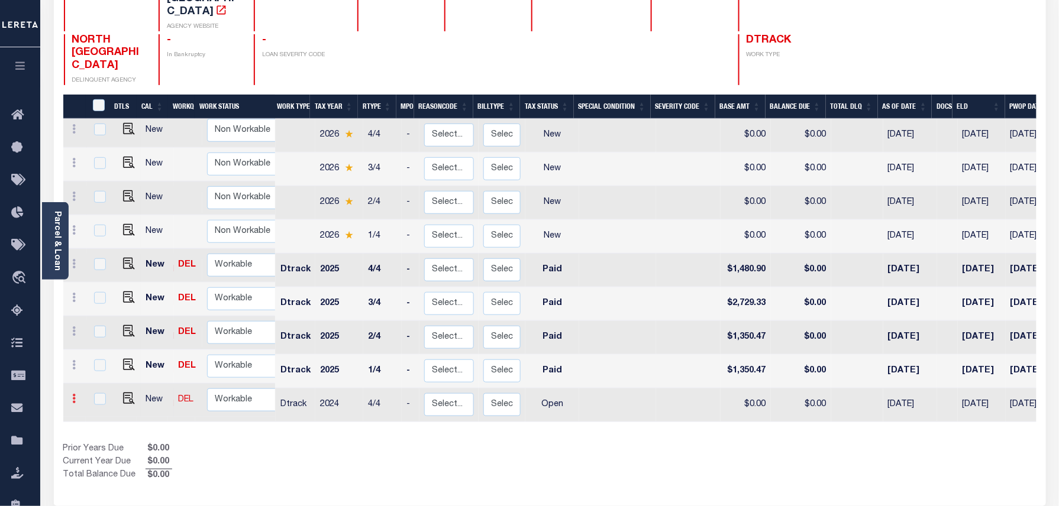
click at [75, 394] on icon at bounding box center [75, 398] width 4 height 9
click at [100, 369] on img at bounding box center [103, 375] width 12 height 12
select select "OP2"
type input "$0.00"
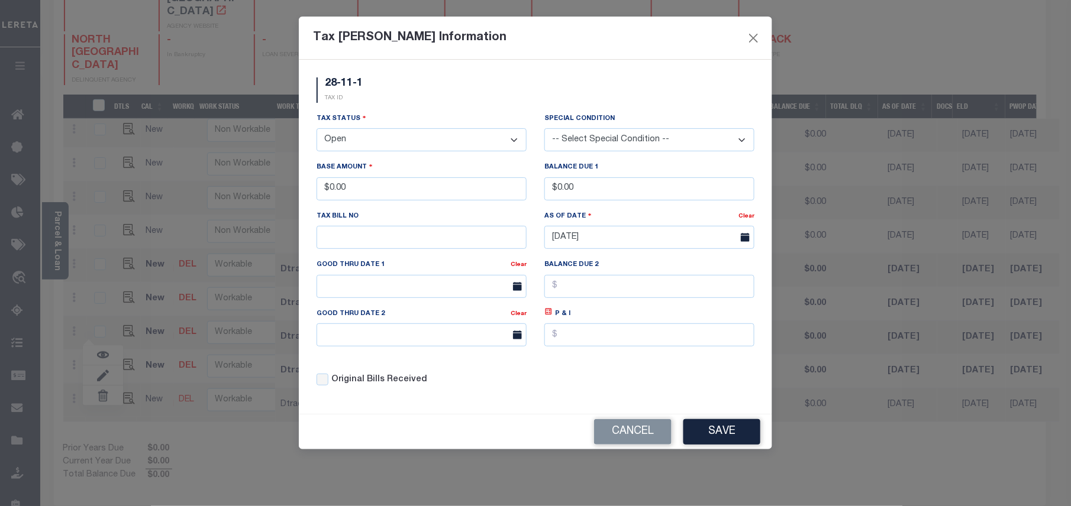
click at [389, 146] on select "- Select Status - Open Due/Unpaid Paid Incomplete No Tax Due Internal Refund Pr…" at bounding box center [422, 139] width 210 height 23
select select "PYD"
click at [317, 130] on select "- Select Status - Open Due/Unpaid Paid Incomplete No Tax Due Internal Refund Pr…" at bounding box center [422, 139] width 210 height 23
drag, startPoint x: 368, startPoint y: 195, endPoint x: 331, endPoint y: 194, distance: 36.7
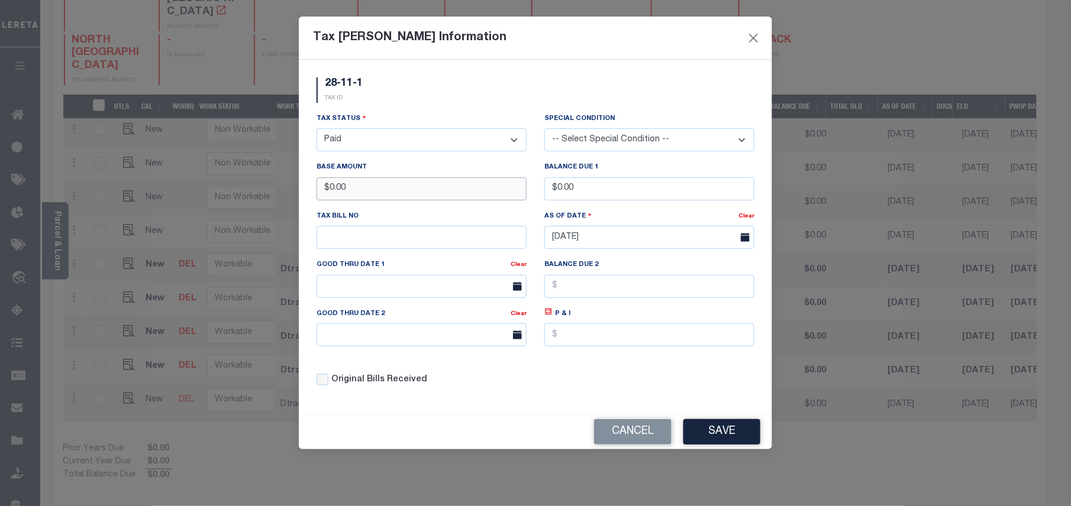
click at [331, 194] on input "$0.00" at bounding box center [422, 188] width 210 height 23
drag, startPoint x: 367, startPoint y: 188, endPoint x: 327, endPoint y: 194, distance: 41.3
click at [327, 194] on input "$0.00" at bounding box center [422, 188] width 210 height 23
type input "$1,362.78"
click at [717, 431] on button "Save" at bounding box center [721, 431] width 77 height 25
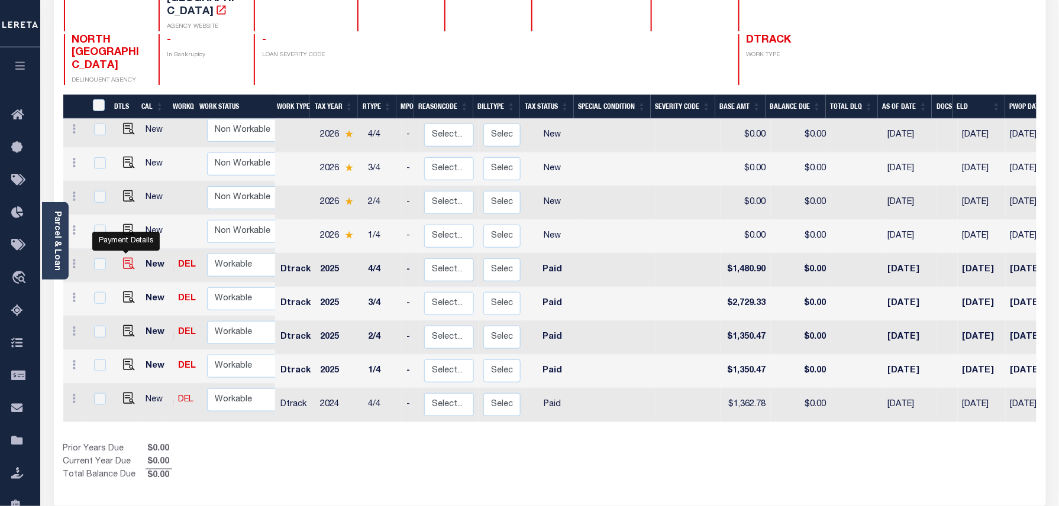
click at [125, 258] on img at bounding box center [129, 264] width 12 height 12
checkbox input "true"
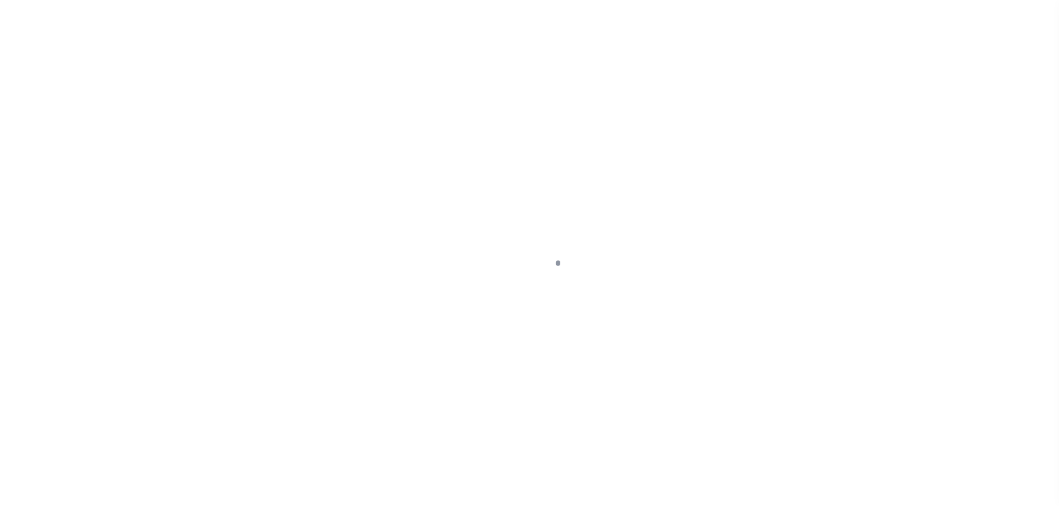
select select "PYD"
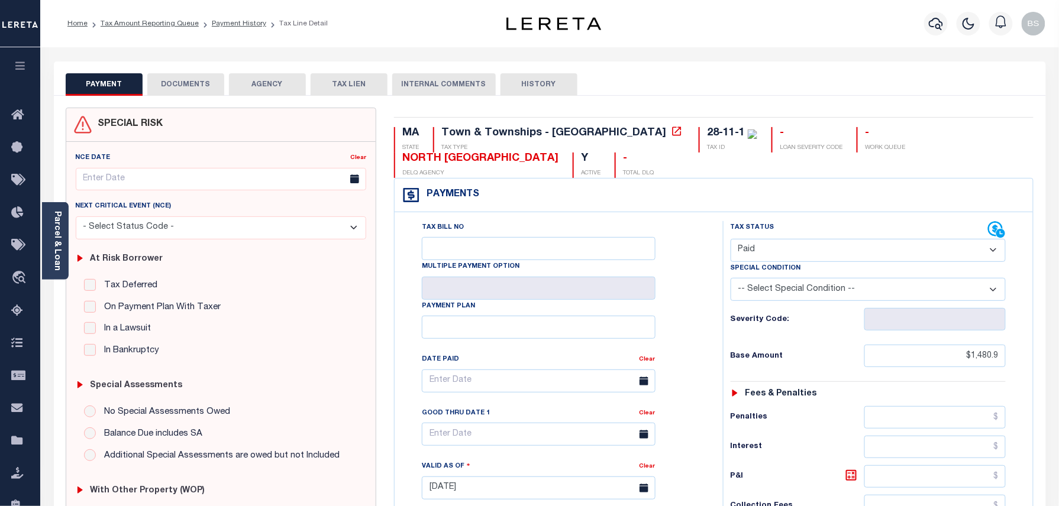
click at [185, 95] on button "DOCUMENTS" at bounding box center [185, 84] width 77 height 22
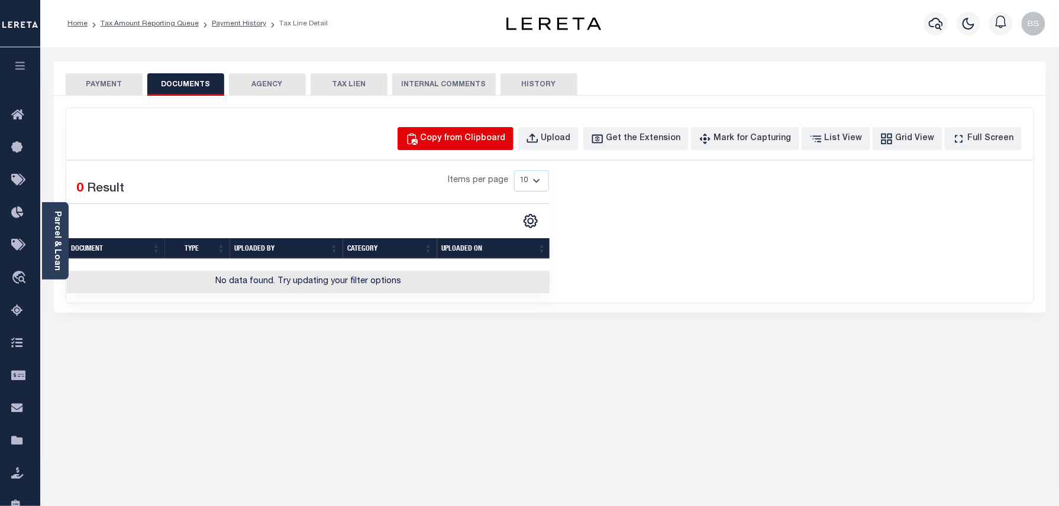
click at [483, 143] on div "Copy from Clipboard" at bounding box center [463, 139] width 85 height 13
select select "POP"
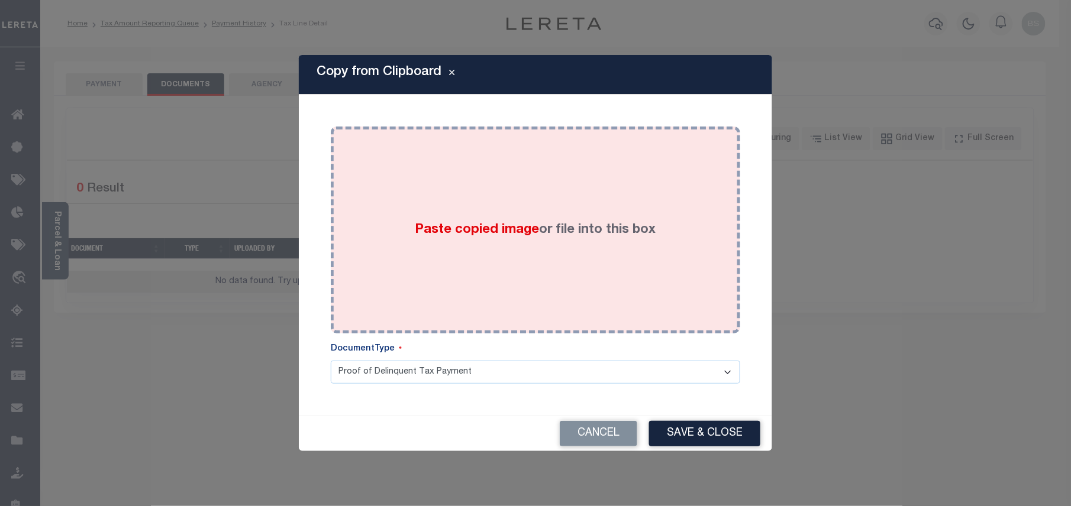
click at [453, 186] on div "Paste copied image or file into this box" at bounding box center [536, 229] width 392 height 189
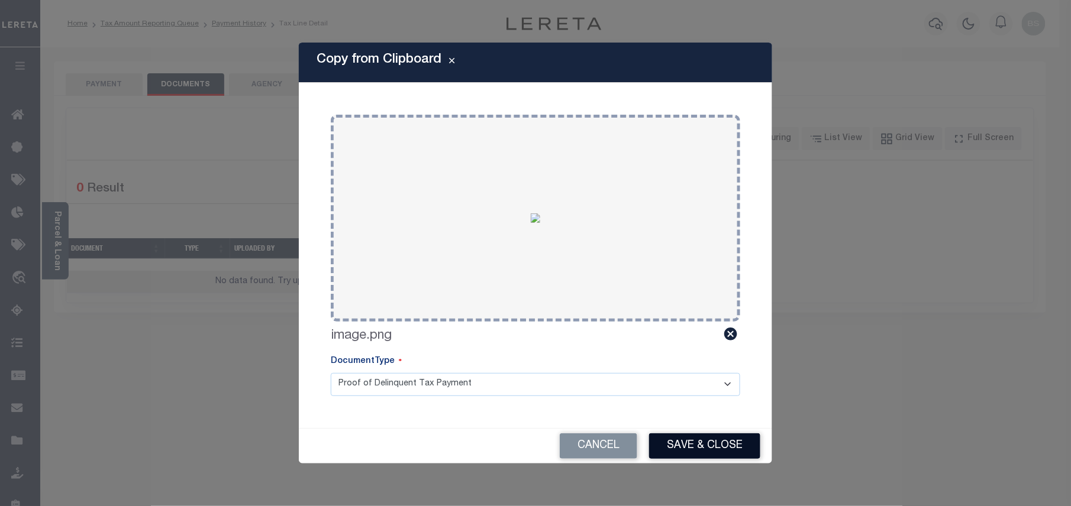
click at [744, 448] on button "Save & Close" at bounding box center [704, 446] width 111 height 25
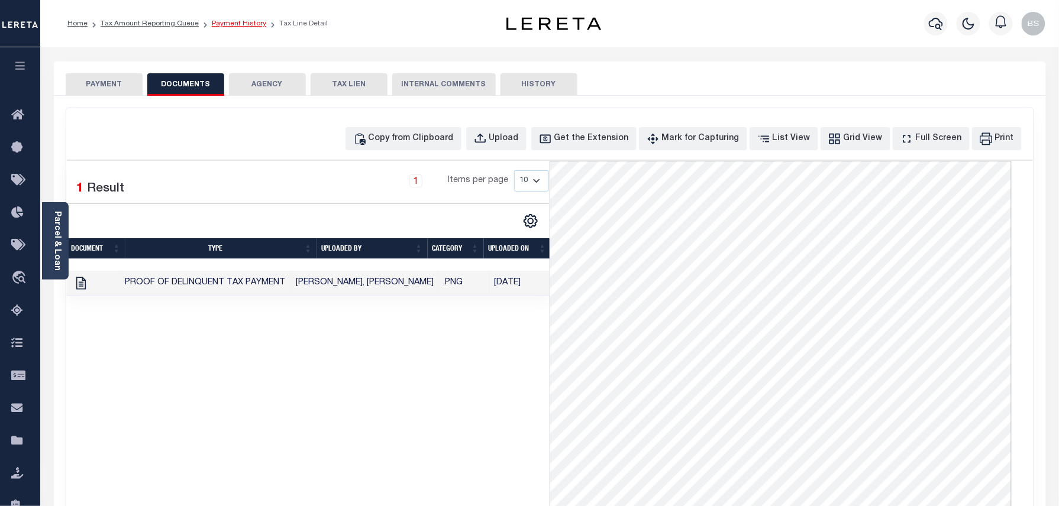
click at [237, 27] on link "Payment History" at bounding box center [239, 23] width 54 height 7
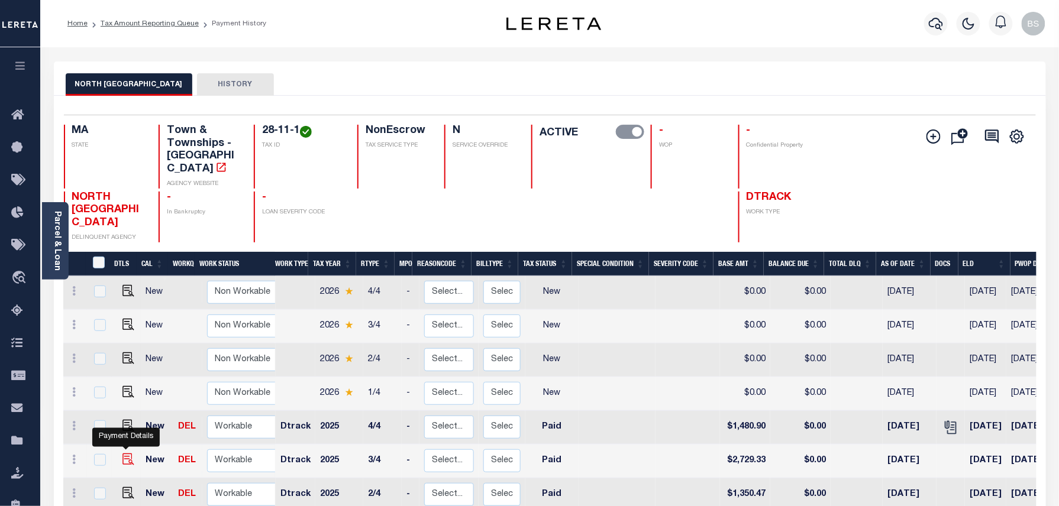
click at [125, 454] on img "" at bounding box center [128, 460] width 12 height 12
checkbox input "true"
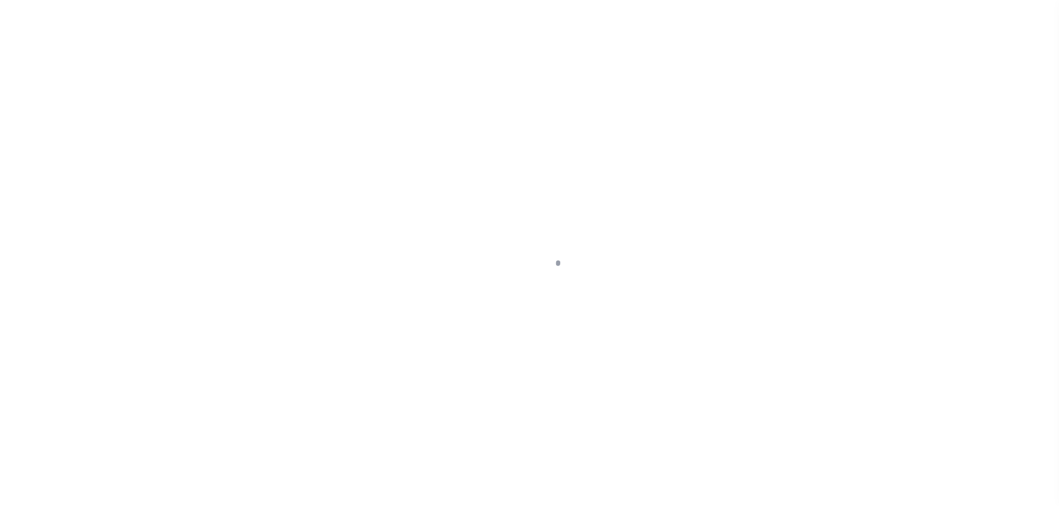
select select "PYD"
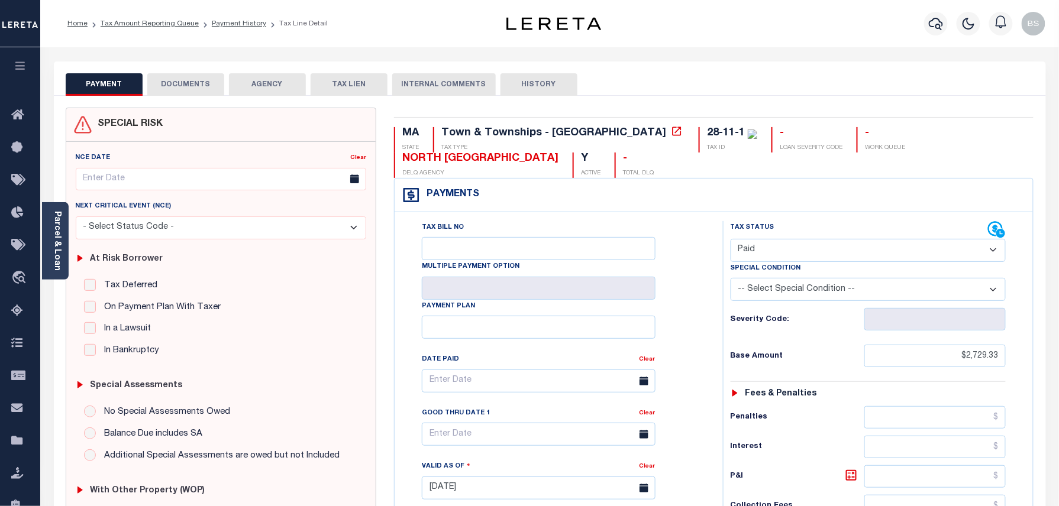
click at [194, 88] on button "DOCUMENTS" at bounding box center [185, 84] width 77 height 22
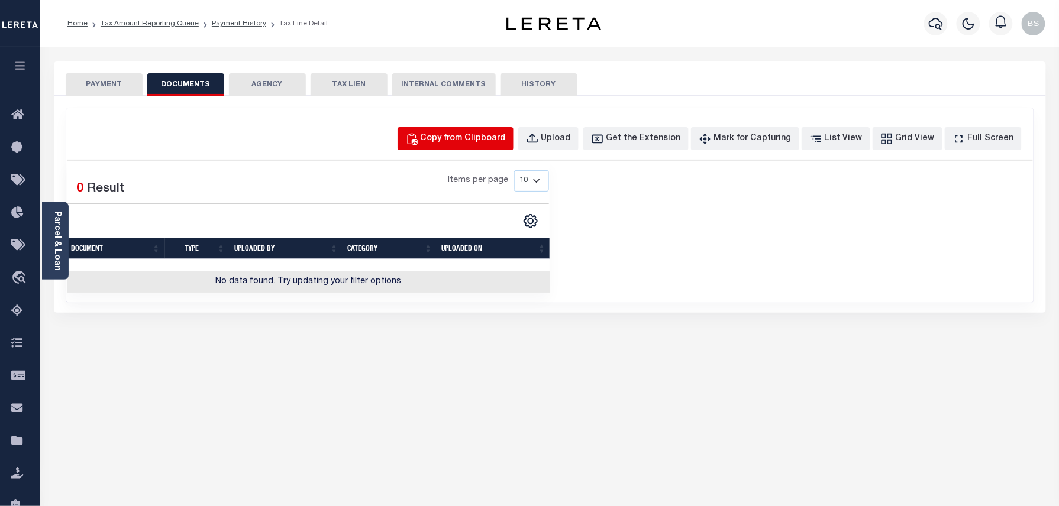
click at [492, 140] on div "Copy from Clipboard" at bounding box center [463, 139] width 85 height 13
select select "POP"
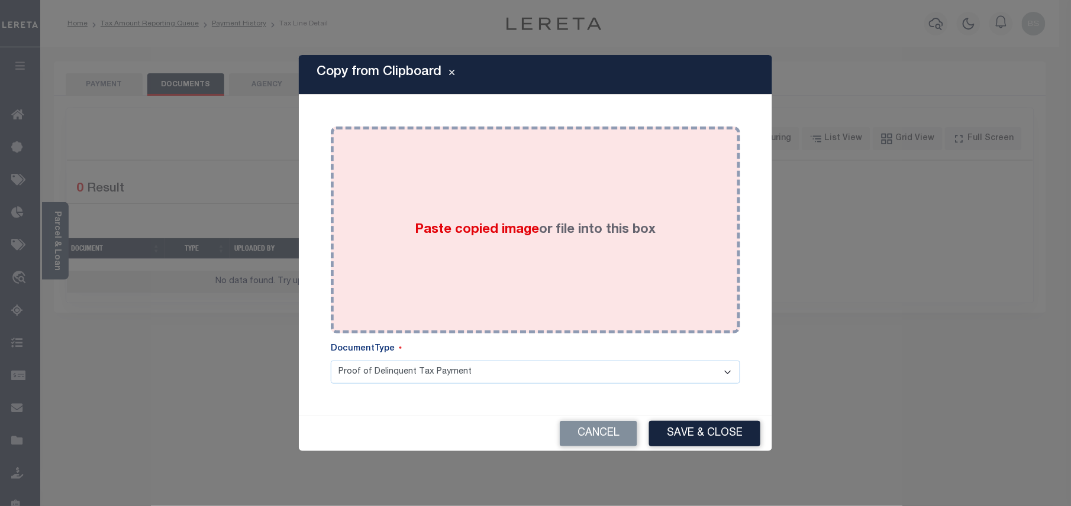
click at [447, 198] on div "Paste copied image or file into this box" at bounding box center [536, 229] width 392 height 189
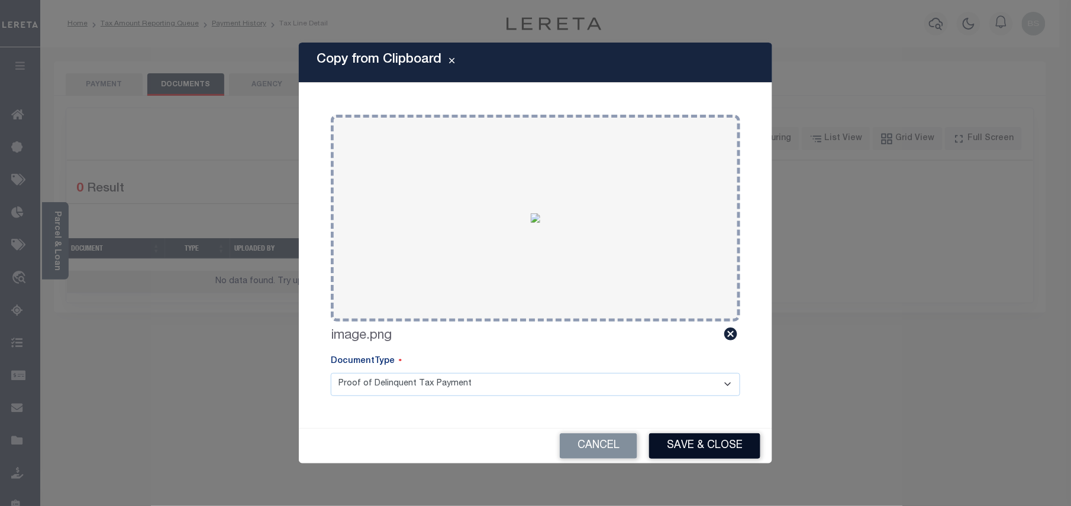
click at [694, 450] on button "Save & Close" at bounding box center [704, 446] width 111 height 25
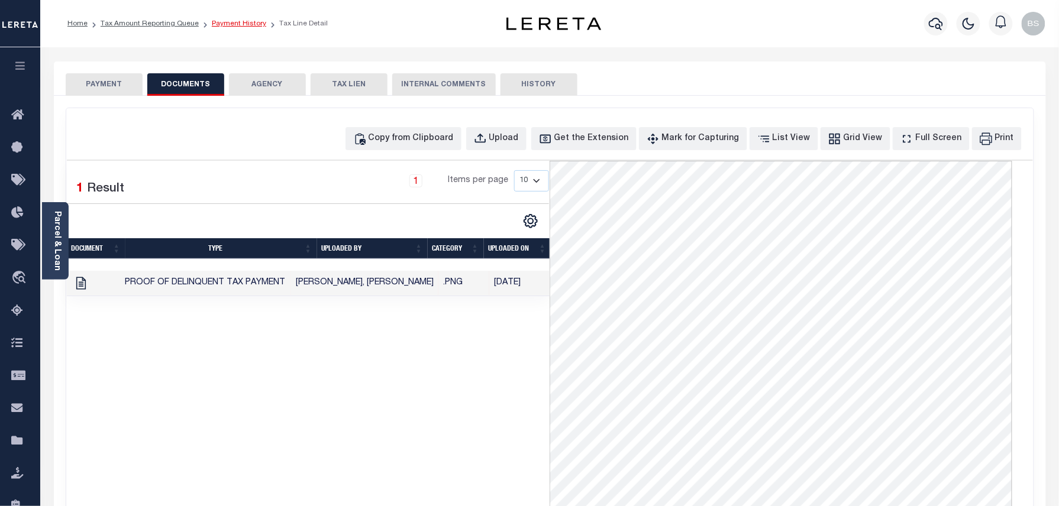
click at [251, 26] on link "Payment History" at bounding box center [239, 23] width 54 height 7
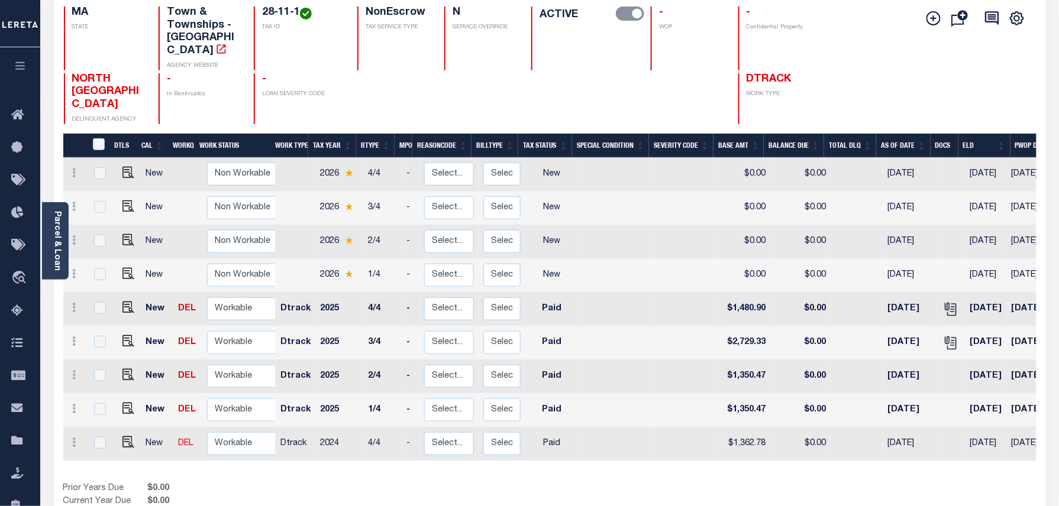
scroll to position [157, 0]
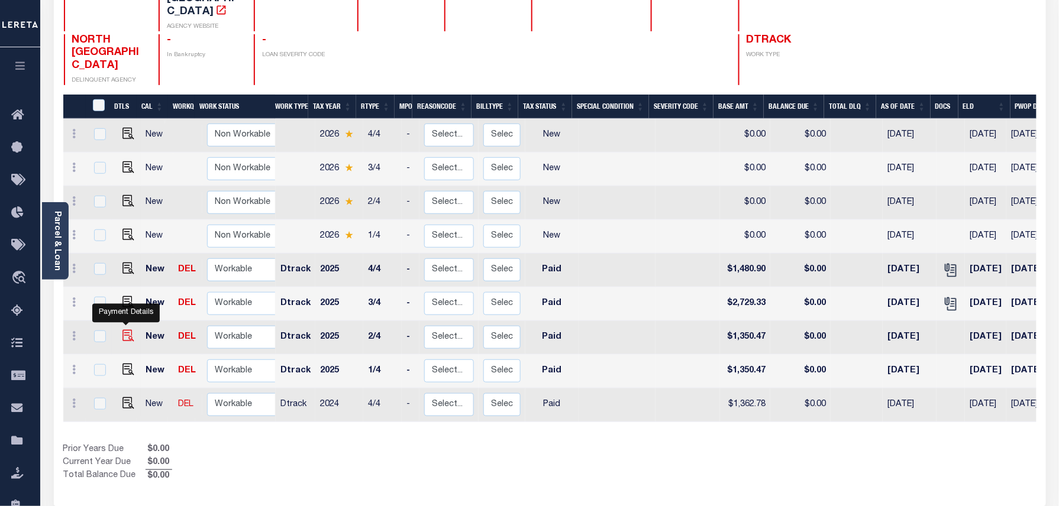
click at [124, 330] on img "" at bounding box center [128, 336] width 12 height 12
checkbox input "true"
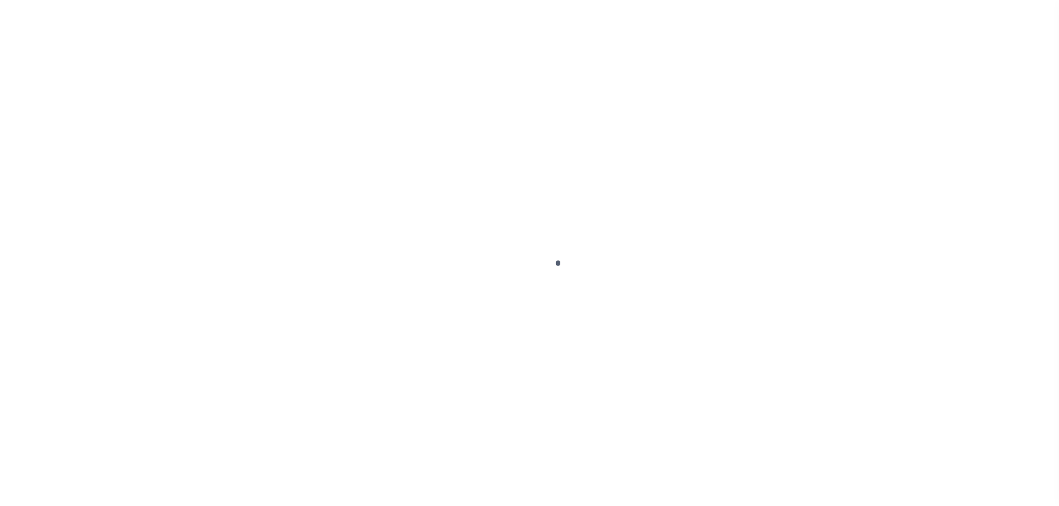
select select "PYD"
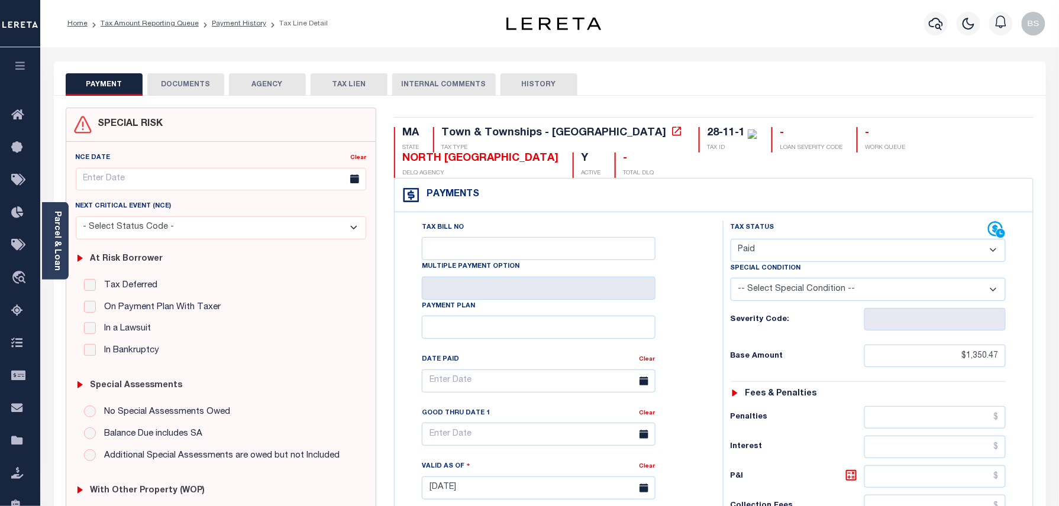
click at [186, 93] on button "DOCUMENTS" at bounding box center [185, 84] width 77 height 22
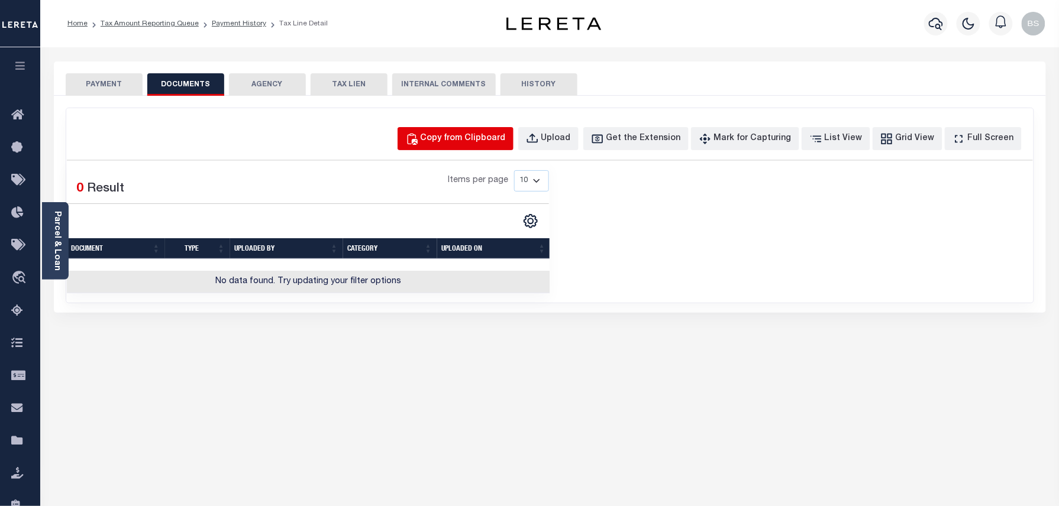
click at [457, 140] on div "Copy from Clipboard" at bounding box center [463, 139] width 85 height 13
select select "POP"
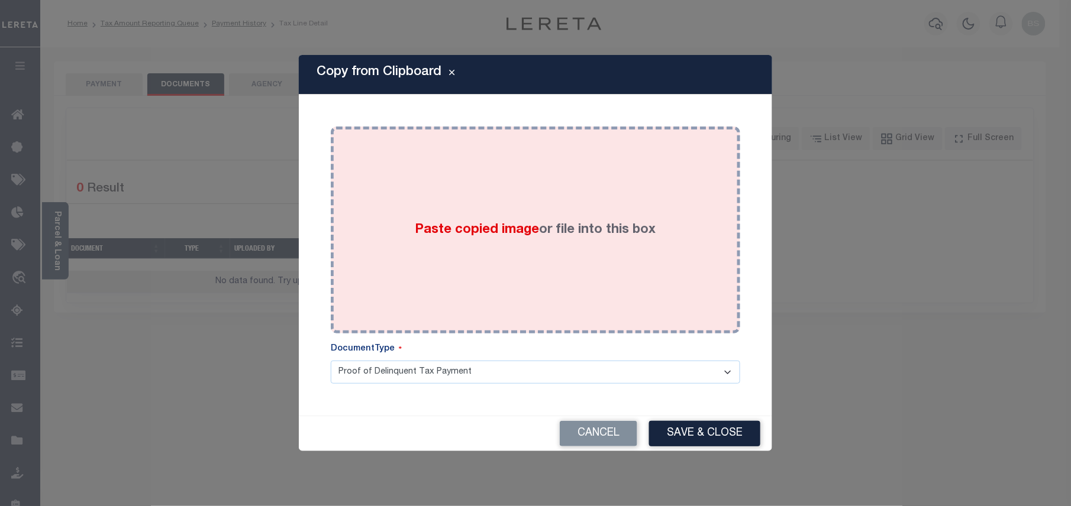
click at [521, 194] on div "Paste copied image or file into this box" at bounding box center [536, 229] width 392 height 189
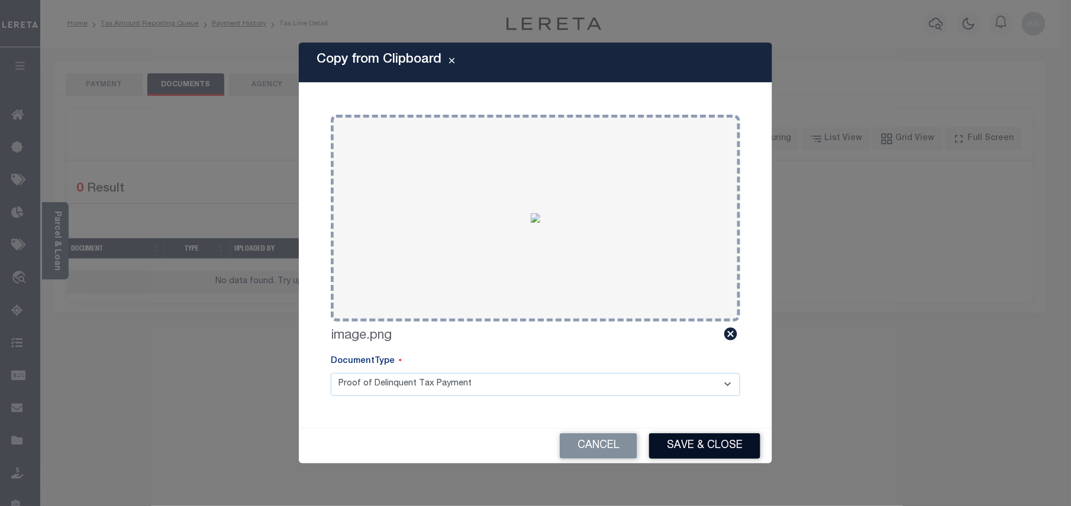
click at [682, 440] on button "Save & Close" at bounding box center [704, 446] width 111 height 25
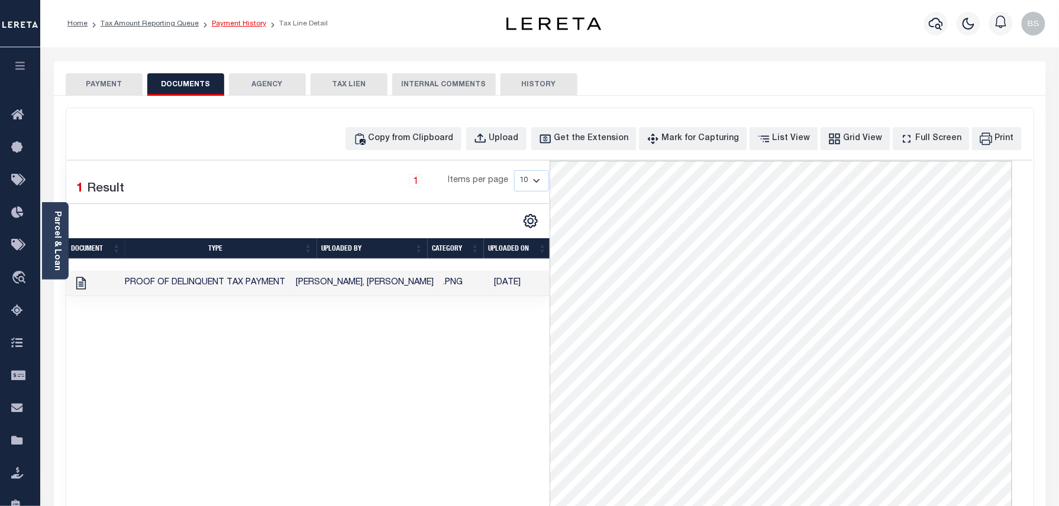
click at [228, 21] on link "Payment History" at bounding box center [239, 23] width 54 height 7
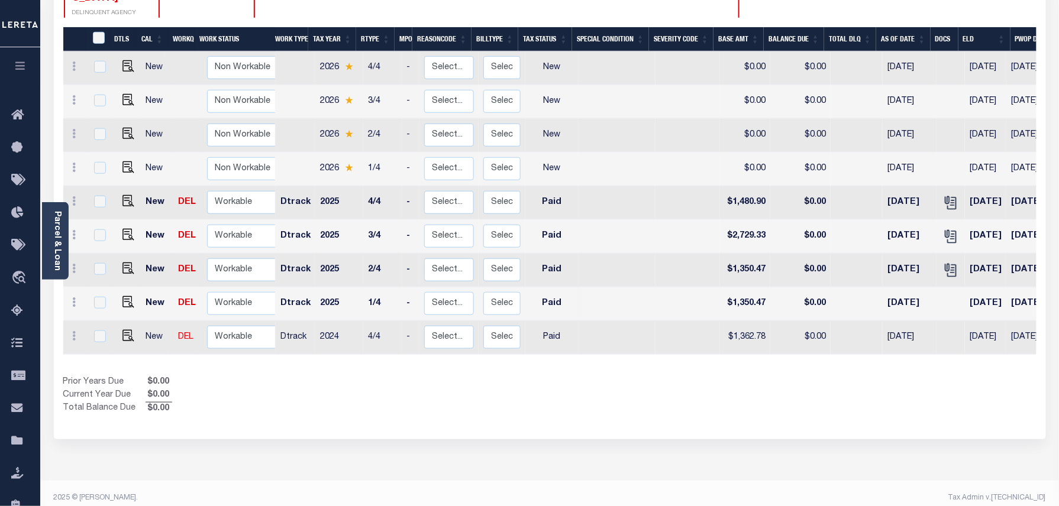
scroll to position [227, 0]
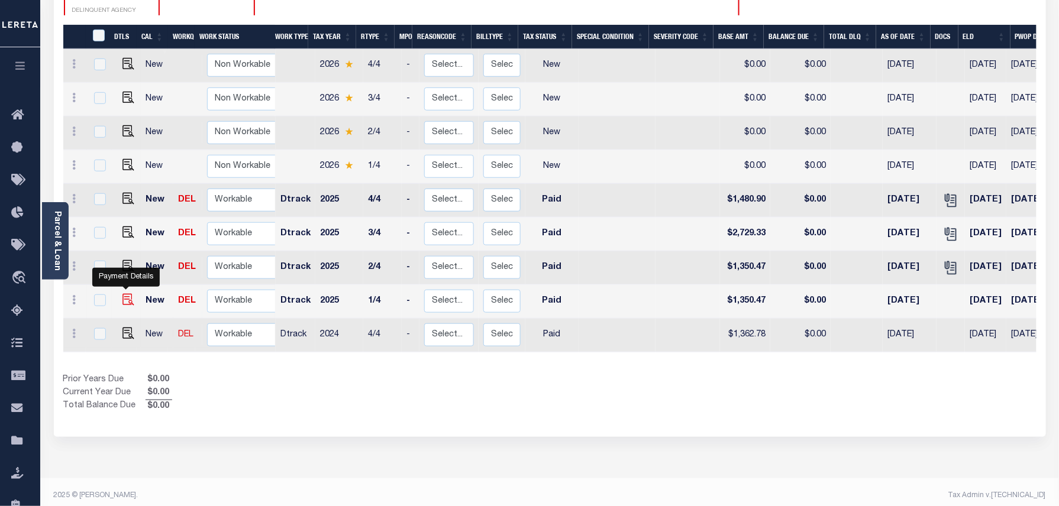
click at [125, 294] on img "" at bounding box center [128, 300] width 12 height 12
checkbox input "true"
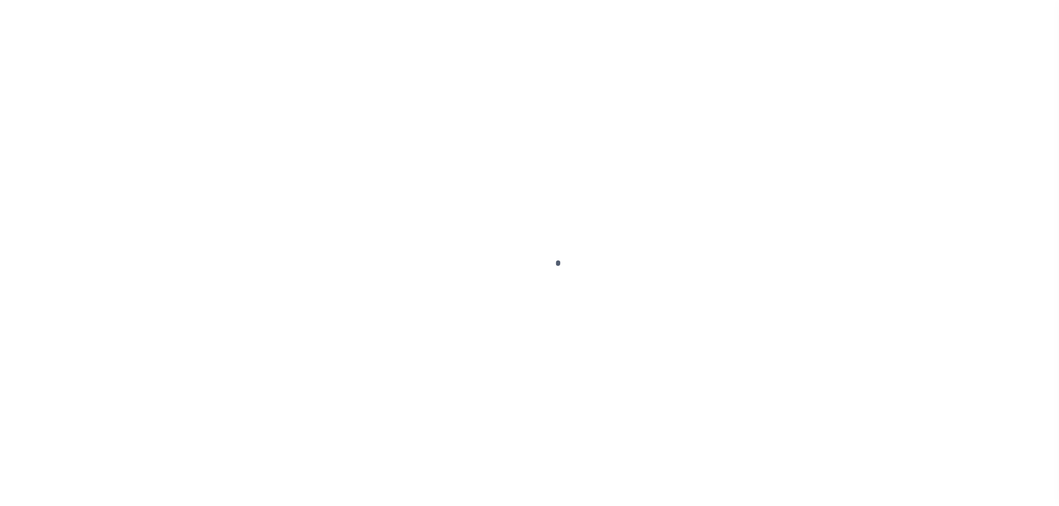
select select "PYD"
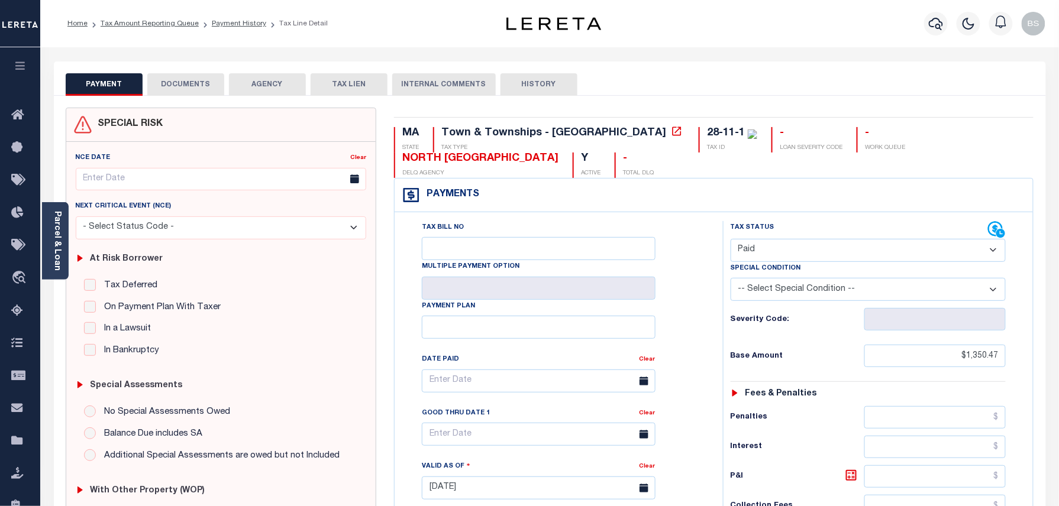
click at [200, 76] on button "DOCUMENTS" at bounding box center [185, 84] width 77 height 22
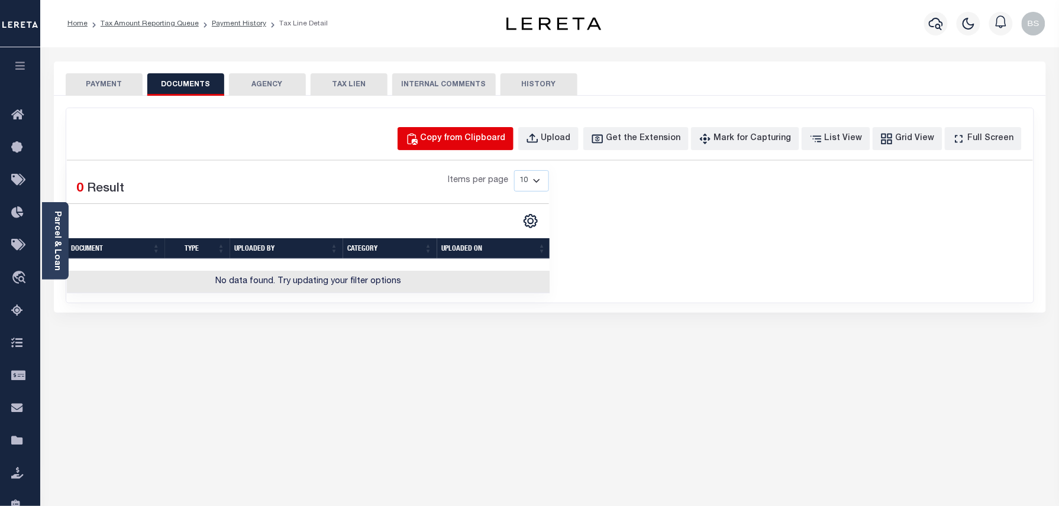
click at [451, 135] on div "Copy from Clipboard" at bounding box center [463, 139] width 85 height 13
select select "POP"
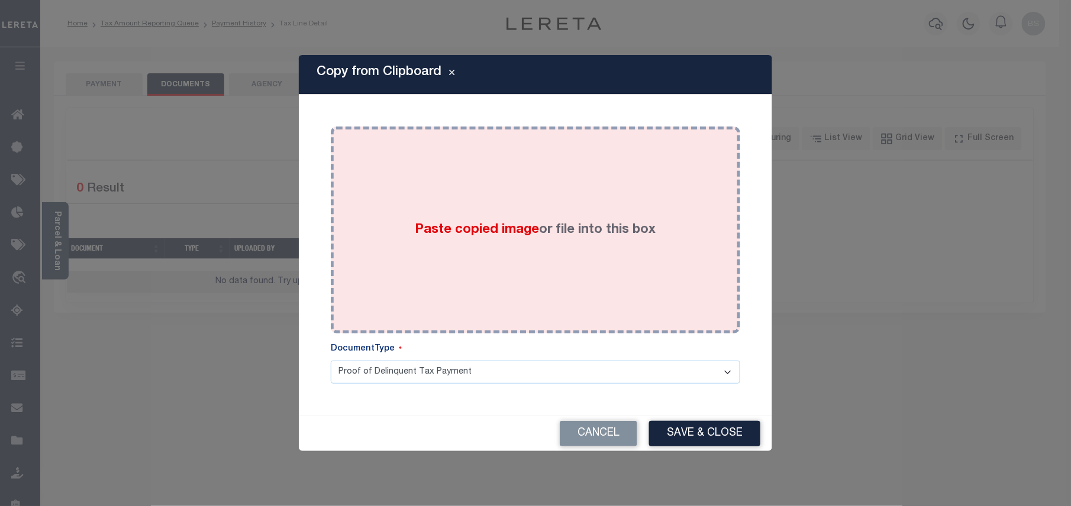
click at [541, 218] on div "Paste copied image or file into this box" at bounding box center [536, 229] width 392 height 189
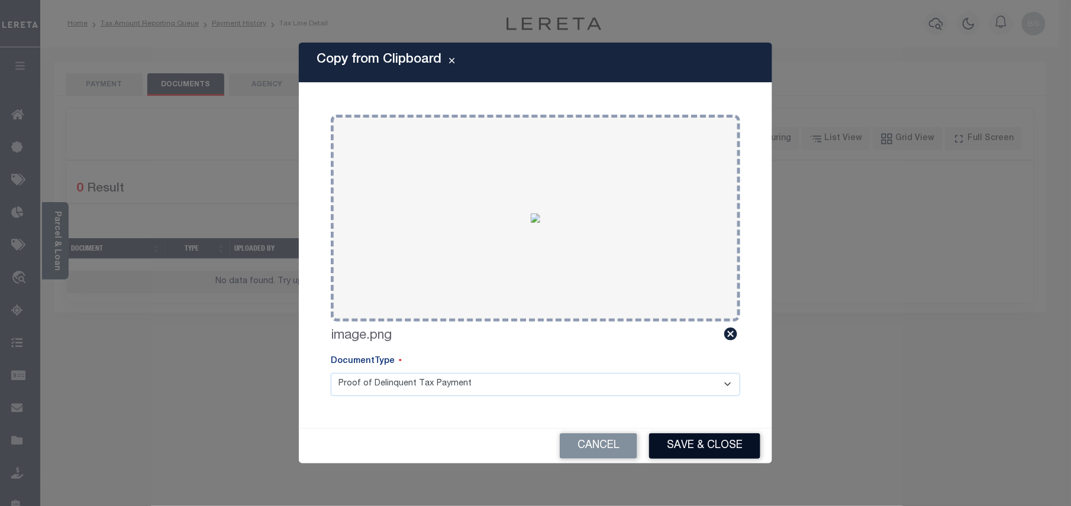
click at [692, 447] on button "Save & Close" at bounding box center [704, 446] width 111 height 25
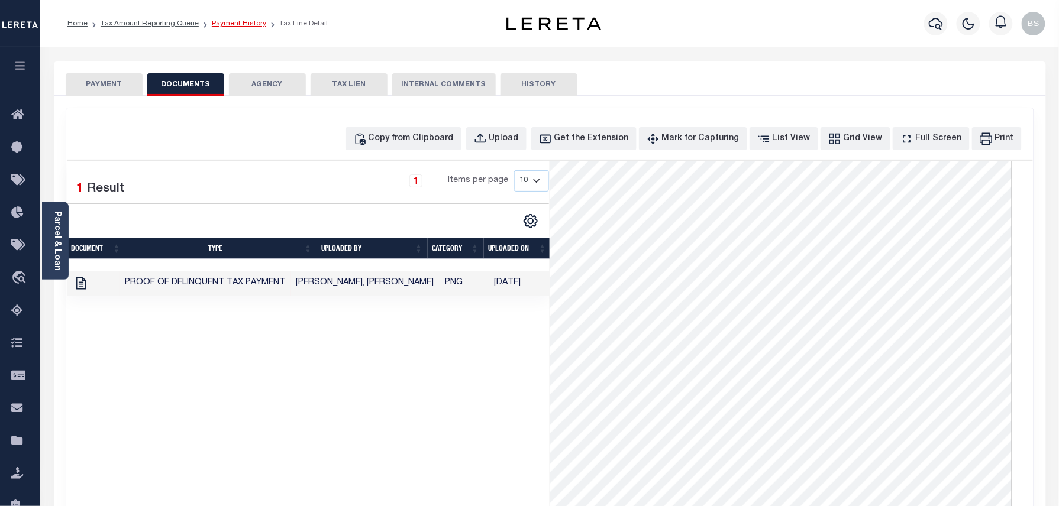
click at [221, 22] on link "Payment History" at bounding box center [239, 23] width 54 height 7
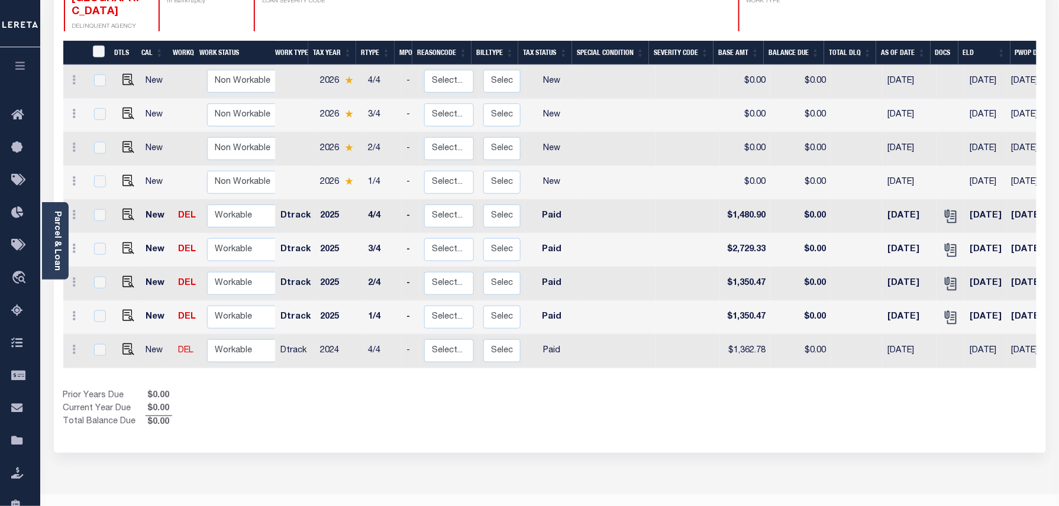
scroll to position [227, 0]
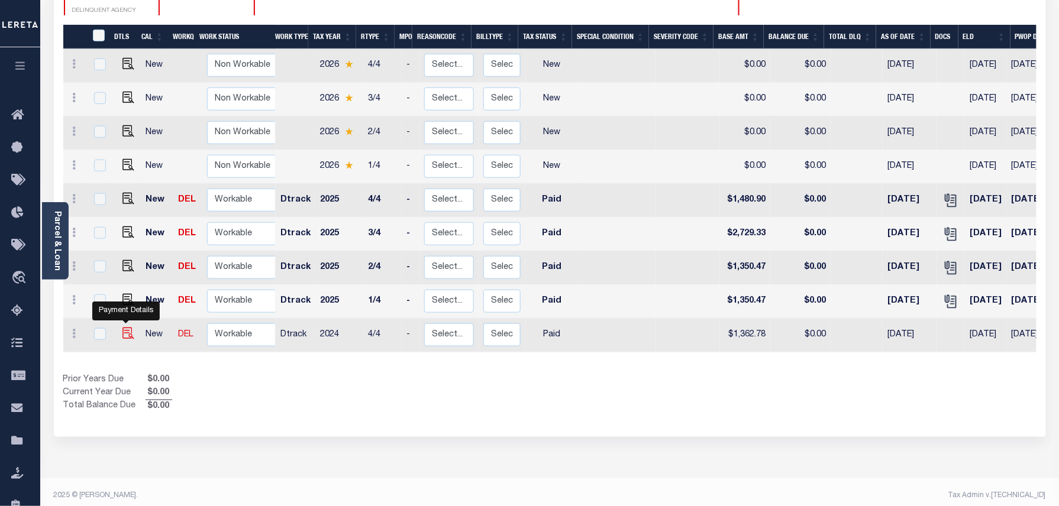
click at [131, 328] on img "" at bounding box center [128, 334] width 12 height 12
checkbox input "true"
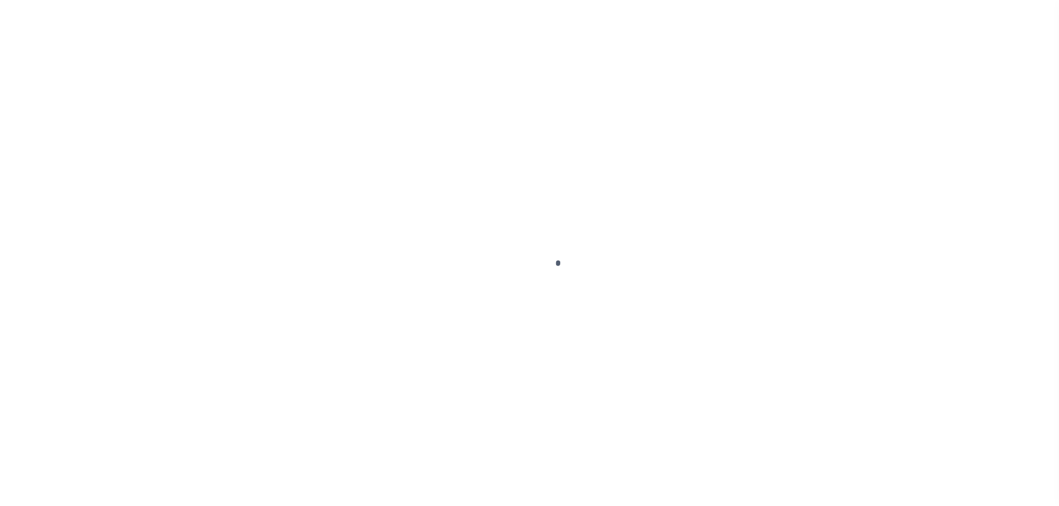
select select "PYD"
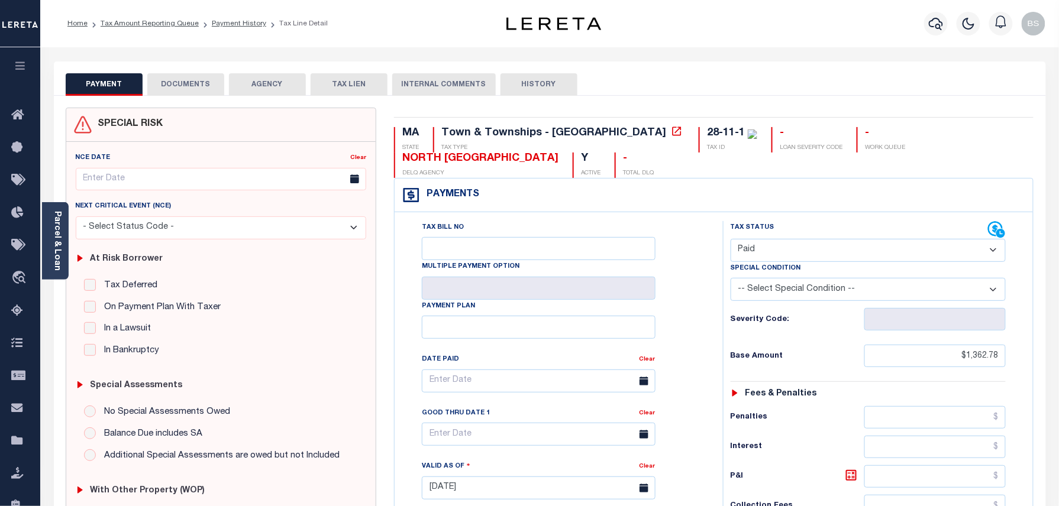
click at [194, 83] on button "DOCUMENTS" at bounding box center [185, 84] width 77 height 22
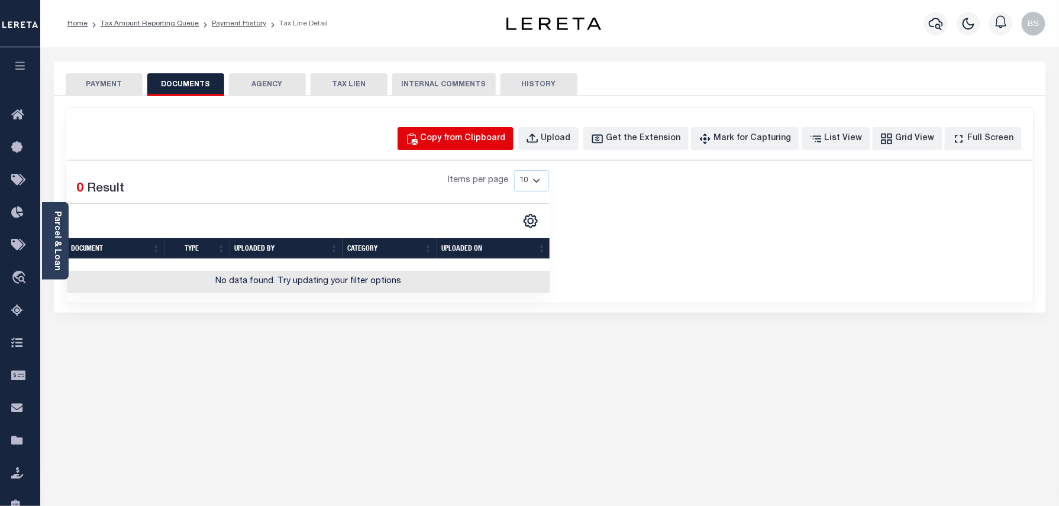
click at [489, 140] on div "Copy from Clipboard" at bounding box center [463, 139] width 85 height 13
select select "POP"
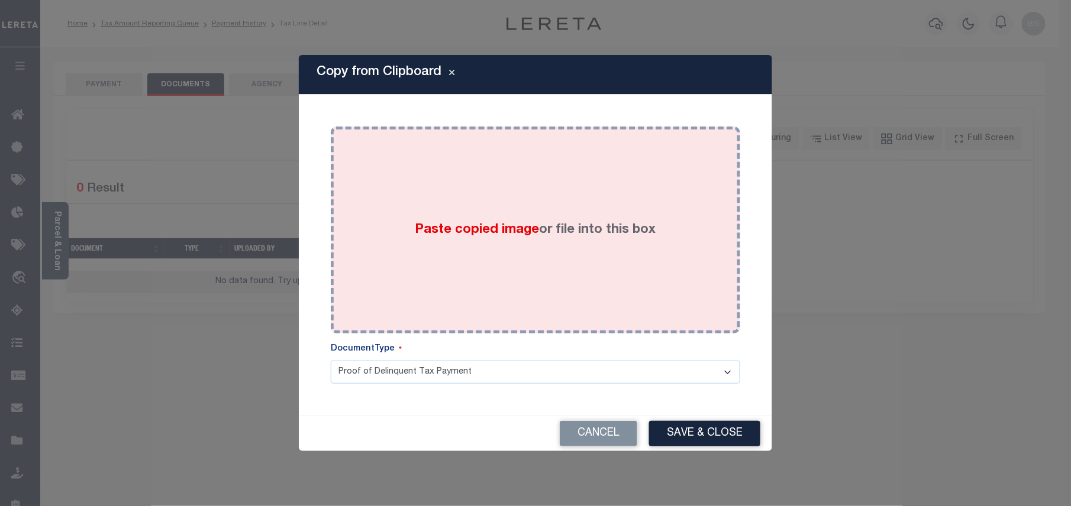
click at [566, 218] on div "Paste copied image or file into this box" at bounding box center [536, 229] width 392 height 189
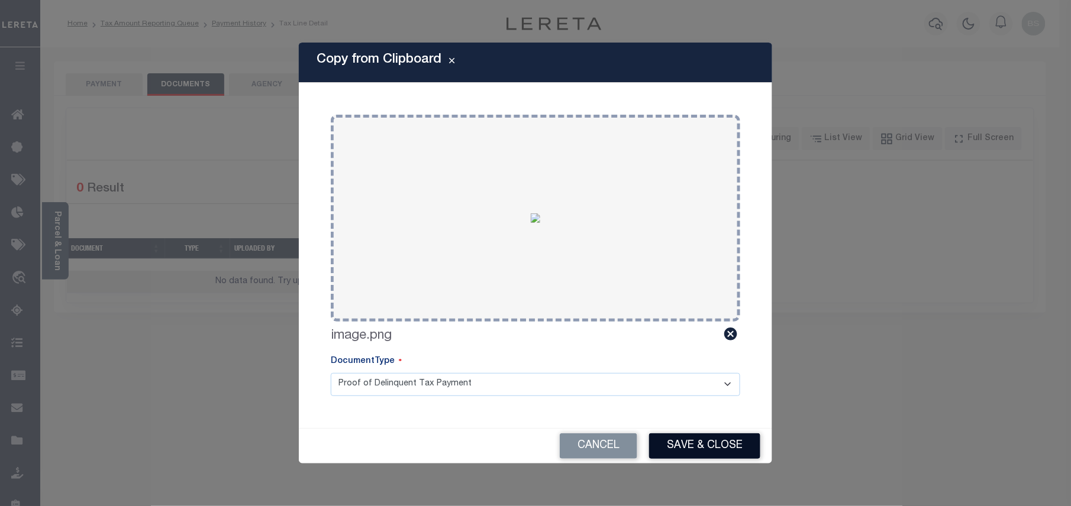
click at [696, 450] on button "Save & Close" at bounding box center [704, 446] width 111 height 25
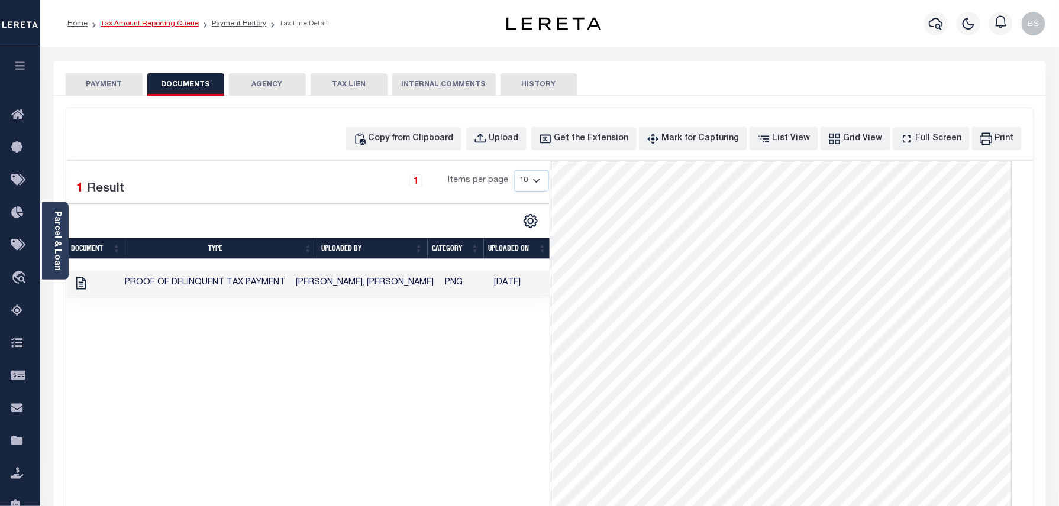
click at [161, 26] on link "Tax Amount Reporting Queue" at bounding box center [150, 23] width 98 height 7
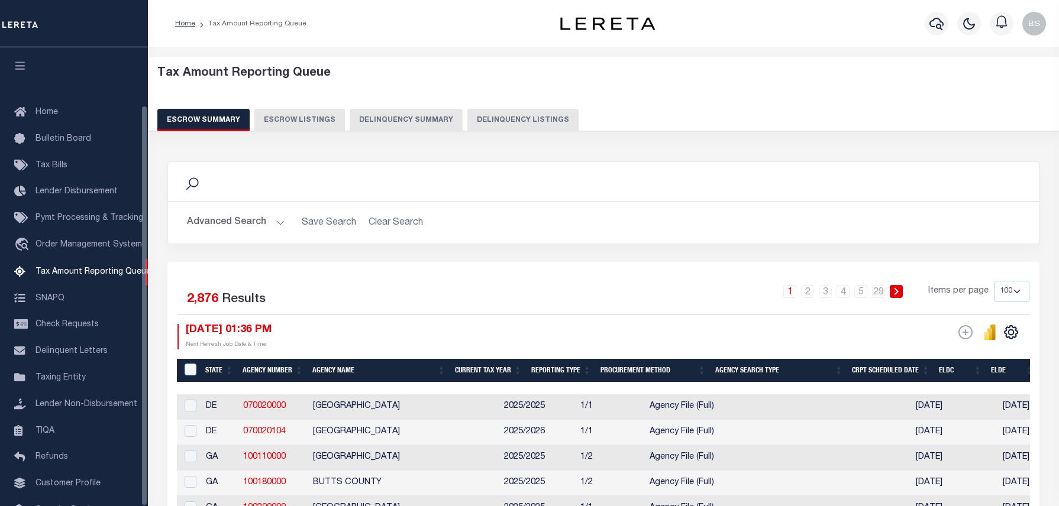
select select "100"
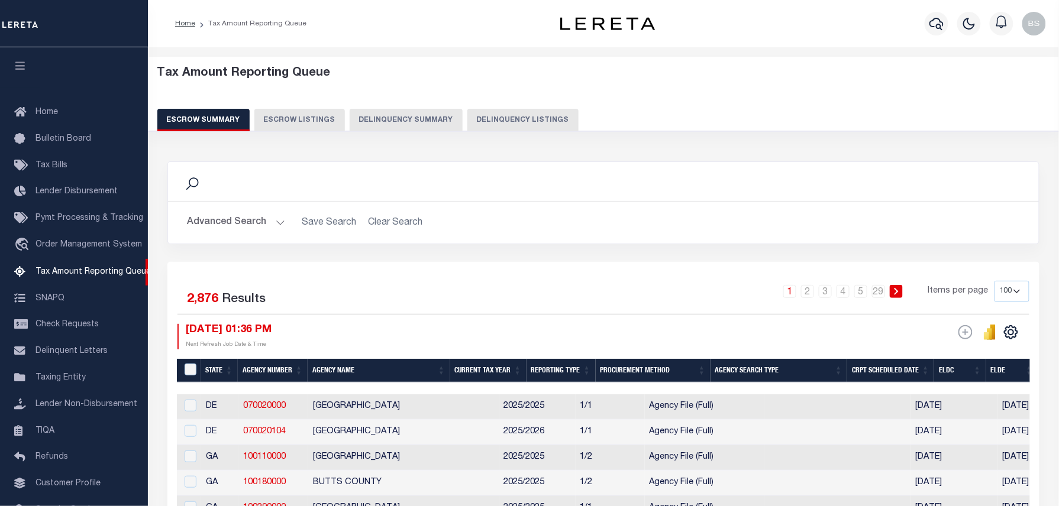
scroll to position [66, 0]
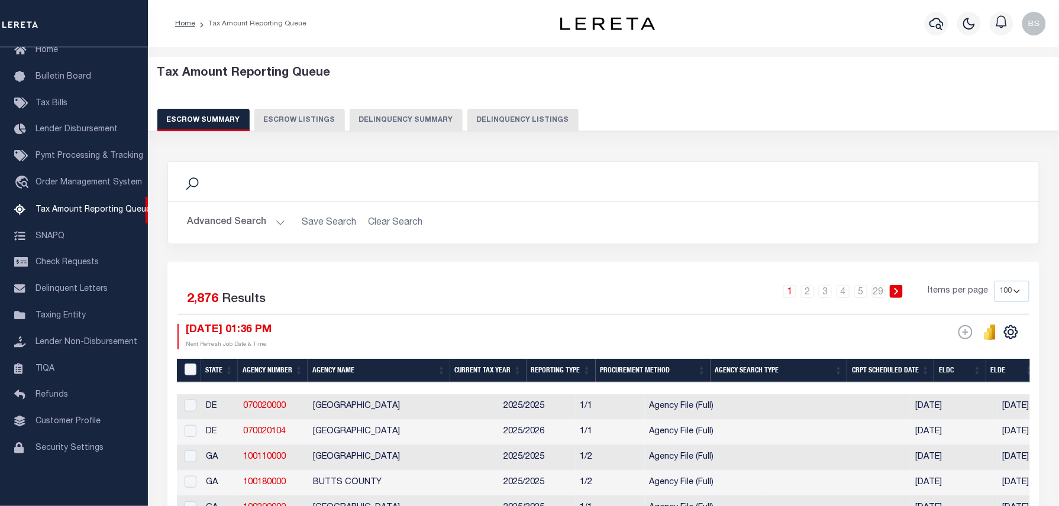
click at [496, 121] on button "Delinquency Listings" at bounding box center [522, 120] width 111 height 22
select select "100"
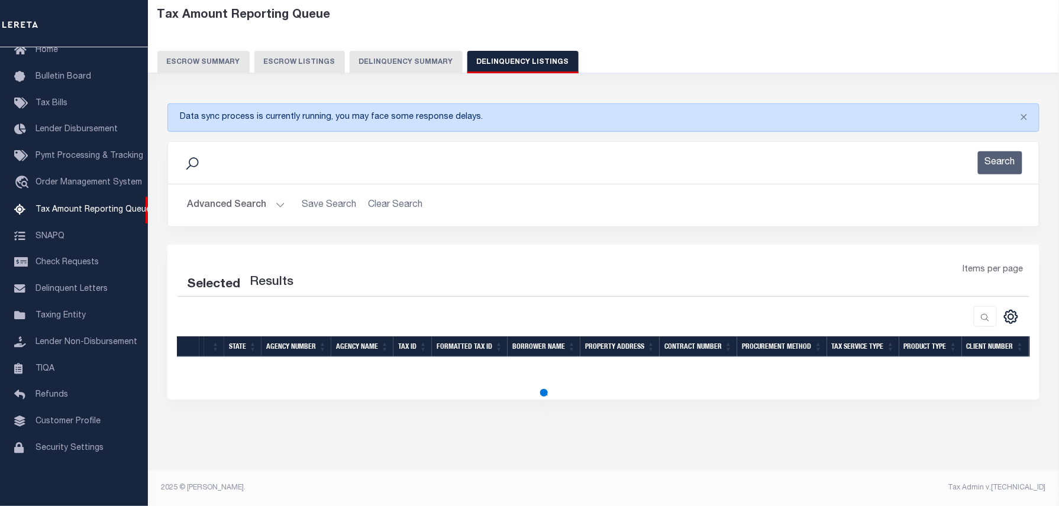
select select "100"
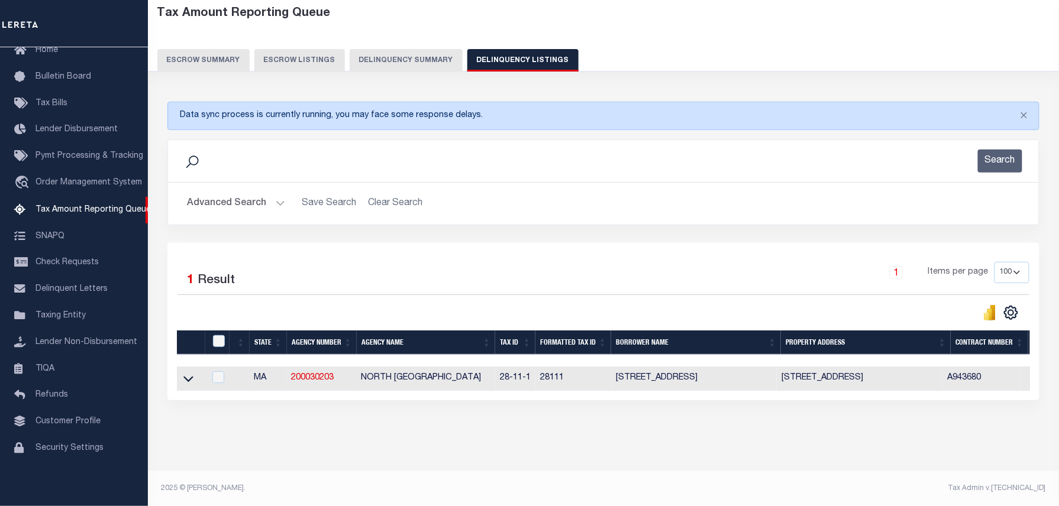
scroll to position [72, 0]
click at [186, 372] on icon at bounding box center [188, 378] width 10 height 12
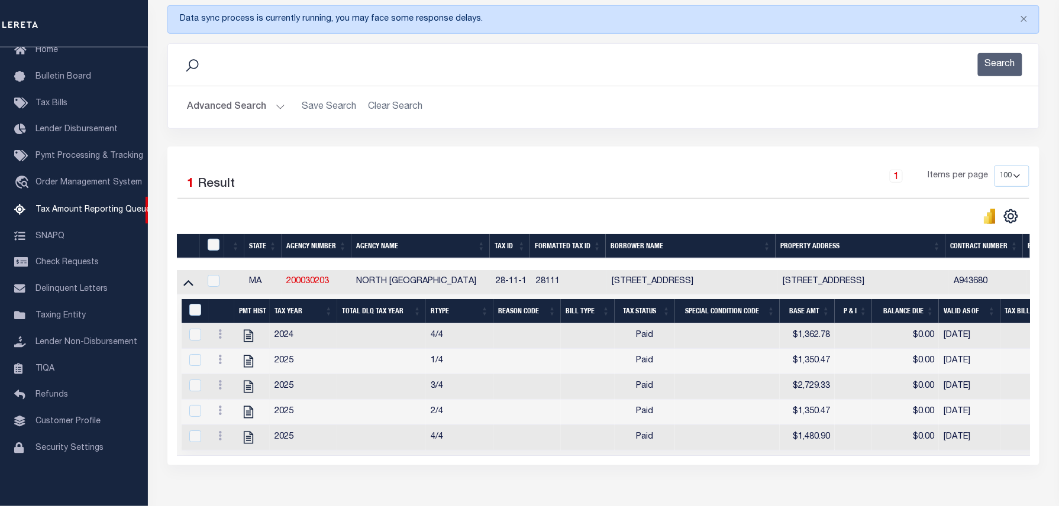
scroll to position [230, 0]
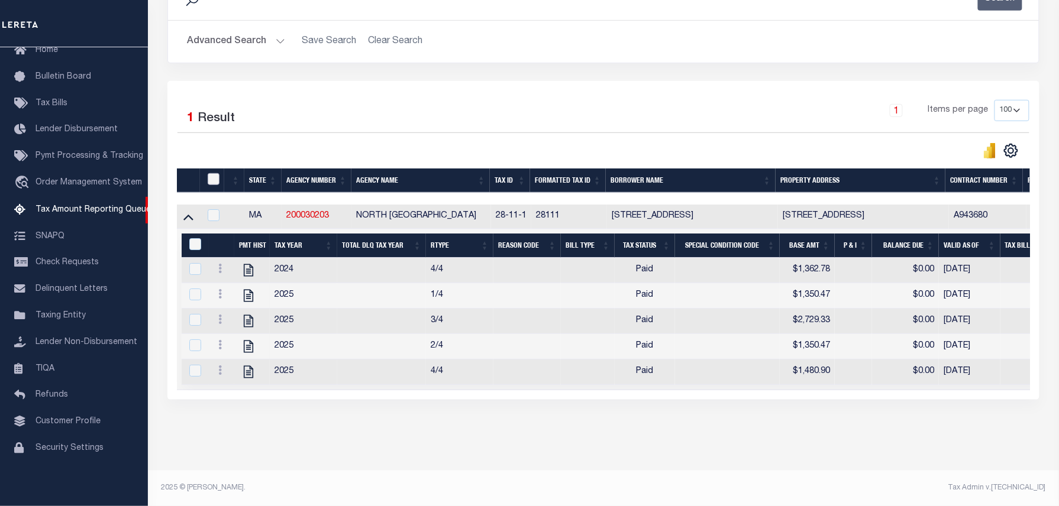
click at [218, 177] on input "checkbox" at bounding box center [214, 179] width 12 height 12
checkbox input "true"
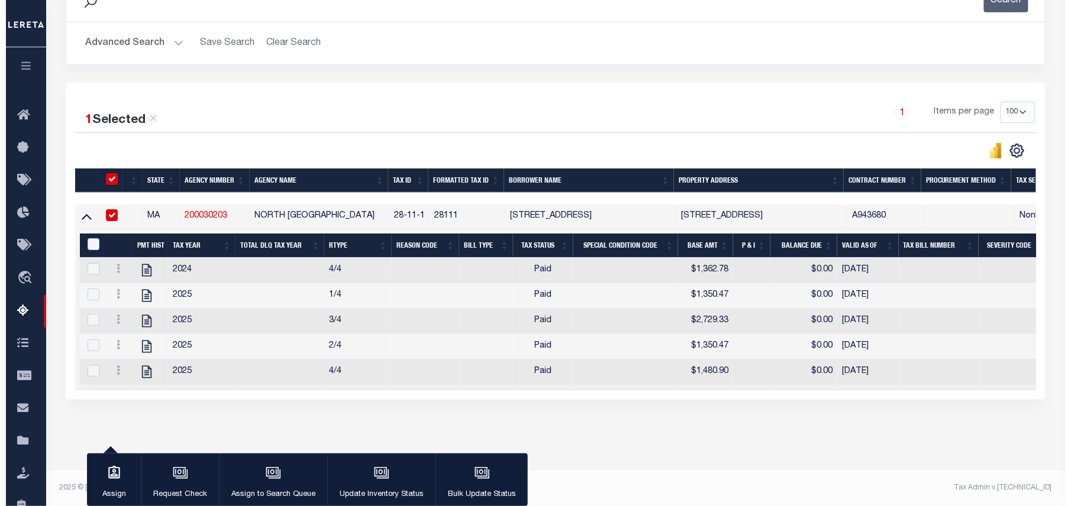
scroll to position [235, 0]
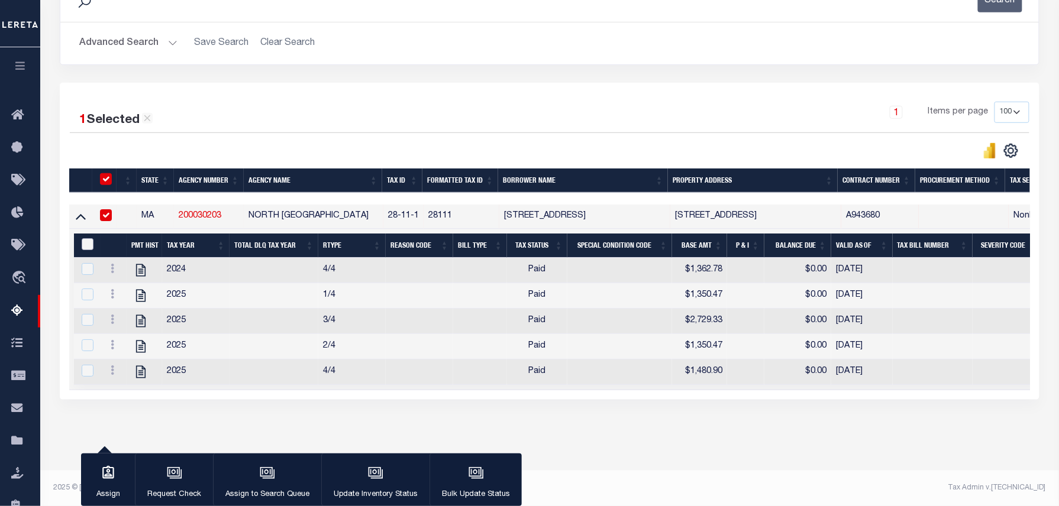
click at [88, 238] on input "&nbsp;" at bounding box center [88, 244] width 12 height 12
checkbox input "true"
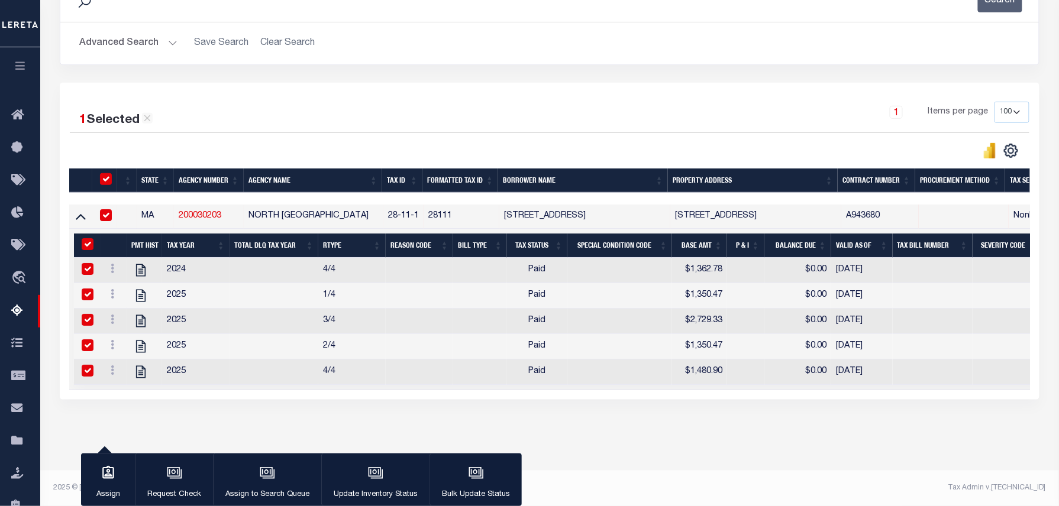
checkbox input "true"
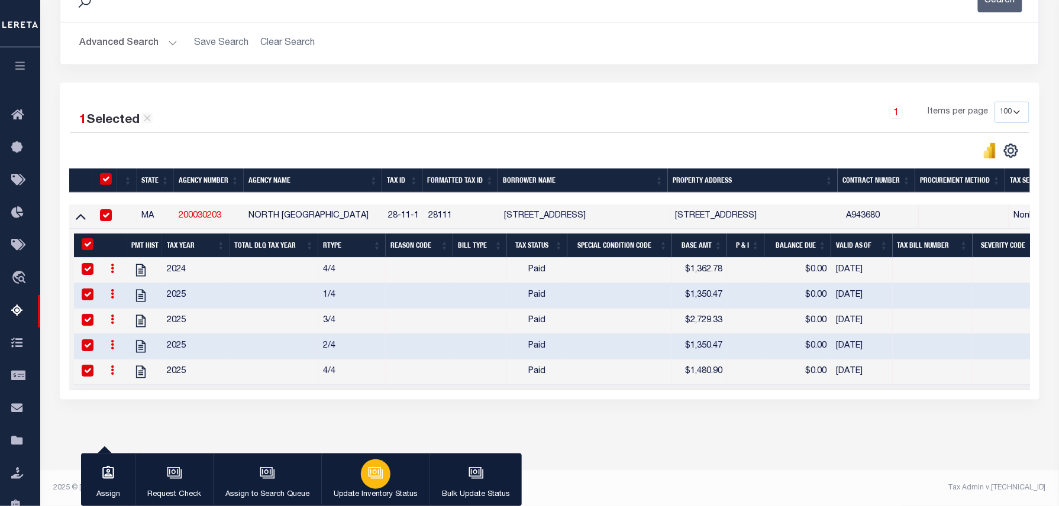
click at [394, 480] on button "Update Inventory Status" at bounding box center [375, 480] width 108 height 53
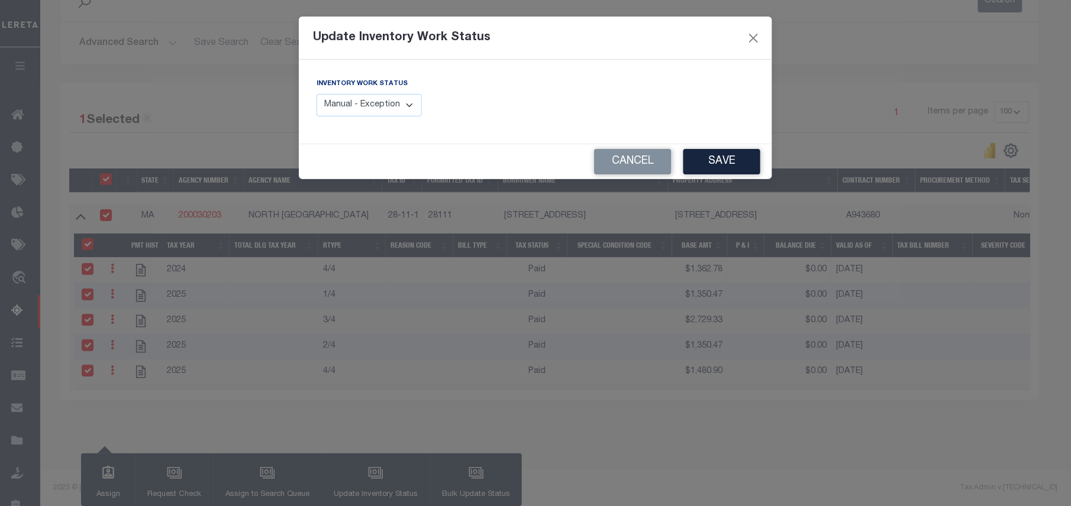
click at [361, 111] on select "Manual - Exception Pended - Awaiting Search Late Add Exception Completed" at bounding box center [369, 105] width 105 height 23
select select "4"
click at [317, 94] on select "Manual - Exception Pended - Awaiting Search Late Add Exception Completed" at bounding box center [369, 105] width 105 height 23
click at [710, 160] on button "Save" at bounding box center [721, 161] width 77 height 25
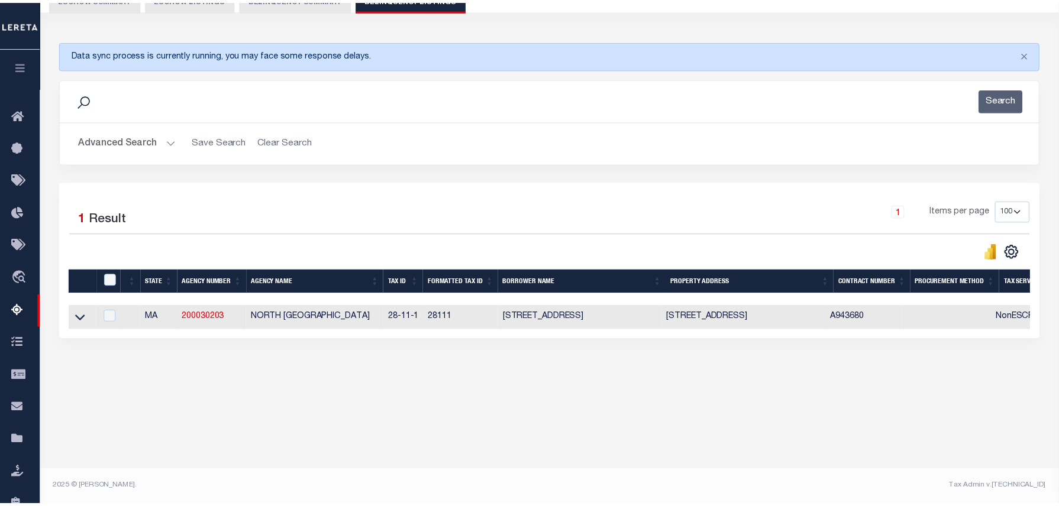
scroll to position [121, 0]
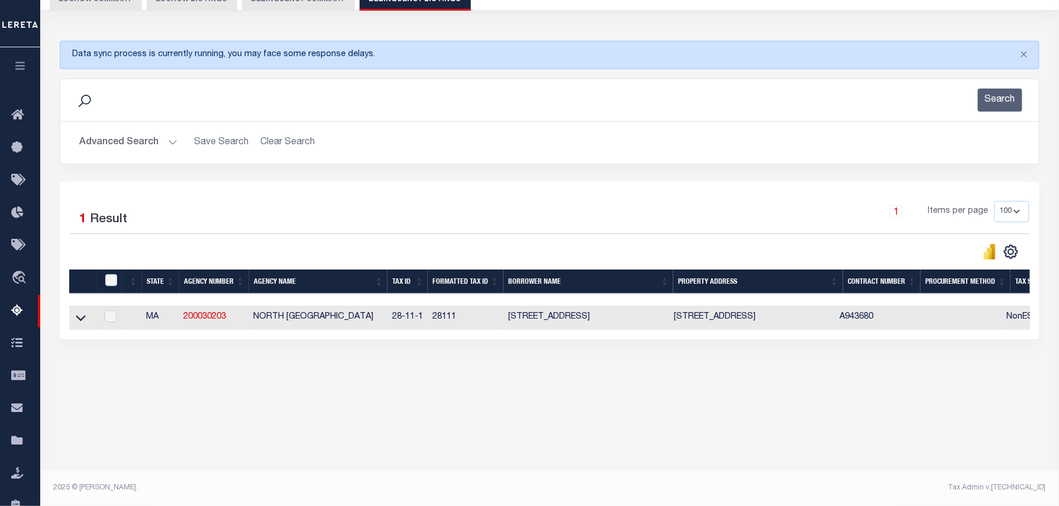
click at [76, 323] on icon at bounding box center [81, 318] width 10 height 12
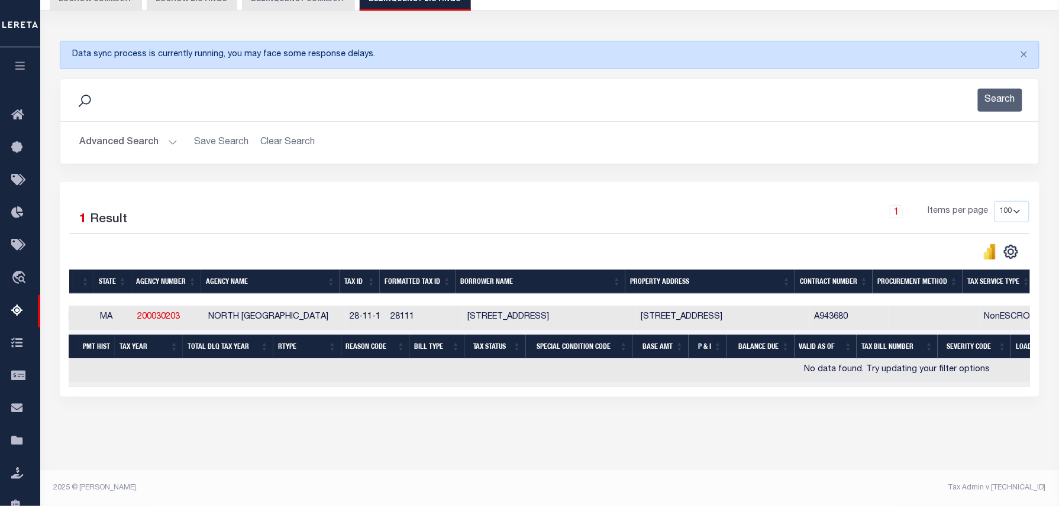
scroll to position [0, 0]
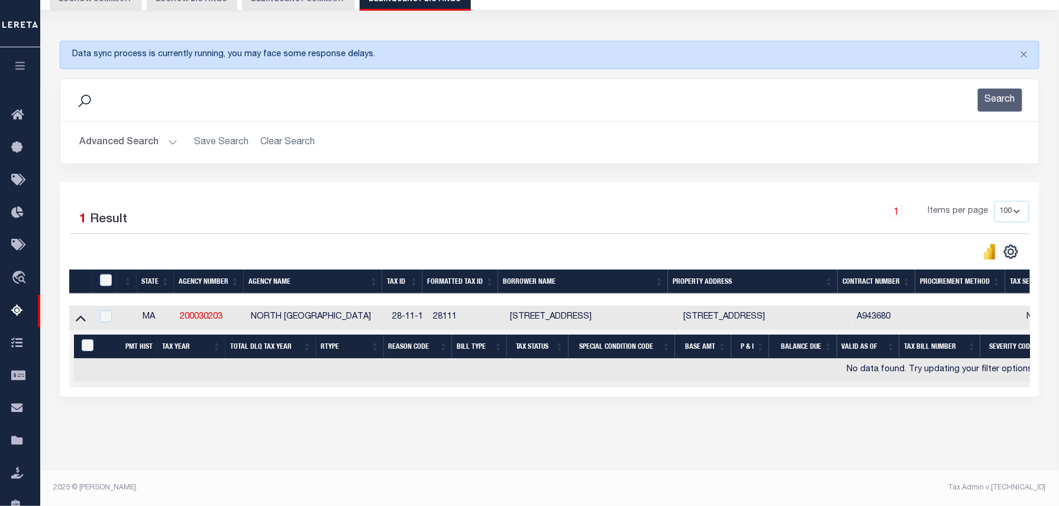
click at [124, 135] on button "Advanced Search" at bounding box center [128, 142] width 98 height 23
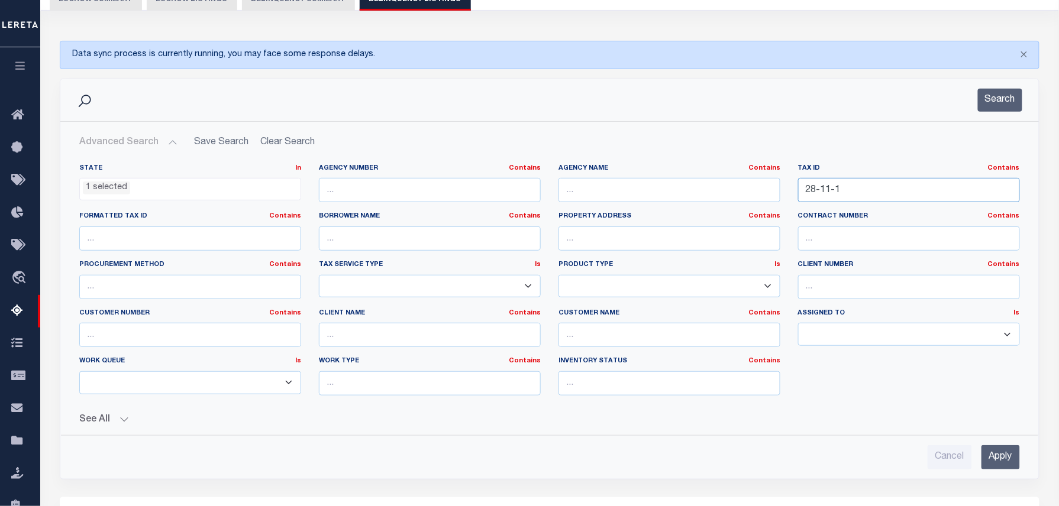
drag, startPoint x: 863, startPoint y: 191, endPoint x: 680, endPoint y: 185, distance: 182.3
click at [682, 185] on div "State In In AK AL AR AZ CA CO CT DC DE FL GA GU HI IA ID IL IN KS KY LA MA MD M…" at bounding box center [549, 284] width 958 height 241
paste input "2-0130-000700"
type input "22-0130-000700"
click at [993, 98] on button "Search" at bounding box center [1000, 100] width 44 height 23
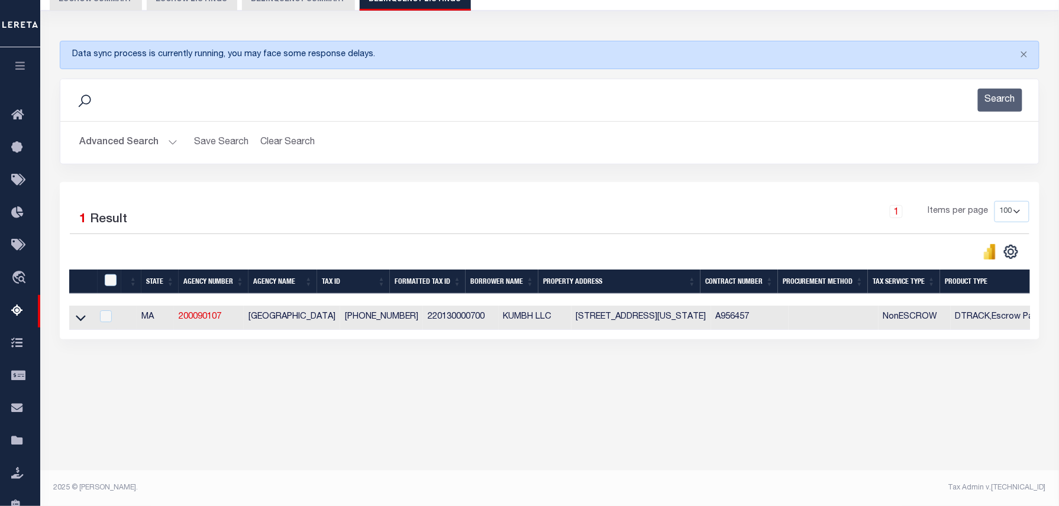
drag, startPoint x: 81, startPoint y: 319, endPoint x: 865, endPoint y: 25, distance: 837.5
click at [81, 319] on icon at bounding box center [81, 318] width 10 height 12
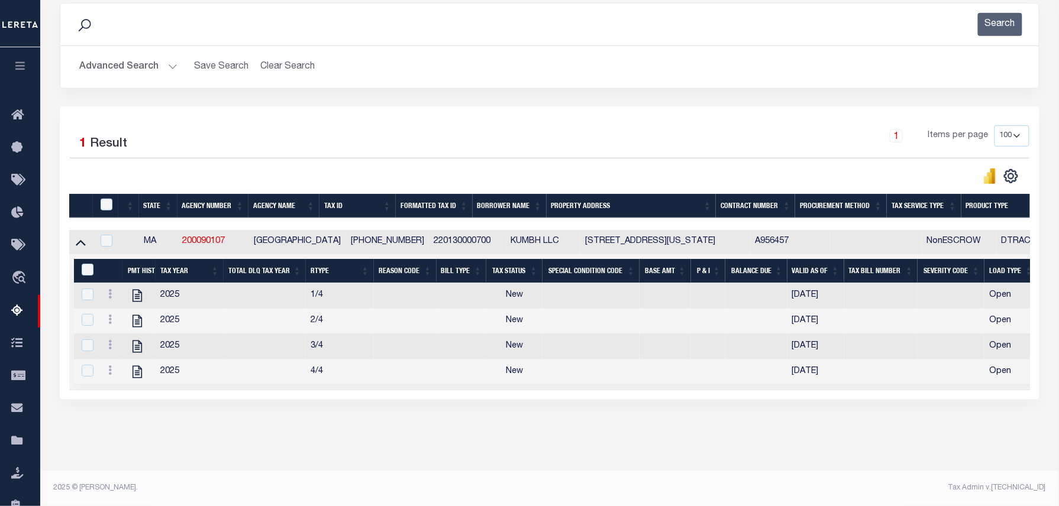
scroll to position [199, 0]
click at [135, 376] on icon "" at bounding box center [136, 372] width 9 height 12
checkbox input "false"
checkbox input "true"
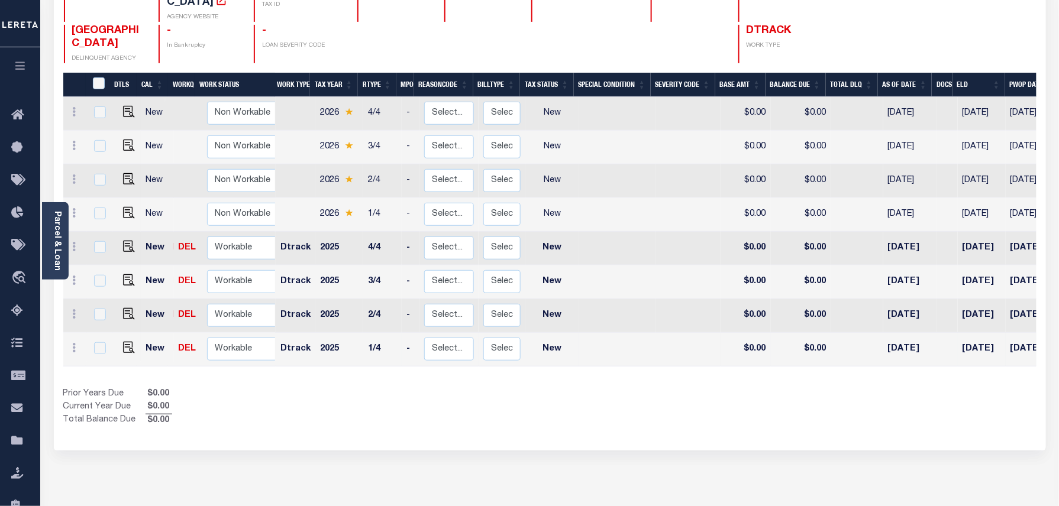
scroll to position [157, 0]
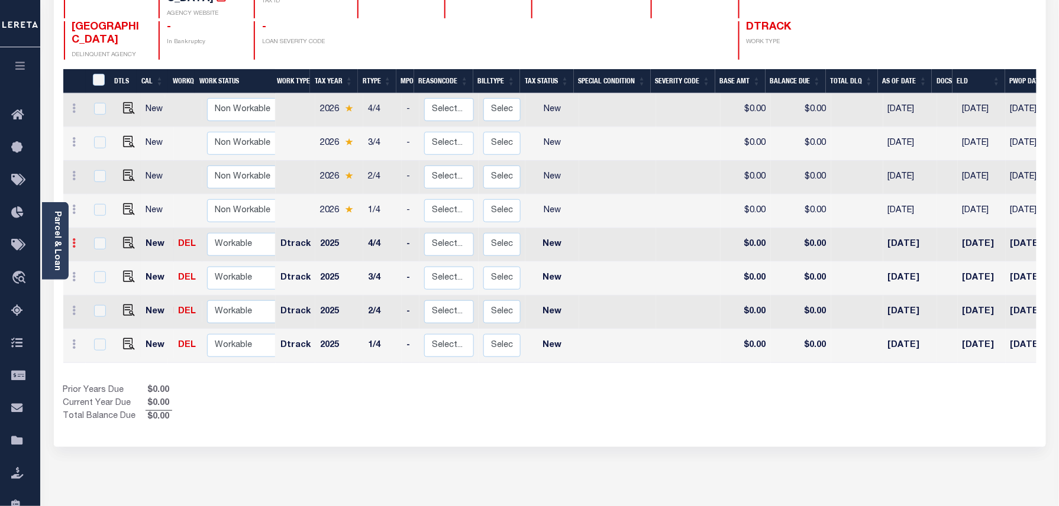
click at [74, 238] on icon at bounding box center [75, 242] width 4 height 9
click at [102, 277] on img at bounding box center [103, 283] width 12 height 12
select select "NW2"
type input "$0.00"
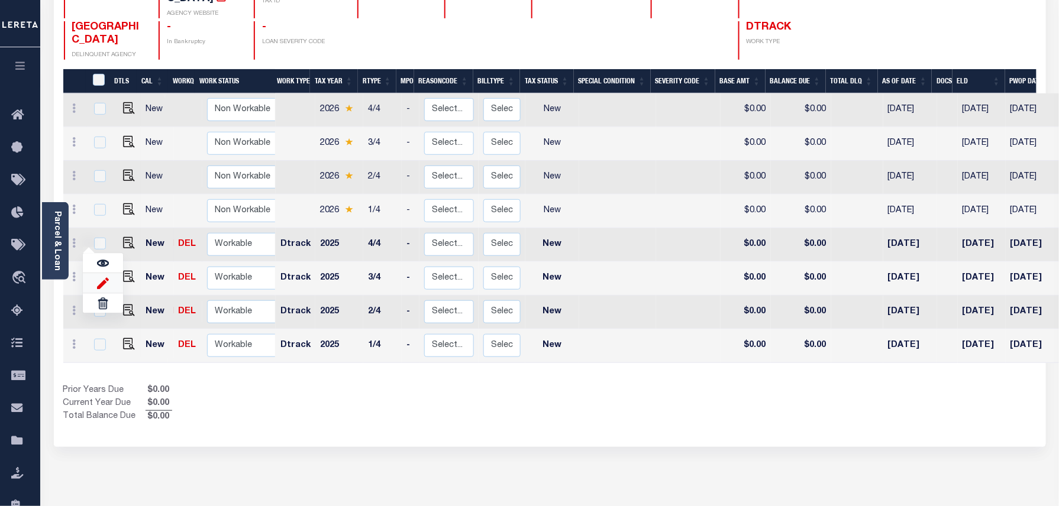
type input "[DATE]"
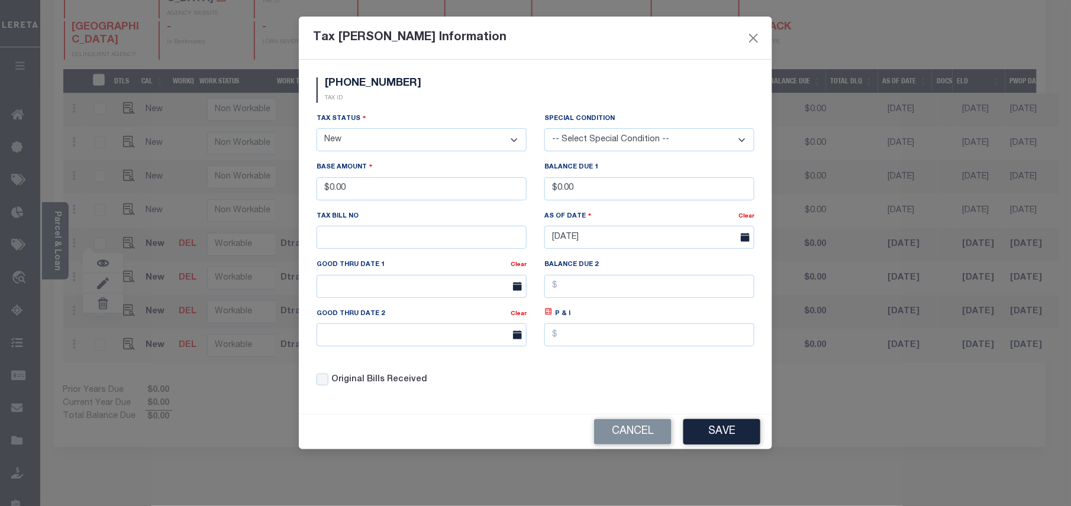
click at [344, 142] on select "- Select Status - Open Due/Unpaid Paid Incomplete No Tax Due Internal Refund Pr…" at bounding box center [422, 139] width 210 height 23
select select "PYD"
click at [317, 130] on select "- Select Status - Open Due/Unpaid Paid Incomplete No Tax Due Internal Refund Pr…" at bounding box center [422, 139] width 210 height 23
drag, startPoint x: 370, startPoint y: 199, endPoint x: 310, endPoint y: 188, distance: 61.3
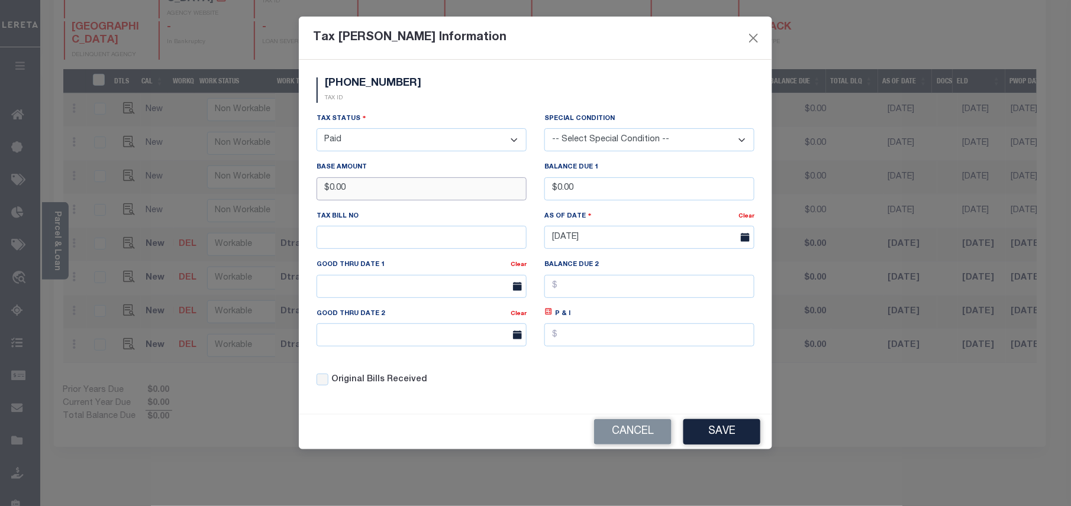
click at [310, 188] on div "Base Amount $0.00" at bounding box center [422, 185] width 228 height 49
type input "$2,668.66"
click at [718, 438] on button "Save" at bounding box center [721, 431] width 77 height 25
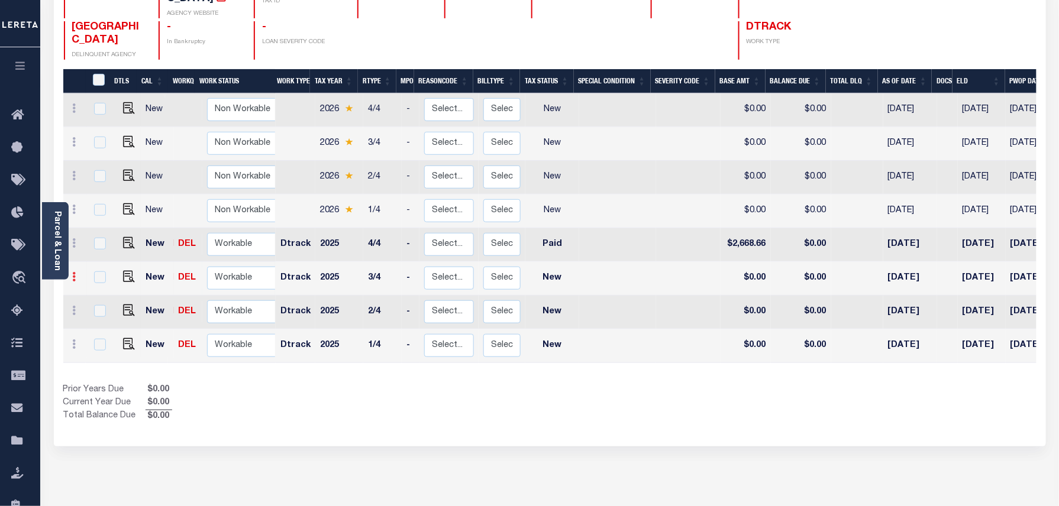
click at [73, 272] on icon at bounding box center [75, 276] width 4 height 9
click at [98, 311] on img at bounding box center [103, 317] width 12 height 12
select select "NW2"
type input "$0.00"
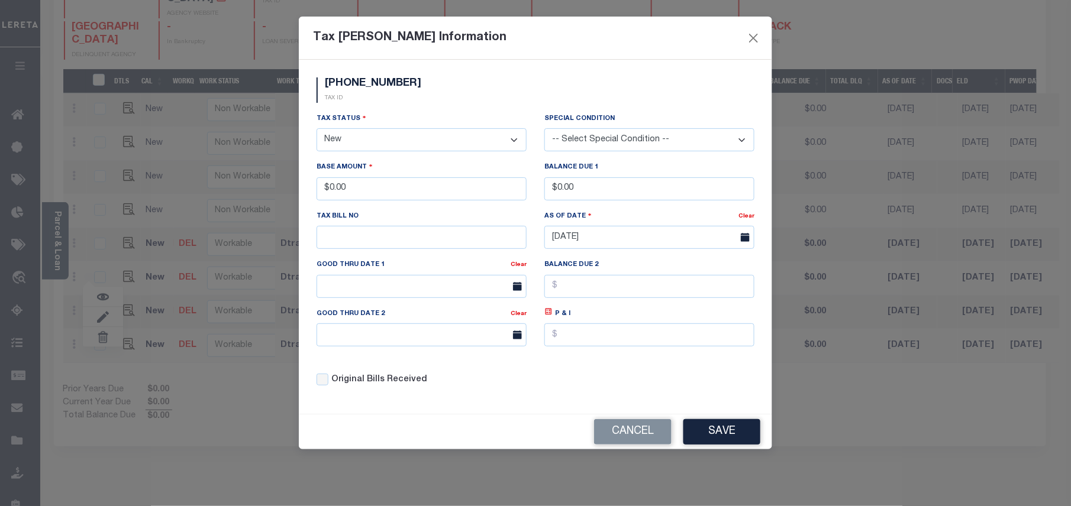
click at [367, 148] on select "- Select Status - Open Due/Unpaid Paid Incomplete No Tax Due Internal Refund Pr…" at bounding box center [422, 139] width 210 height 23
click at [367, 140] on select "- Select Status - Open Due/Unpaid Paid Incomplete No Tax Due Internal Refund Pr…" at bounding box center [422, 139] width 210 height 23
select select "PYD"
click at [317, 130] on select "- Select Status - Open Due/Unpaid Paid Incomplete No Tax Due Internal Refund Pr…" at bounding box center [422, 139] width 210 height 23
drag, startPoint x: 381, startPoint y: 194, endPoint x: 331, endPoint y: 193, distance: 49.7
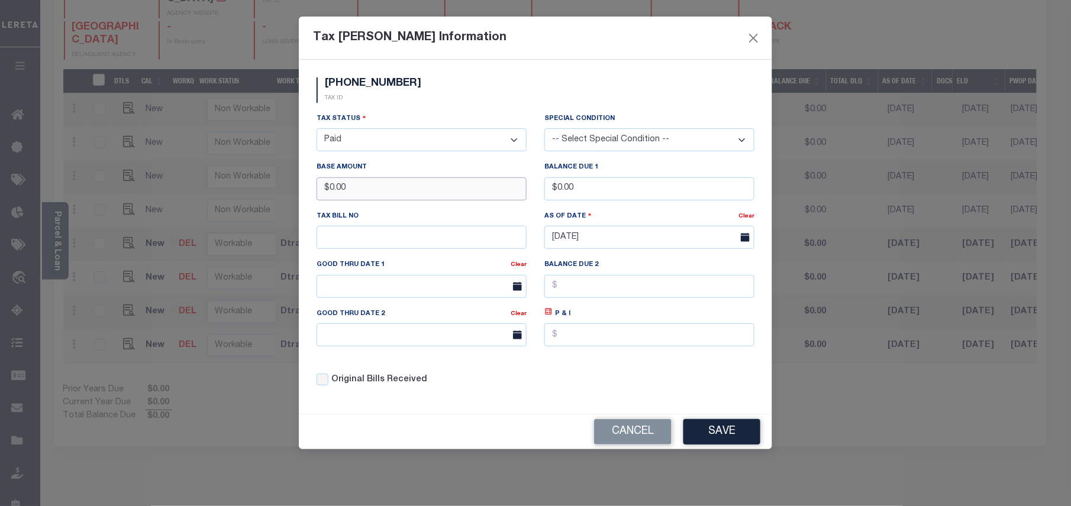
click at [331, 193] on input "$0.00" at bounding box center [422, 188] width 210 height 23
type input "$2,787.17"
click at [696, 433] on button "Save" at bounding box center [721, 431] width 77 height 25
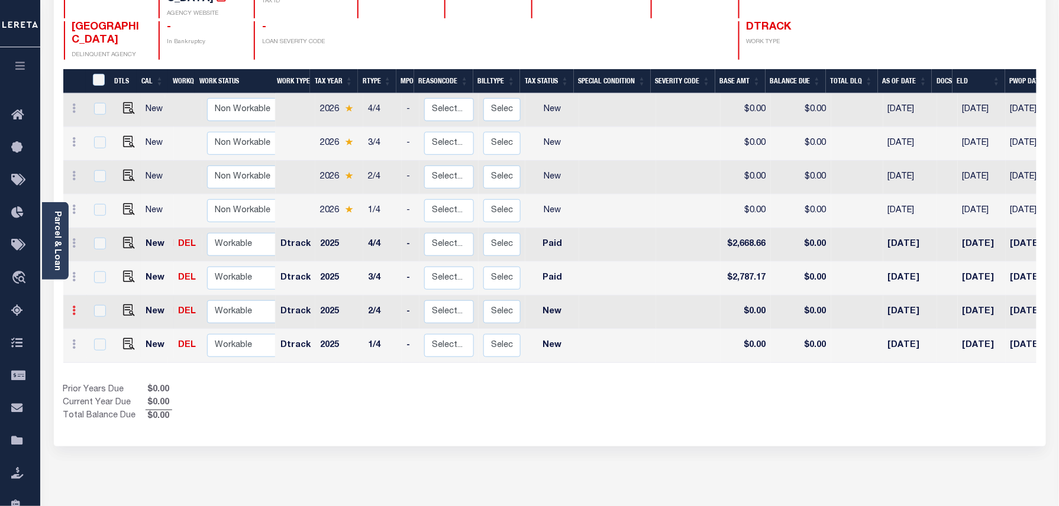
click at [75, 306] on icon at bounding box center [75, 310] width 4 height 9
click at [105, 281] on img at bounding box center [103, 287] width 12 height 12
select select "NW2"
type input "$0.00"
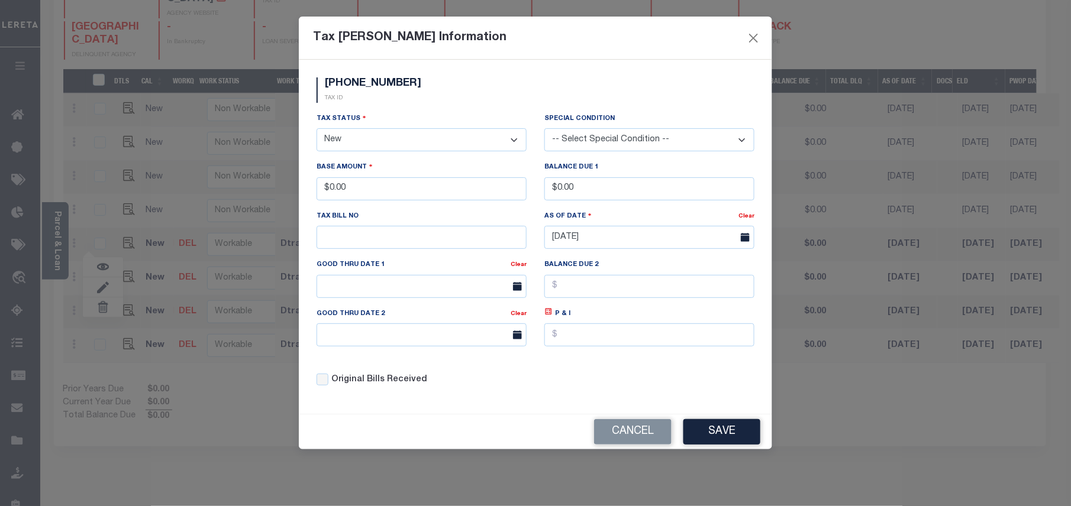
click at [341, 150] on select "- Select Status - Open Due/Unpaid Paid Incomplete No Tax Due Internal Refund Pr…" at bounding box center [422, 139] width 210 height 23
click at [348, 145] on select "- Select Status - Open Due/Unpaid Paid Incomplete No Tax Due Internal Refund Pr…" at bounding box center [422, 139] width 210 height 23
select select "PYD"
click at [317, 130] on select "- Select Status - Open Due/Unpaid Paid Incomplete No Tax Due Internal Refund Pr…" at bounding box center [422, 139] width 210 height 23
drag, startPoint x: 388, startPoint y: 188, endPoint x: 334, endPoint y: 188, distance: 54.4
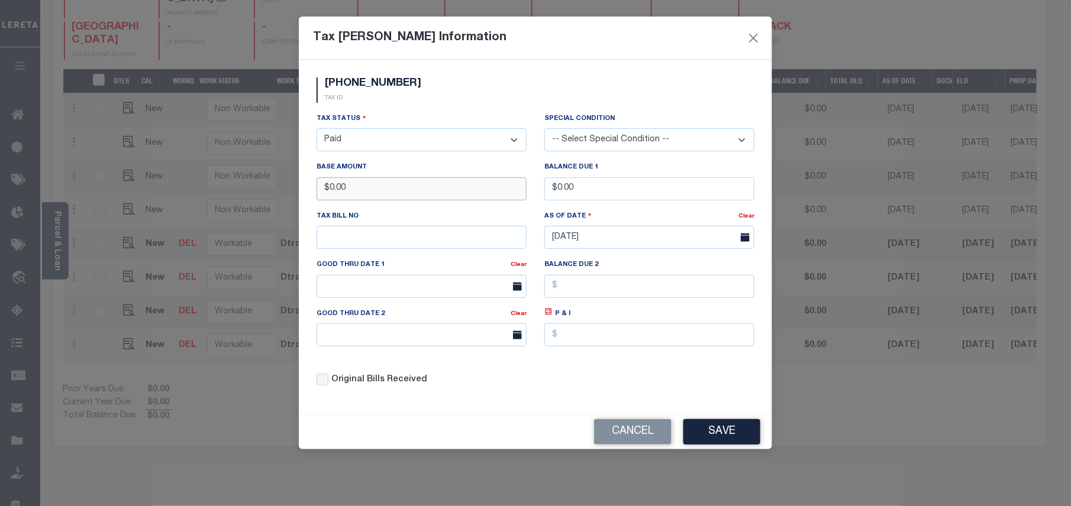
click at [334, 188] on input "$0.00" at bounding box center [422, 188] width 210 height 23
type input "$2,905.67"
click at [743, 439] on button "Save" at bounding box center [721, 431] width 77 height 25
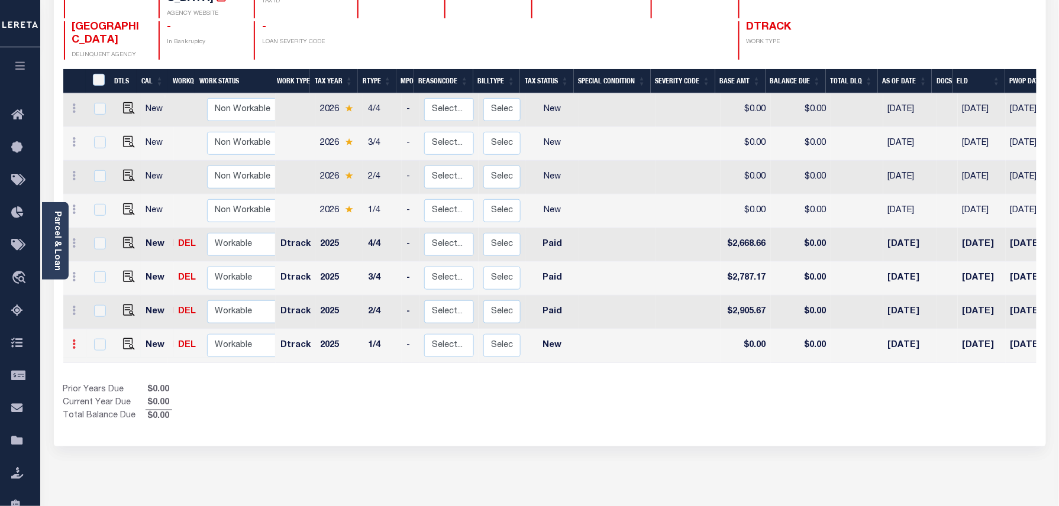
click at [79, 341] on link at bounding box center [74, 345] width 13 height 9
click at [108, 315] on img at bounding box center [103, 321] width 12 height 12
select select "NW2"
type input "$0.00"
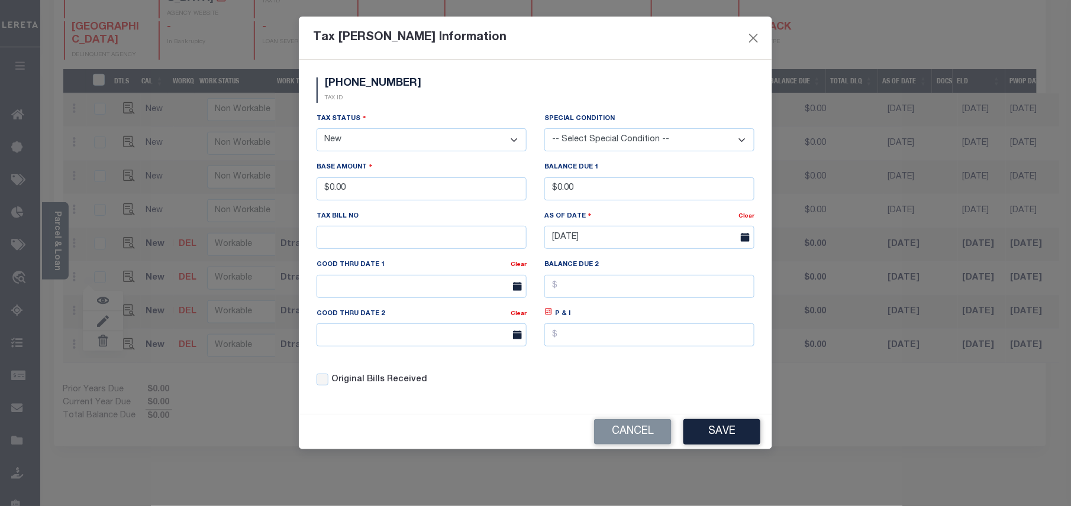
click at [382, 144] on select "- Select Status - Open Due/Unpaid Paid Incomplete No Tax Due Internal Refund Pr…" at bounding box center [422, 139] width 210 height 23
select select "PYD"
click at [317, 130] on select "- Select Status - Open Due/Unpaid Paid Incomplete No Tax Due Internal Refund Pr…" at bounding box center [422, 139] width 210 height 23
drag, startPoint x: 376, startPoint y: 193, endPoint x: 327, endPoint y: 188, distance: 49.9
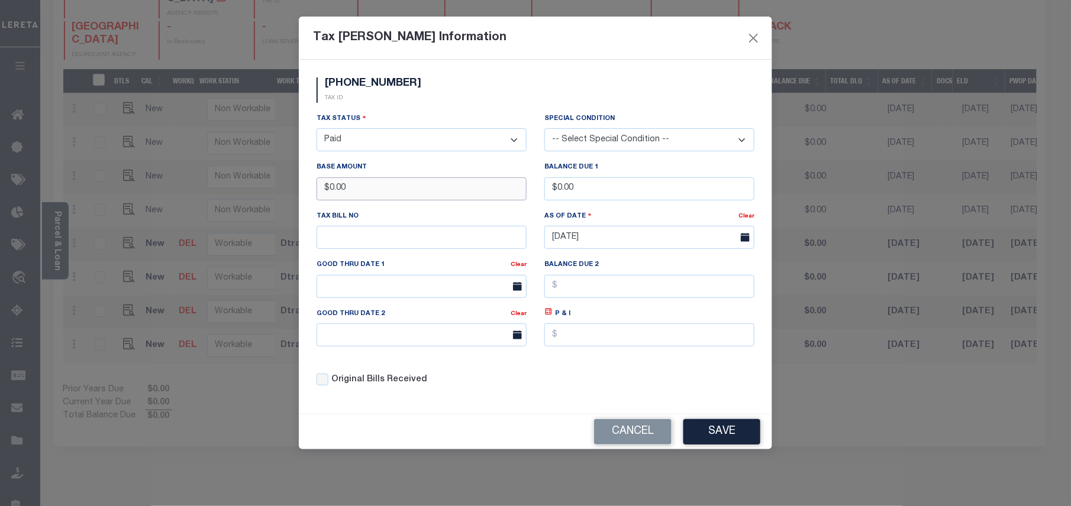
click at [327, 188] on input "$0.00" at bounding box center [422, 188] width 210 height 23
type input "$2,905.67"
click at [714, 439] on button "Save" at bounding box center [721, 431] width 77 height 25
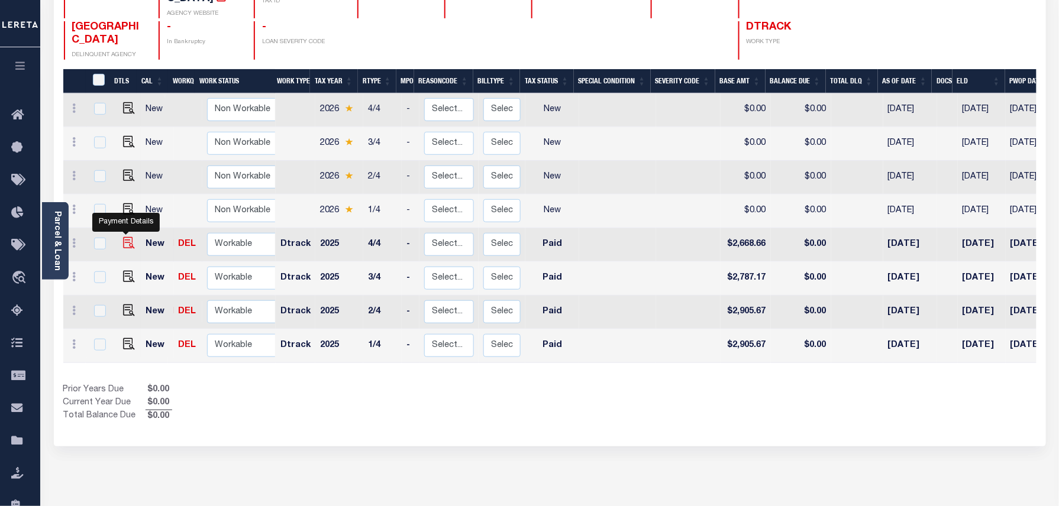
click at [123, 237] on img at bounding box center [129, 243] width 12 height 12
checkbox input "true"
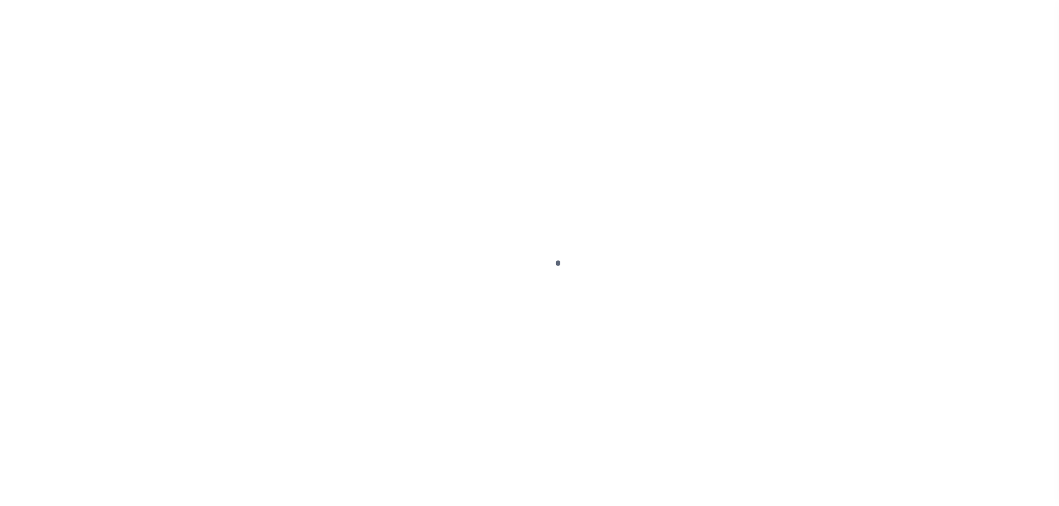
select select "PYD"
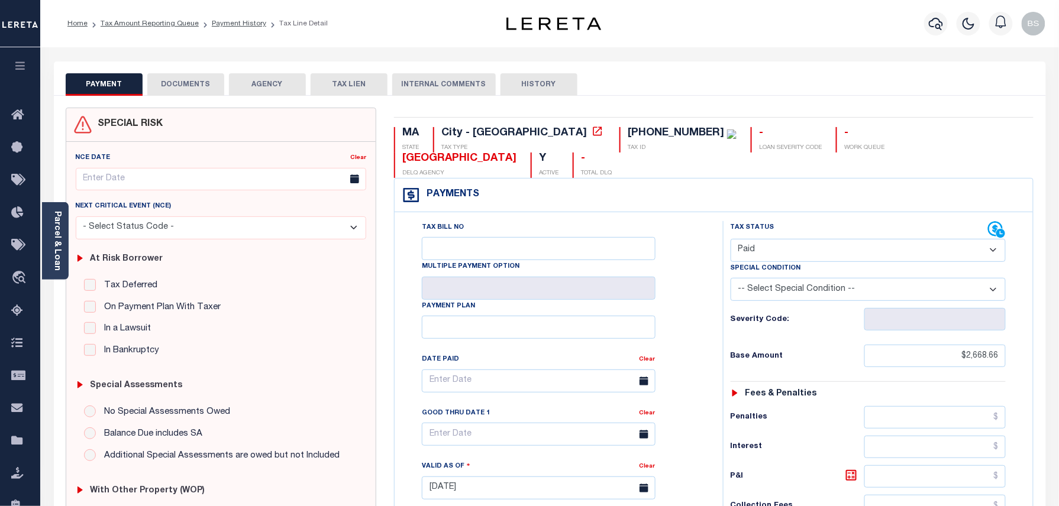
click at [191, 93] on button "DOCUMENTS" at bounding box center [185, 84] width 77 height 22
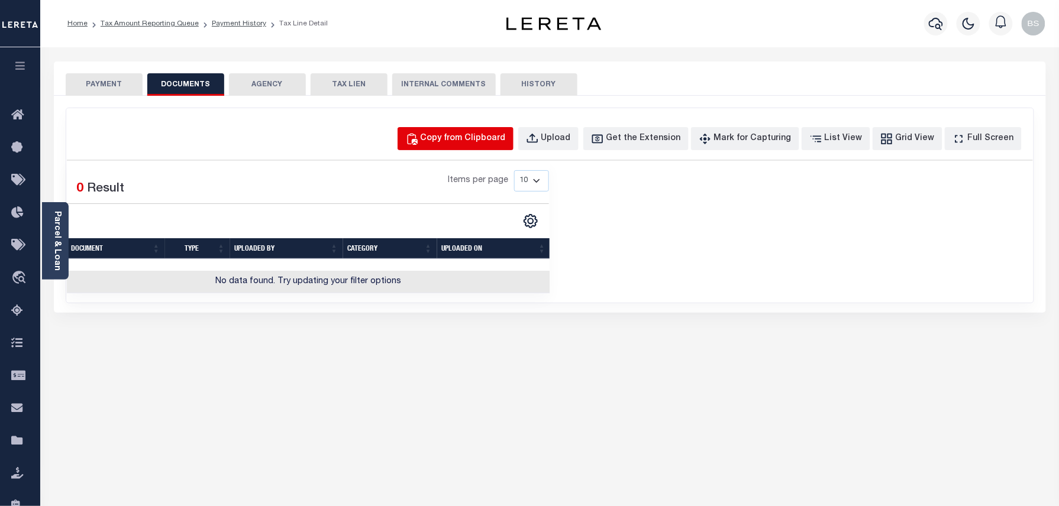
click at [479, 143] on div "Copy from Clipboard" at bounding box center [463, 139] width 85 height 13
select select "POP"
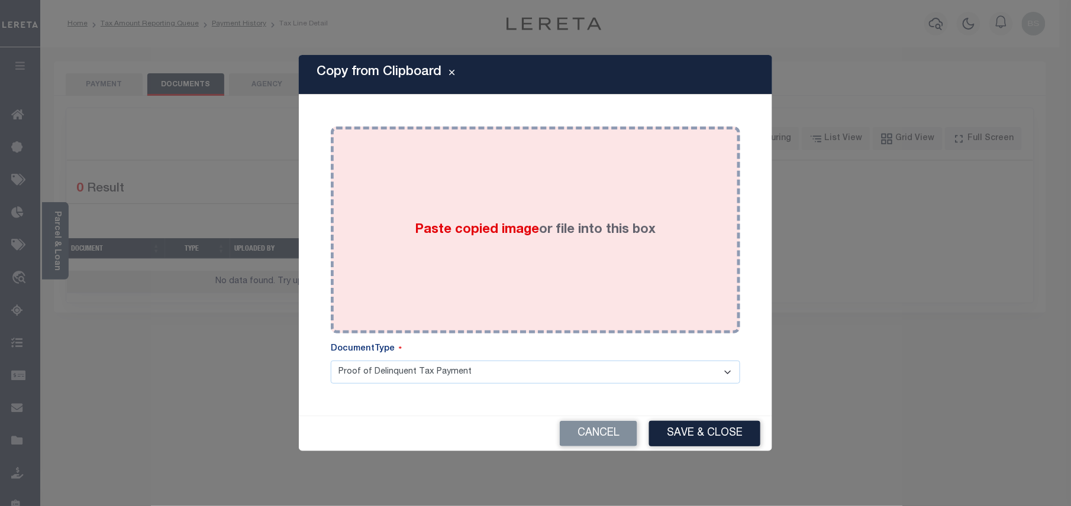
click at [554, 185] on div "Paste copied image or file into this box" at bounding box center [536, 229] width 392 height 189
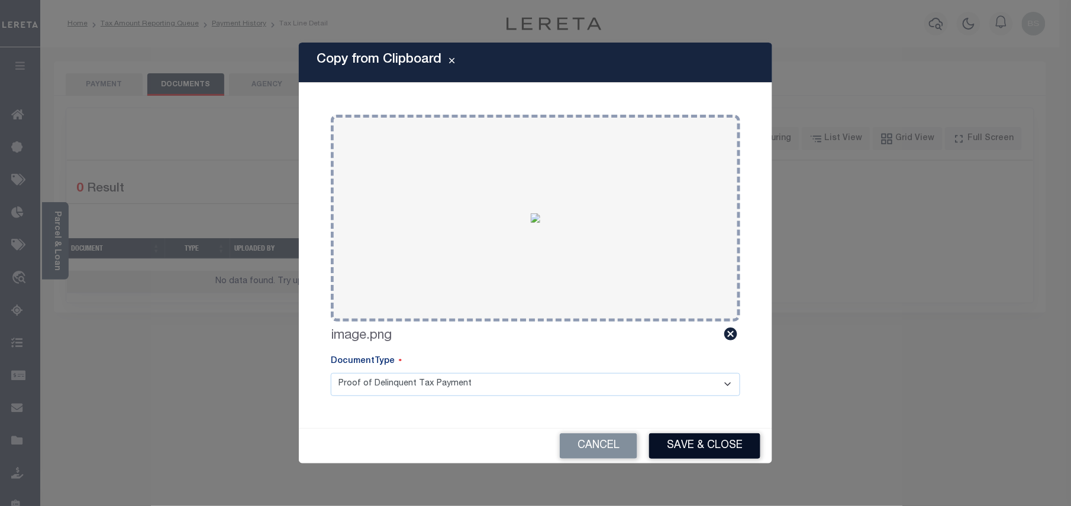
click at [711, 453] on button "Save & Close" at bounding box center [704, 446] width 111 height 25
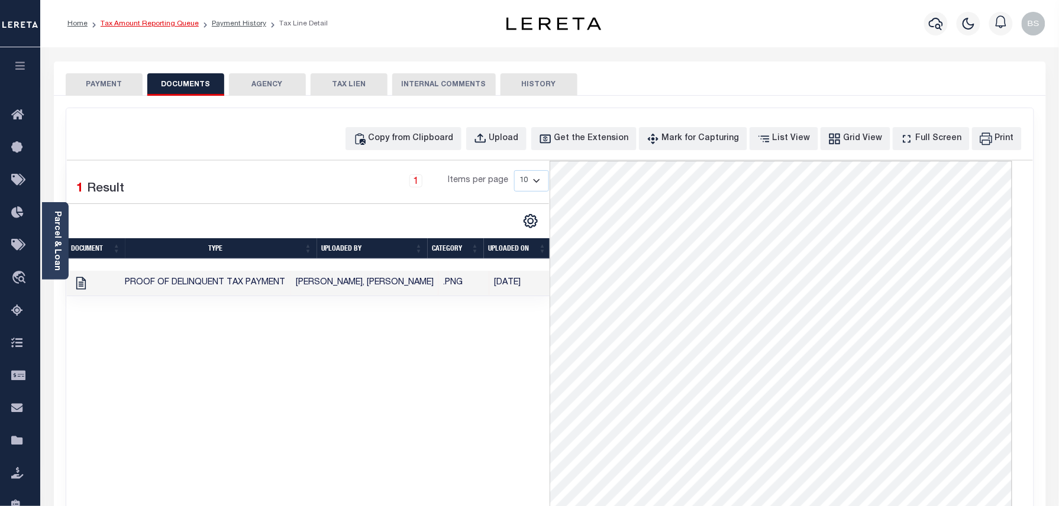
click at [174, 22] on link "Tax Amount Reporting Queue" at bounding box center [150, 23] width 98 height 7
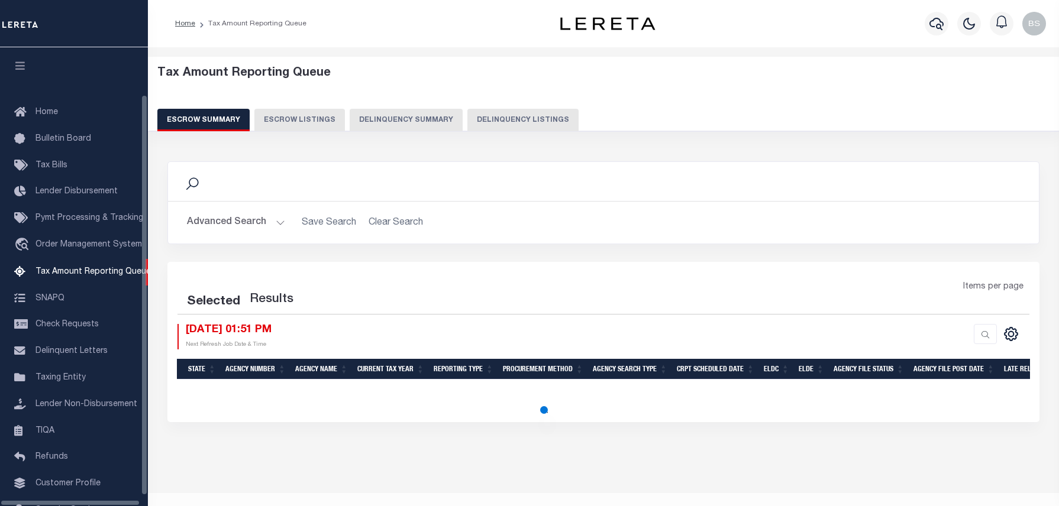
select select "100"
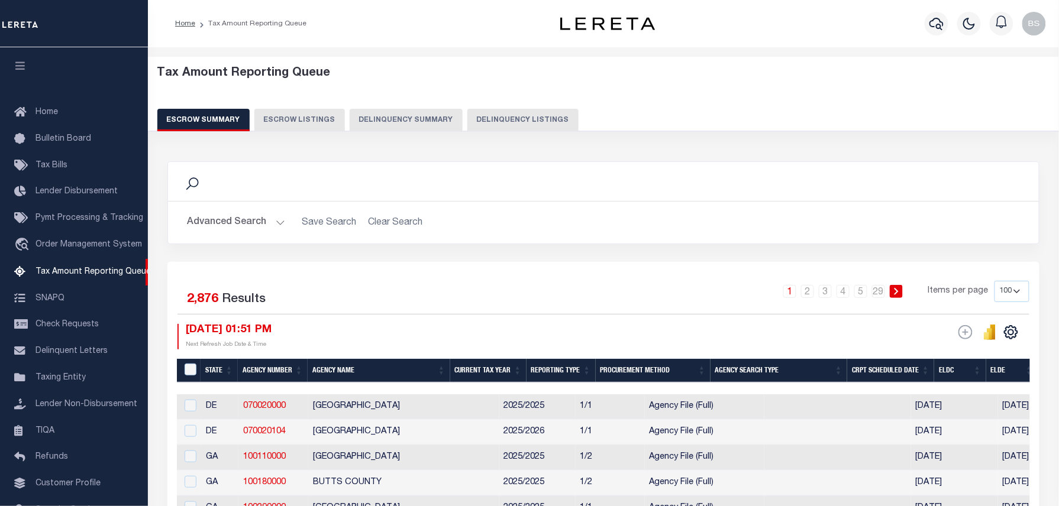
scroll to position [54, 0]
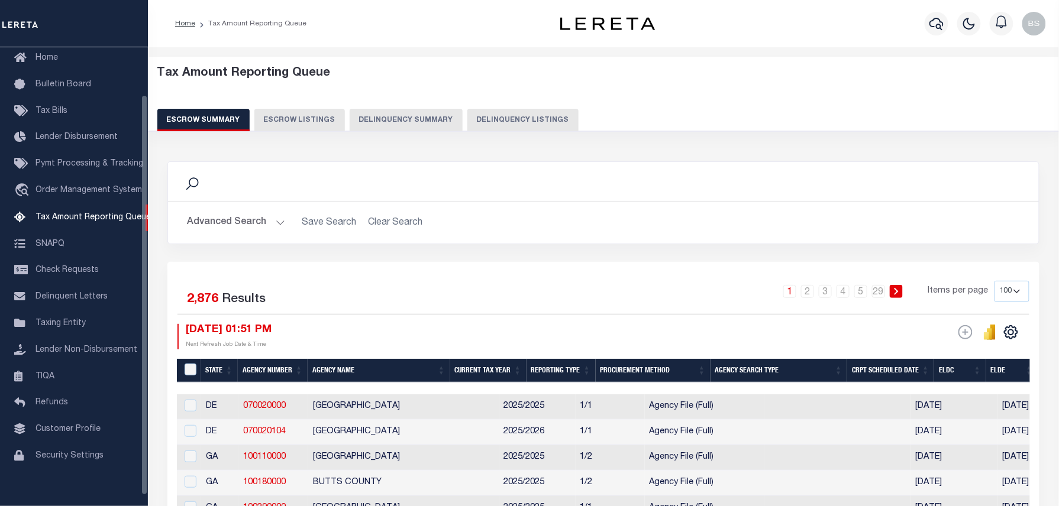
drag, startPoint x: 538, startPoint y: 125, endPoint x: 531, endPoint y: 127, distance: 6.6
click at [538, 125] on button "Delinquency Listings" at bounding box center [522, 120] width 111 height 22
select select "100"
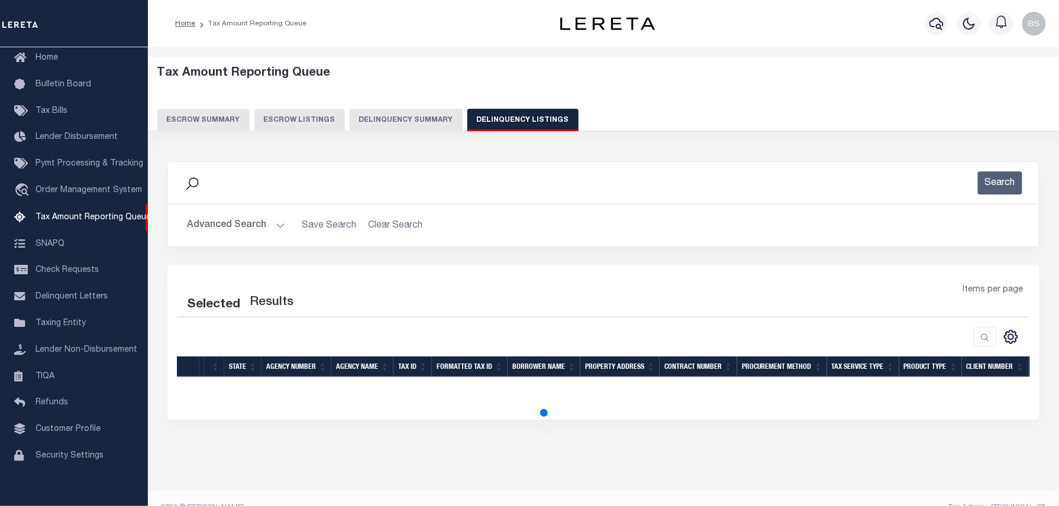
select select "100"
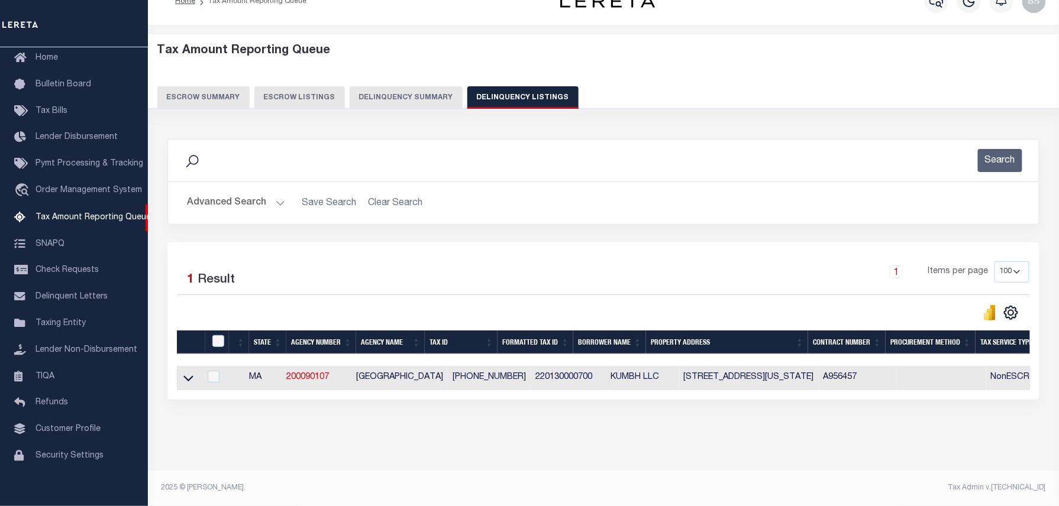
scroll to position [34, 0]
click at [185, 376] on icon at bounding box center [188, 379] width 10 height 6
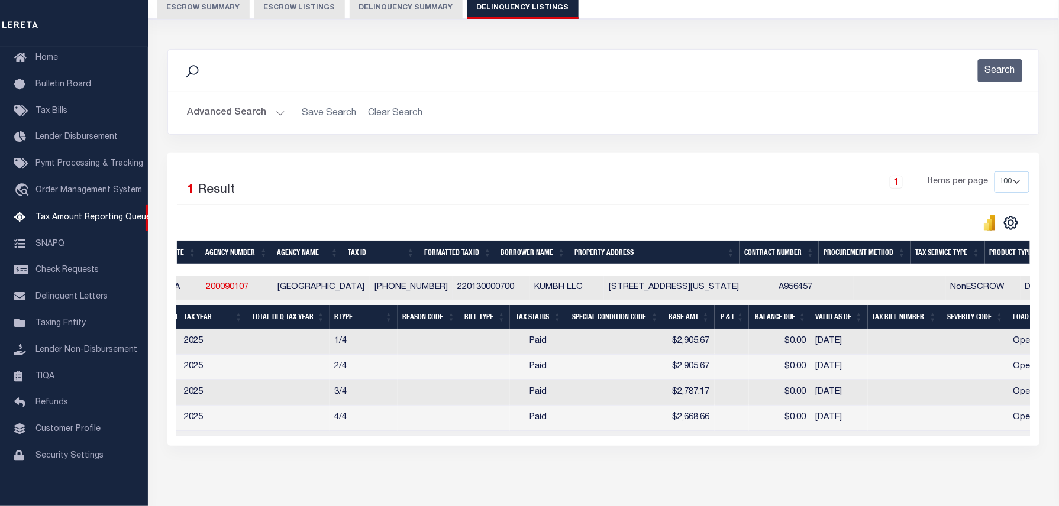
scroll to position [0, 0]
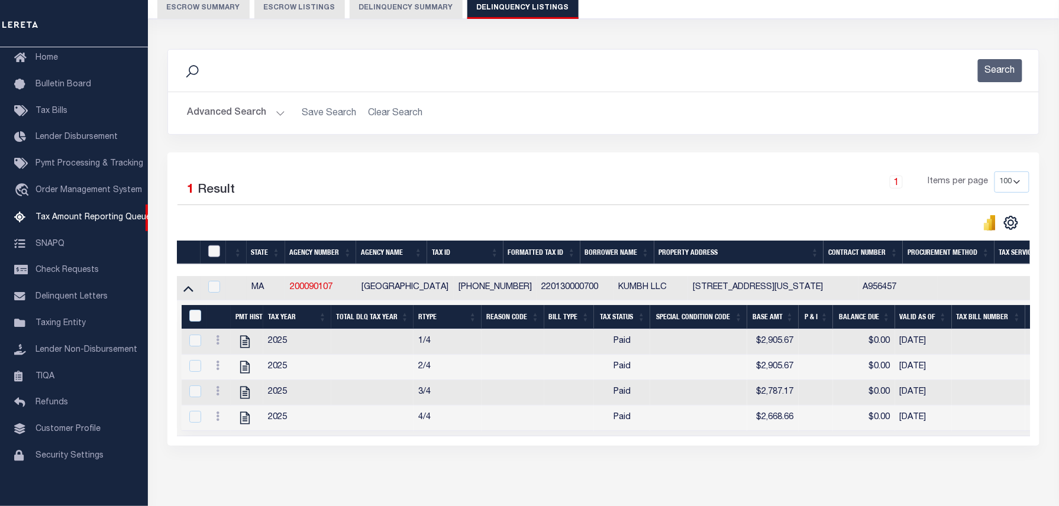
click at [217, 256] on input "checkbox" at bounding box center [214, 252] width 12 height 12
checkbox input "true"
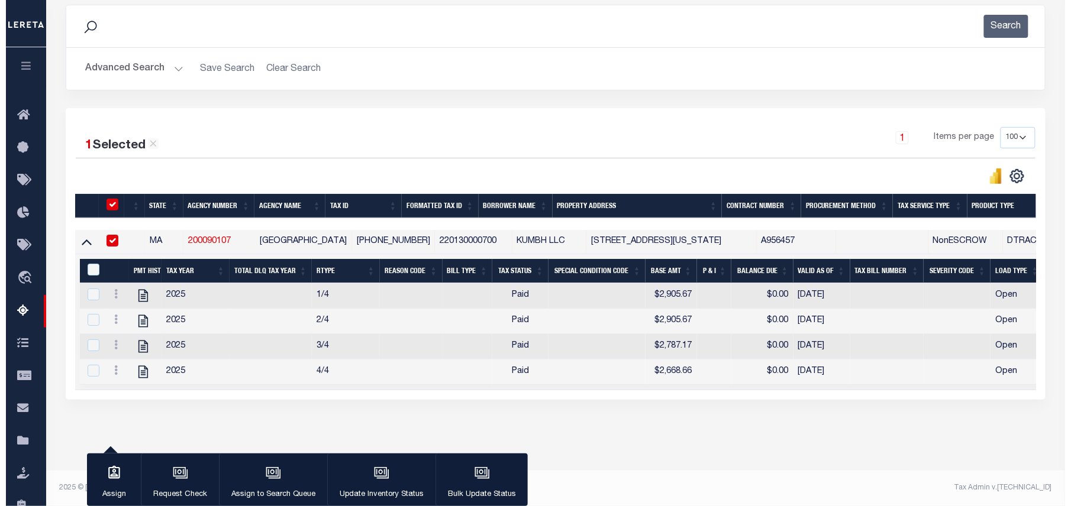
scroll to position [171, 0]
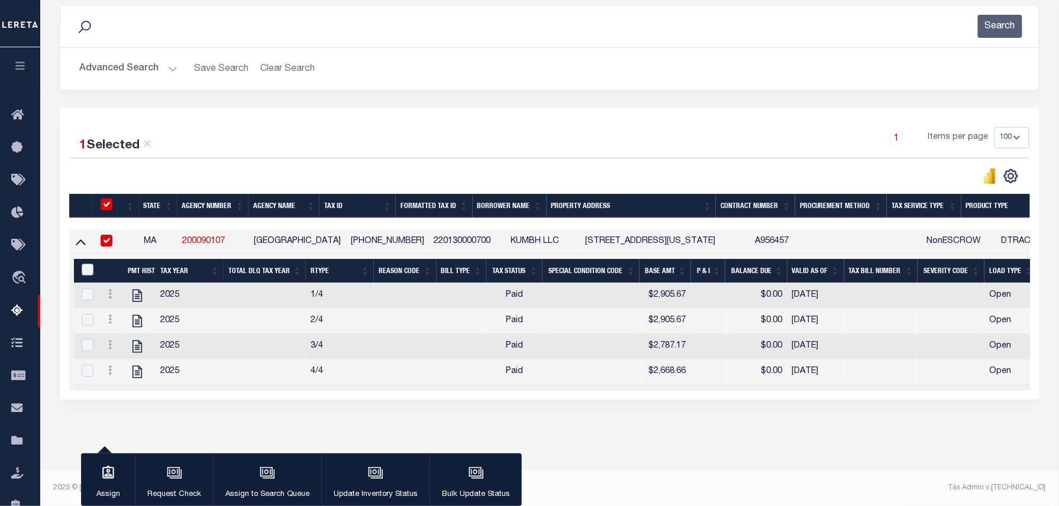
click at [88, 264] on input "&nbsp;" at bounding box center [88, 270] width 12 height 12
checkbox input "true"
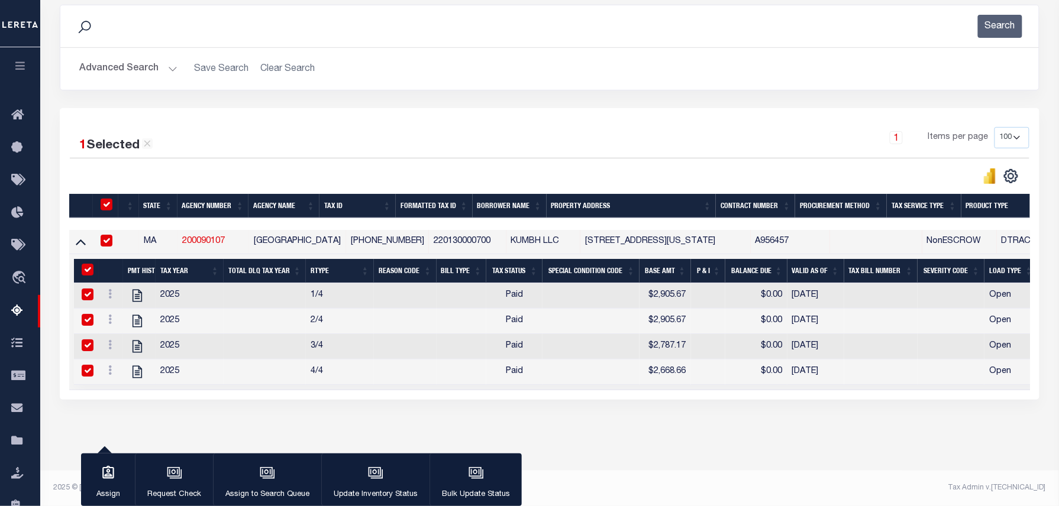
checkbox input "true"
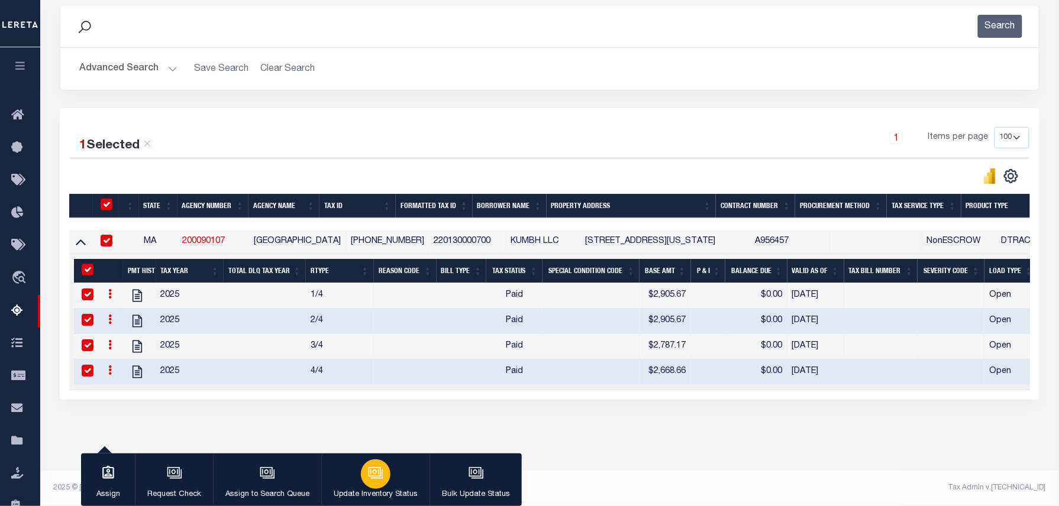
click at [377, 475] on icon "button" at bounding box center [374, 472] width 9 height 5
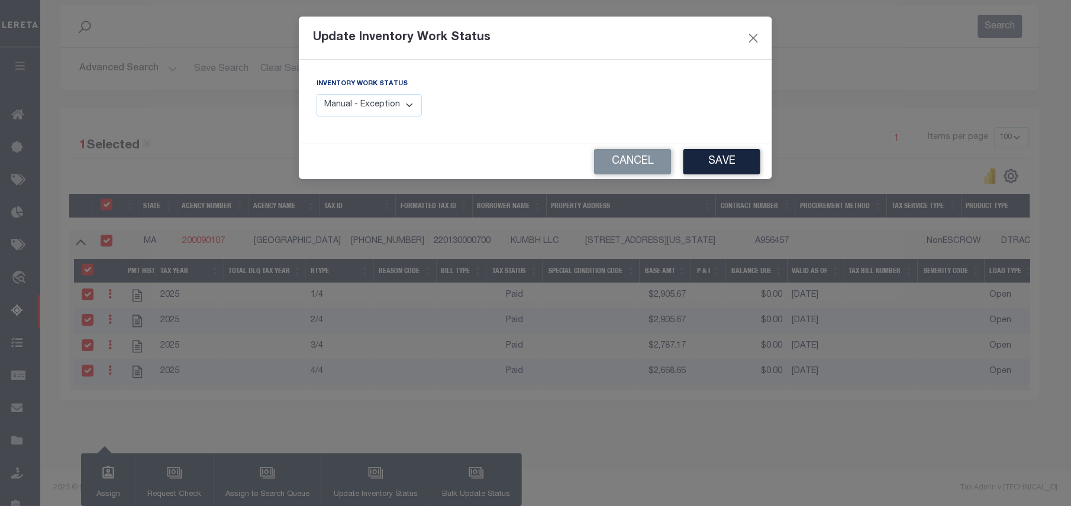
click at [356, 106] on select "Manual - Exception Pended - Awaiting Search Late Add Exception Completed" at bounding box center [369, 105] width 105 height 23
select select "4"
click at [317, 94] on select "Manual - Exception Pended - Awaiting Search Late Add Exception Completed" at bounding box center [369, 105] width 105 height 23
click at [736, 140] on div "Inventory Work Status Manual - Exception Pended - Awaiting Search Late Add Exce…" at bounding box center [535, 102] width 473 height 84
click at [729, 159] on button "Save" at bounding box center [721, 161] width 77 height 25
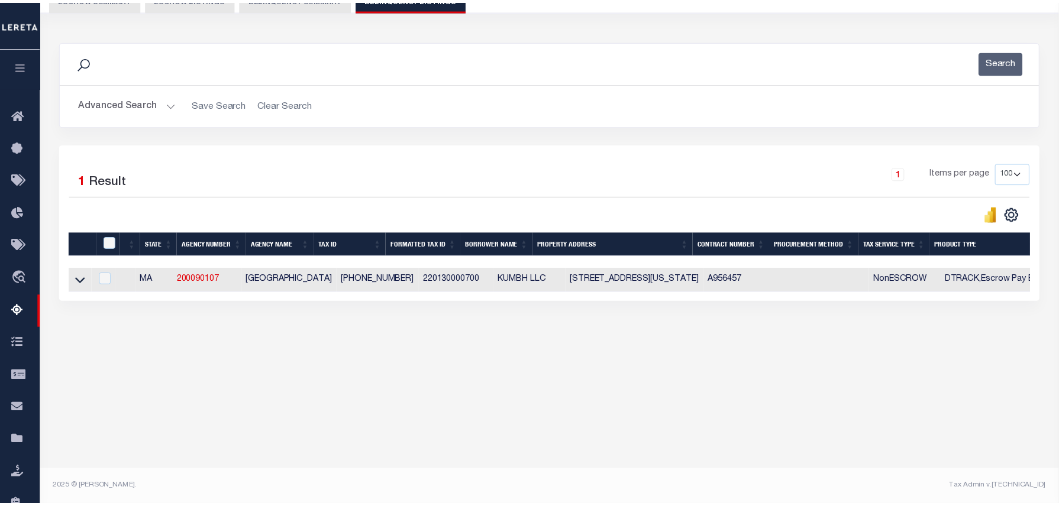
scroll to position [121, 0]
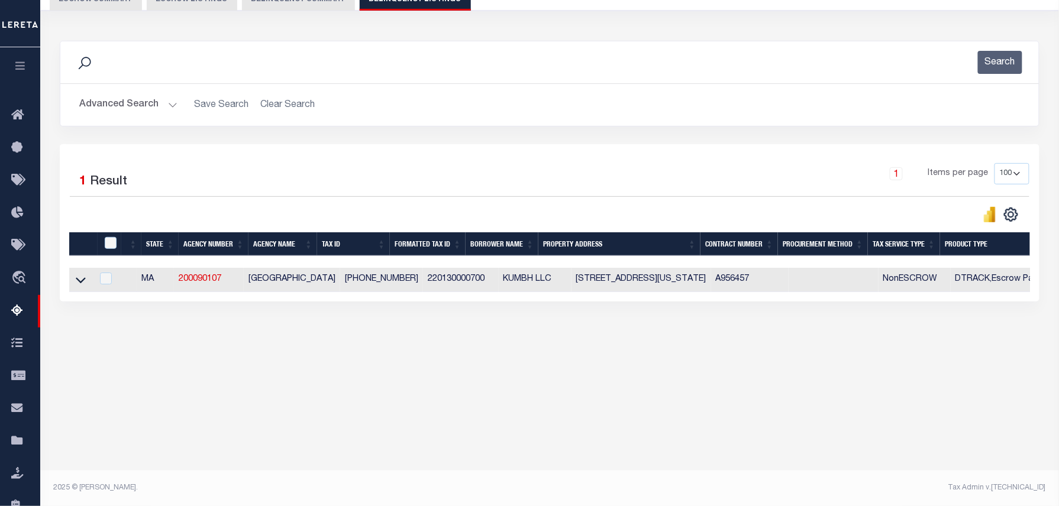
click at [157, 104] on button "Advanced Search" at bounding box center [128, 104] width 98 height 23
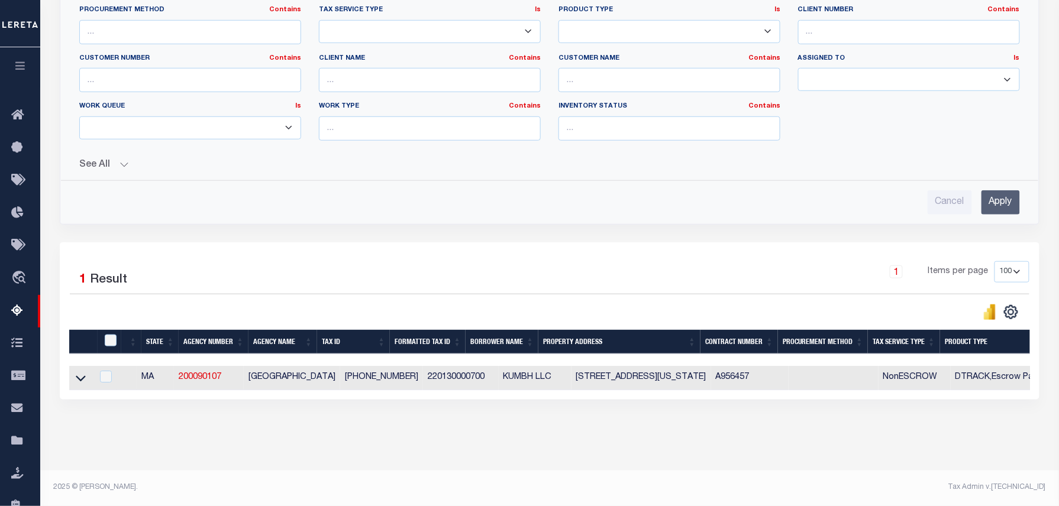
scroll to position [35, 0]
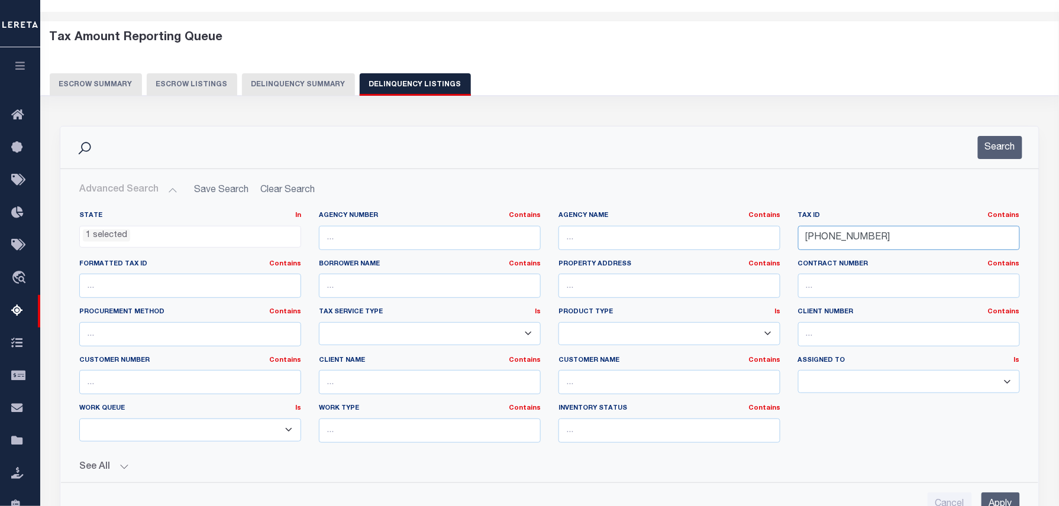
drag, startPoint x: 921, startPoint y: 239, endPoint x: 714, endPoint y: 257, distance: 207.8
click at [715, 256] on div "State In In AK AL AR AZ CA CO CT DC DE FL GA GU HI IA ID IL IN KS KY LA MA MD M…" at bounding box center [549, 331] width 958 height 241
paste input "19/005-"
type input "19/005-00"
click at [990, 150] on button "Search" at bounding box center [1000, 147] width 44 height 23
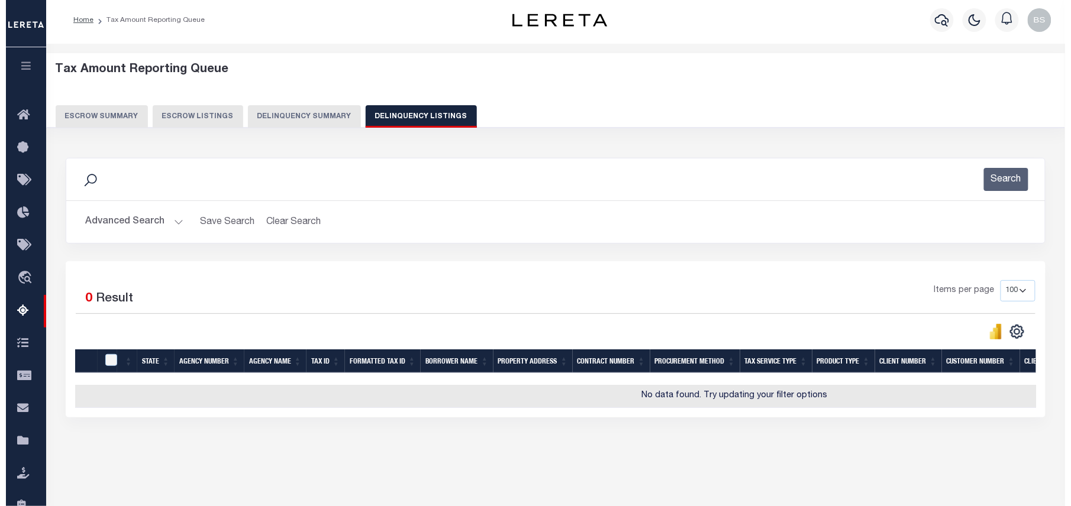
scroll to position [0, 0]
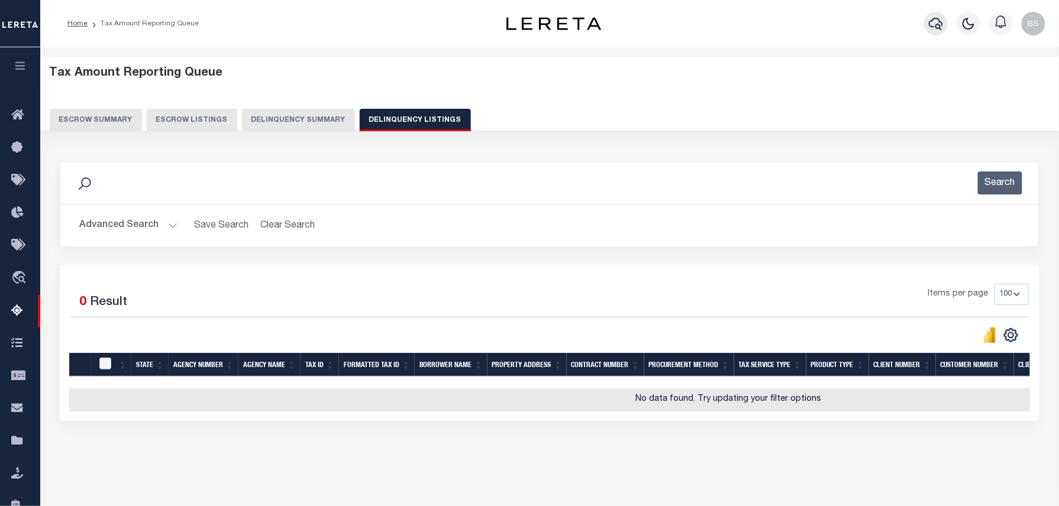
click at [931, 24] on icon "button" at bounding box center [936, 24] width 14 height 14
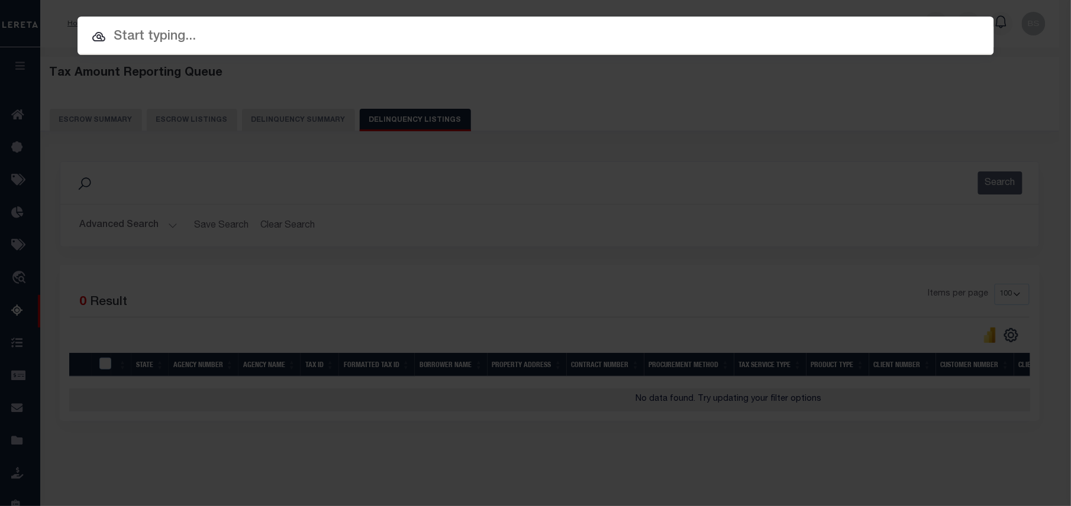
paste input "19/005-00"
type input "19/005-00"
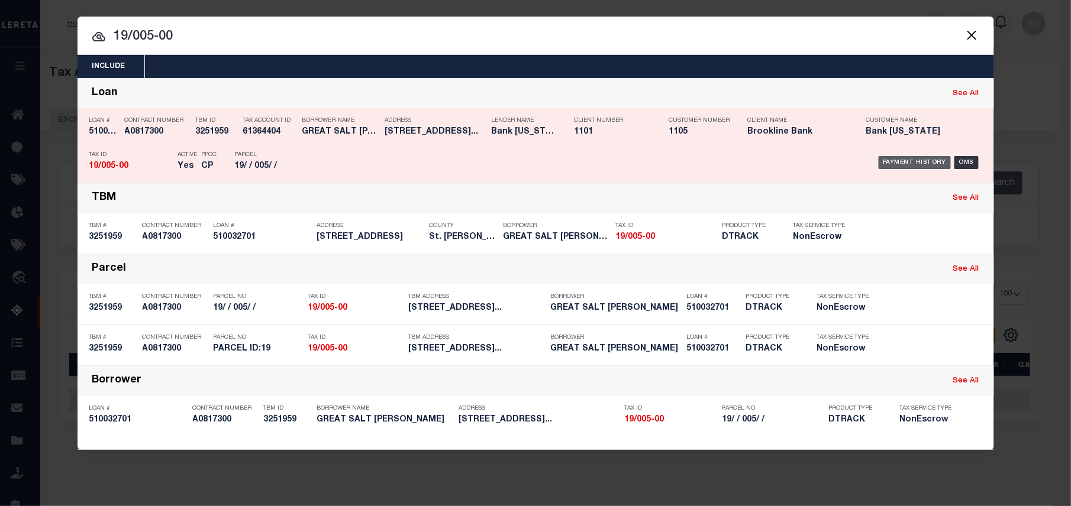
click at [912, 166] on div "Payment History" at bounding box center [915, 162] width 73 height 13
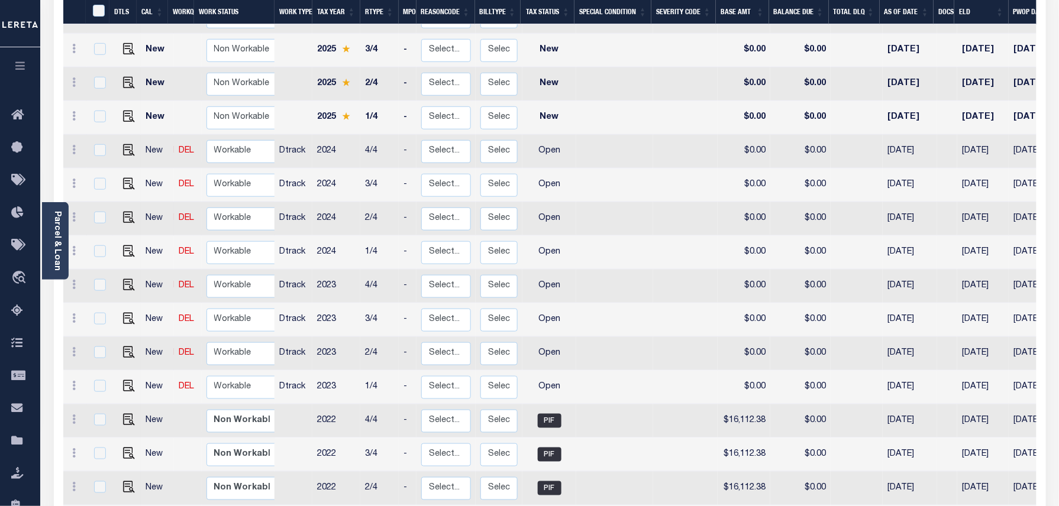
scroll to position [5, 0]
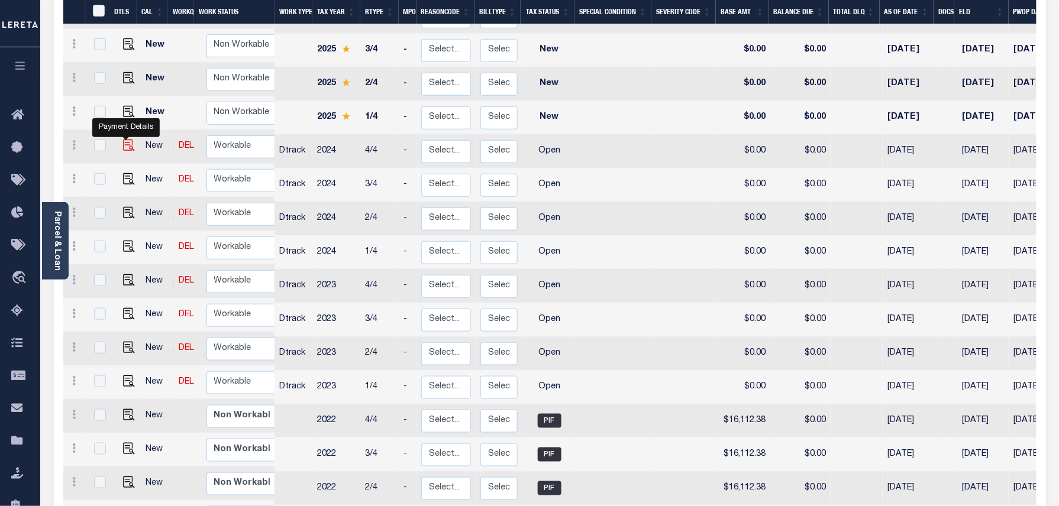
click at [125, 143] on img "" at bounding box center [129, 146] width 12 height 12
checkbox input "true"
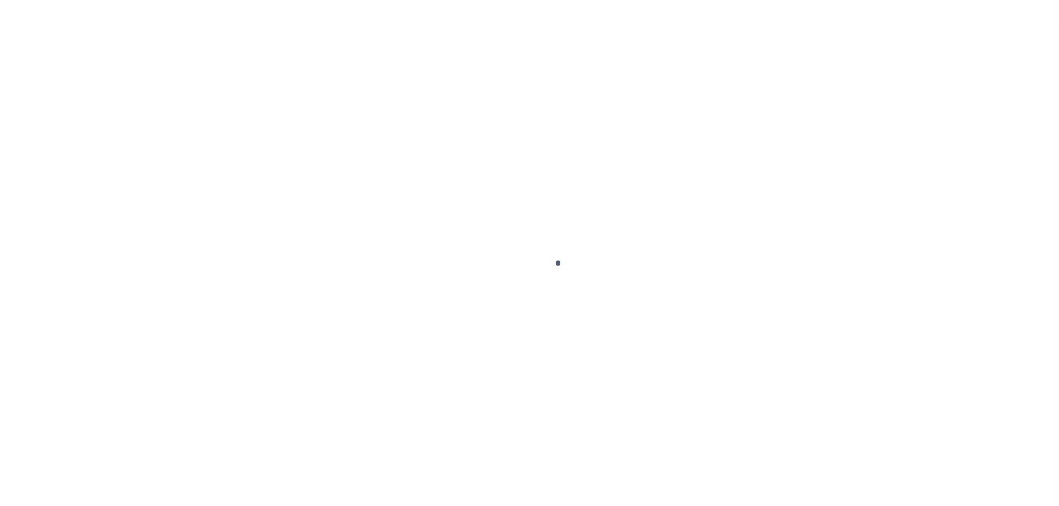
select select "OP2"
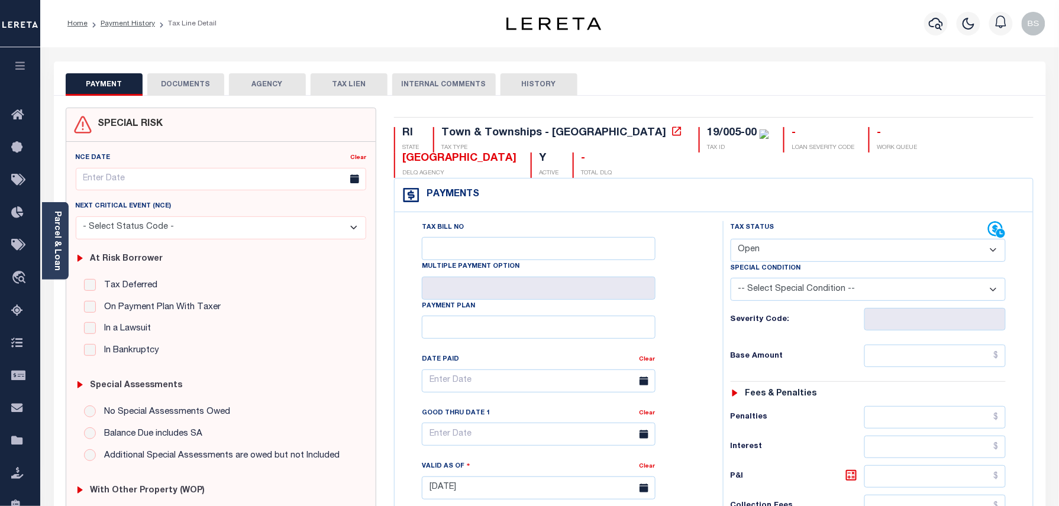
click at [66, 225] on div "Parcel & Loan" at bounding box center [55, 241] width 27 height 78
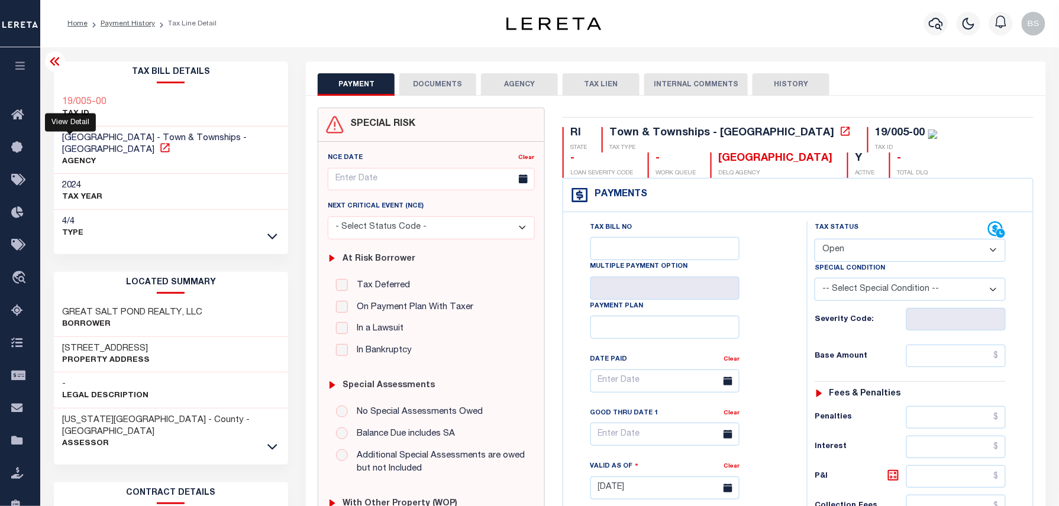
click at [160, 149] on icon at bounding box center [164, 147] width 9 height 9
click at [187, 164] on p "AGENCY" at bounding box center [171, 162] width 217 height 12
drag, startPoint x: 63, startPoint y: 135, endPoint x: 162, endPoint y: 140, distance: 98.9
click at [162, 140] on span "NEW SHOREHAM TOWN - Town & Townships - RI" at bounding box center [155, 144] width 185 height 21
copy span "[GEOGRAPHIC_DATA]"
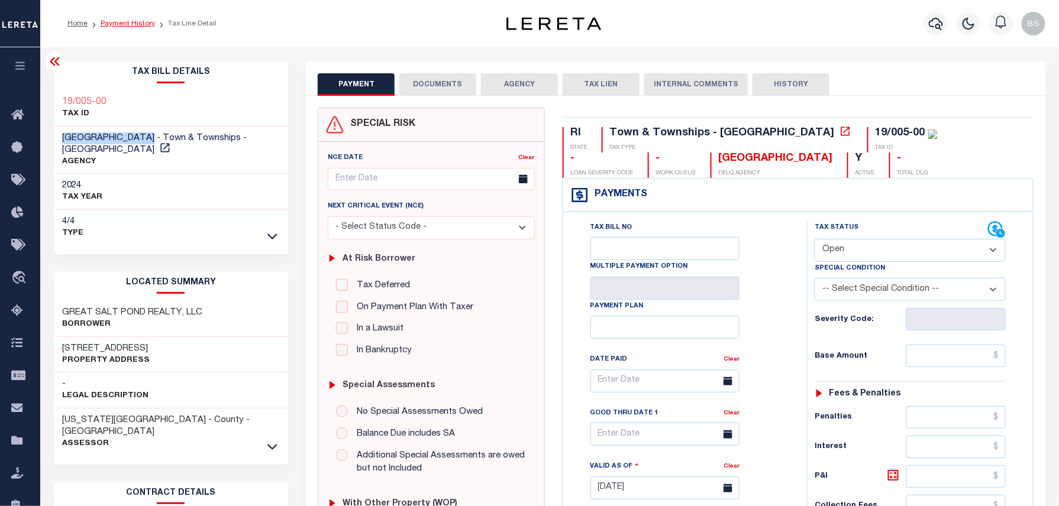
click at [138, 26] on link "Payment History" at bounding box center [128, 23] width 54 height 7
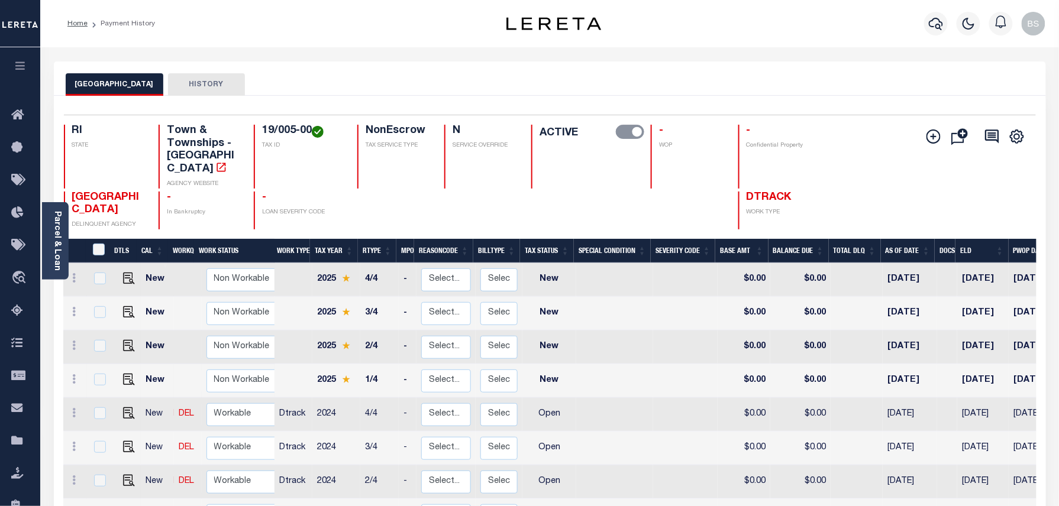
scroll to position [5, 0]
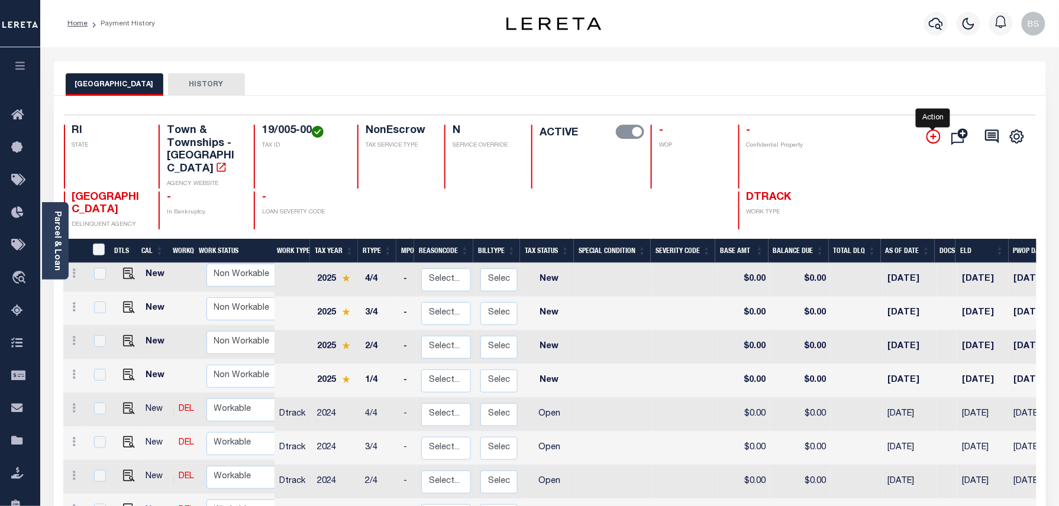
click at [931, 135] on icon "" at bounding box center [934, 137] width 14 height 14
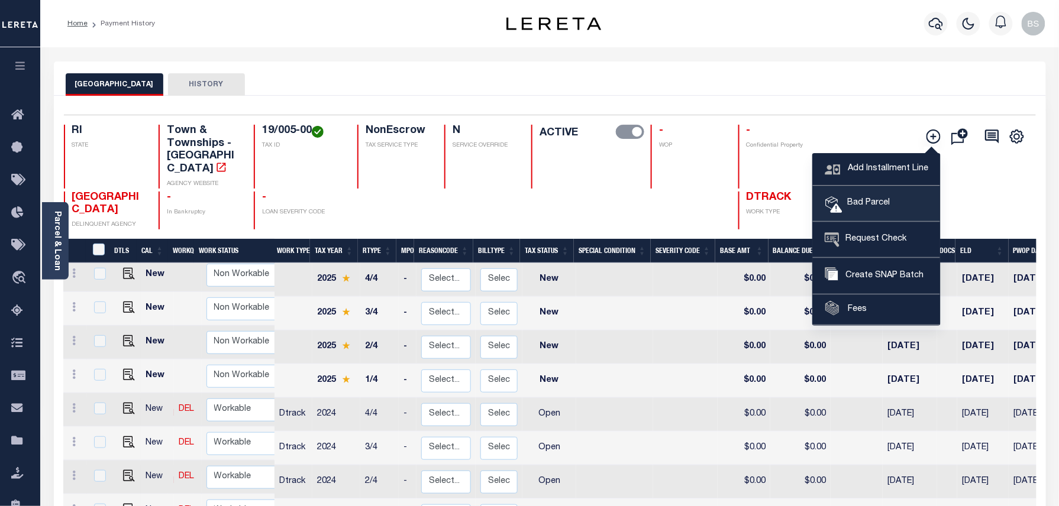
click at [867, 205] on span "Bad Parcel" at bounding box center [866, 203] width 47 height 13
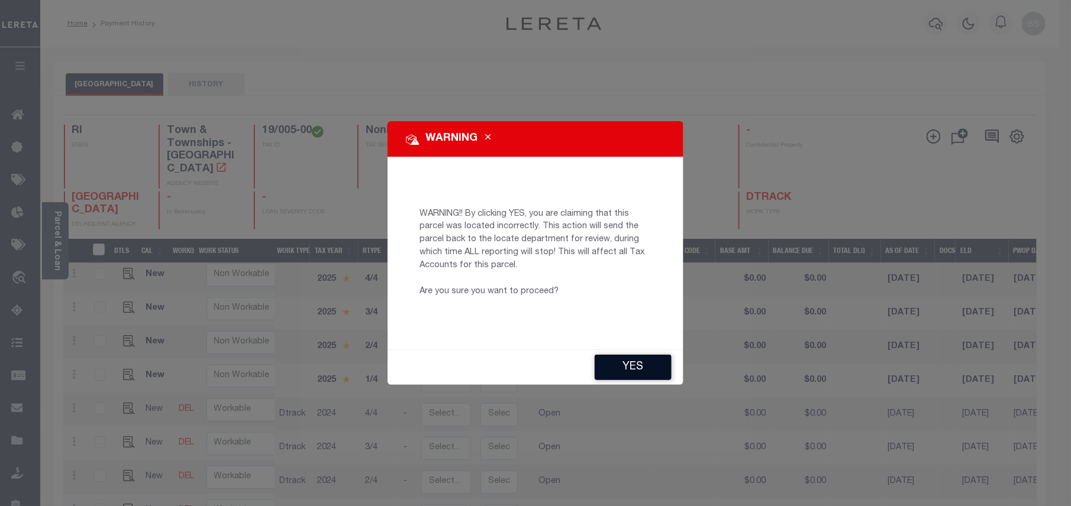
click at [621, 366] on button "YES" at bounding box center [633, 367] width 77 height 25
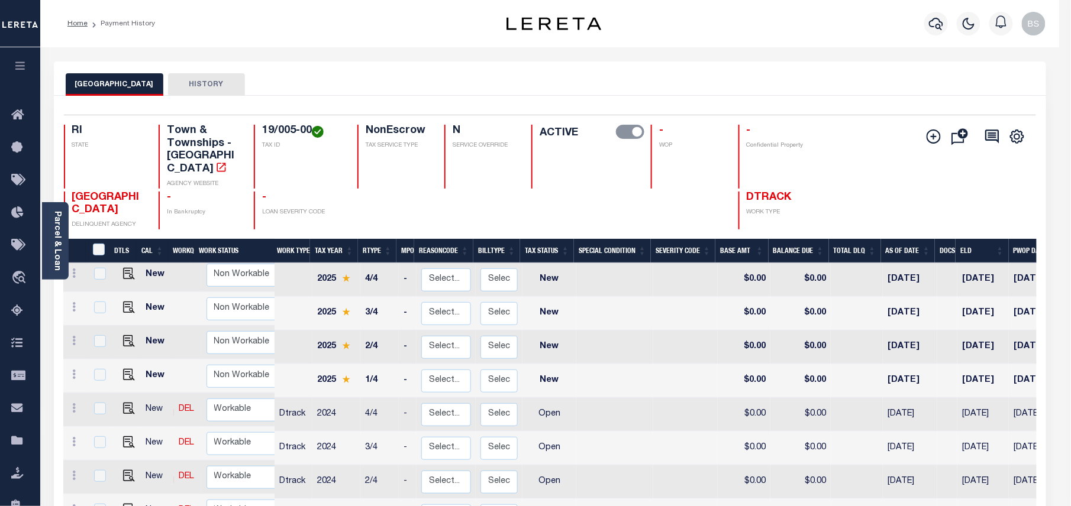
type input "[EMAIL_ADDRESS][DOMAIN_NAME]"
type input "[DATE]"
type input "CP"
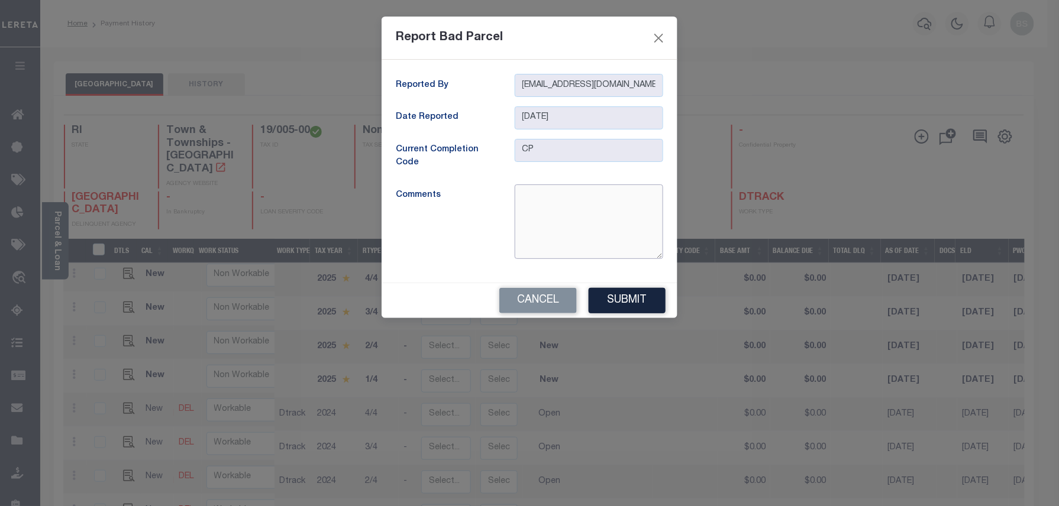
click at [559, 205] on textarea at bounding box center [589, 222] width 149 height 75
click at [506, 224] on div at bounding box center [589, 222] width 166 height 75
click at [572, 233] on textarea at bounding box center [589, 222] width 149 height 75
paste textarea "Wrong Agency"
type textarea "Wrong Agency"
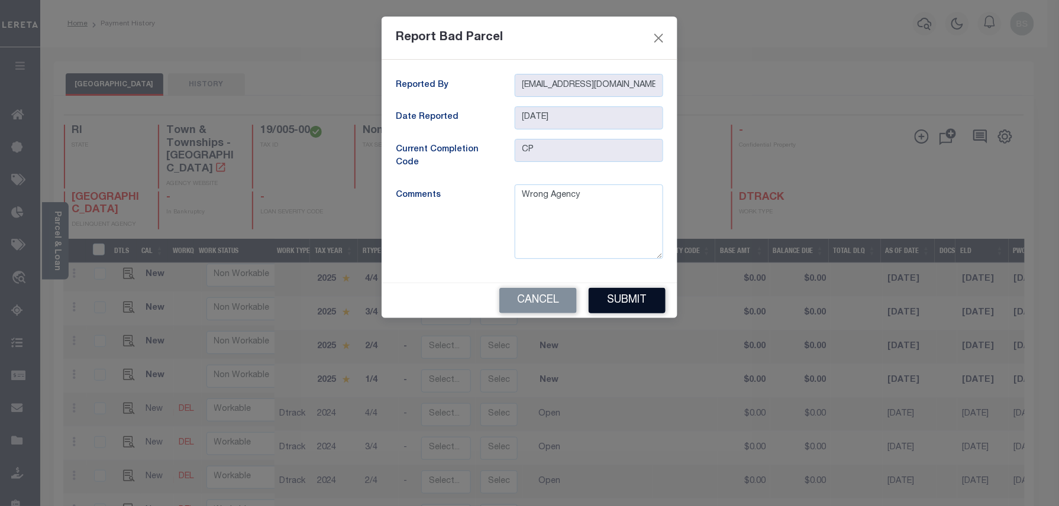
click at [620, 306] on button "Submit" at bounding box center [627, 300] width 77 height 25
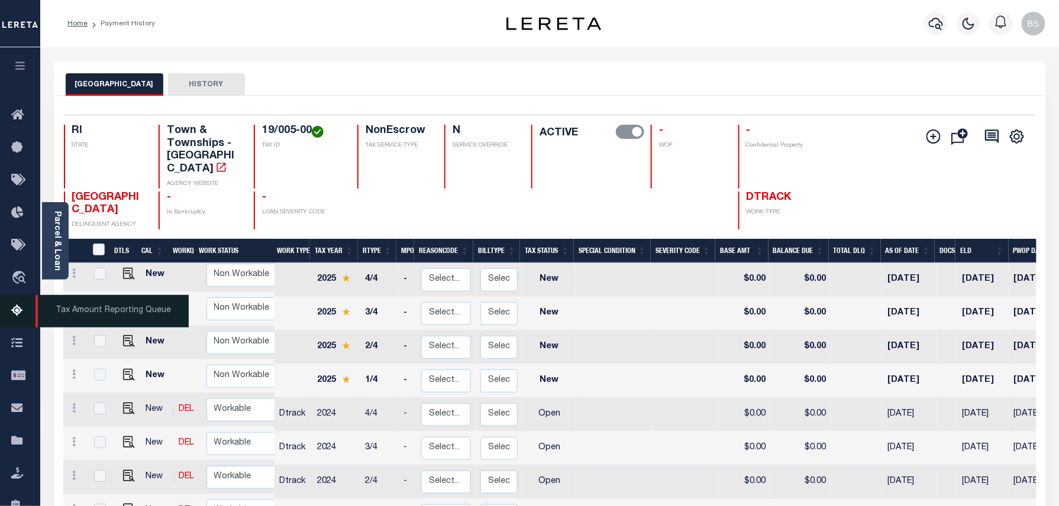
click at [14, 306] on icon at bounding box center [20, 311] width 19 height 15
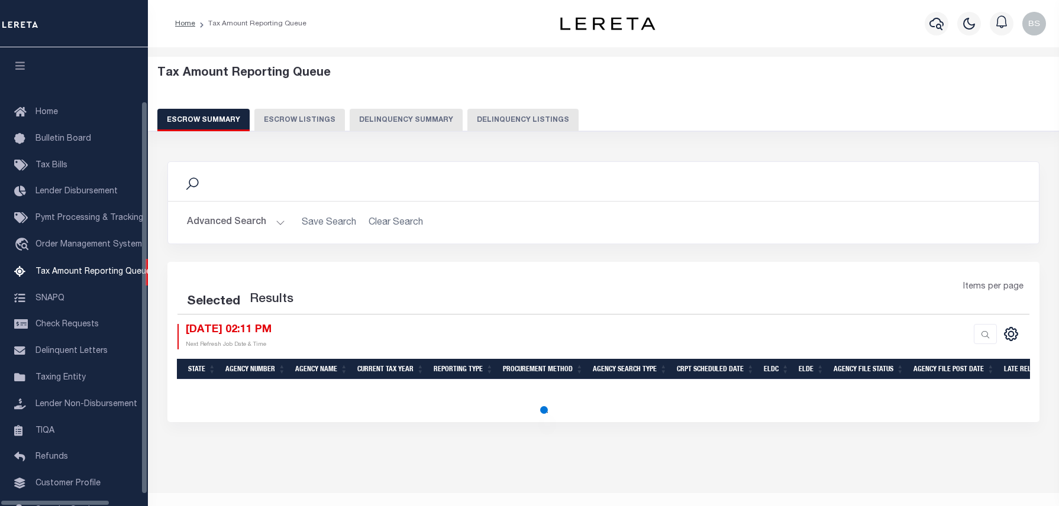
click at [484, 121] on button "Delinquency Listings" at bounding box center [522, 120] width 111 height 22
select select "100"
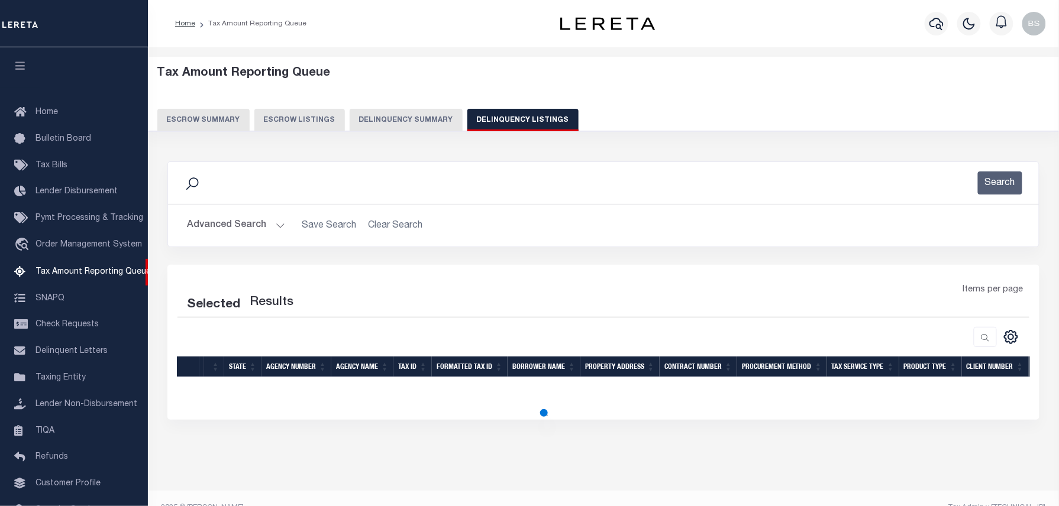
scroll to position [54, 0]
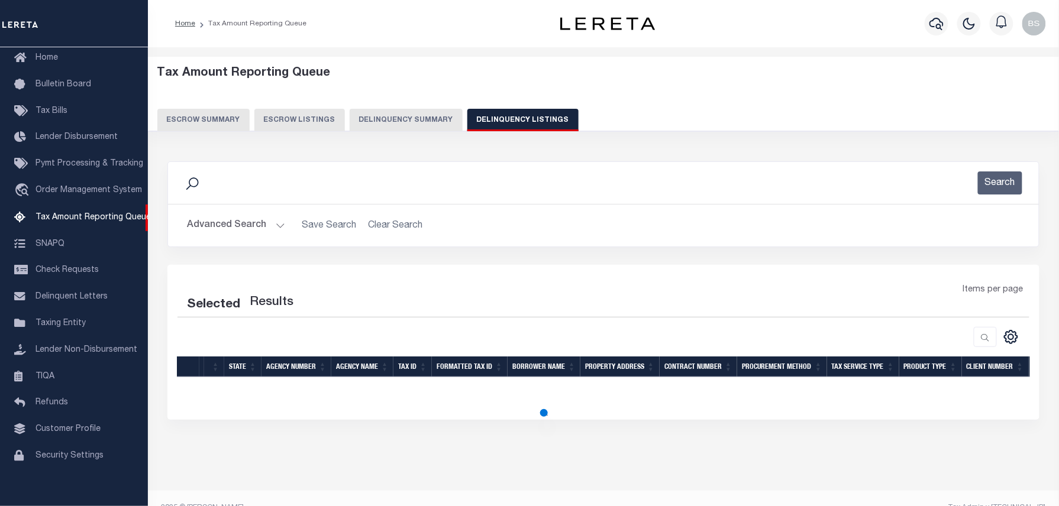
select select "100"
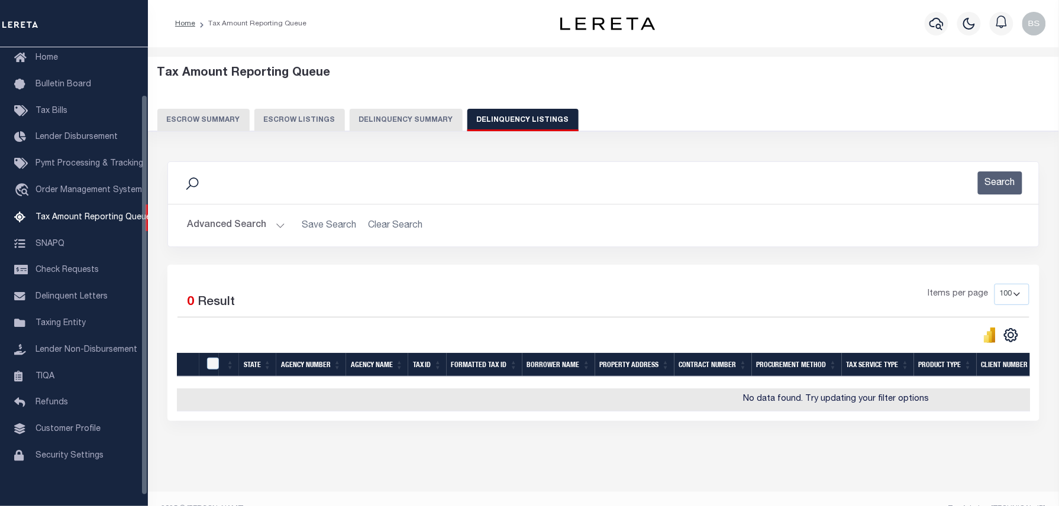
click at [243, 222] on button "Advanced Search" at bounding box center [236, 225] width 98 height 23
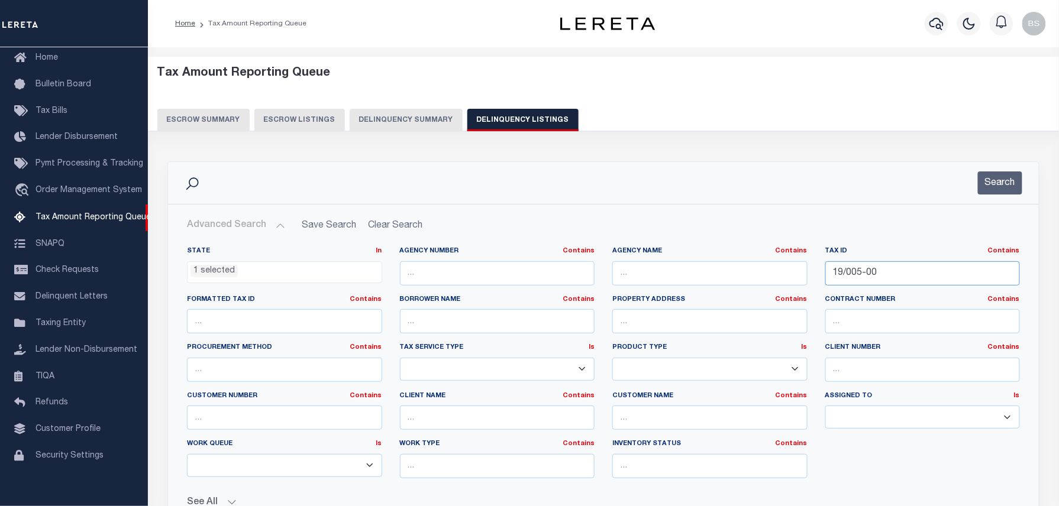
drag, startPoint x: 835, startPoint y: 270, endPoint x: 776, endPoint y: 280, distance: 60.1
click at [776, 280] on div "State In In AK AL AR AZ CA CO CT DC DE FL GA GU HI IA ID IL IN KS KY LA MA MD M…" at bounding box center [603, 367] width 851 height 241
paste input "9/002.0-0015-0000."
type input "199/002.0-0015-0000.0"
click at [983, 191] on button "Search" at bounding box center [1000, 183] width 44 height 23
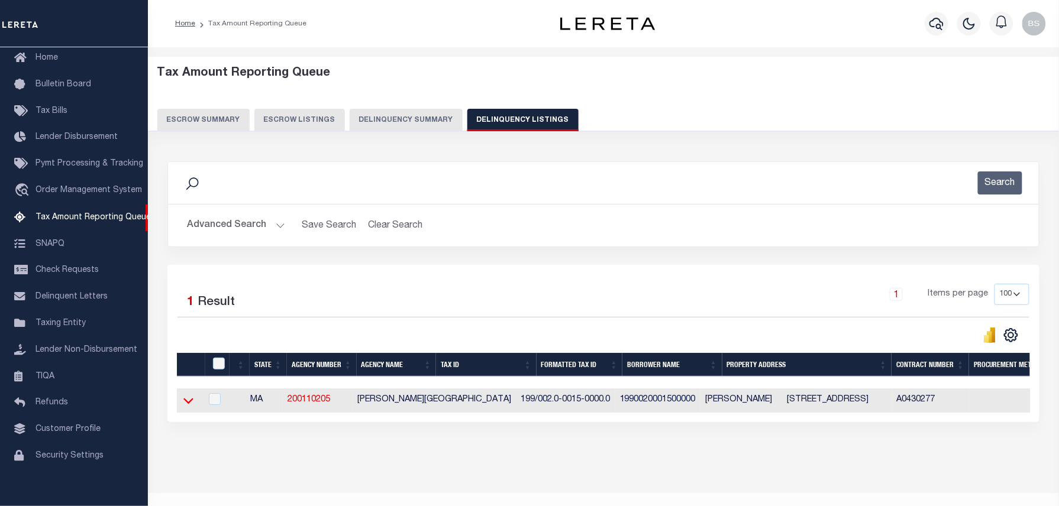
click at [192, 405] on icon at bounding box center [188, 401] width 10 height 12
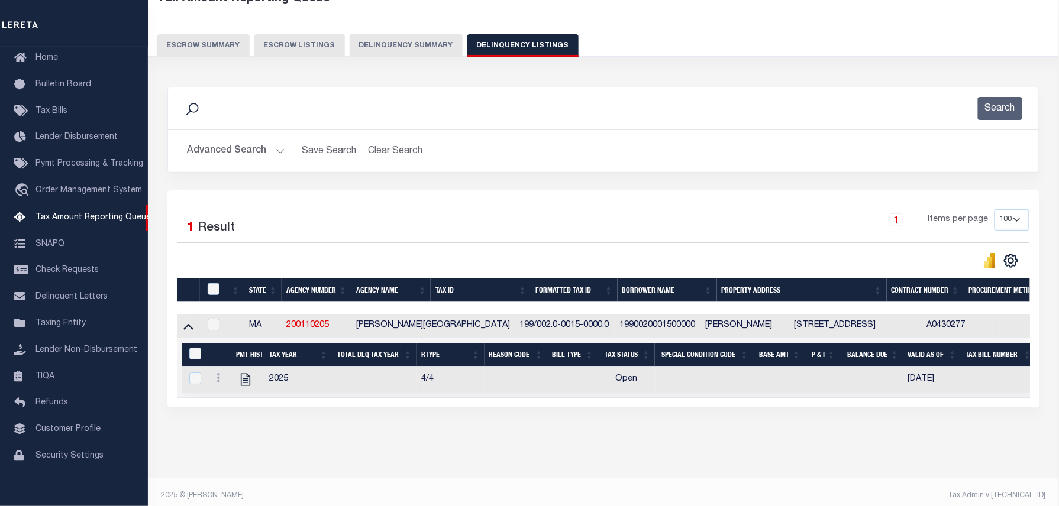
scroll to position [79, 0]
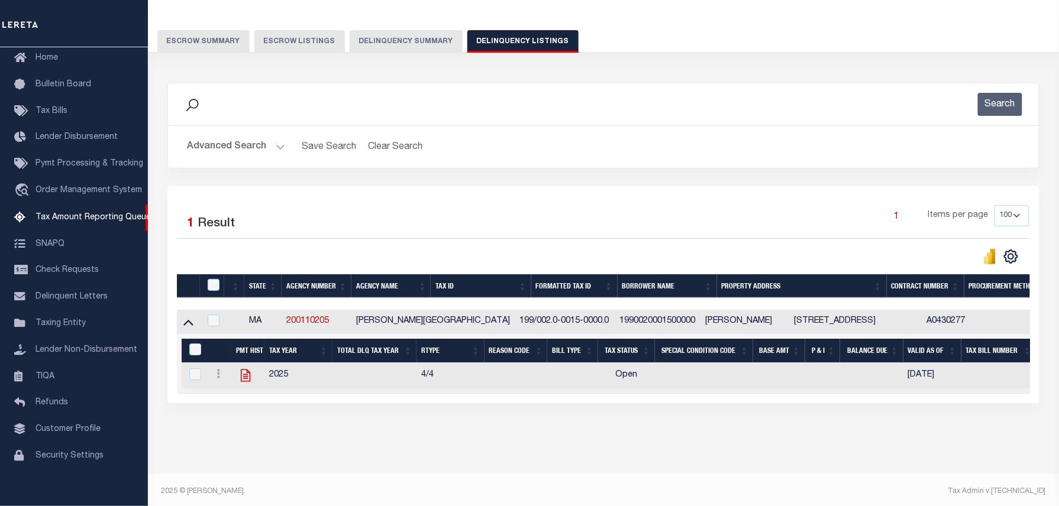
click at [242, 382] on icon "" at bounding box center [245, 375] width 15 height 15
checkbox input "true"
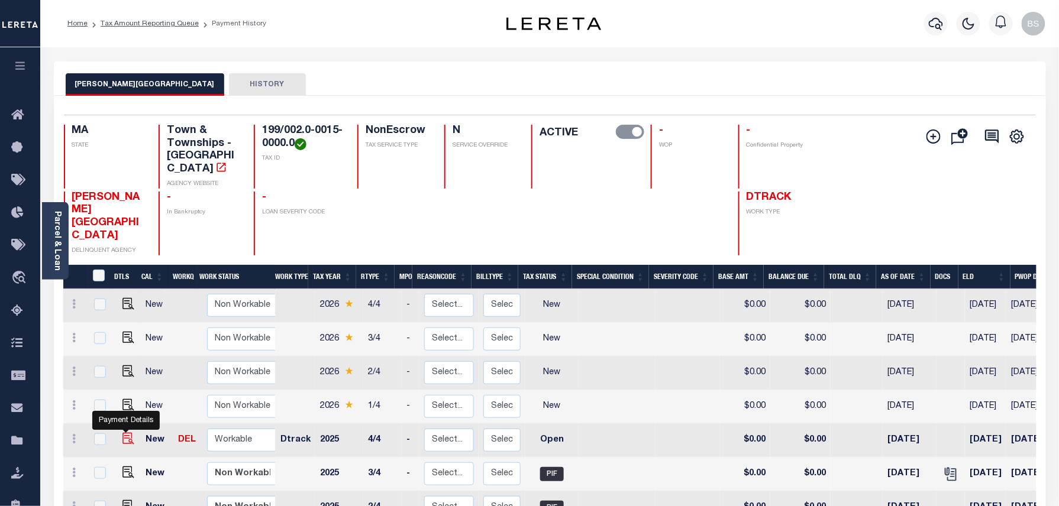
click at [124, 433] on img "" at bounding box center [128, 439] width 12 height 12
checkbox input "true"
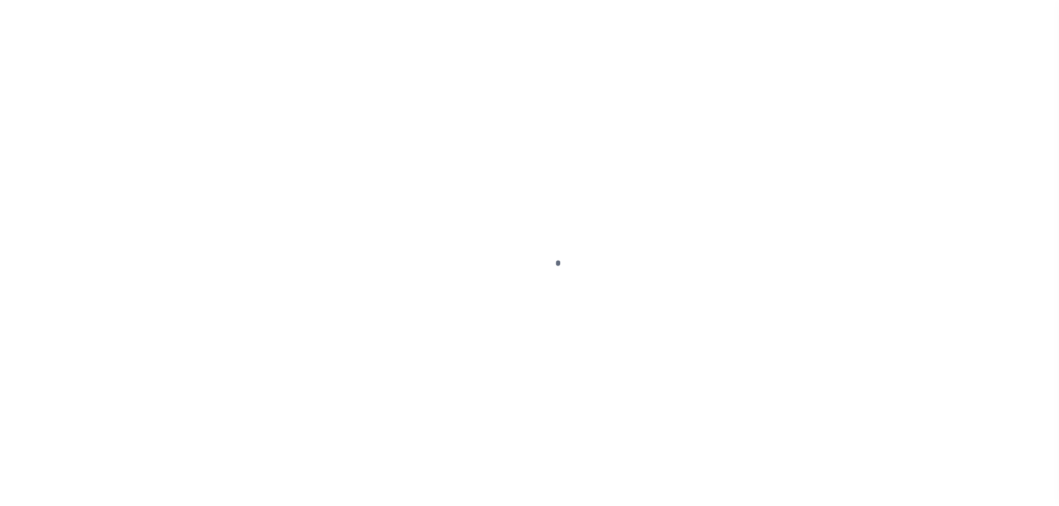
select select "OP2"
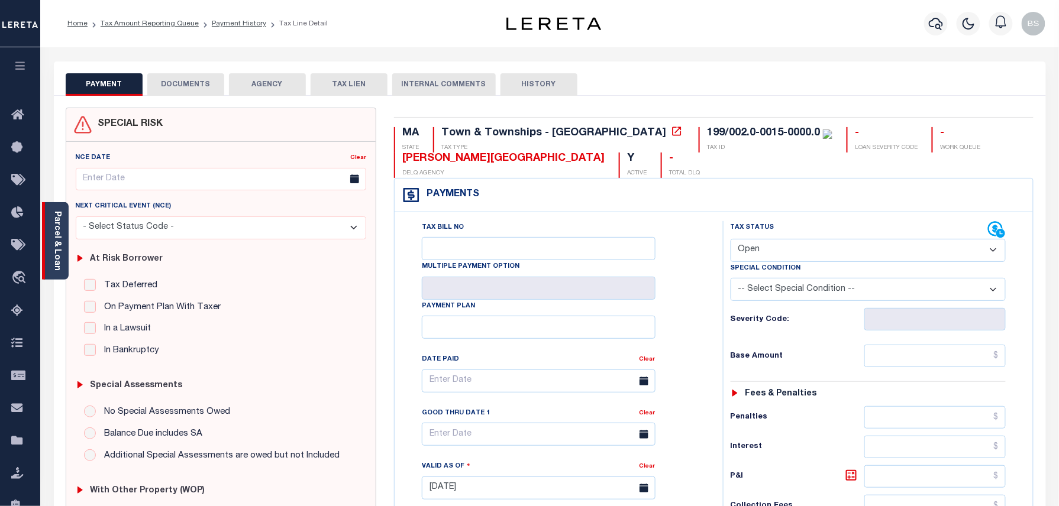
click at [58, 242] on link "Parcel & Loan" at bounding box center [57, 241] width 8 height 60
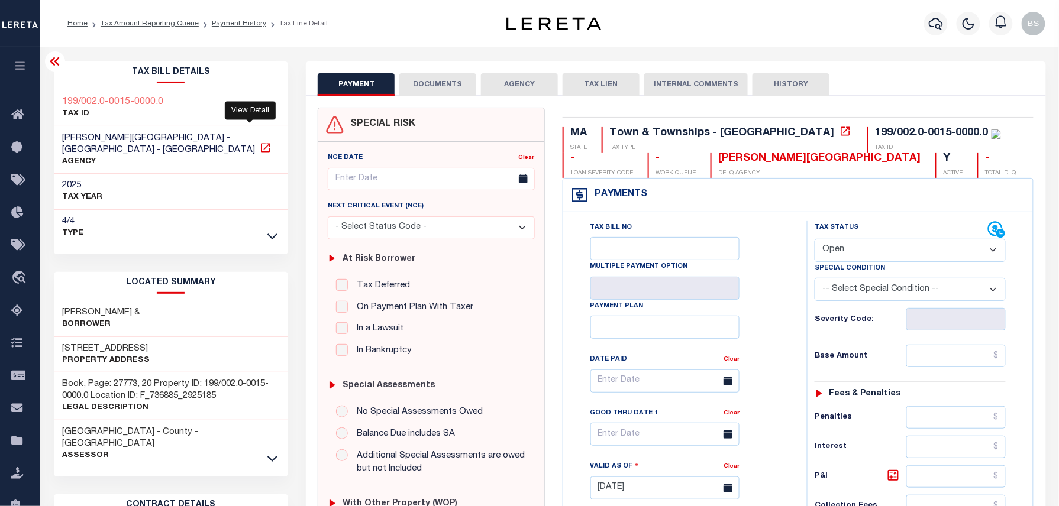
click at [261, 143] on icon at bounding box center [265, 147] width 9 height 9
drag, startPoint x: 64, startPoint y: 301, endPoint x: 115, endPoint y: 296, distance: 50.5
click at [115, 307] on h3 "[PERSON_NAME] &" at bounding box center [102, 313] width 78 height 12
copy h3 "[PERSON_NAME]"
click at [174, 285] on div "LOCATED SUMMARY [PERSON_NAME] & Borrower [STREET_ADDRESS] Property Address [GEO…" at bounding box center [171, 369] width 235 height 195
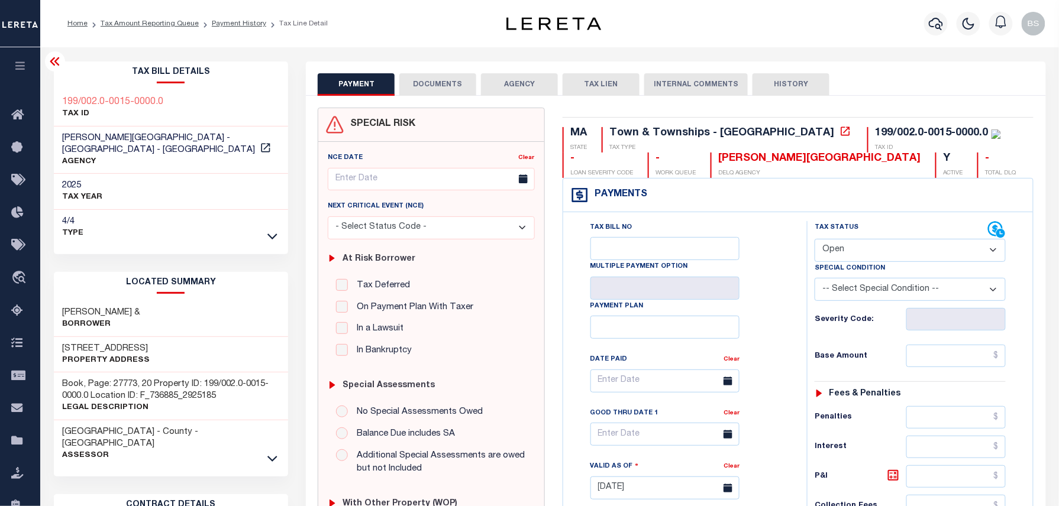
drag, startPoint x: 60, startPoint y: 301, endPoint x: 156, endPoint y: 301, distance: 95.8
click at [156, 301] on div "[PERSON_NAME] & Borrower" at bounding box center [171, 319] width 235 height 36
copy h3 "[PERSON_NAME]"
drag, startPoint x: 62, startPoint y: 334, endPoint x: 135, endPoint y: 335, distance: 73.4
click at [135, 343] on h3 "[STREET_ADDRESS]" at bounding box center [107, 349] width 88 height 12
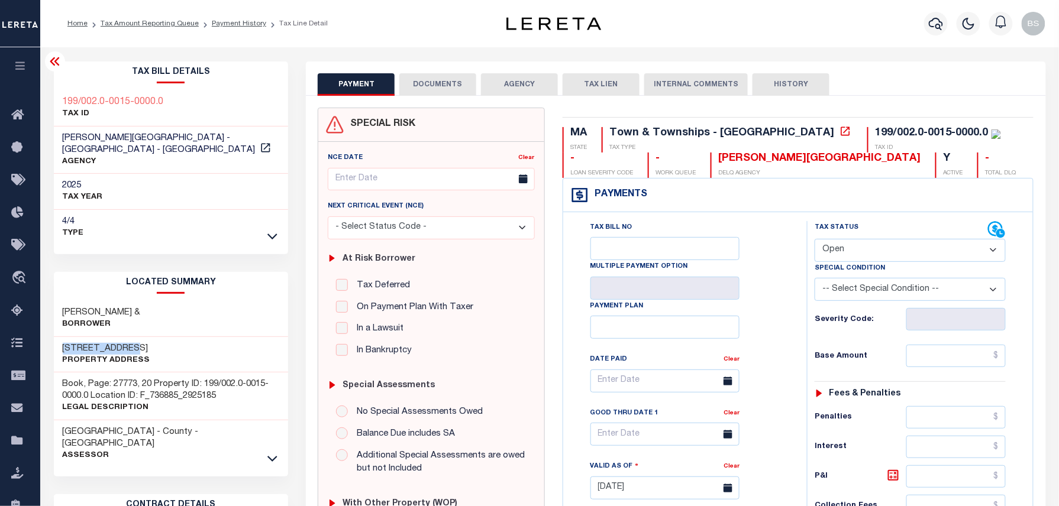
click at [88, 343] on h3 "[STREET_ADDRESS]" at bounding box center [107, 349] width 88 height 12
drag, startPoint x: 64, startPoint y: 334, endPoint x: 135, endPoint y: 330, distance: 71.2
click at [135, 337] on div "[STREET_ADDRESS] Property Address" at bounding box center [171, 355] width 235 height 36
click at [115, 355] on p "Property Address" at bounding box center [107, 361] width 88 height 12
drag, startPoint x: 63, startPoint y: 337, endPoint x: 145, endPoint y: 334, distance: 82.3
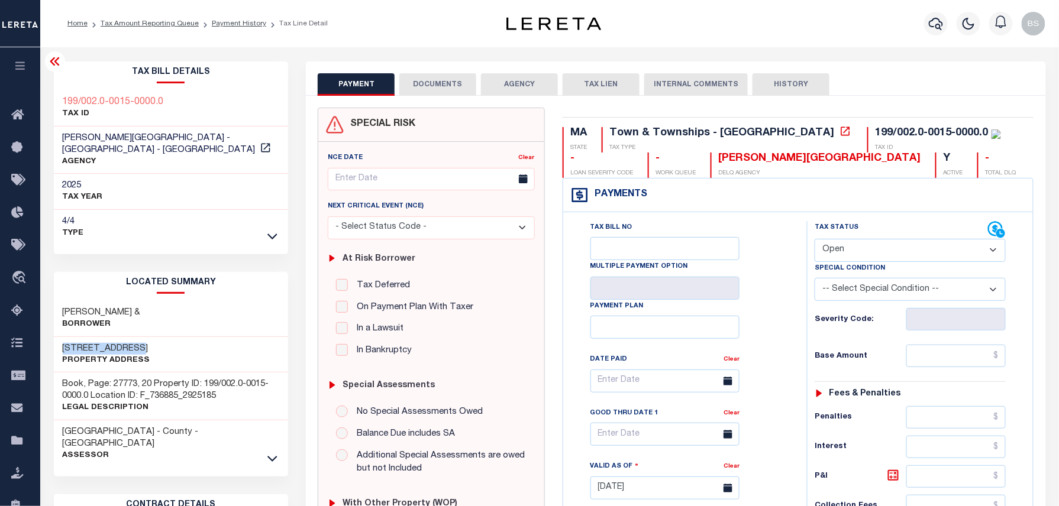
click at [145, 337] on div "[STREET_ADDRESS] Property Address" at bounding box center [171, 355] width 235 height 36
copy h3 "[STREET_ADDRESS]"
click at [230, 301] on div "[PERSON_NAME] & Borrower" at bounding box center [171, 319] width 235 height 36
